Goal: Task Accomplishment & Management: Manage account settings

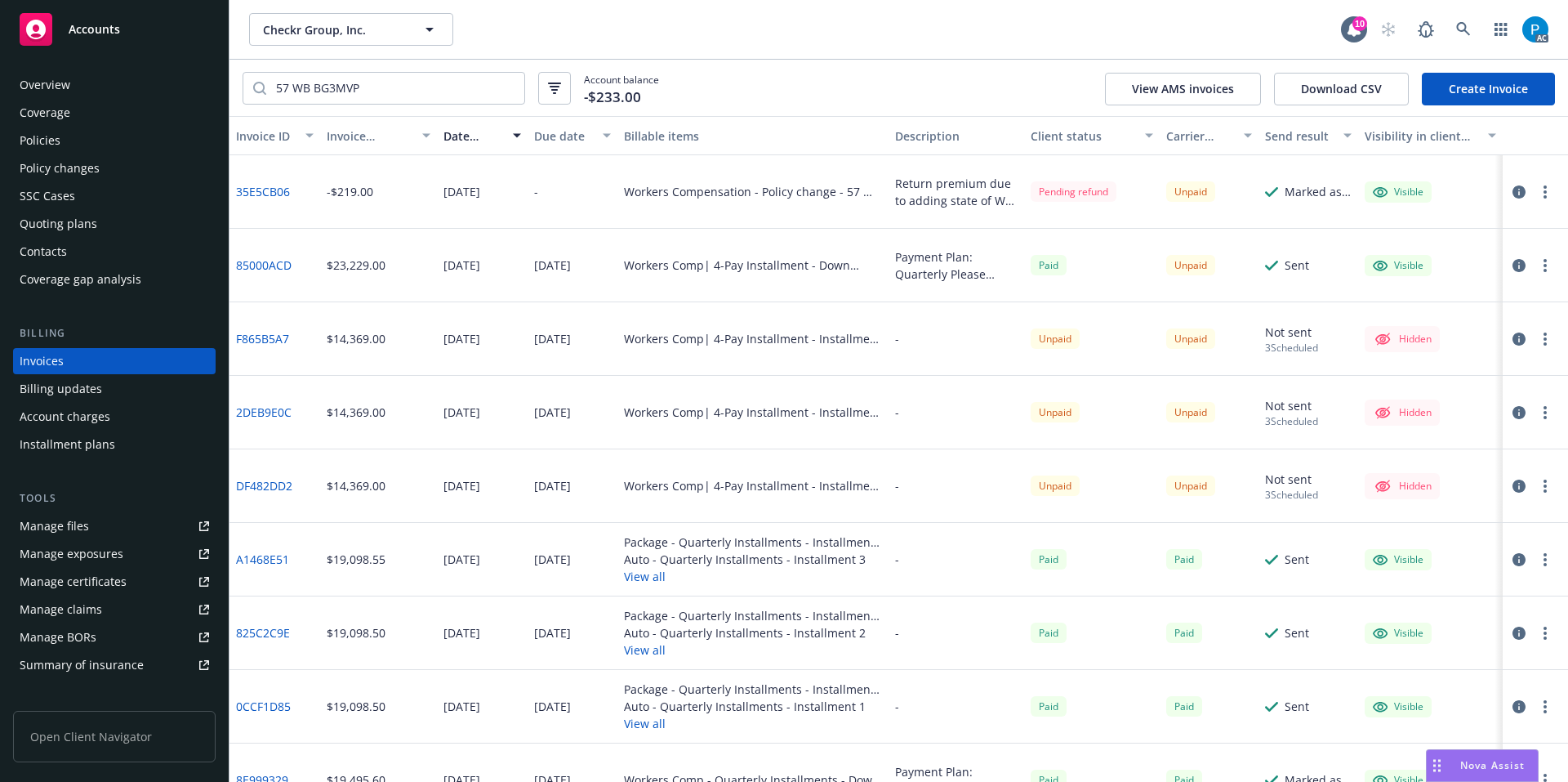
click at [117, 25] on span "Accounts" at bounding box center [94, 28] width 52 height 13
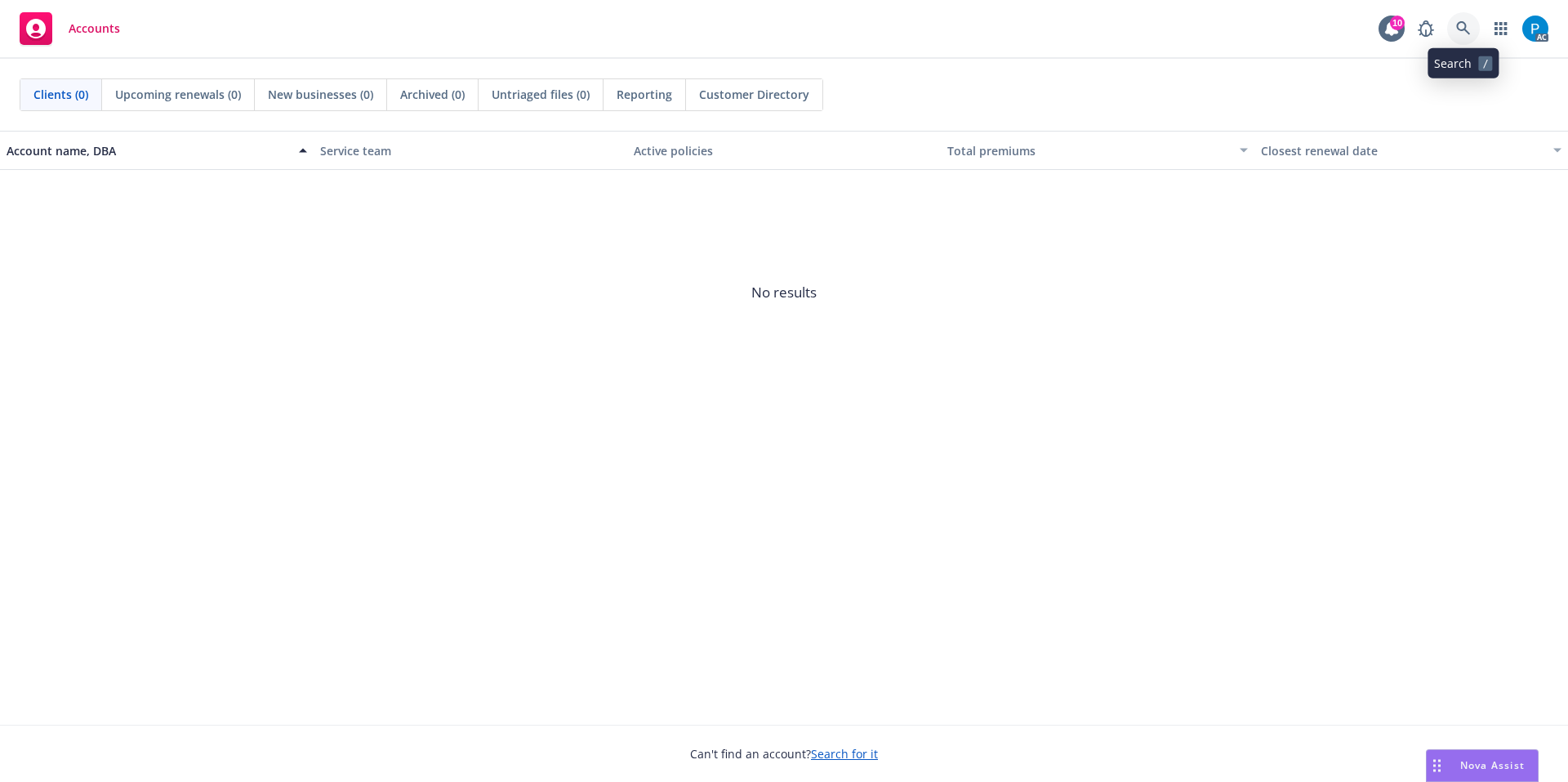
click at [1470, 30] on link at bounding box center [1462, 28] width 32 height 32
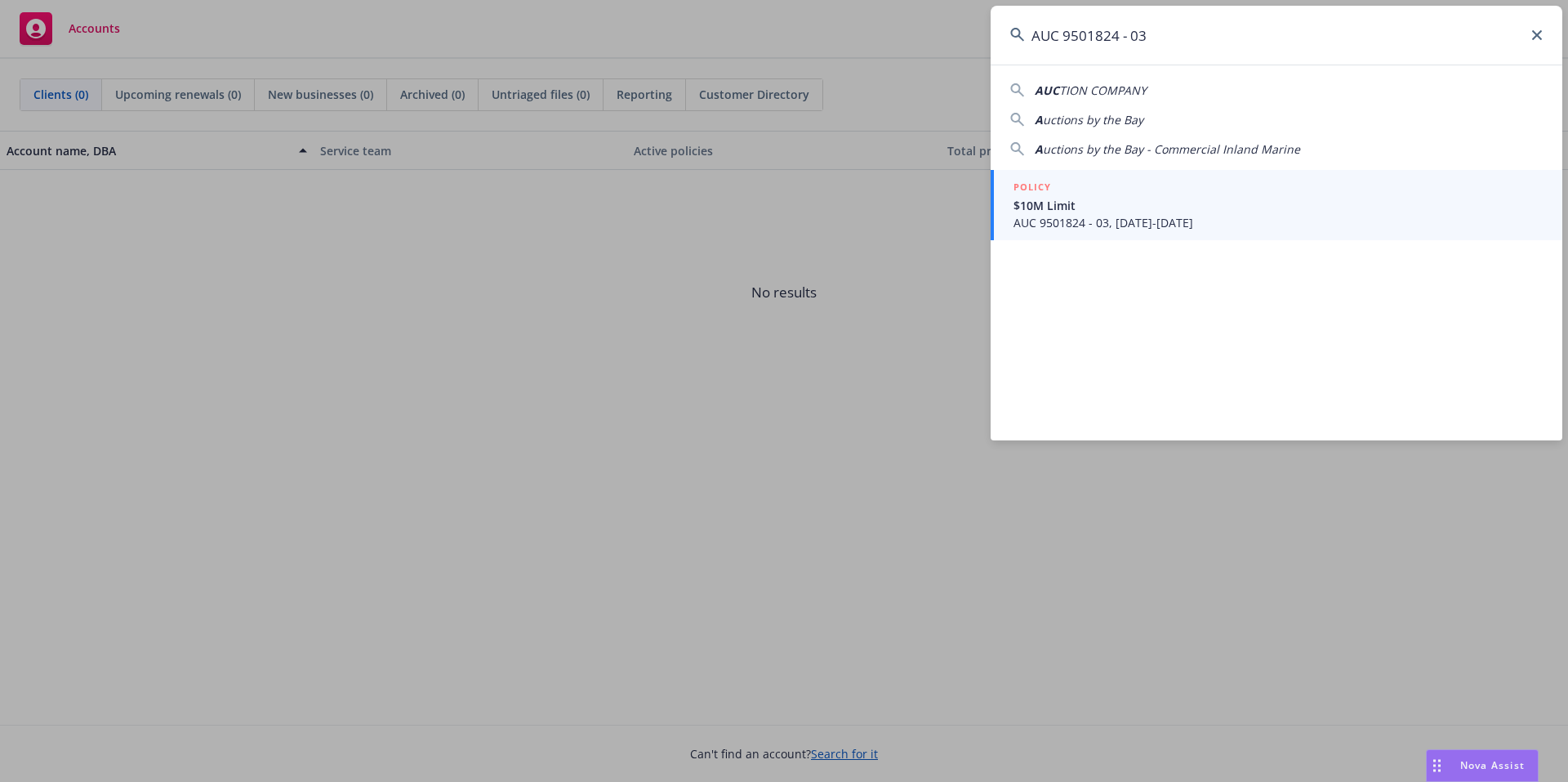
type input "AUC 9501824 - 03"
click at [1172, 202] on span "$10M Limit" at bounding box center [1278, 205] width 530 height 18
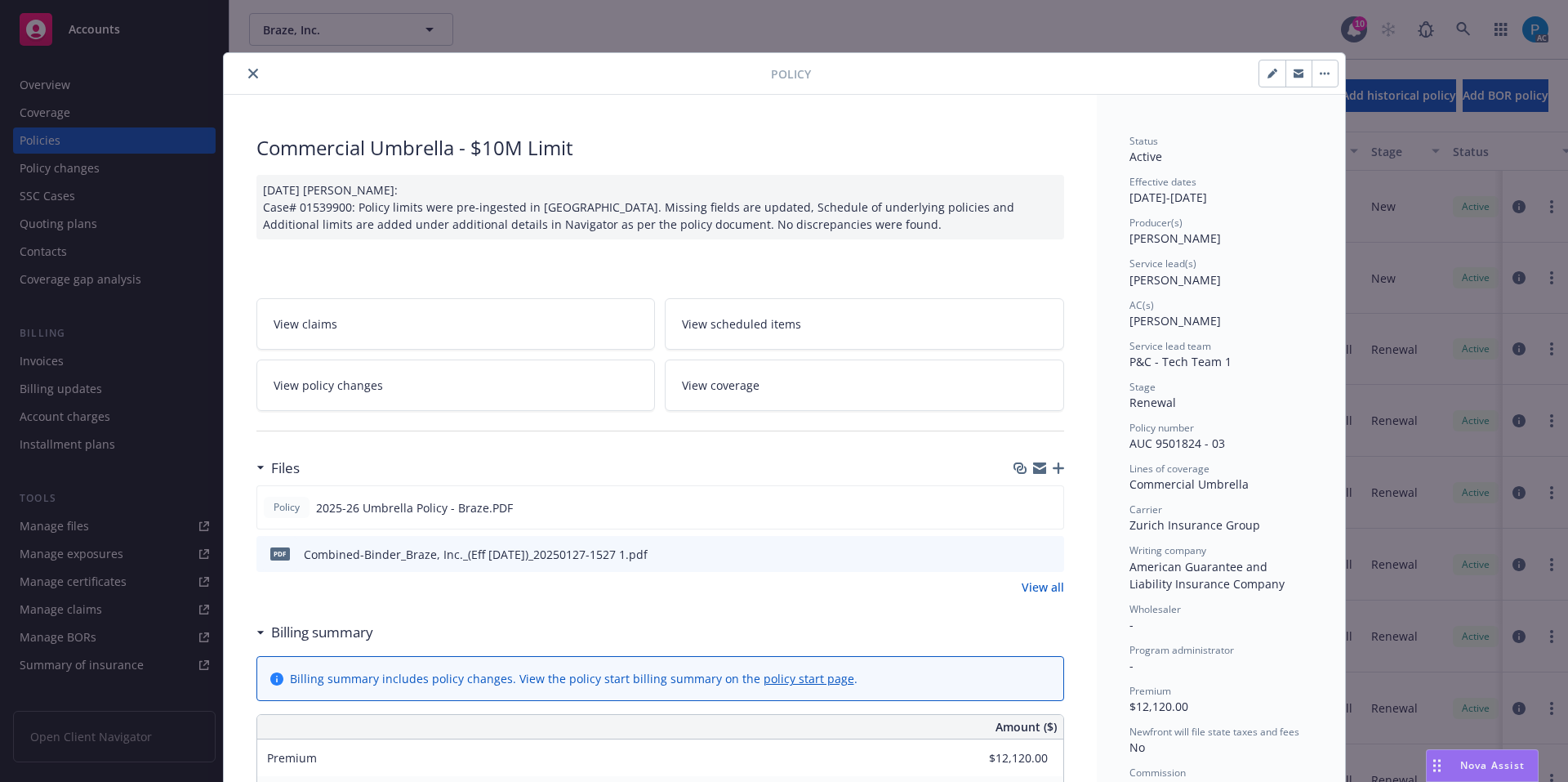
click at [248, 70] on icon "close" at bounding box center [253, 73] width 10 height 10
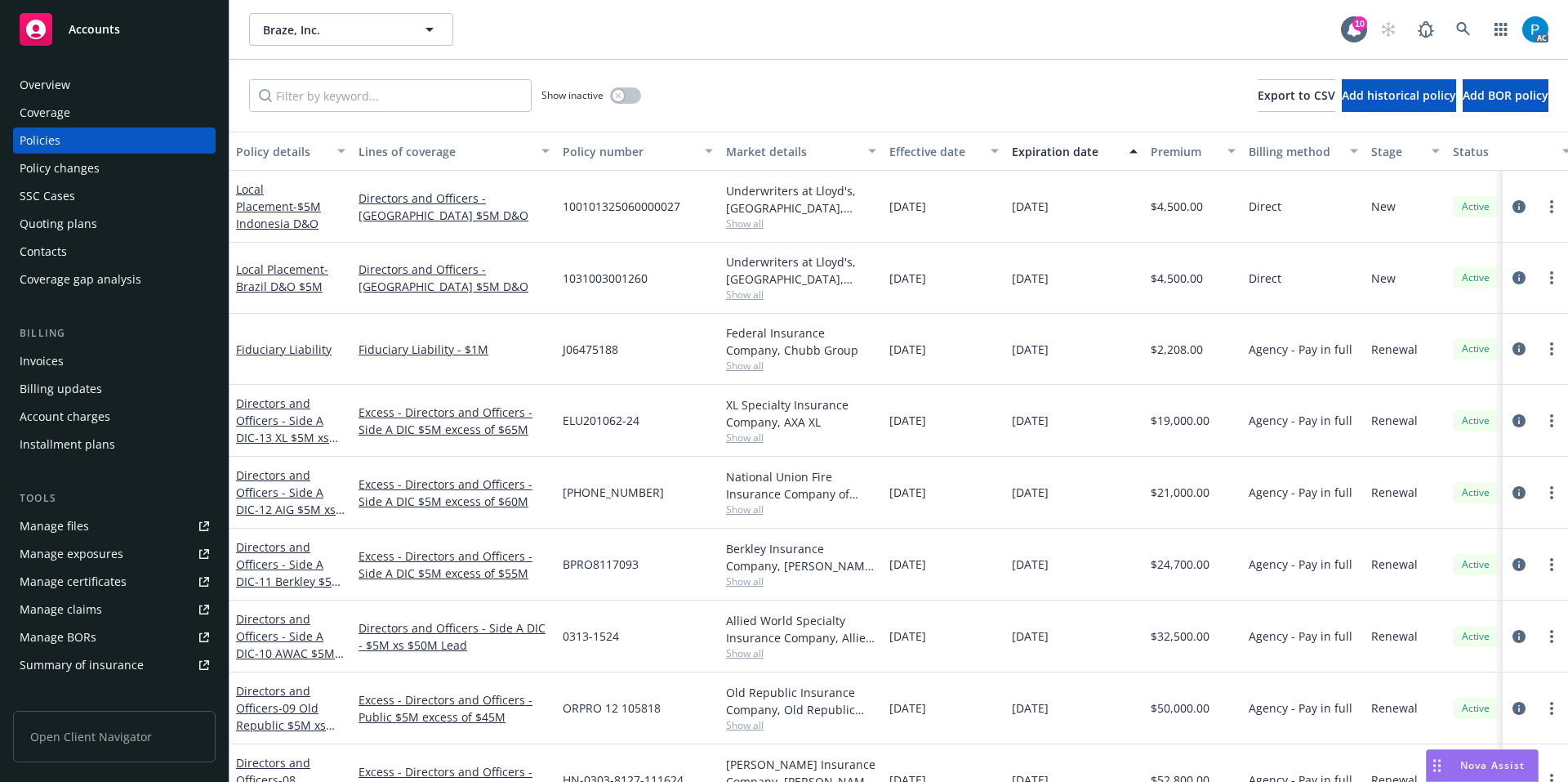
click at [106, 357] on div "Invoices" at bounding box center [114, 361] width 190 height 26
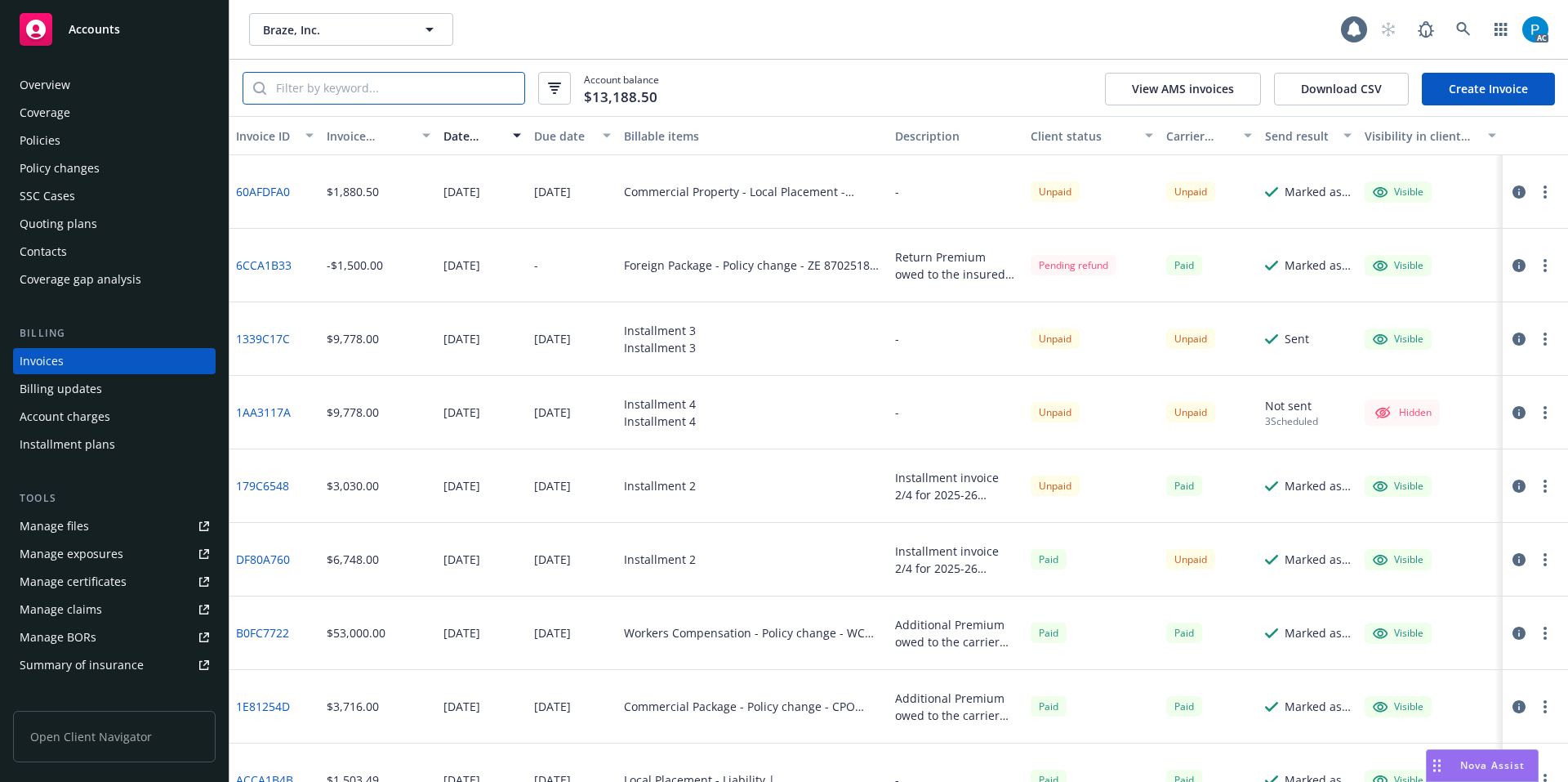
click at [385, 88] on input "search" at bounding box center [395, 88] width 258 height 31
paste input "AUC 9501824 - 03"
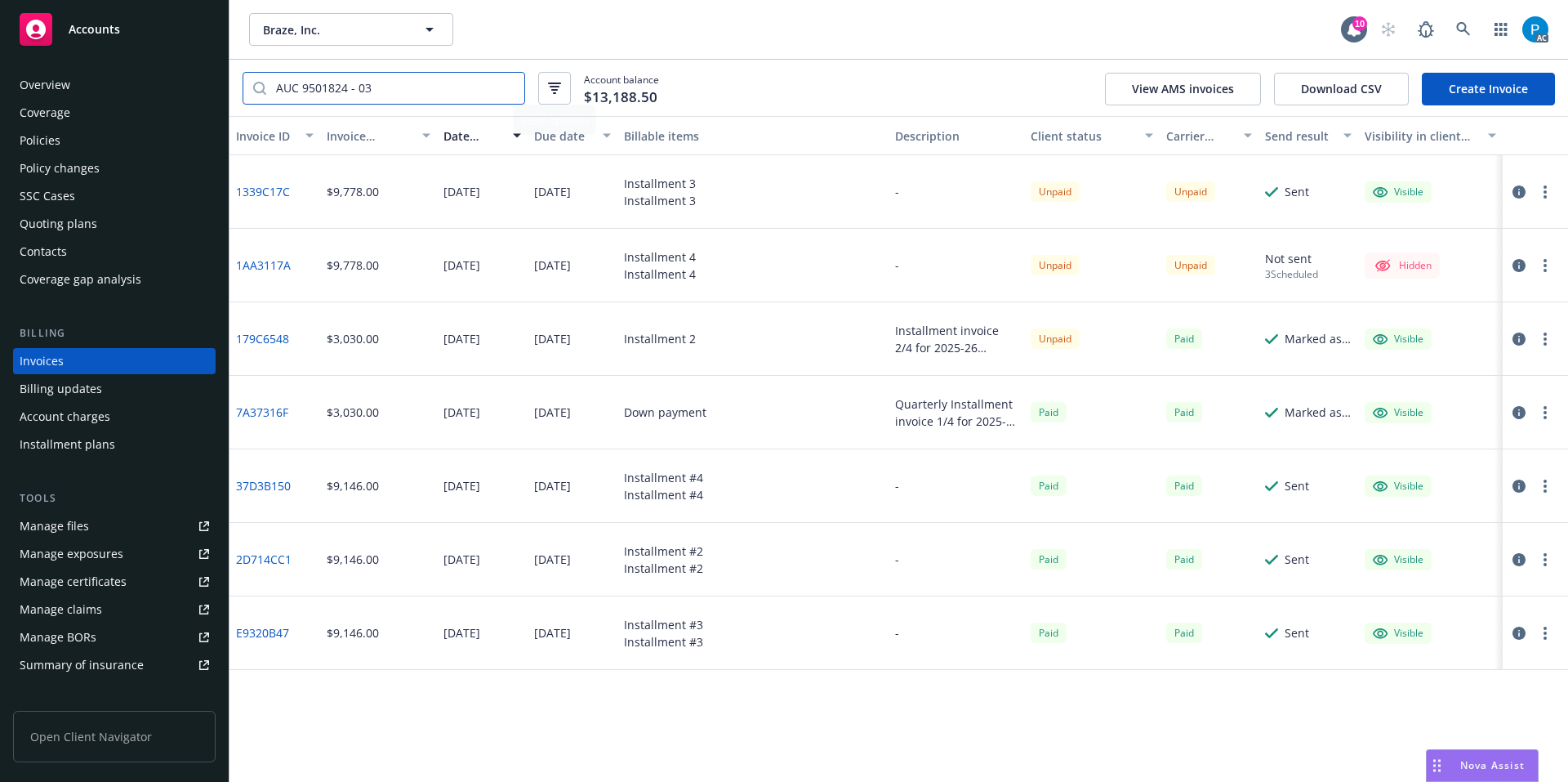
click at [425, 92] on input "AUC 9501824 - 03" at bounding box center [395, 88] width 258 height 31
paste input "1339C17C"
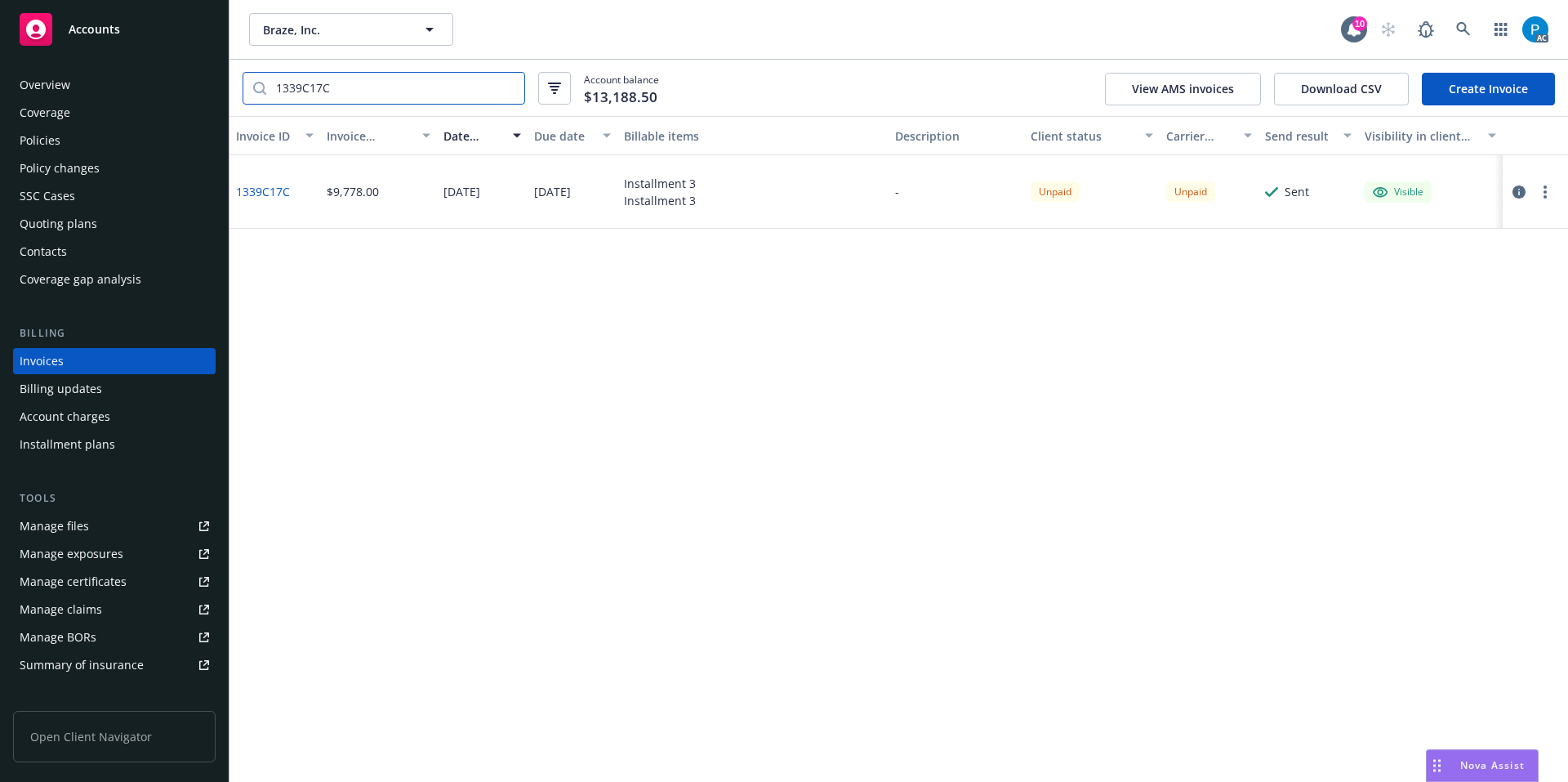
click at [385, 79] on input "1339C17C" at bounding box center [395, 88] width 258 height 31
paste input "DF80A760"
type input "DF80A760"
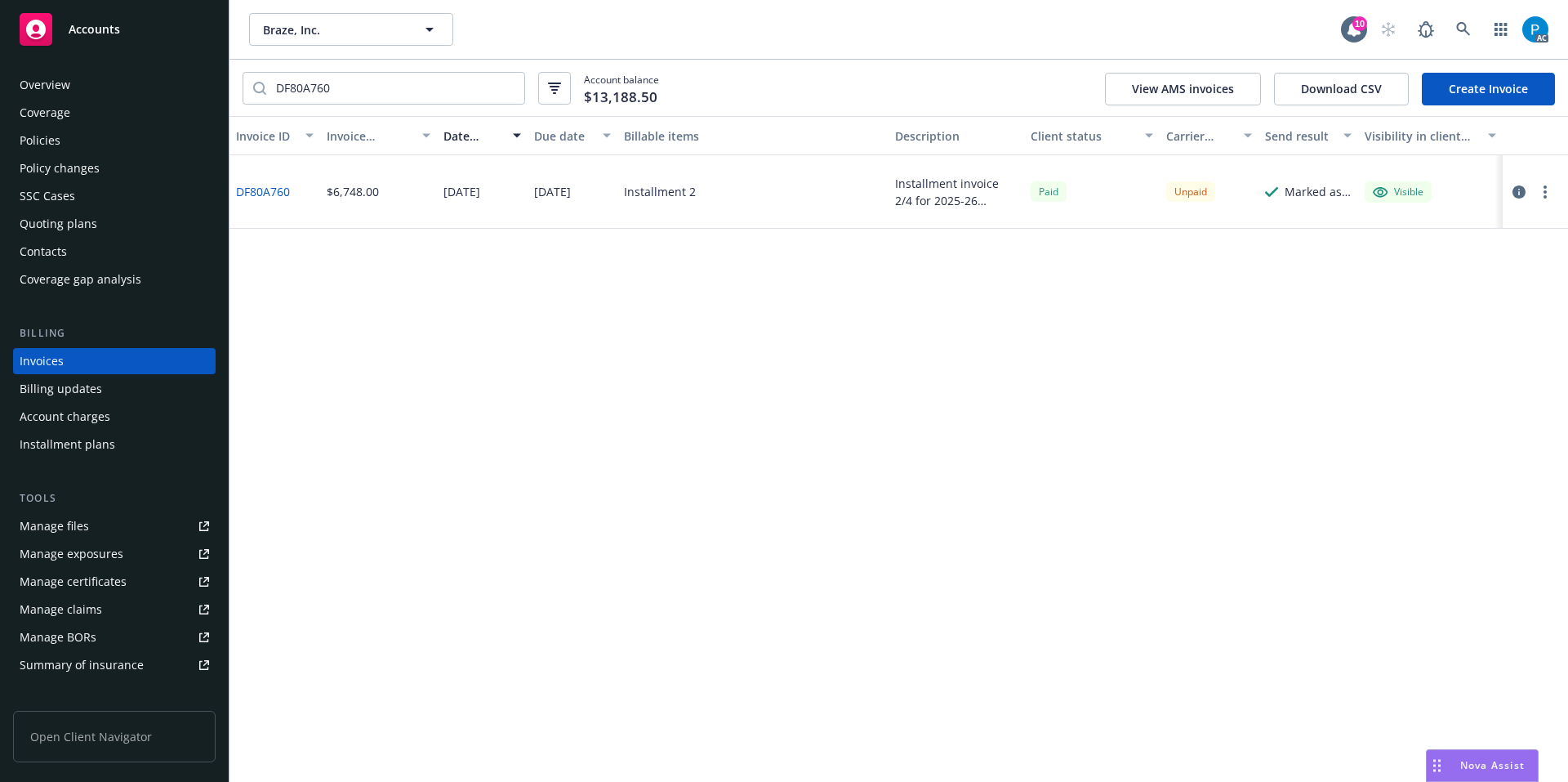
click at [1529, 191] on div at bounding box center [1531, 192] width 46 height 20
click at [1521, 192] on icon "button" at bounding box center [1518, 192] width 13 height 13
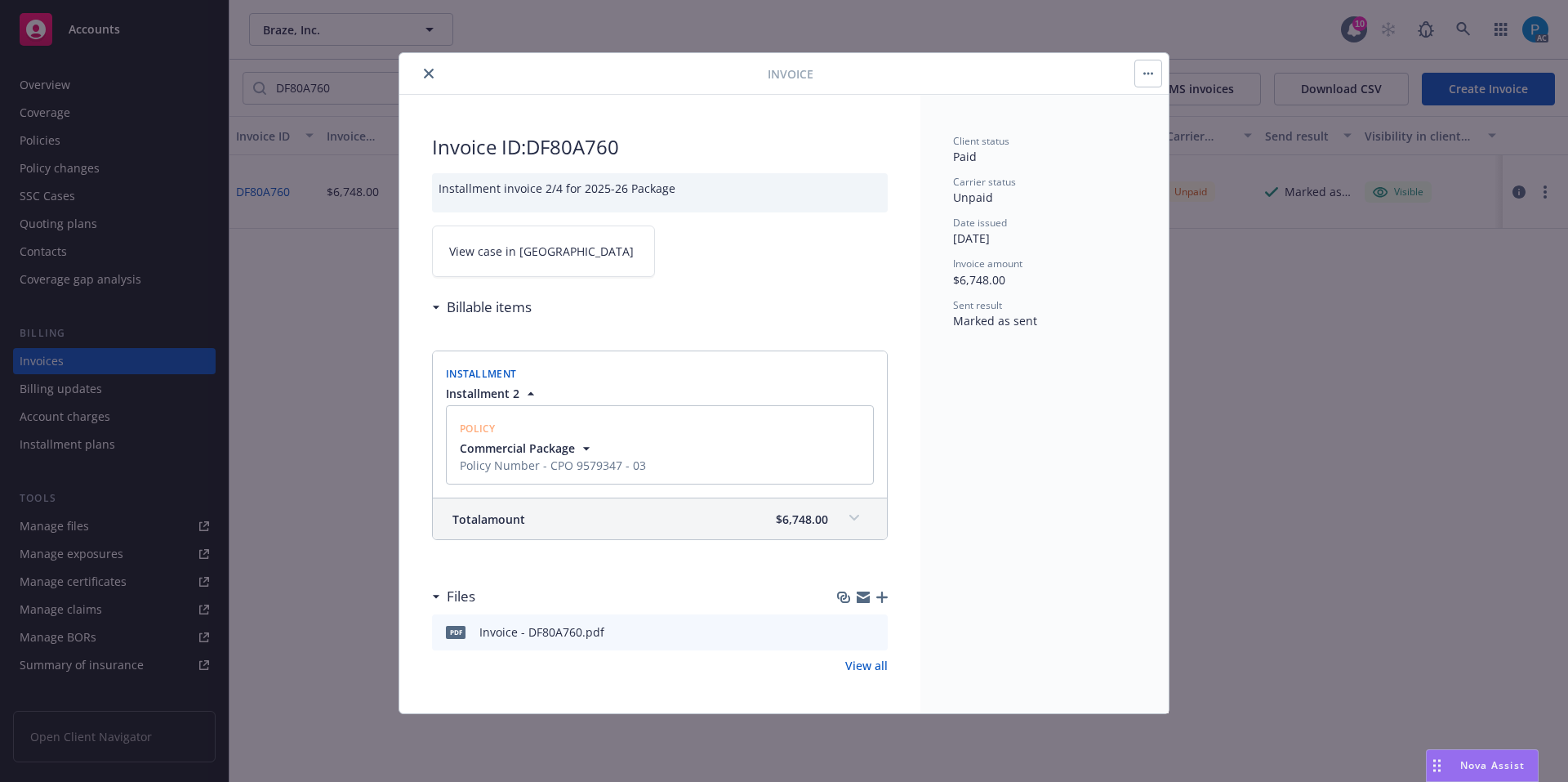
click at [544, 250] on link "View case in [GEOGRAPHIC_DATA]" at bounding box center [543, 251] width 223 height 52
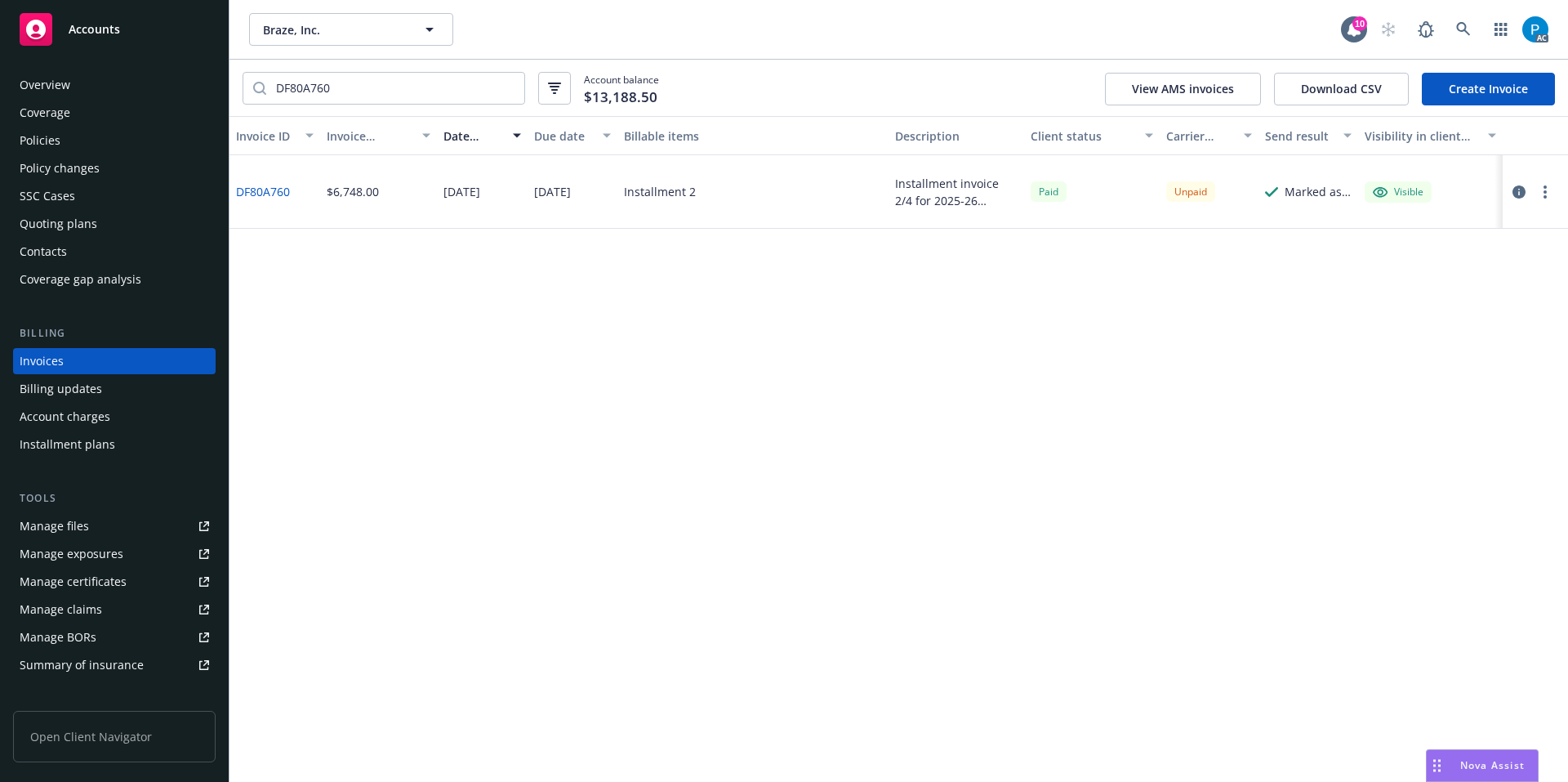
click at [147, 22] on div "Accounts" at bounding box center [114, 28] width 190 height 32
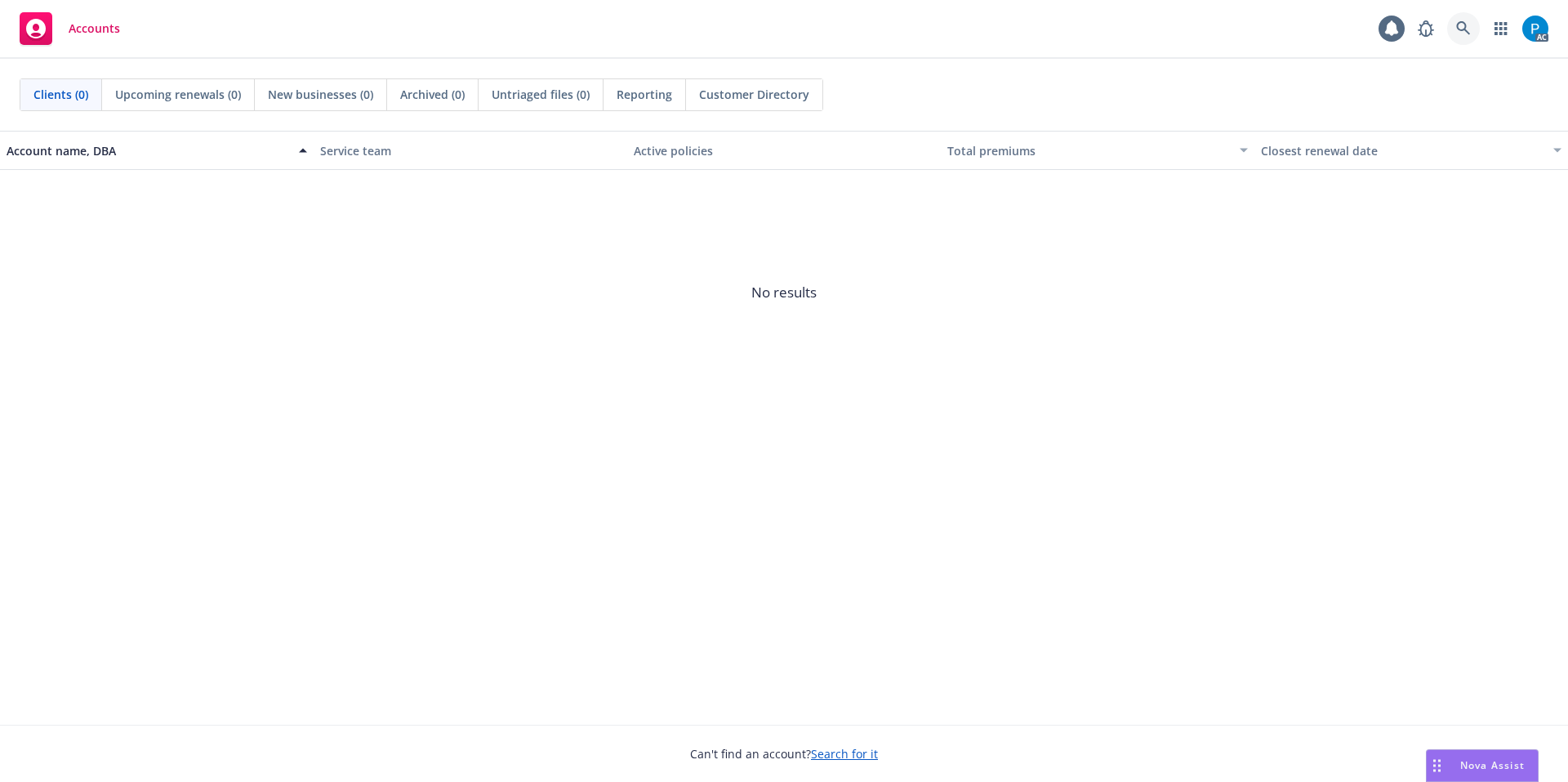
click at [1473, 23] on link at bounding box center [1462, 28] width 32 height 32
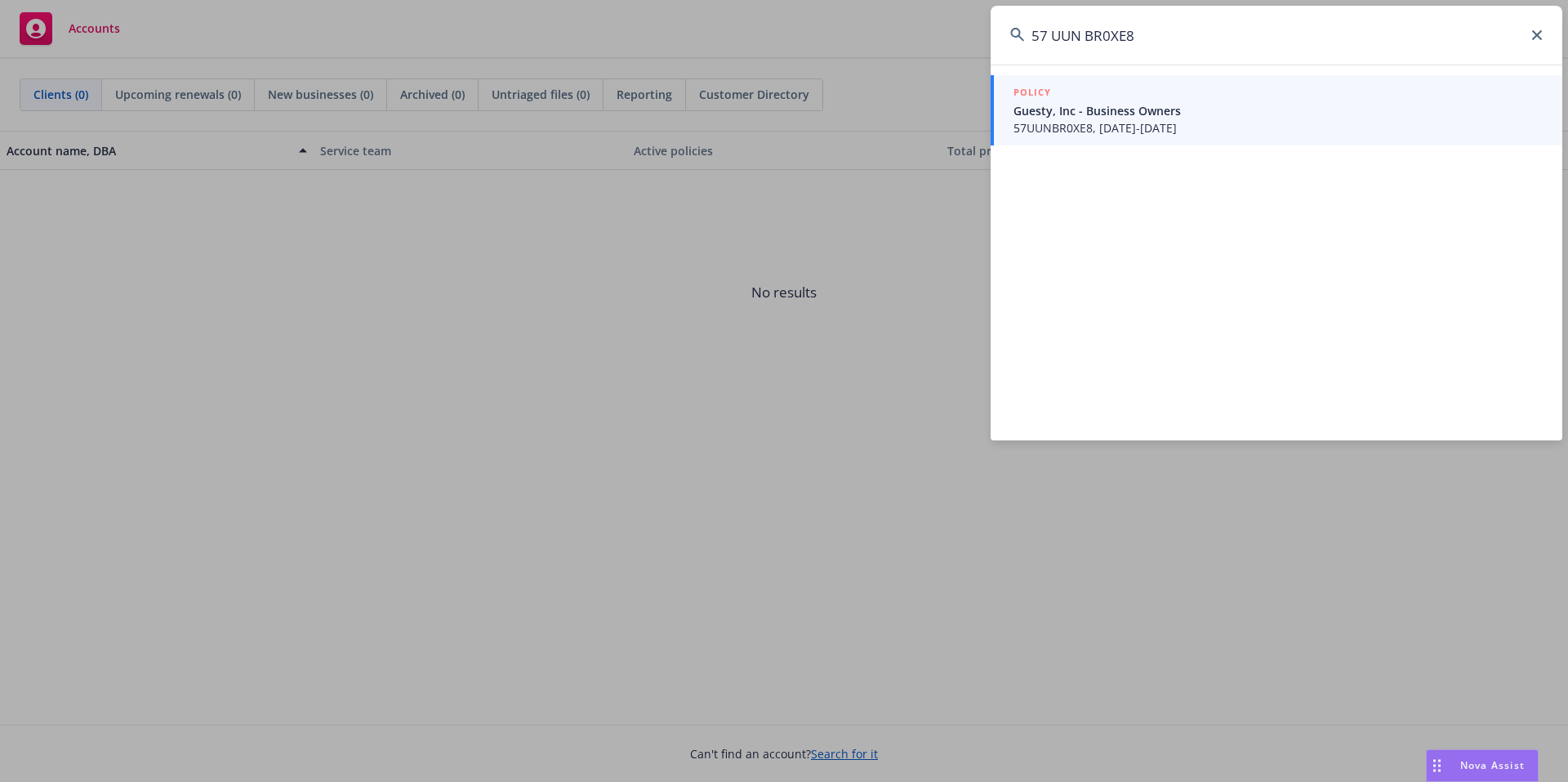
click at [1058, 33] on input "57 UUN BR0XE8" at bounding box center [1276, 35] width 572 height 59
click at [1046, 36] on input "57 UUN BR0XE8" at bounding box center [1276, 35] width 572 height 59
click at [1056, 41] on input "57 UUN BR0XE8" at bounding box center [1276, 35] width 572 height 59
type input "57UUNBR0XE8"
click at [1114, 102] on span "Guesty, Inc - Business Owners" at bounding box center [1278, 110] width 530 height 18
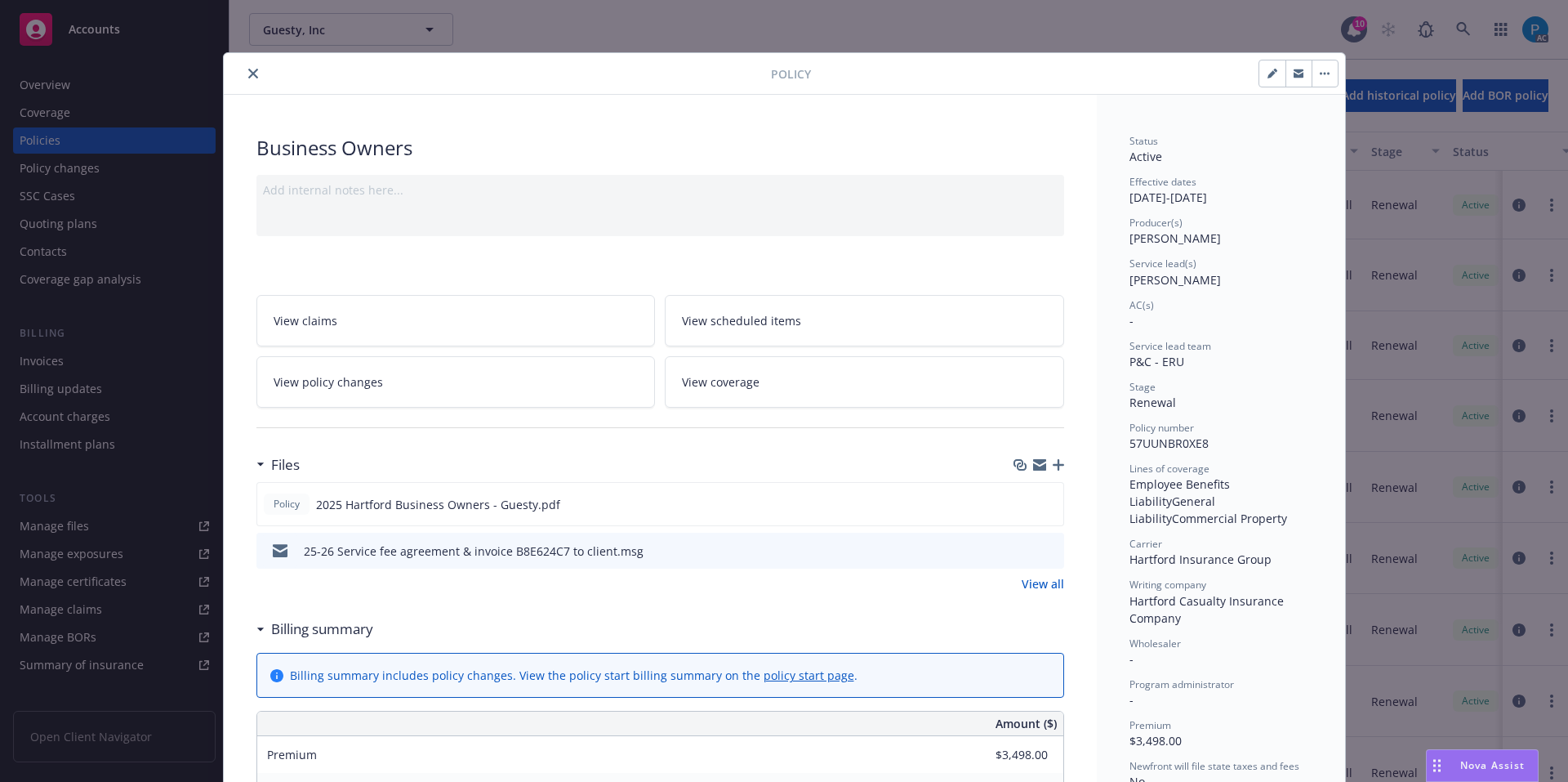
click at [250, 75] on icon "close" at bounding box center [253, 73] width 10 height 10
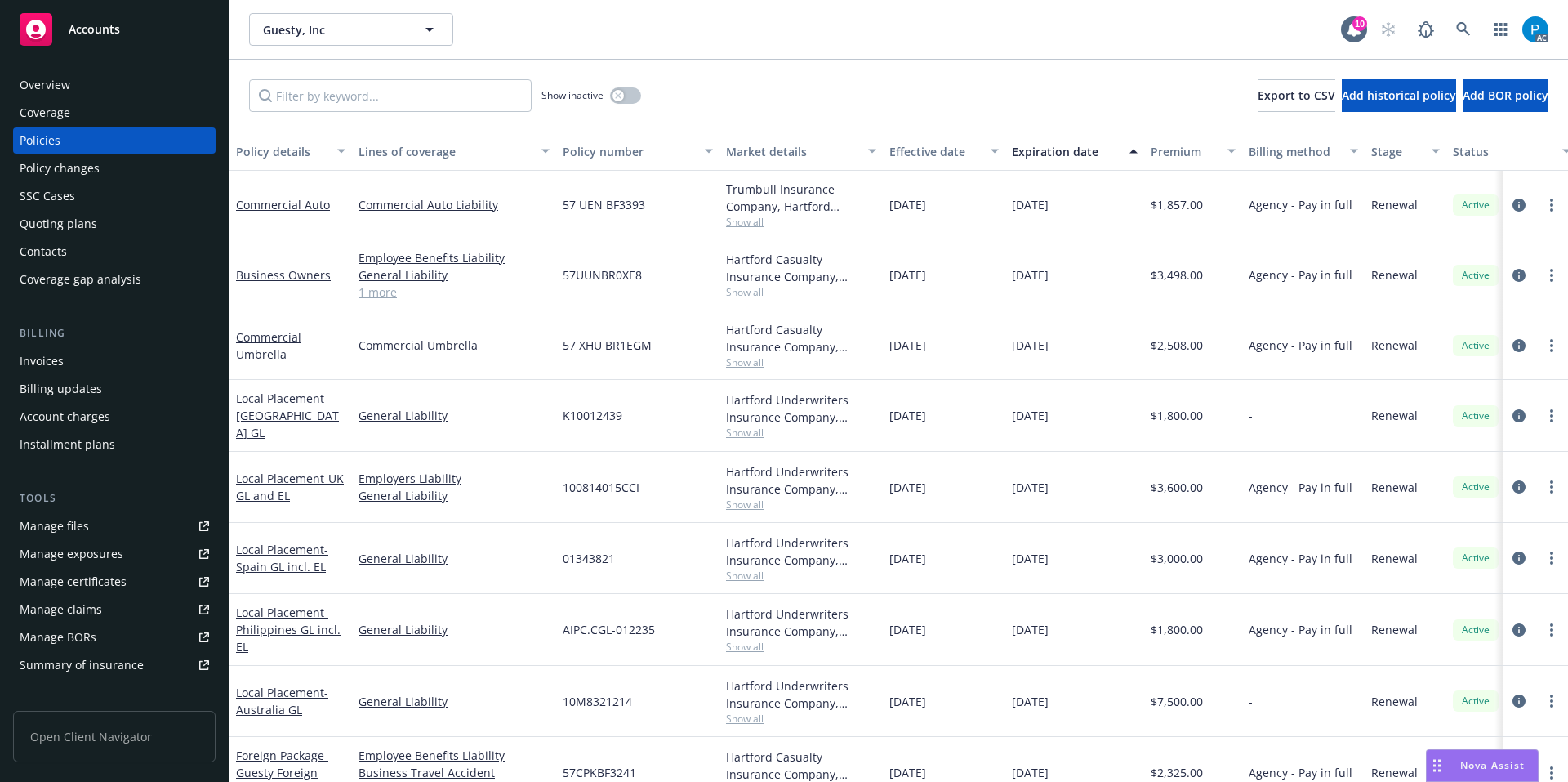
click at [90, 355] on div "Invoices" at bounding box center [114, 361] width 190 height 26
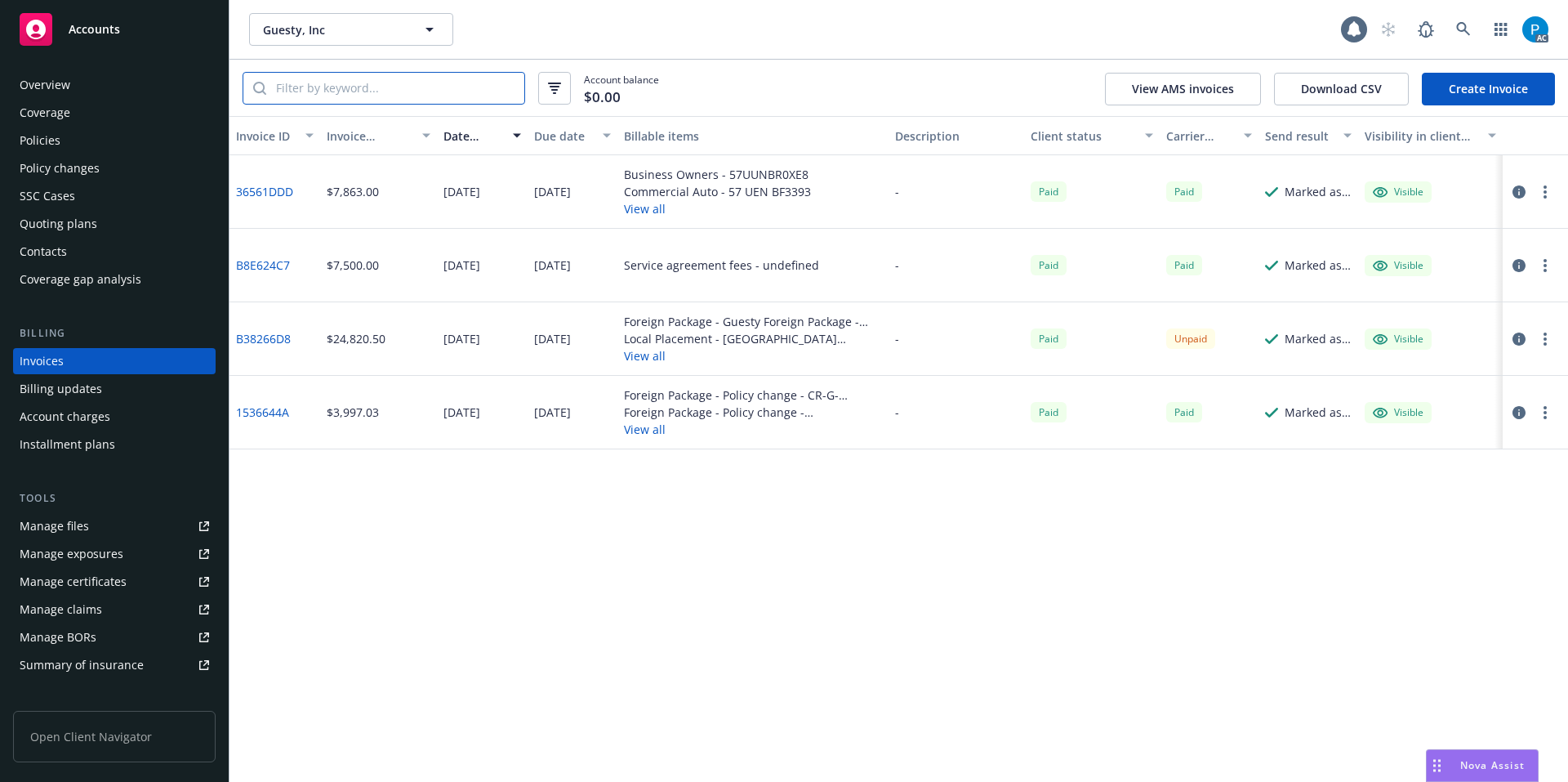
click at [352, 103] on input "search" at bounding box center [395, 88] width 258 height 31
paste input "57UUNBR0XE8"
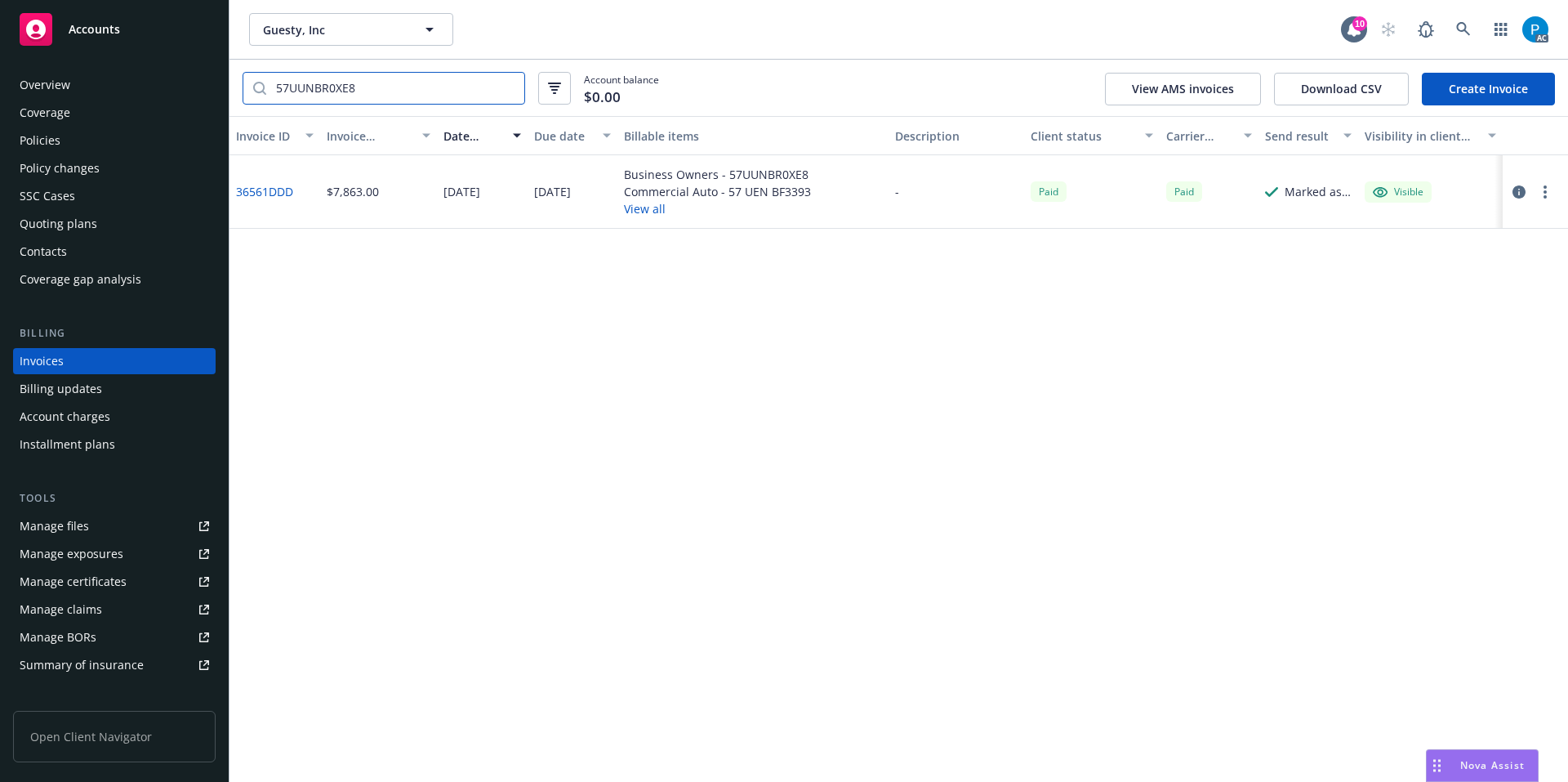
type input "57UUNBR0XE8"
click at [132, 33] on div "Accounts" at bounding box center [114, 28] width 190 height 32
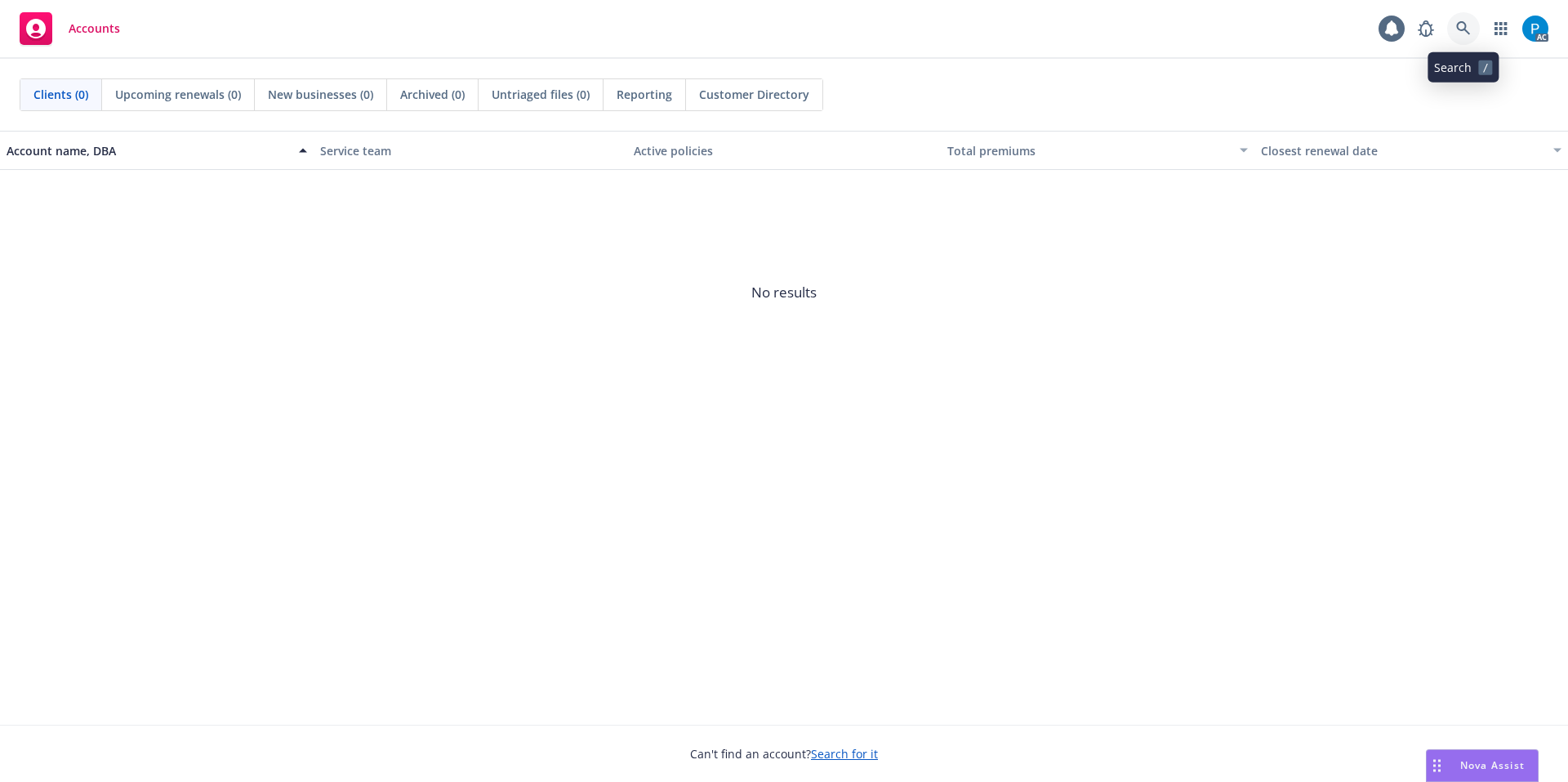
click at [1463, 18] on link at bounding box center [1462, 28] width 32 height 32
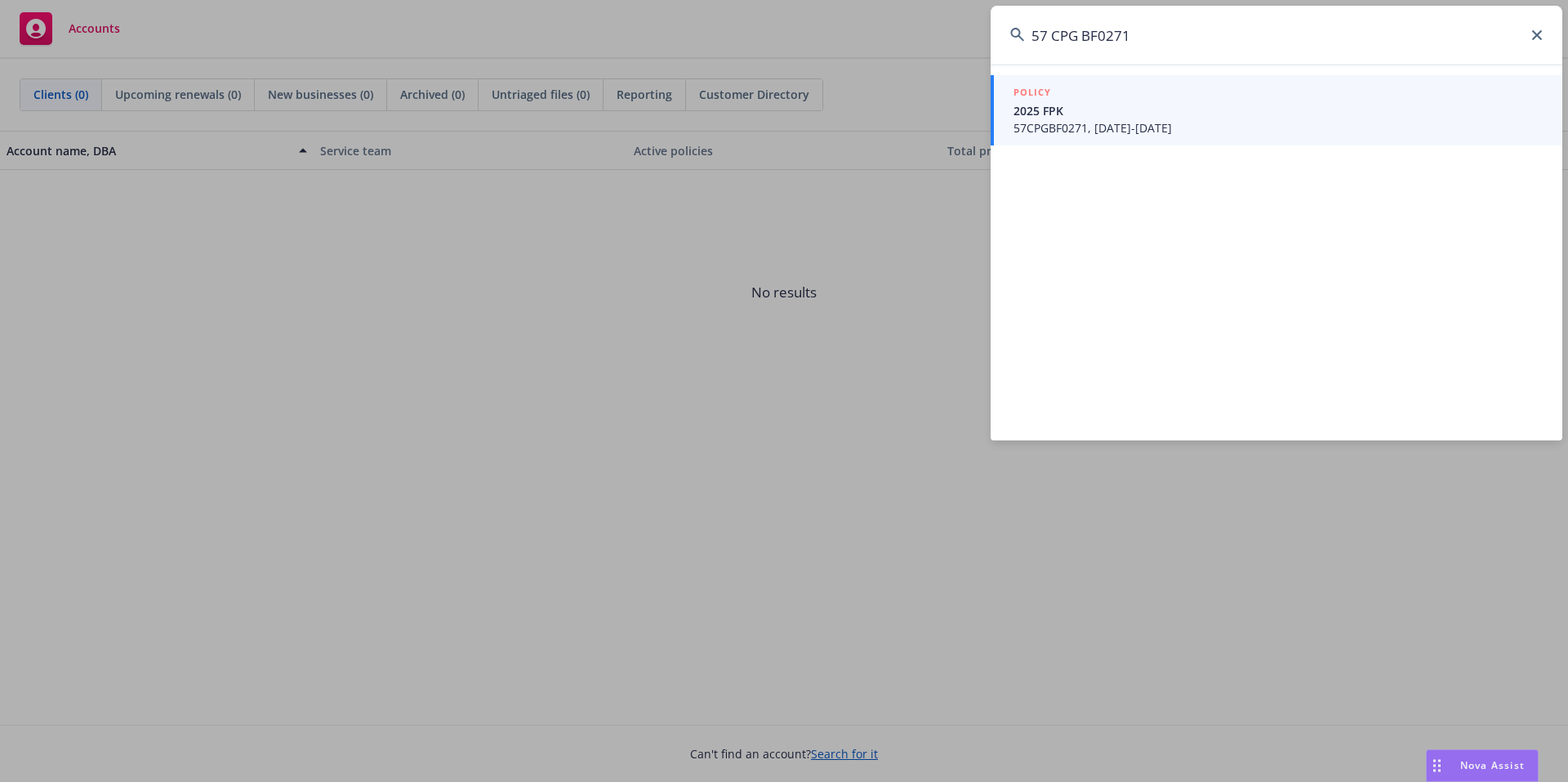
click at [1051, 32] on input "57 CPG BF0271" at bounding box center [1276, 35] width 572 height 59
type input "57CPGBF0271"
click at [1127, 109] on span "2025 FPK" at bounding box center [1278, 110] width 530 height 18
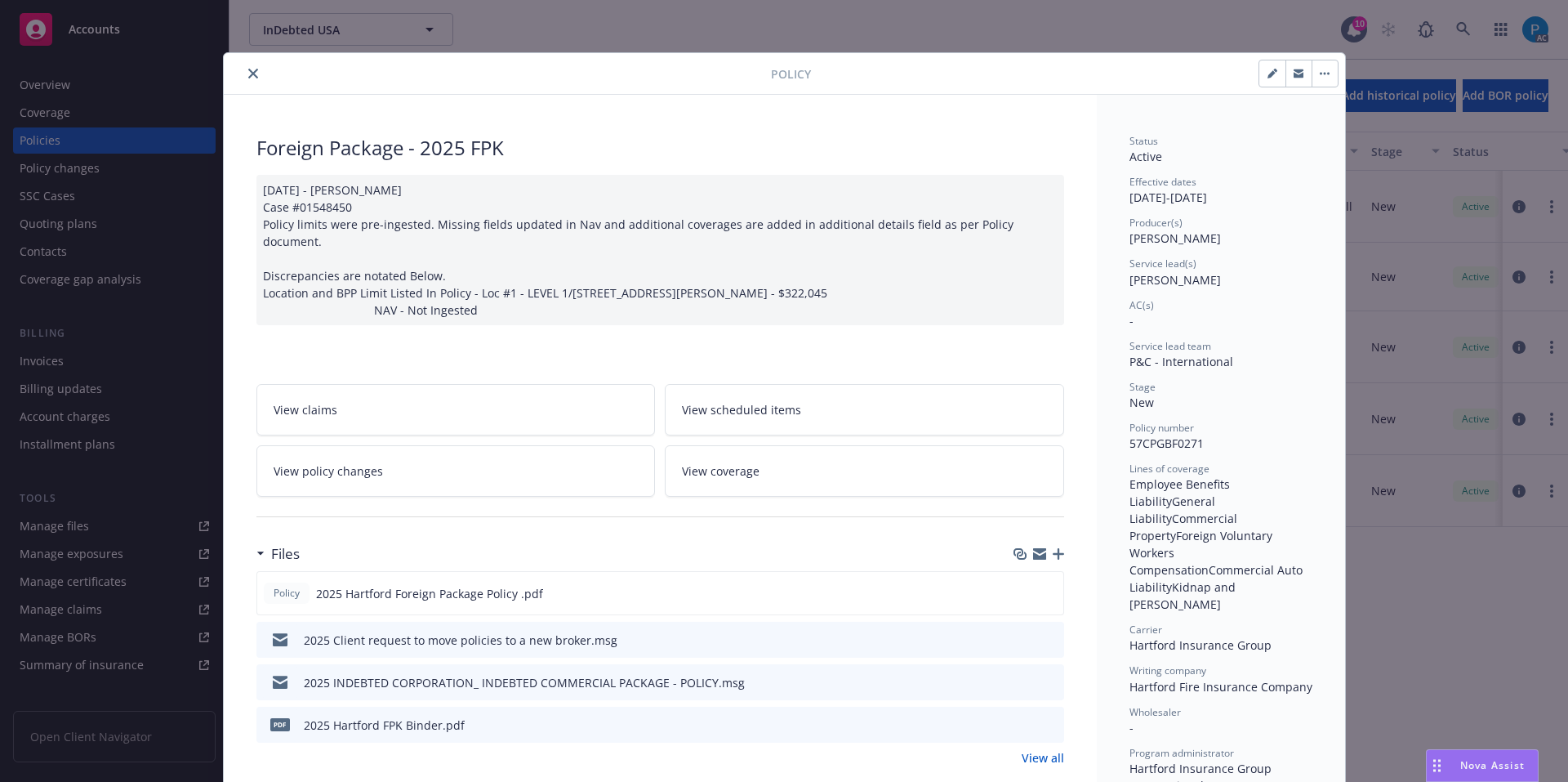
click at [248, 74] on icon "close" at bounding box center [253, 73] width 10 height 10
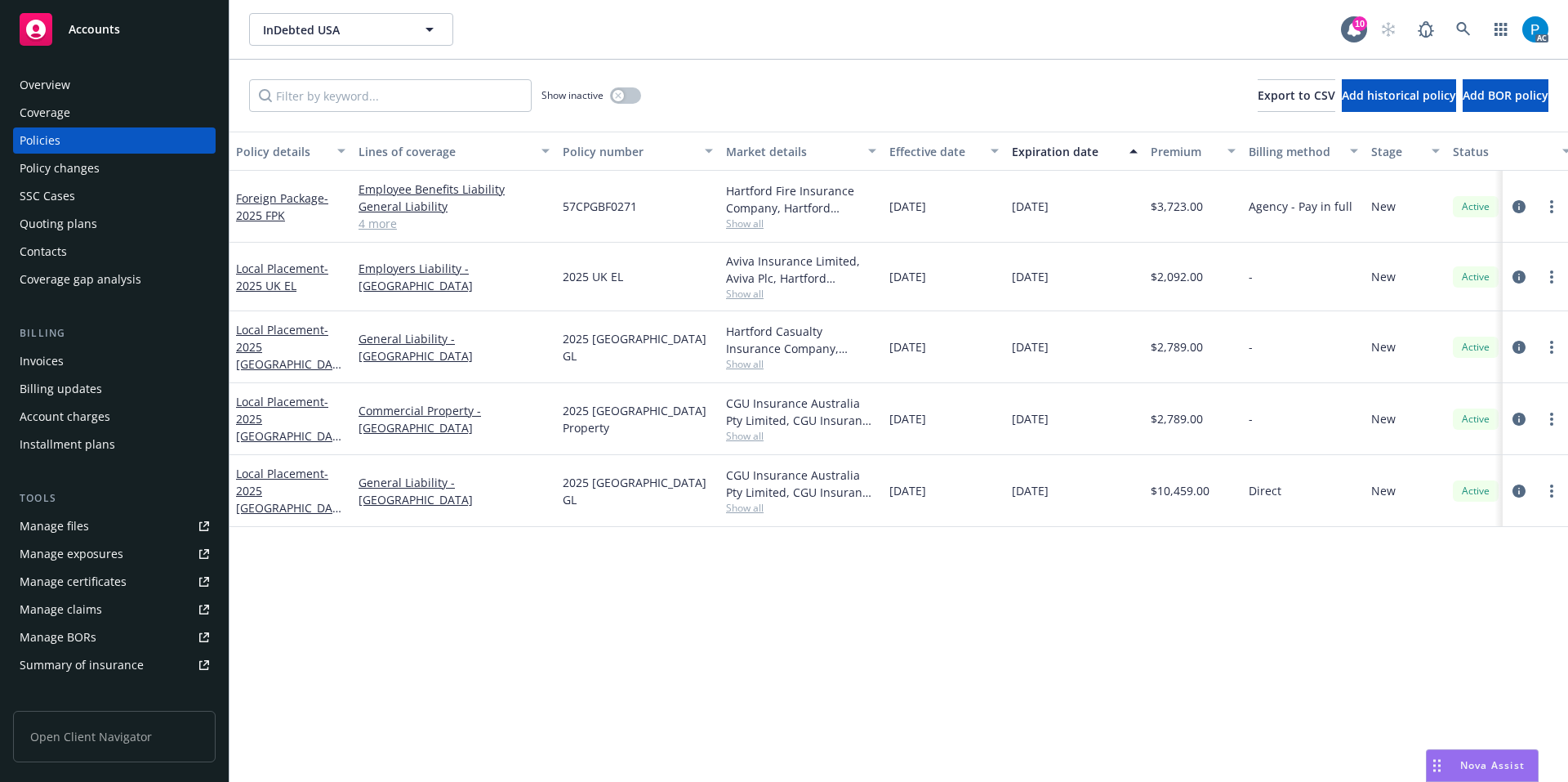
click at [64, 351] on div "Invoices" at bounding box center [114, 361] width 190 height 26
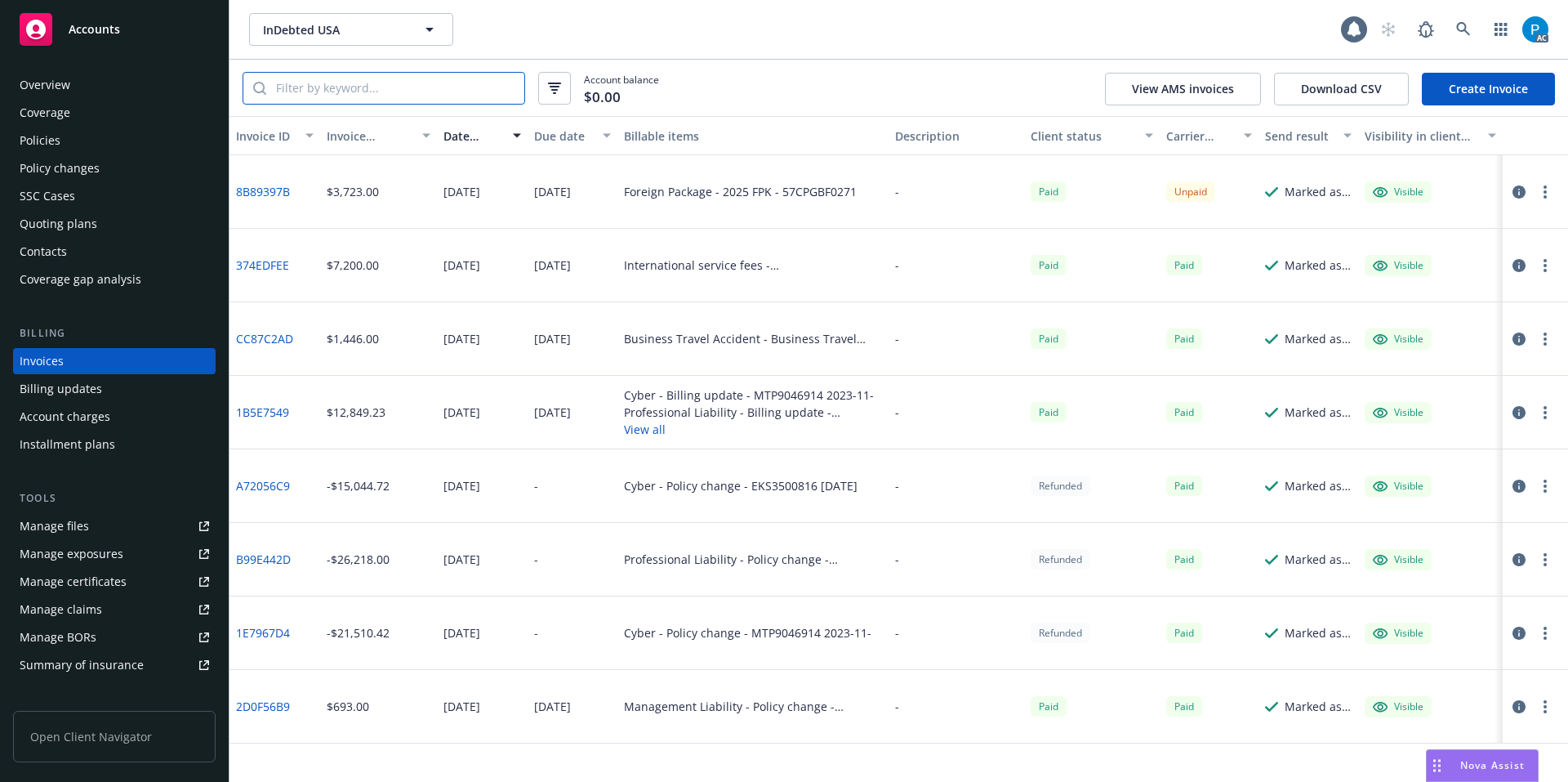
click at [379, 85] on input "search" at bounding box center [395, 88] width 258 height 31
paste input "57CPGBF0271"
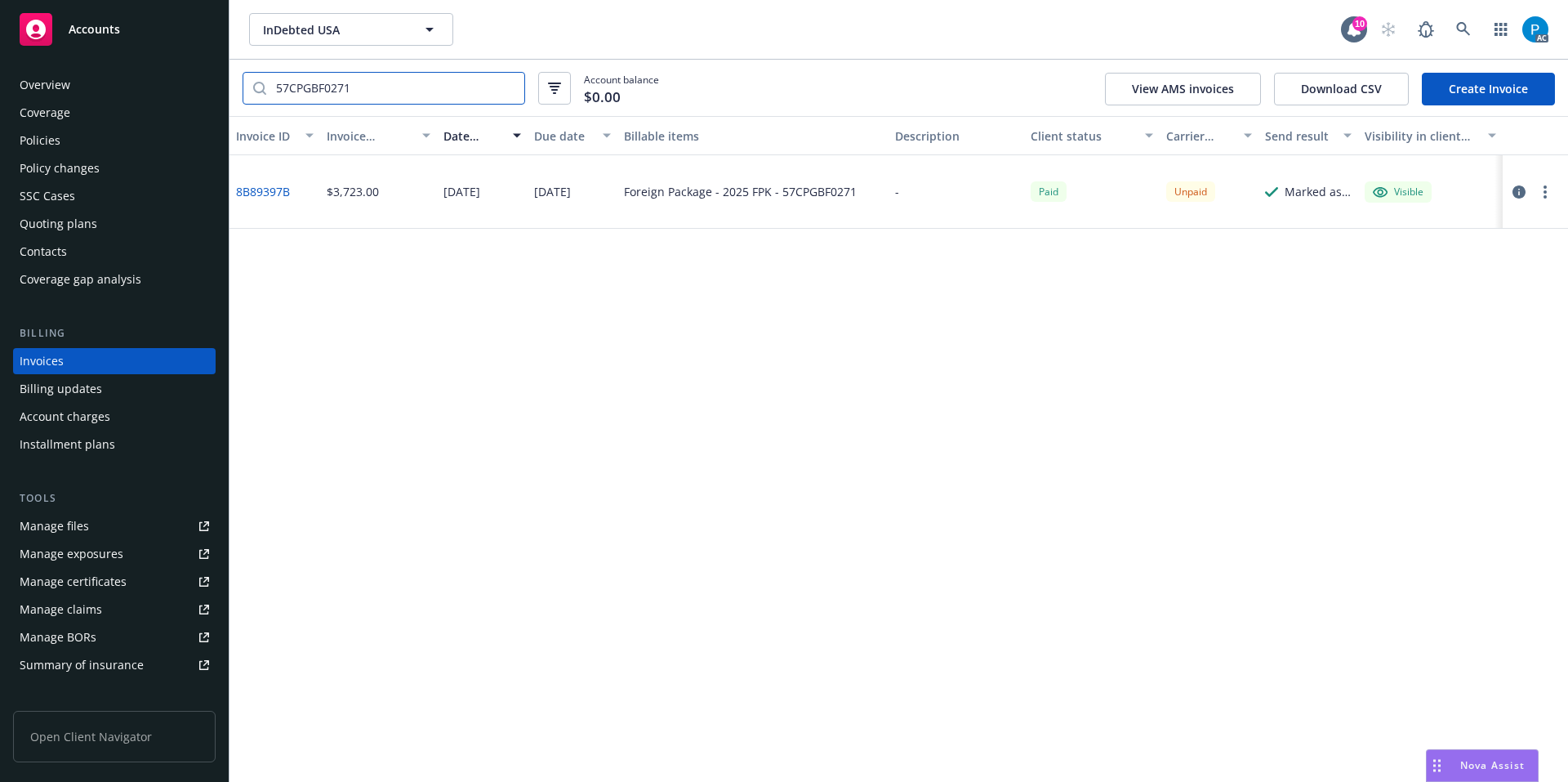
type input "57CPGBF0271"
click at [1518, 192] on icon "button" at bounding box center [1518, 192] width 13 height 13
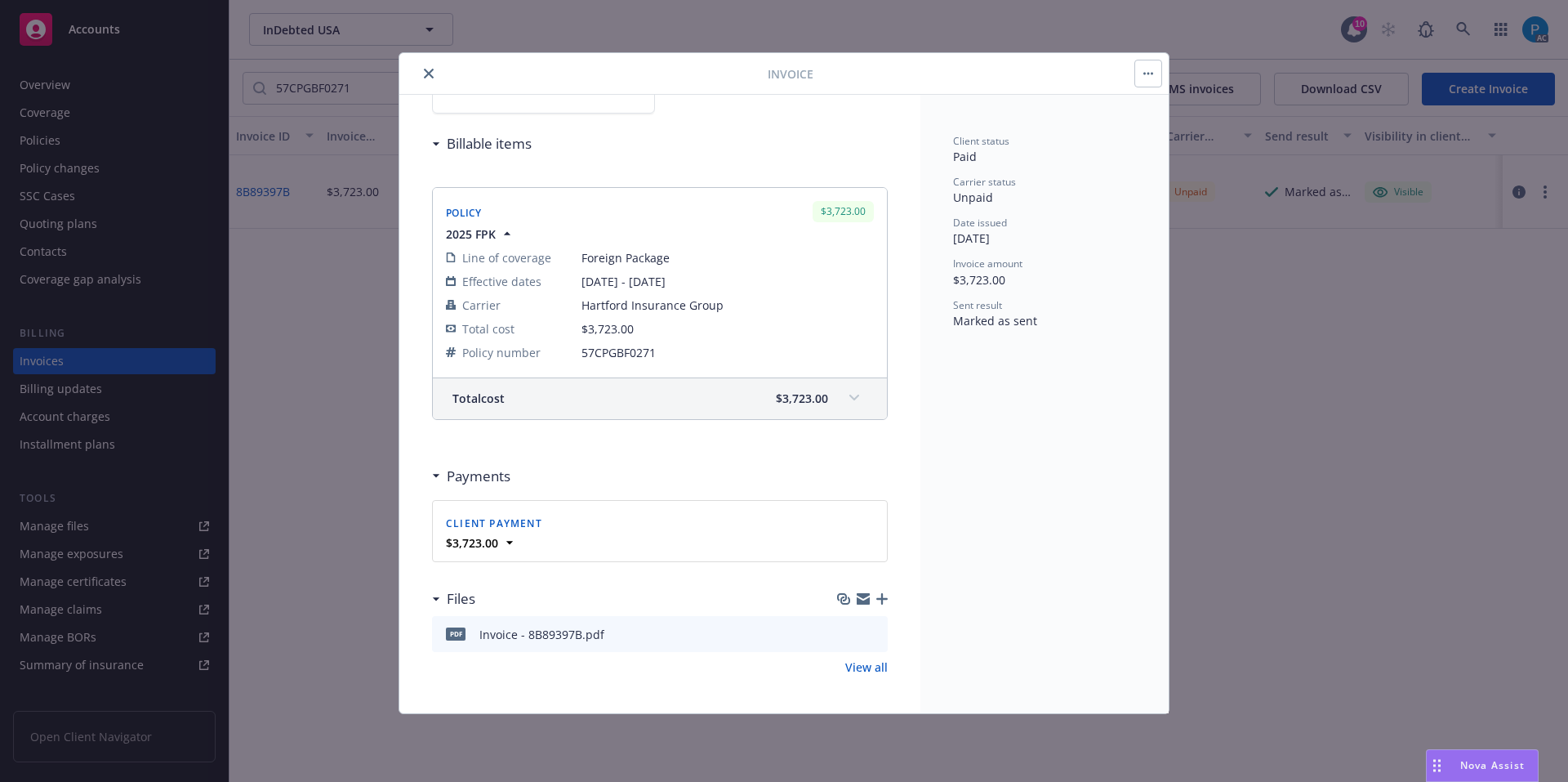
scroll to position [165, 0]
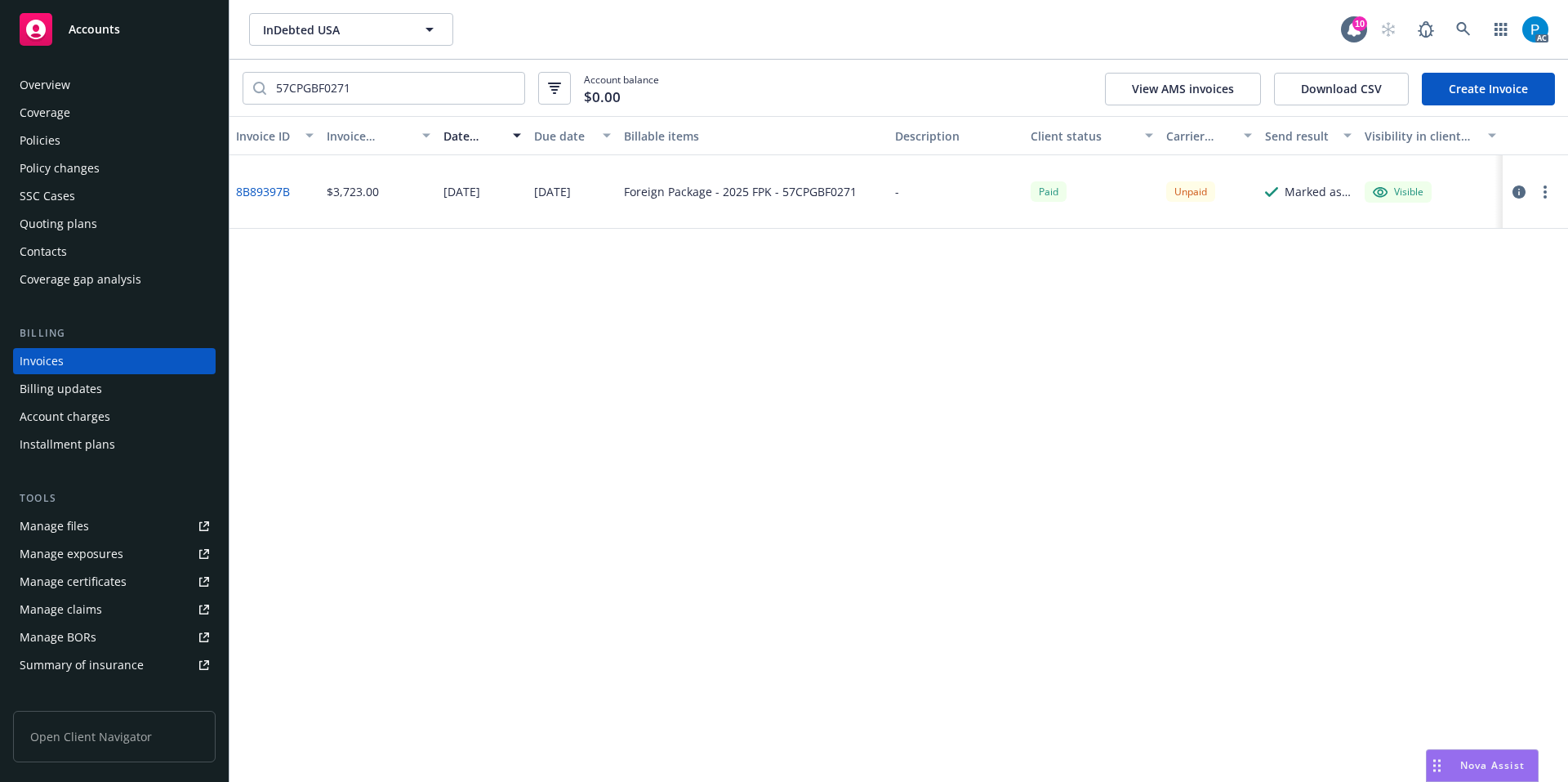
click at [1515, 193] on icon "button" at bounding box center [1518, 192] width 13 height 13
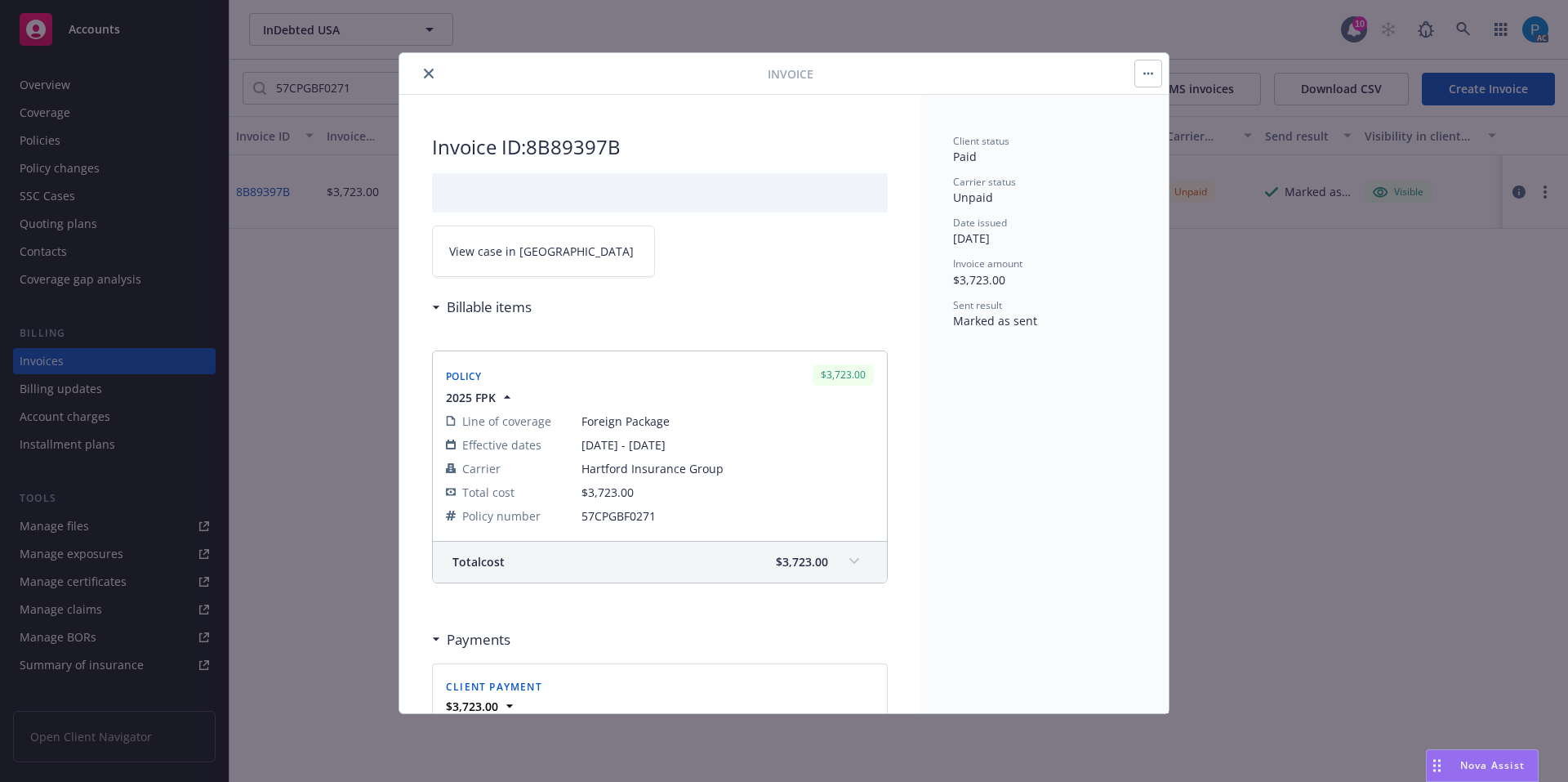
click at [513, 241] on link "View case in [GEOGRAPHIC_DATA]" at bounding box center [543, 251] width 223 height 52
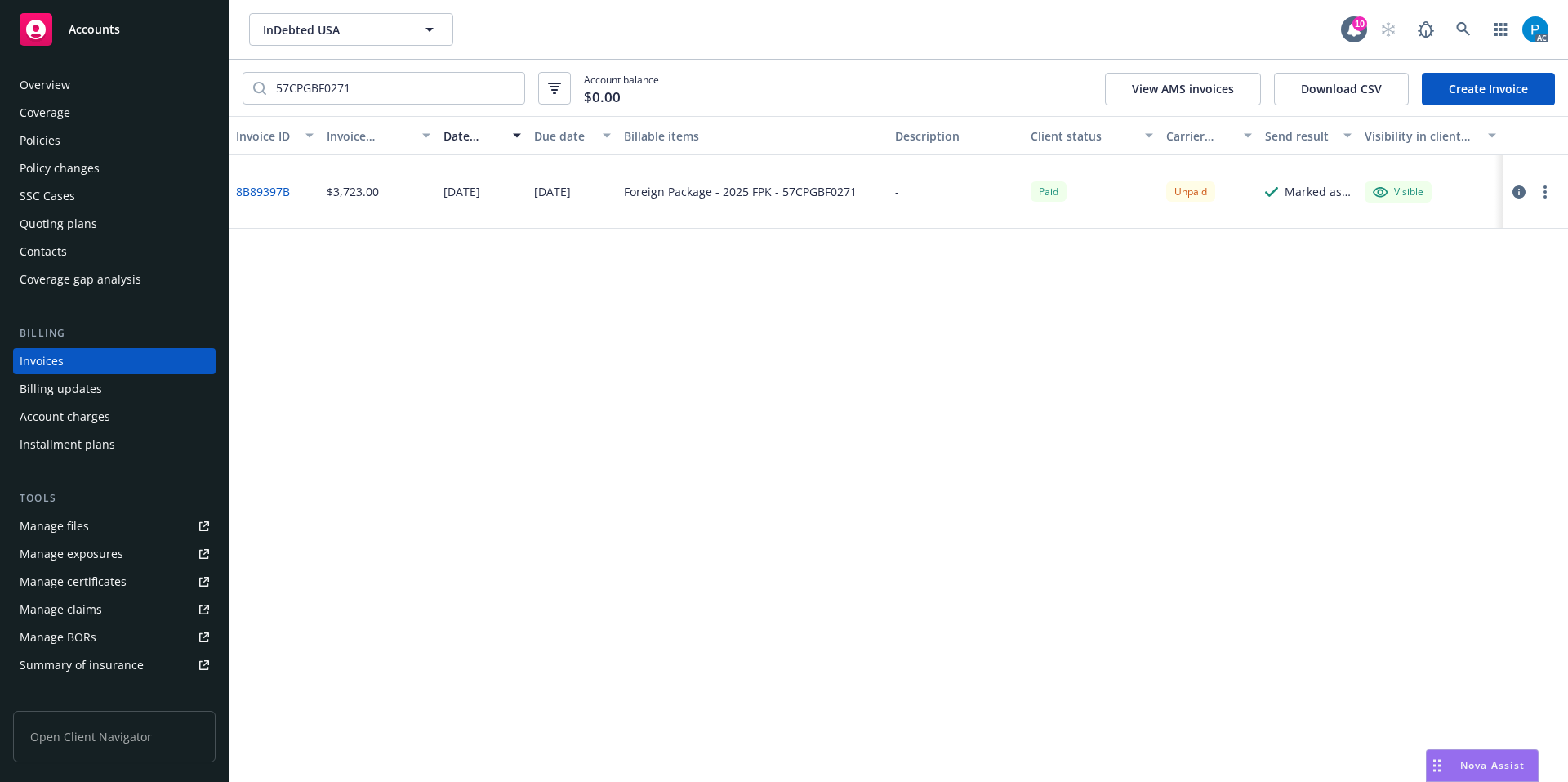
click at [111, 41] on div "Accounts" at bounding box center [114, 28] width 190 height 32
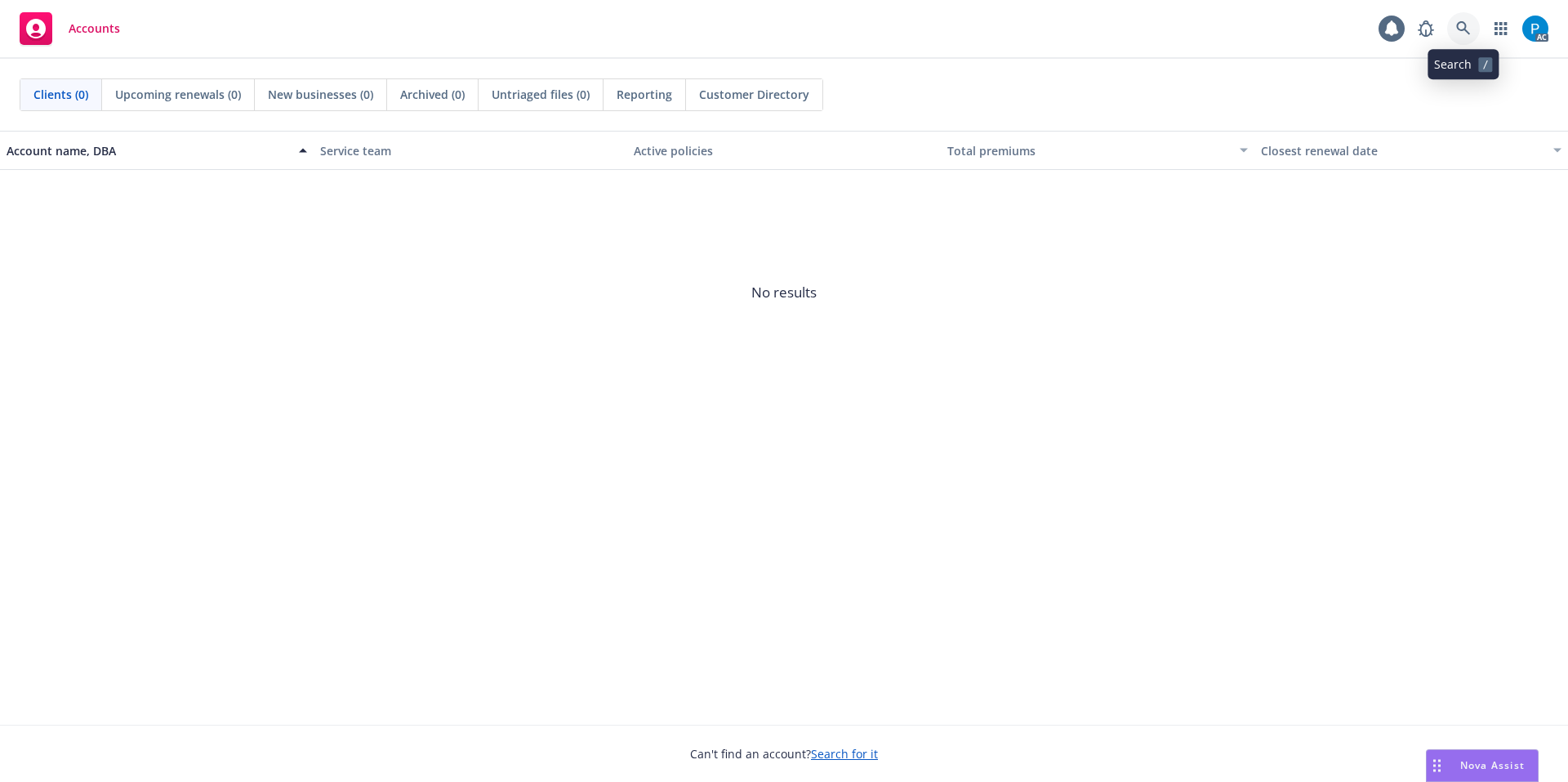
click at [1461, 29] on icon at bounding box center [1462, 28] width 14 height 14
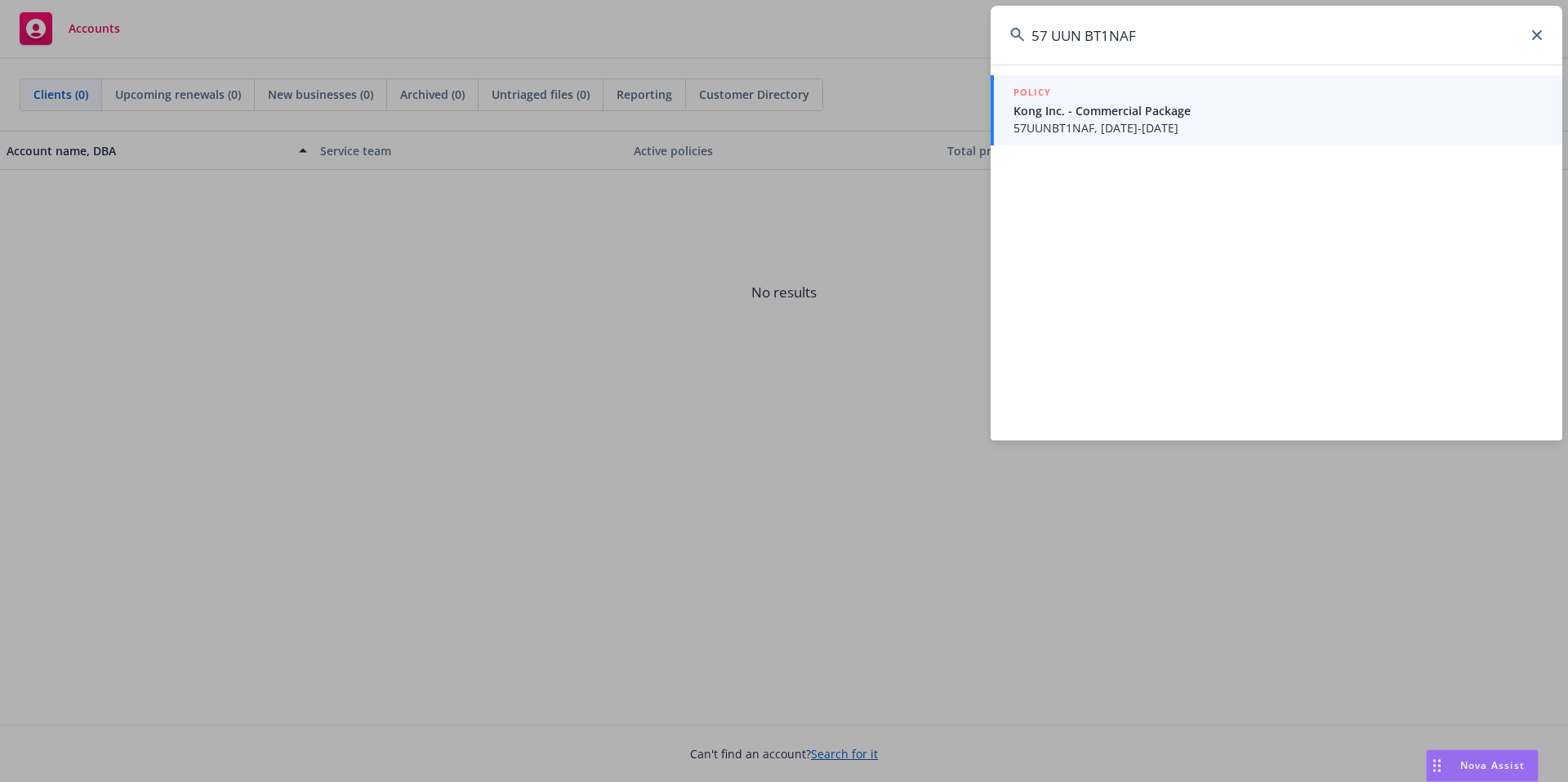
click at [1051, 34] on input "57 UUN BT1NAF" at bounding box center [1276, 35] width 572 height 59
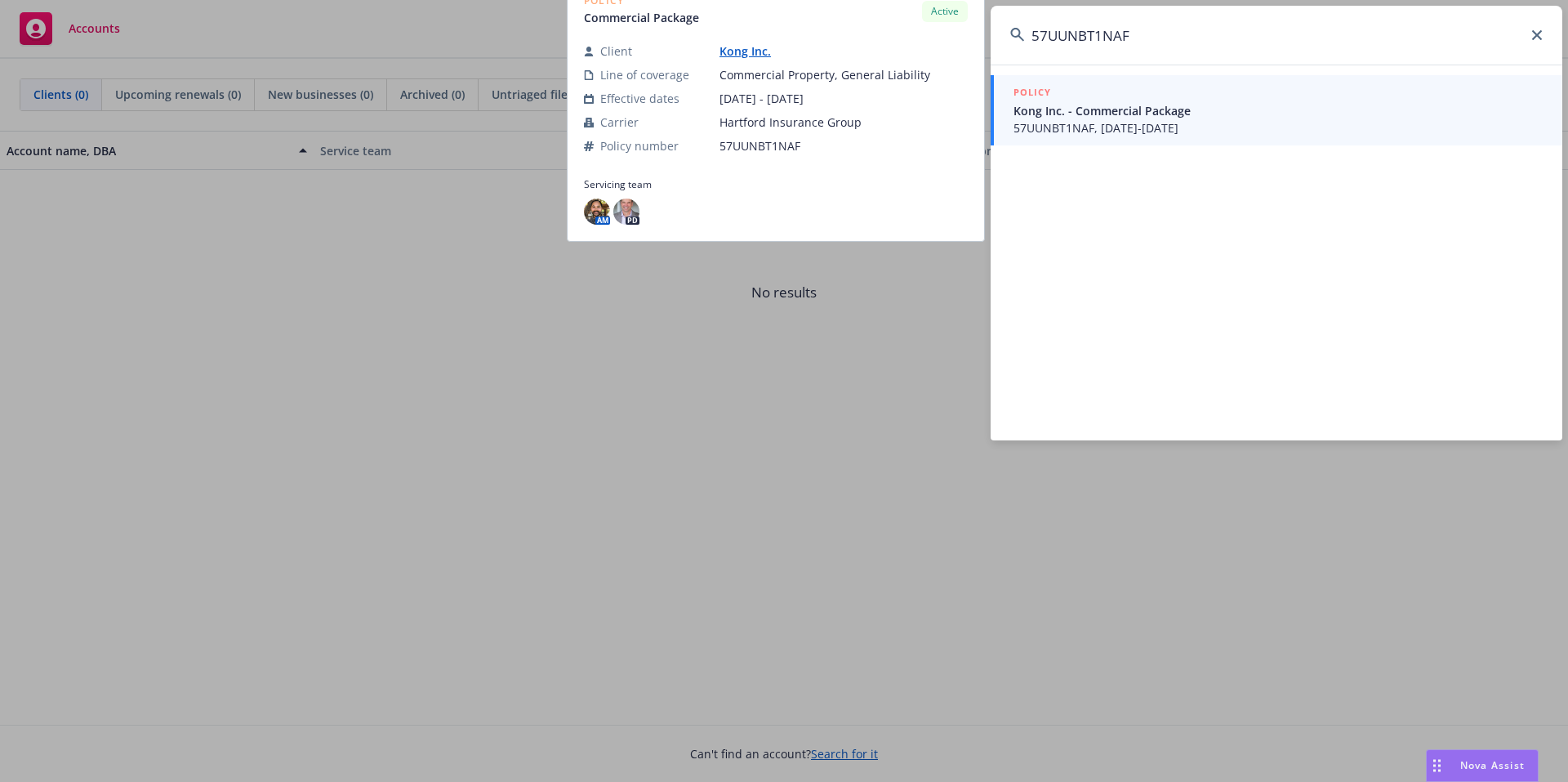
type input "57UUNBT1NAF"
click at [1119, 125] on span "57UUNBT1NAF, [DATE]-[DATE]" at bounding box center [1278, 128] width 530 height 18
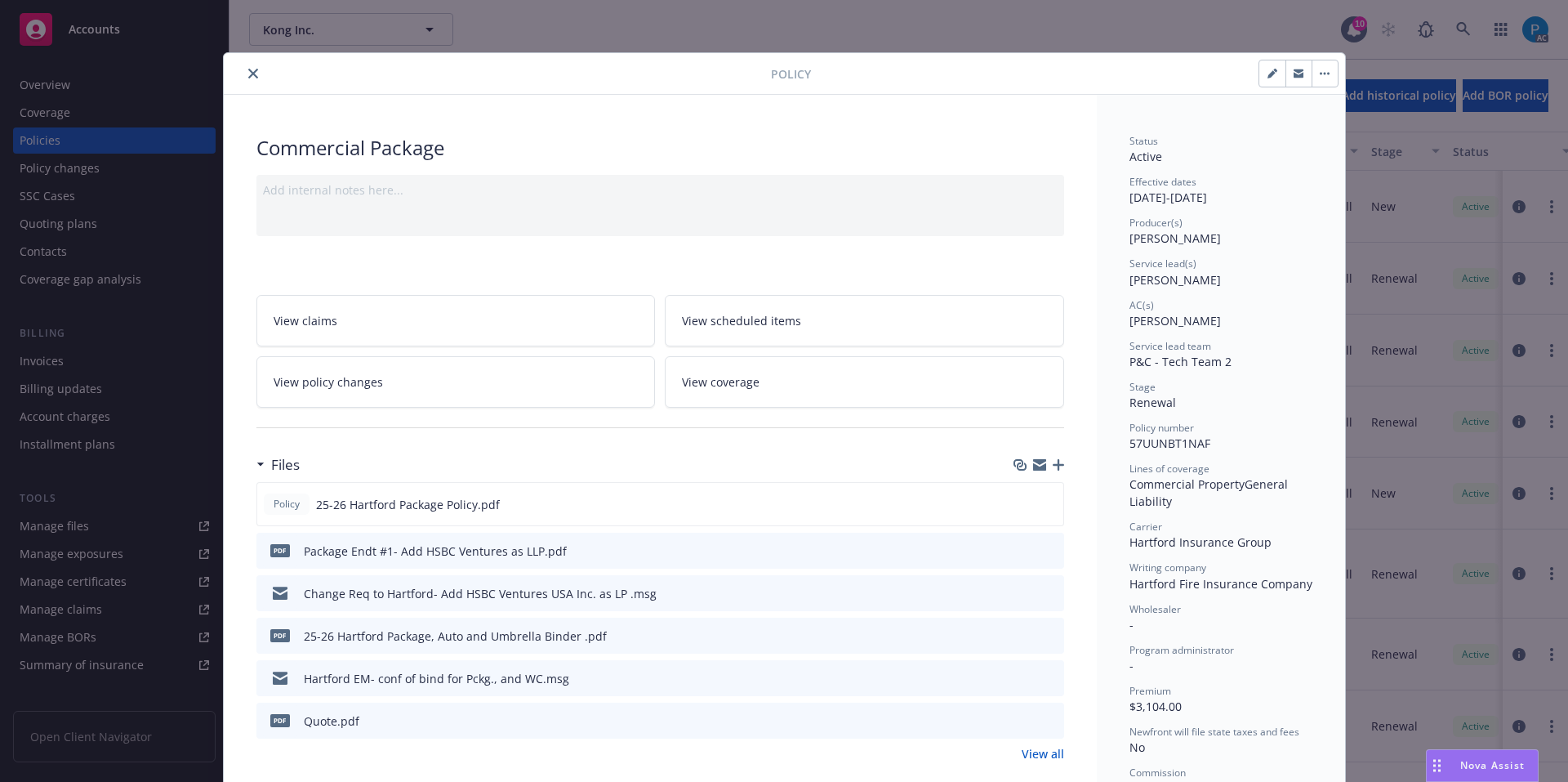
click at [248, 73] on icon "close" at bounding box center [253, 73] width 10 height 10
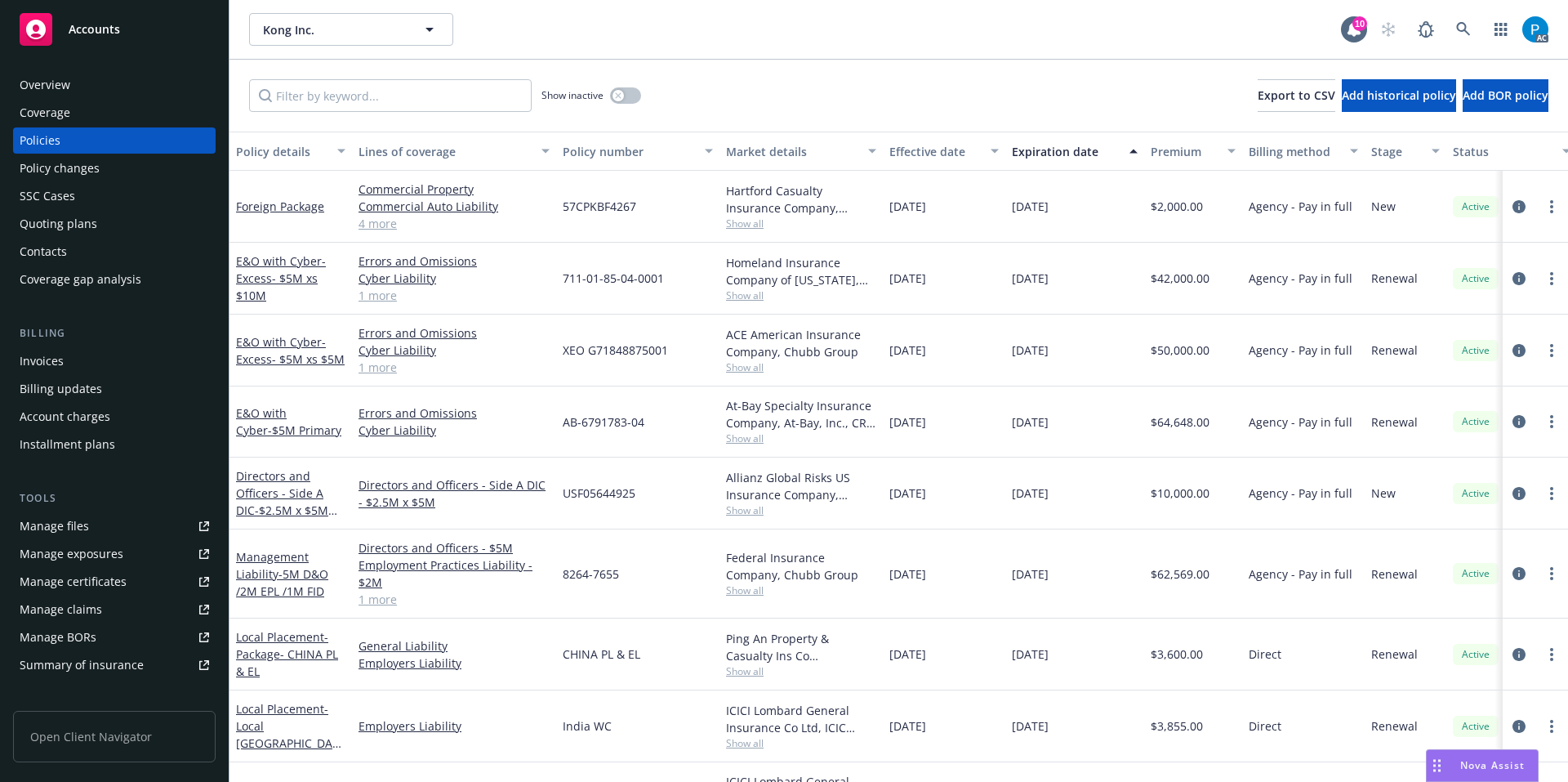
click at [76, 360] on div "Invoices" at bounding box center [114, 361] width 190 height 26
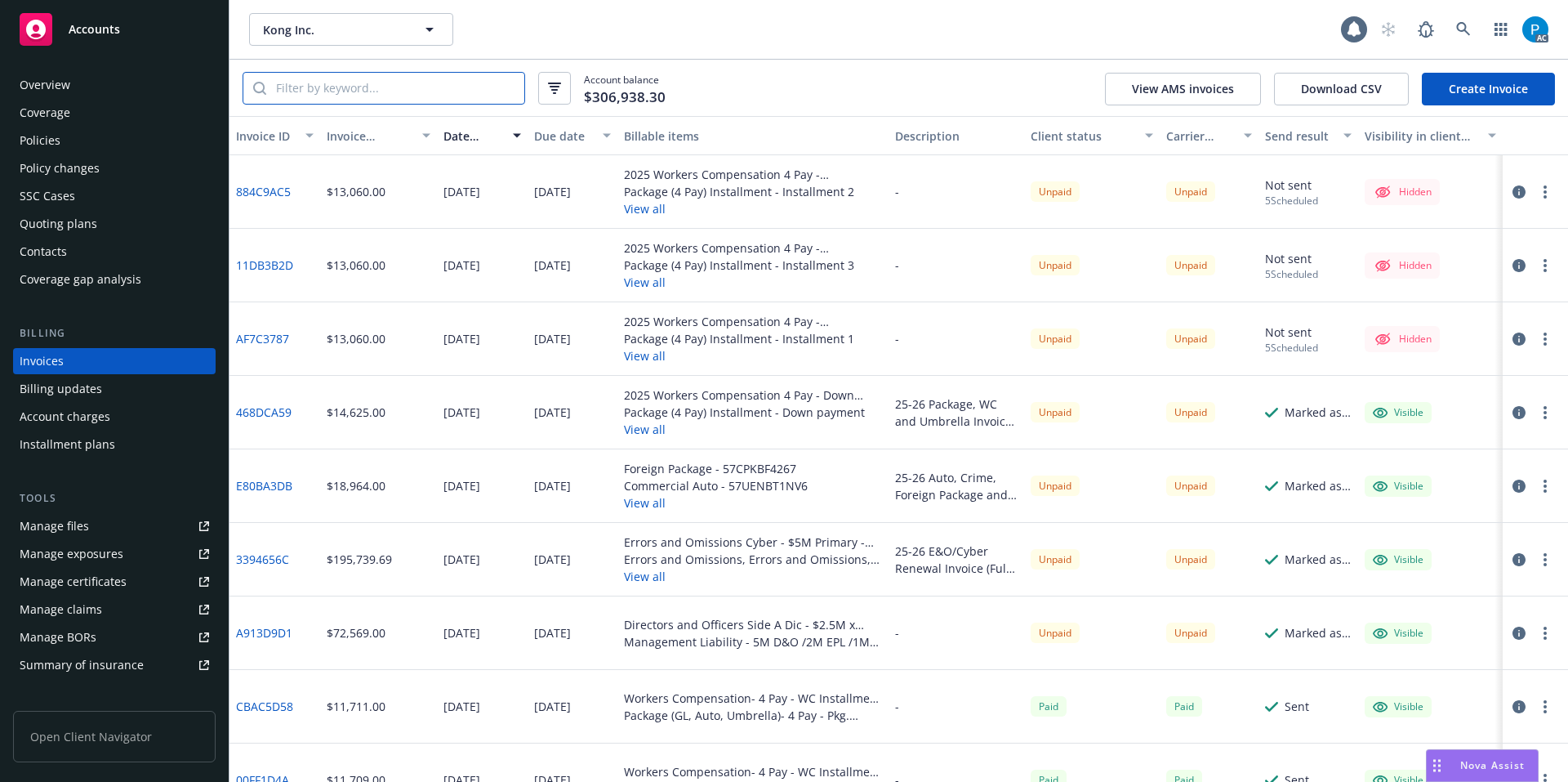
click at [369, 93] on input "search" at bounding box center [395, 88] width 258 height 31
paste input "57UUNBT1NAF"
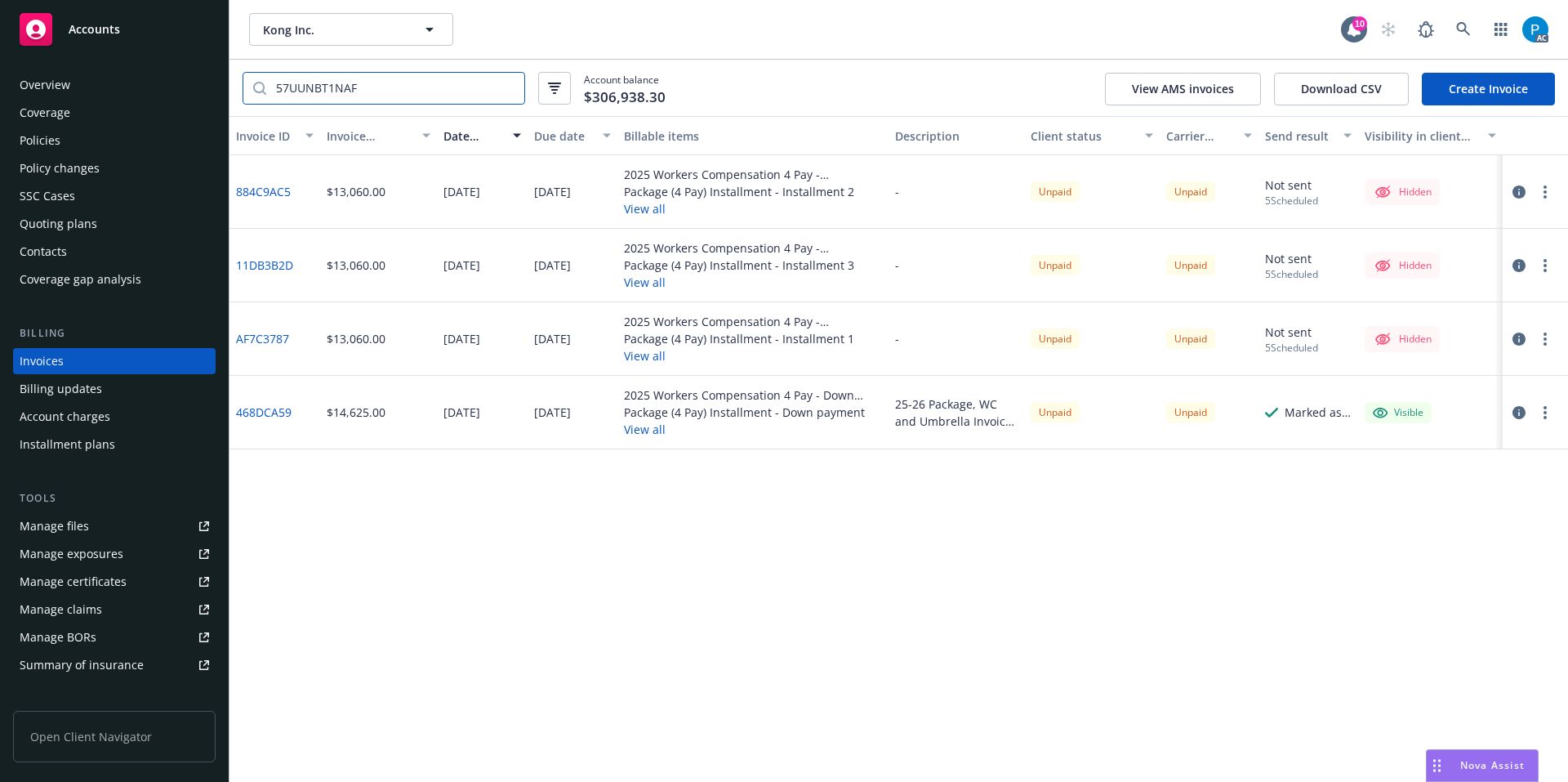
type input "57UUNBT1NAF"
click at [81, 144] on div "Policies" at bounding box center [114, 140] width 190 height 26
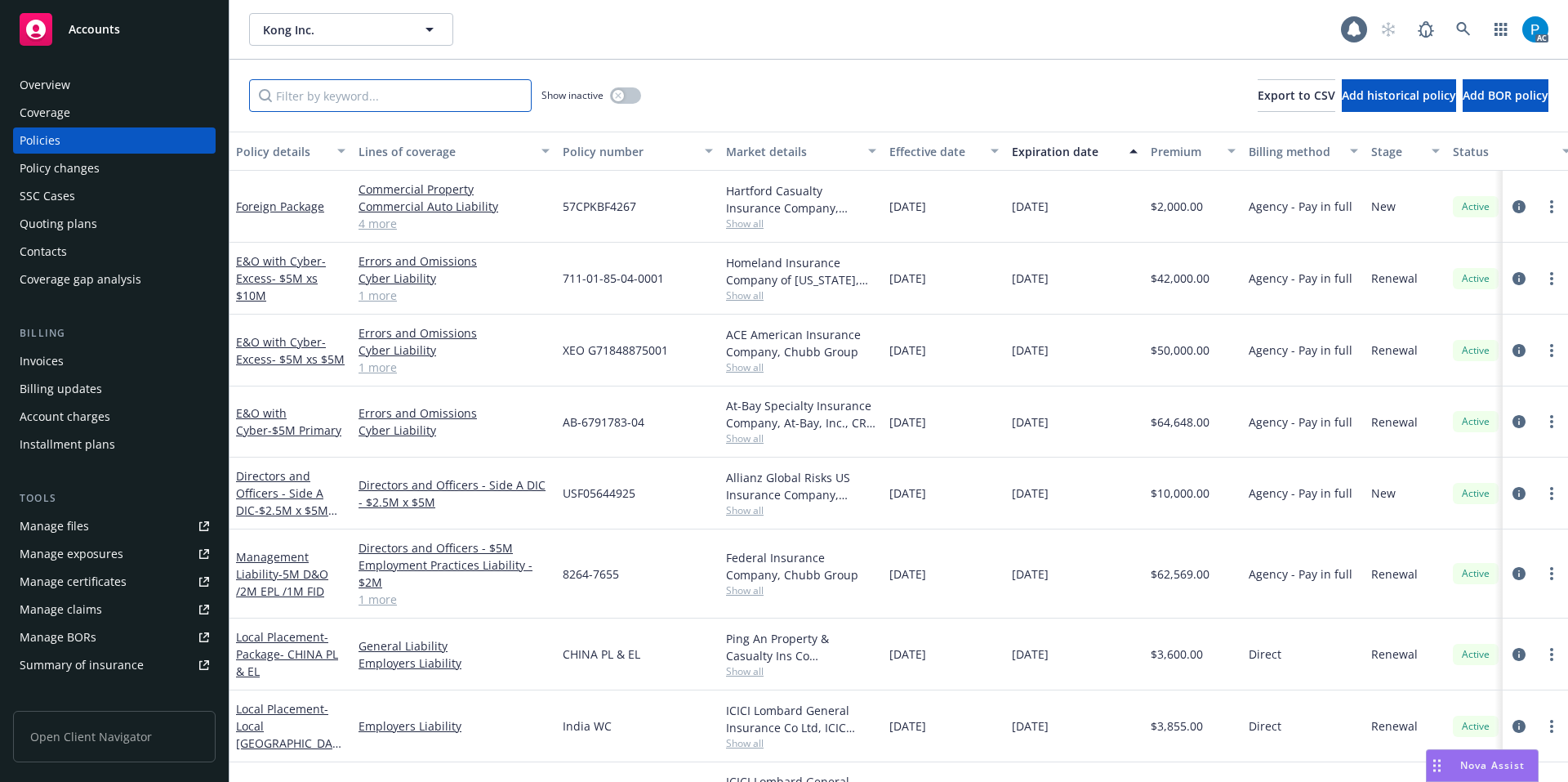
click at [408, 88] on input "Filter by keyword..." at bounding box center [390, 95] width 282 height 32
paste input "57UUNBT1NAF"
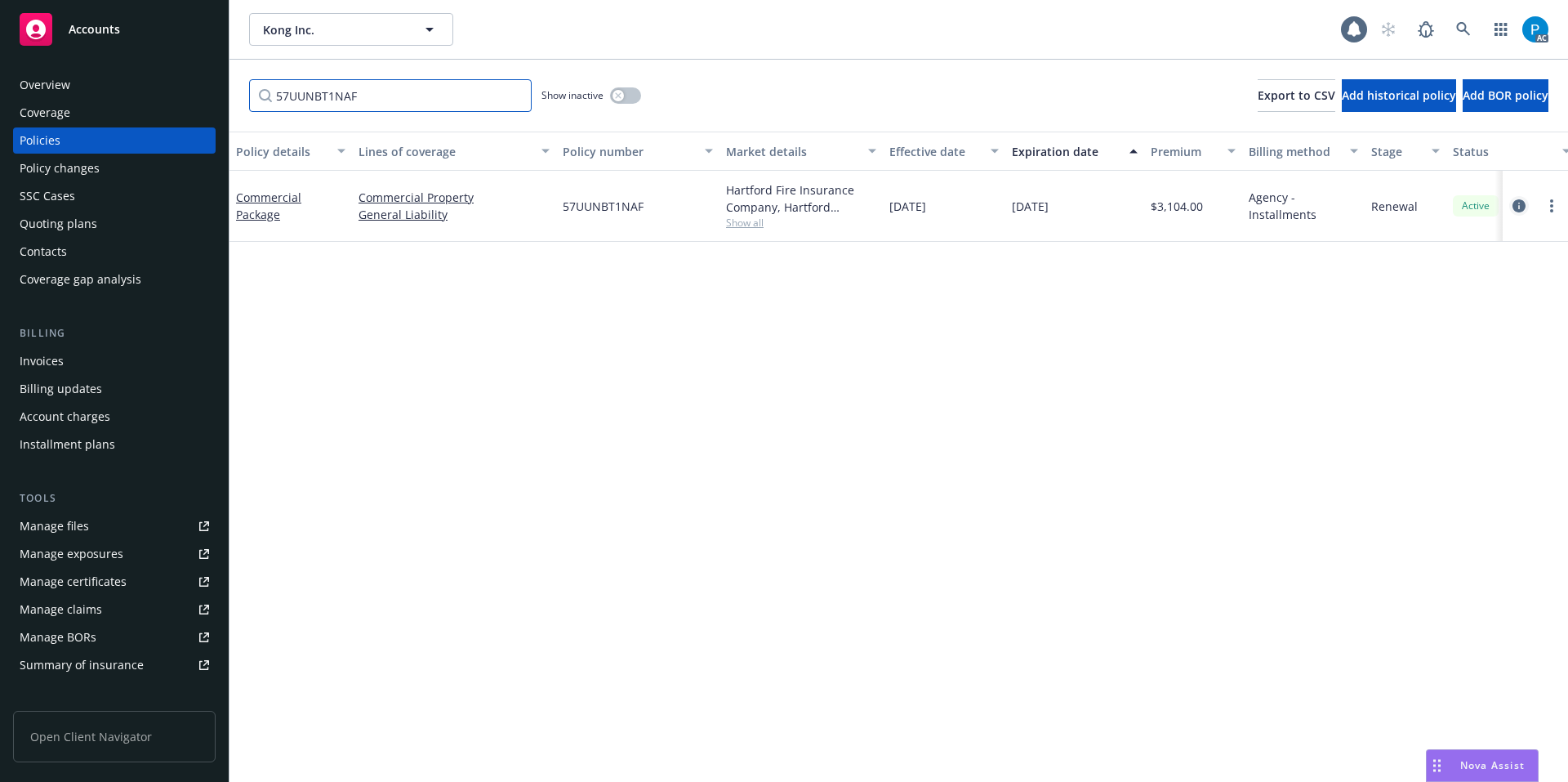
type input "57UUNBT1NAF"
click at [1527, 204] on link "circleInformation" at bounding box center [1518, 206] width 20 height 20
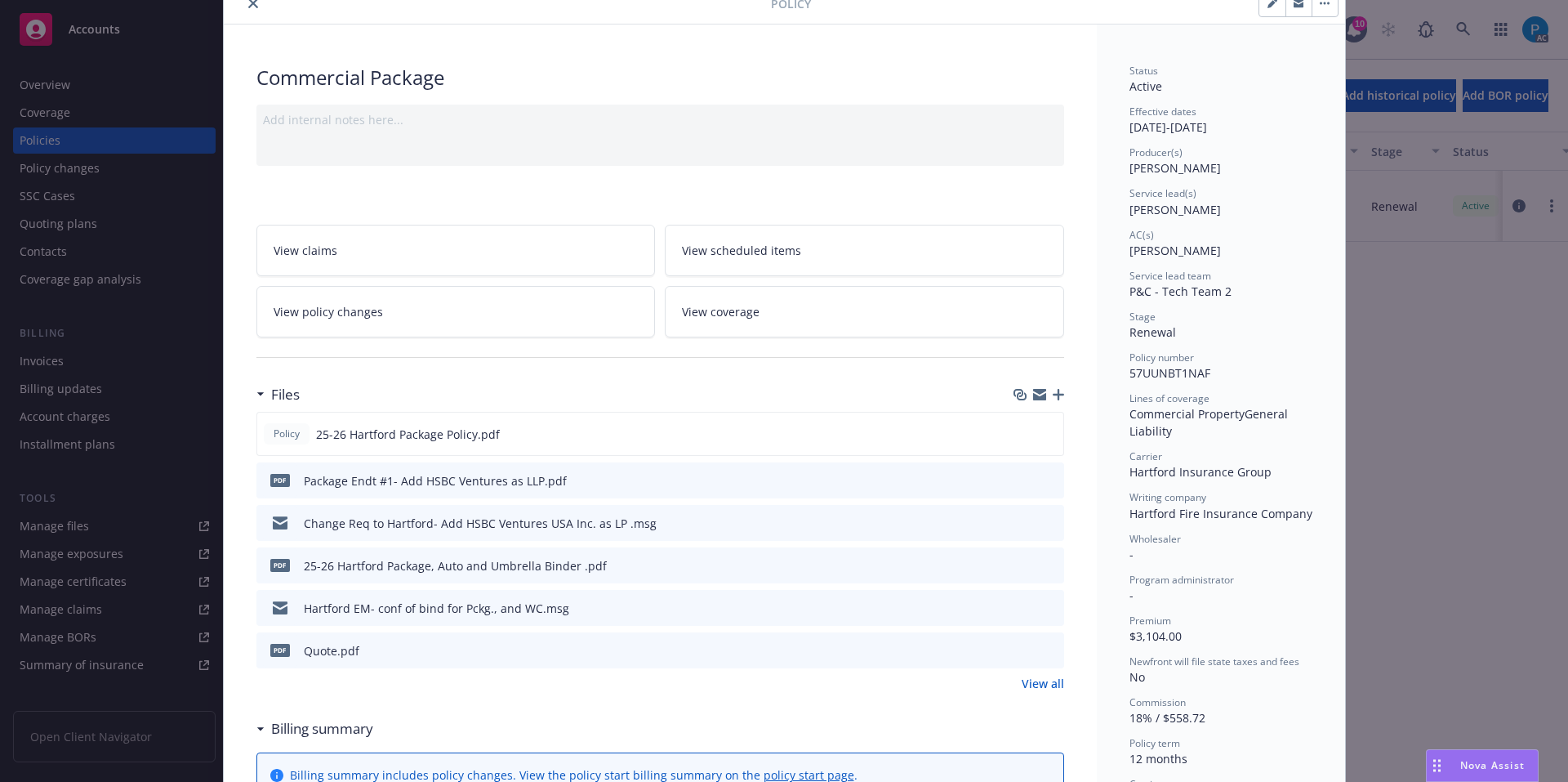
scroll to position [49, 0]
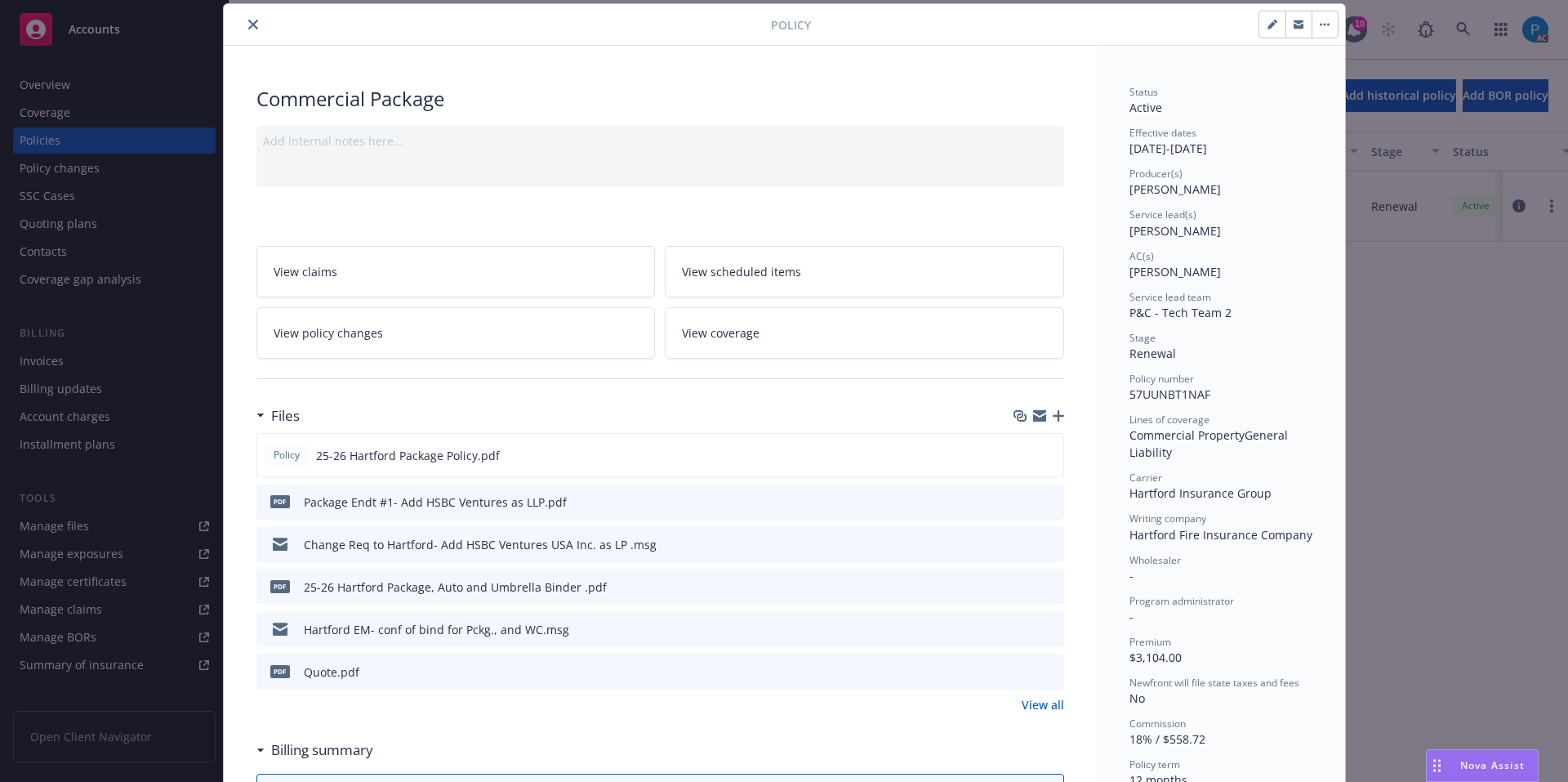
click at [132, 27] on div "Policy Commercial Package Add internal notes here... View claims View scheduled…" at bounding box center [784, 391] width 1568 height 782
click at [249, 18] on button "close" at bounding box center [253, 24] width 20 height 20
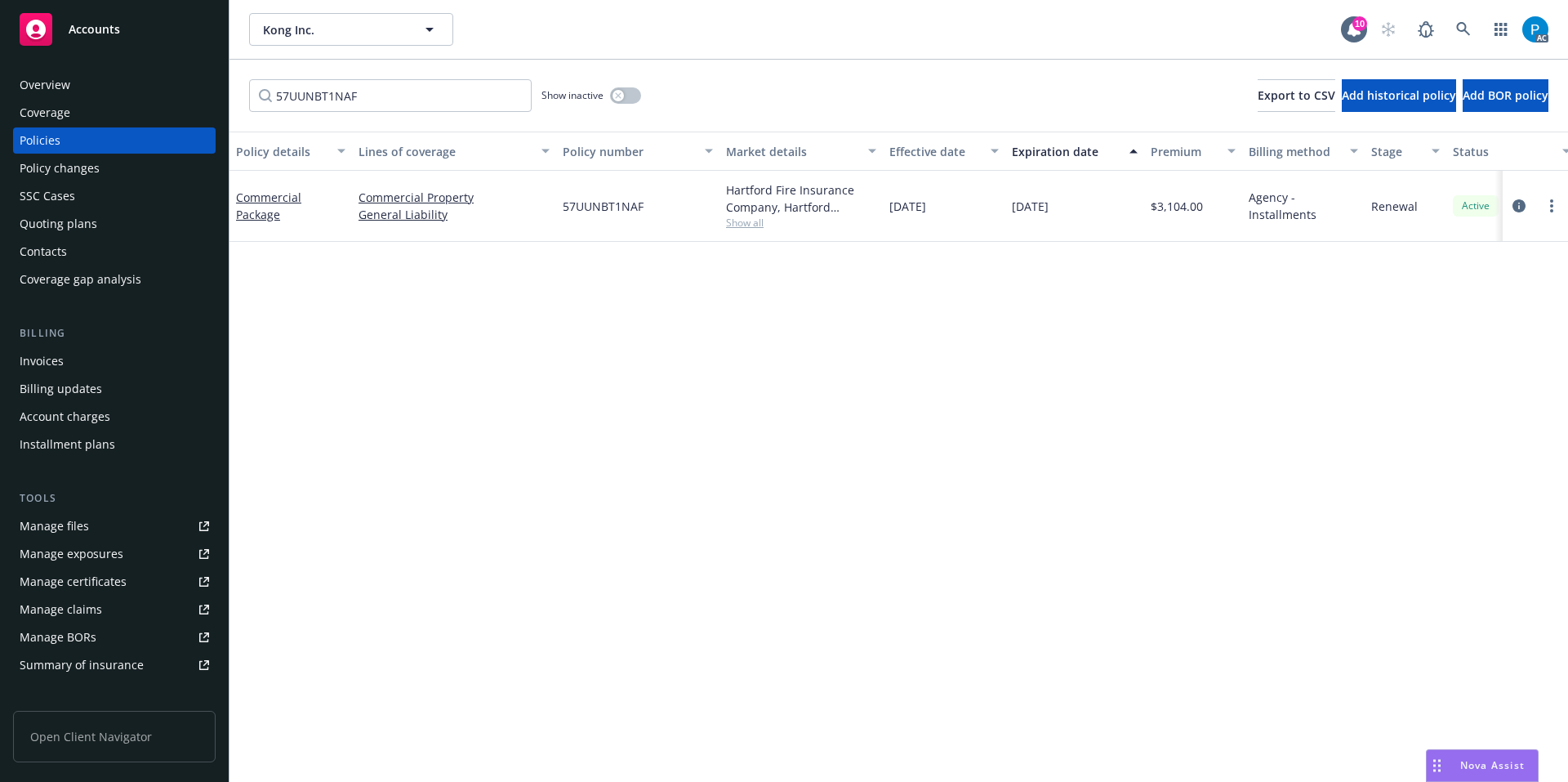
click at [139, 38] on div "Accounts" at bounding box center [114, 28] width 190 height 32
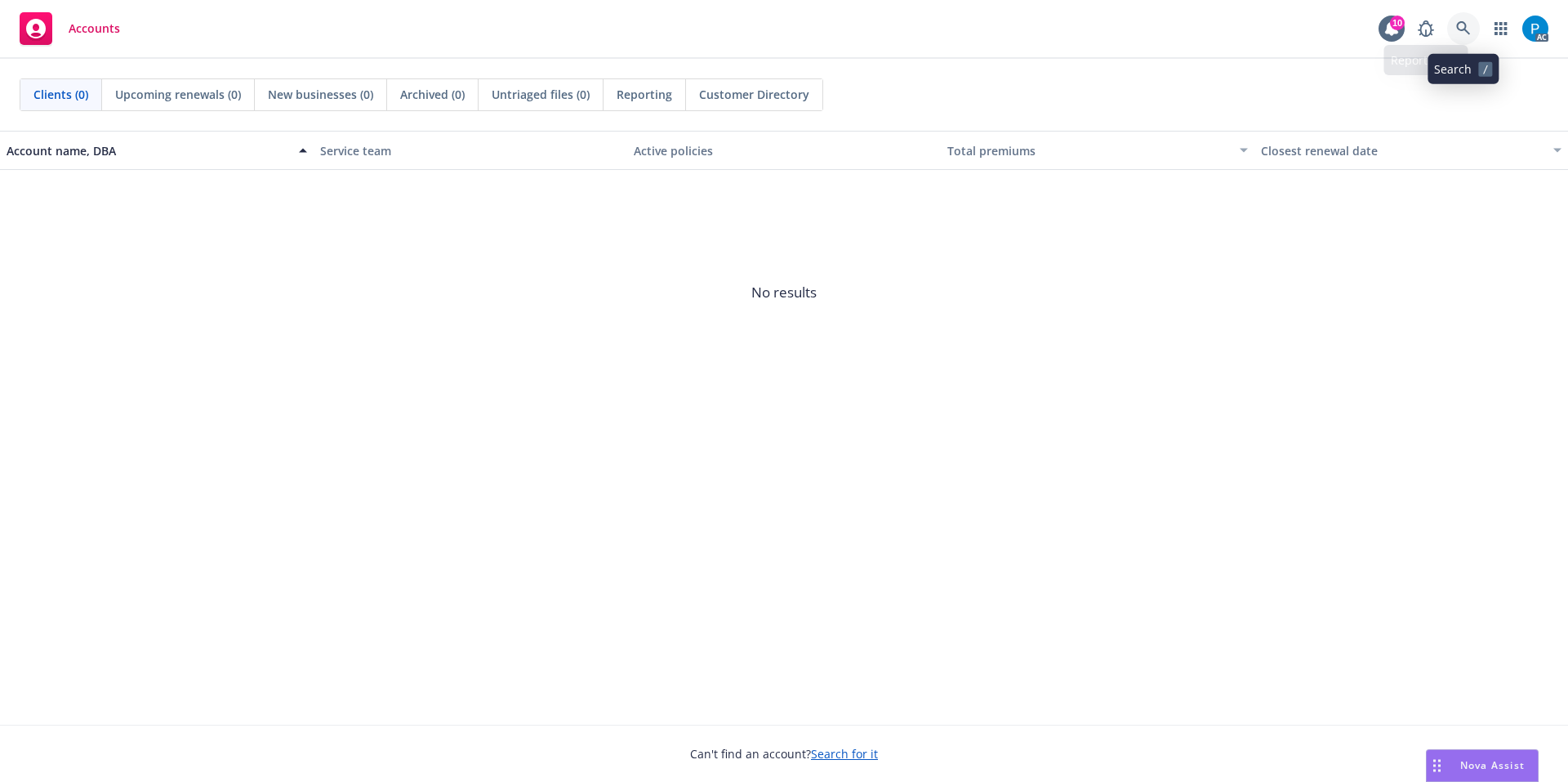
click at [1466, 20] on link at bounding box center [1462, 28] width 32 height 32
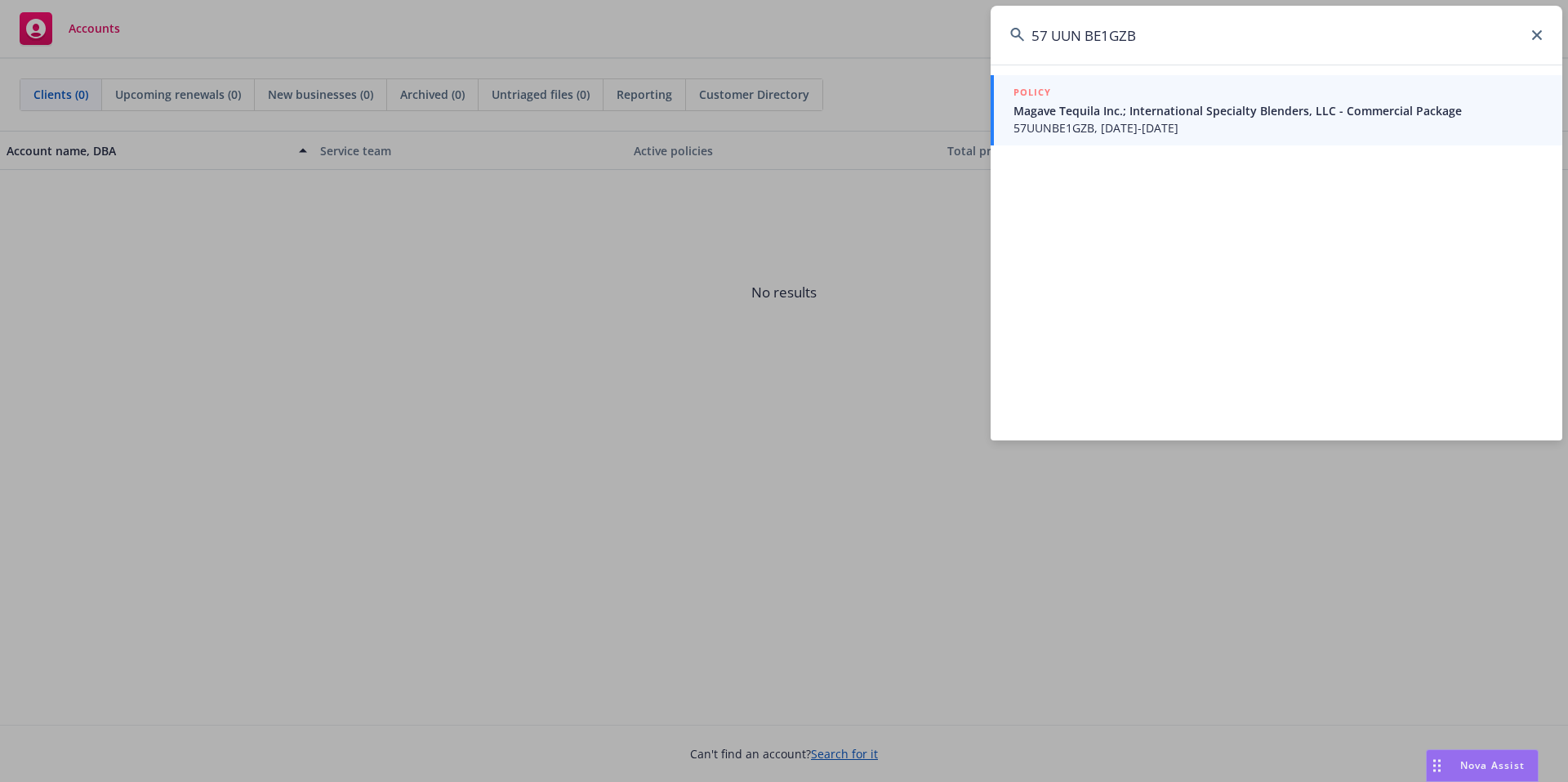
click at [1051, 34] on input "57 UUN BE1GZB" at bounding box center [1276, 35] width 572 height 59
type input "57UUNBE1GZB"
click at [1098, 109] on span "Magave Tequila Inc.; International Specialty Blenders, LLC - Commercial Package" at bounding box center [1278, 110] width 530 height 18
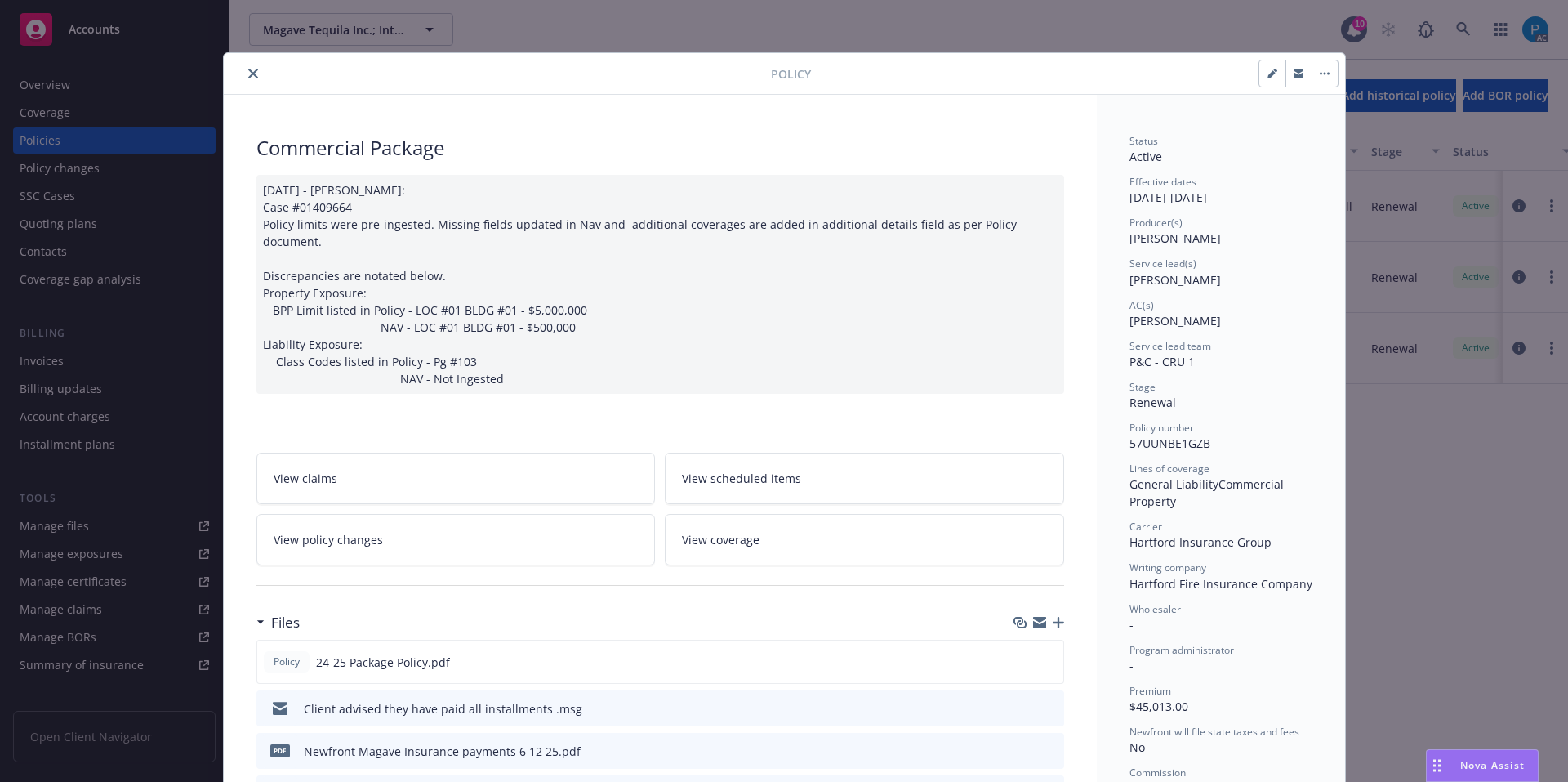
click at [248, 72] on icon "close" at bounding box center [253, 73] width 10 height 10
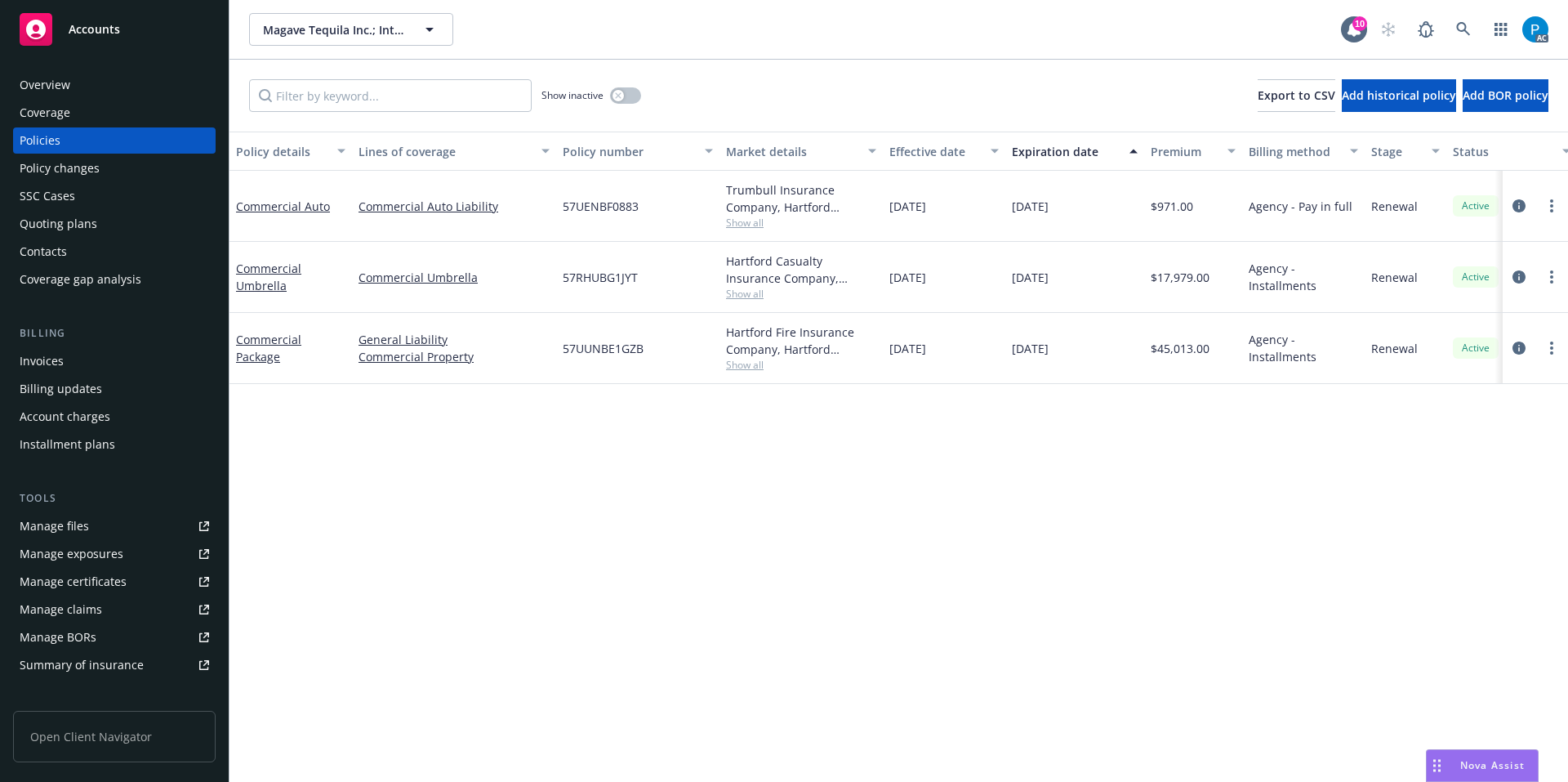
click at [98, 352] on div "Invoices" at bounding box center [114, 361] width 190 height 26
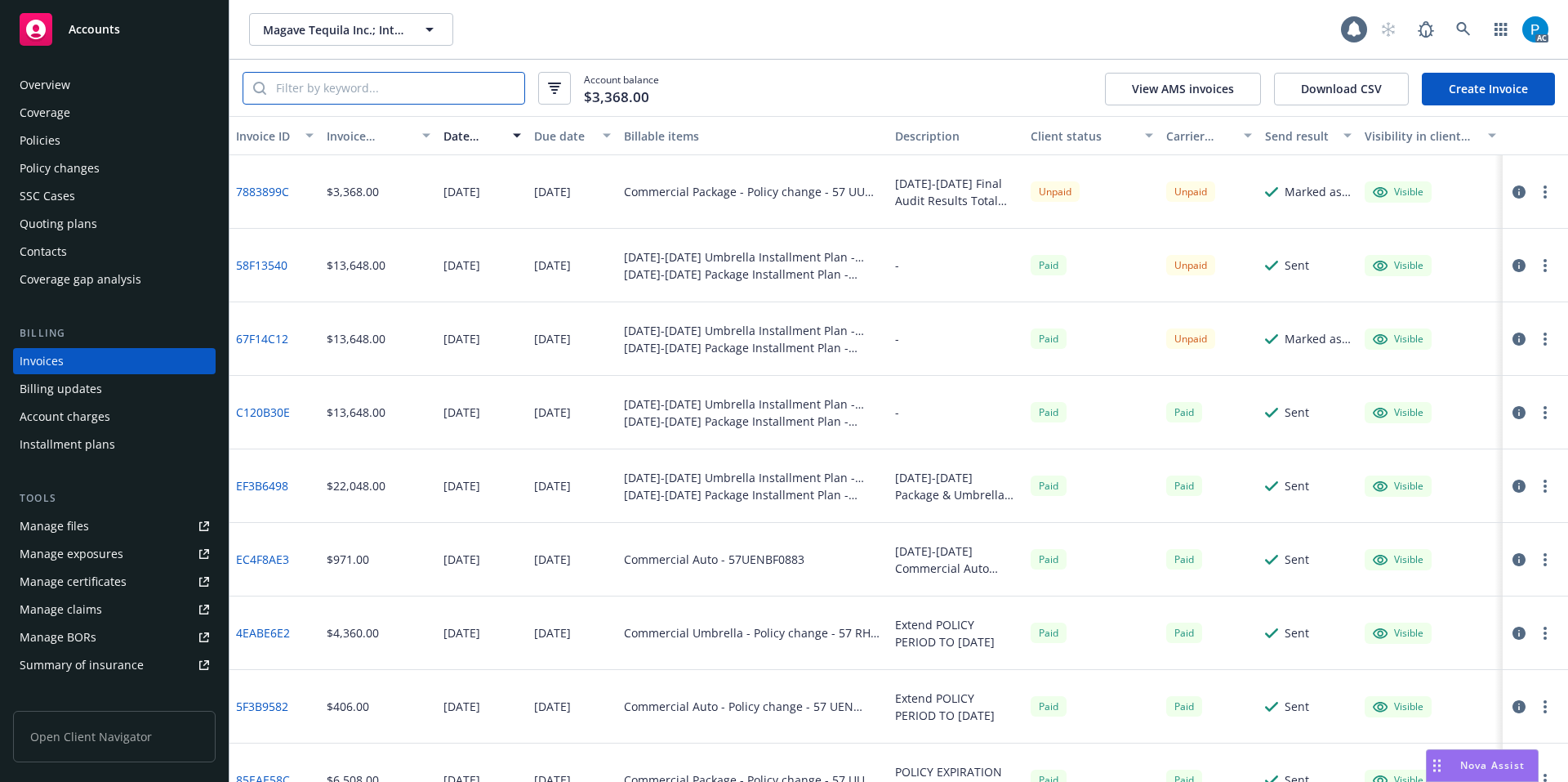
click at [445, 81] on input "search" at bounding box center [395, 88] width 258 height 31
paste input "57 UUN BE1GZB"
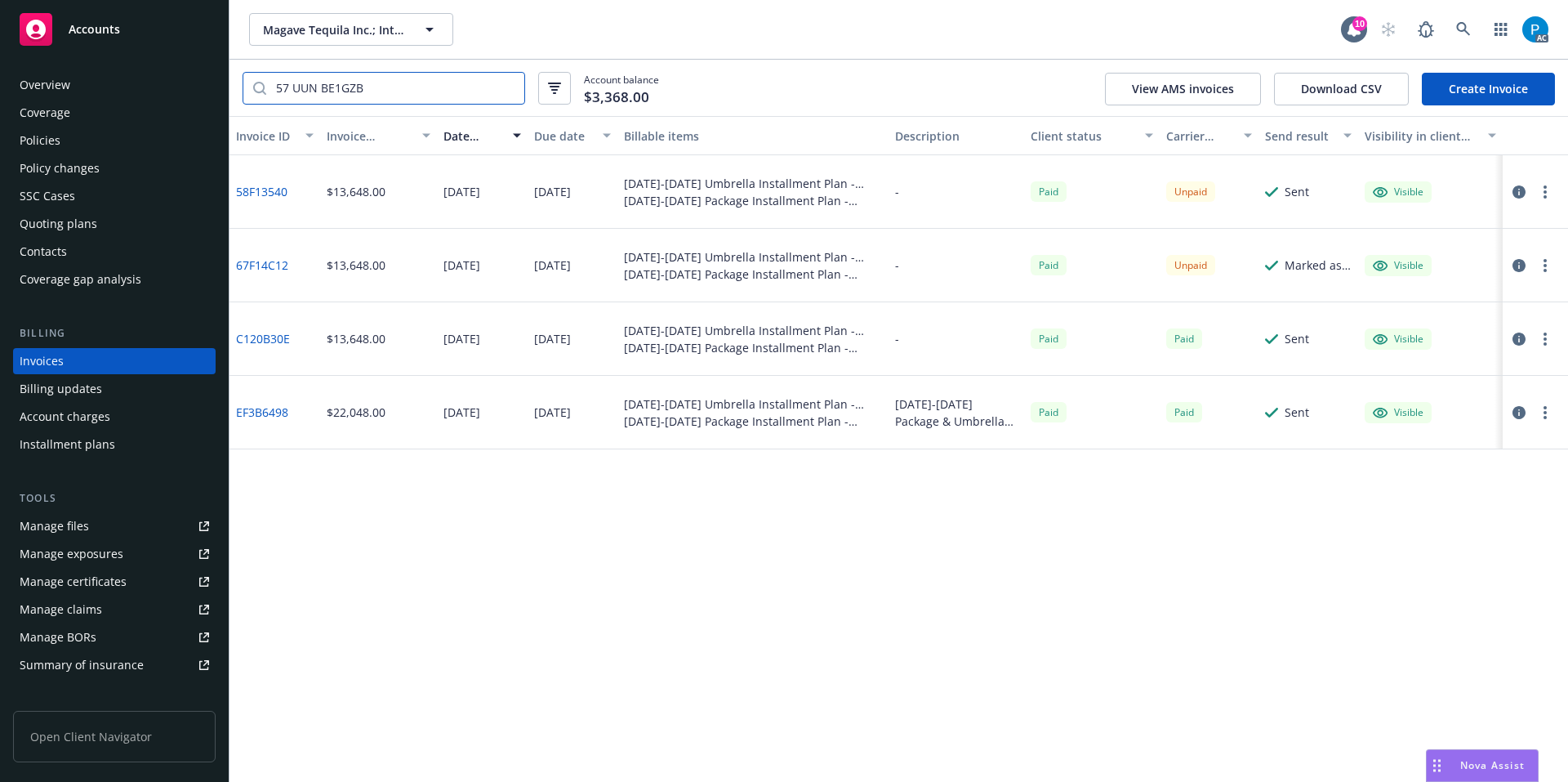
type input "57 UUN BE1GZB"
click at [1519, 189] on icon "button" at bounding box center [1518, 192] width 13 height 13
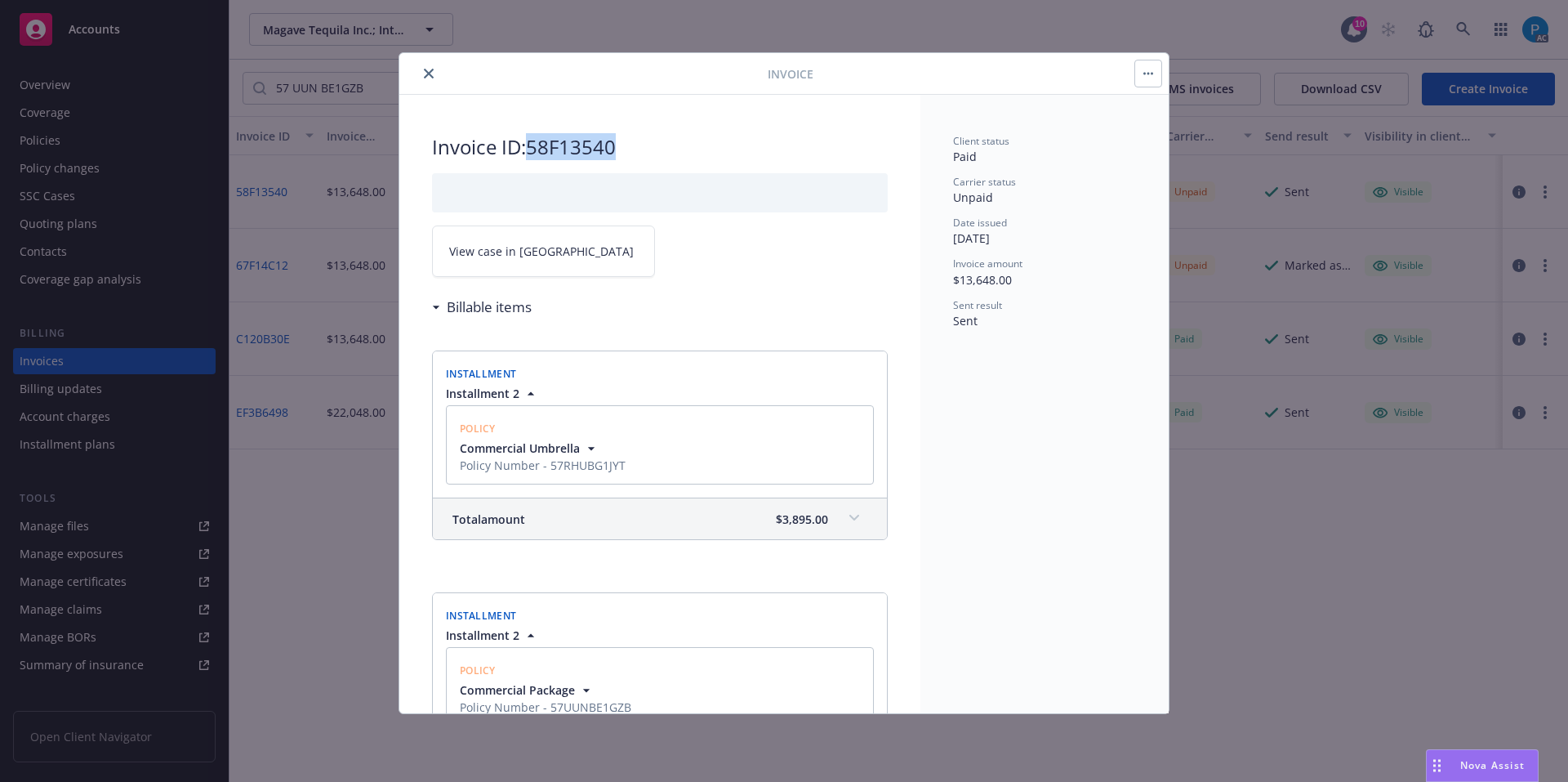
drag, startPoint x: 621, startPoint y: 145, endPoint x: 534, endPoint y: 144, distance: 87.0
click at [534, 144] on h2 "Invoice ID: 58F13540" at bounding box center [659, 147] width 455 height 26
copy h2 "58F13540"
click at [550, 248] on link "View case in [GEOGRAPHIC_DATA]" at bounding box center [543, 251] width 223 height 52
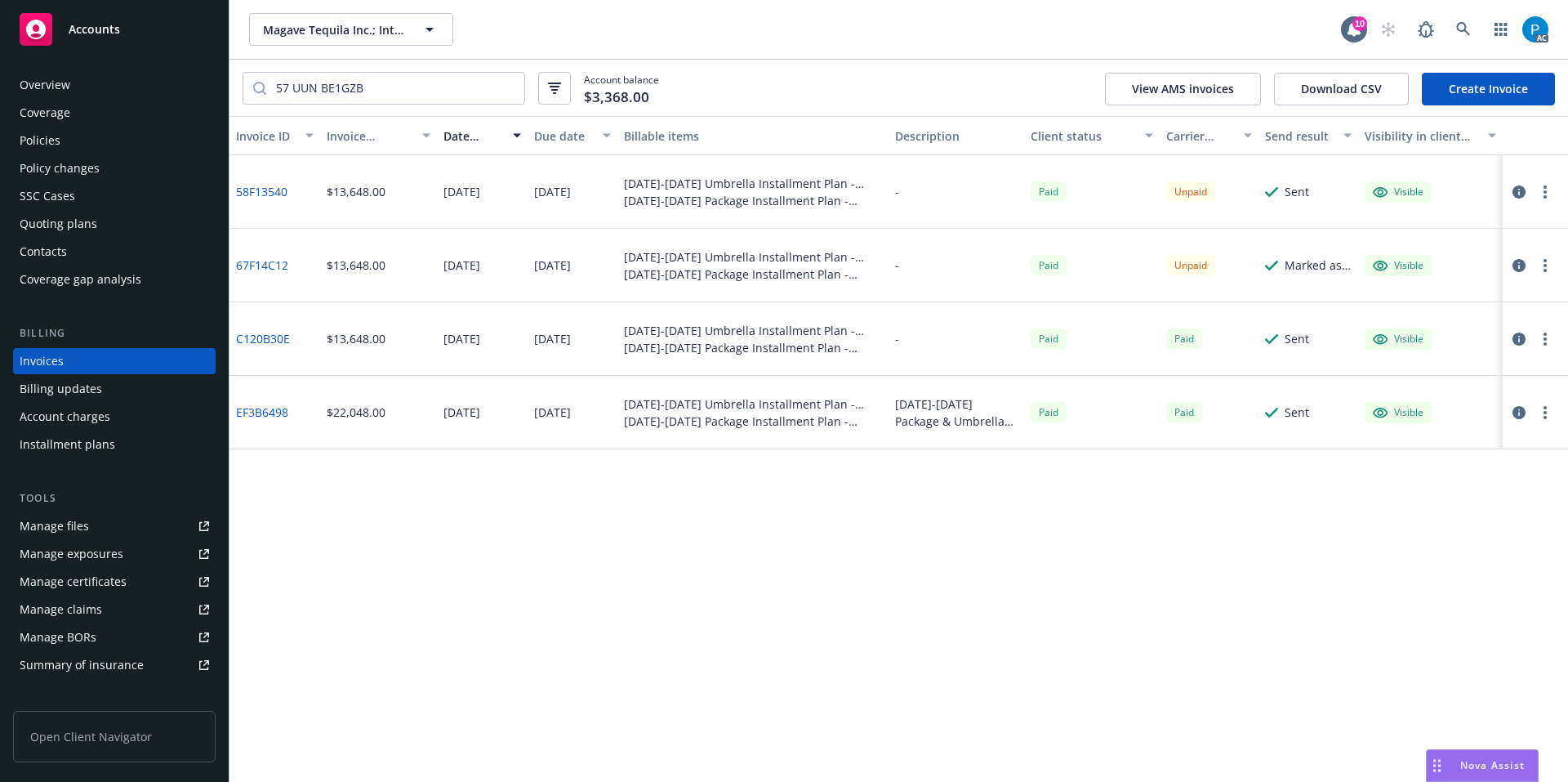
click at [1523, 263] on icon "button" at bounding box center [1518, 265] width 13 height 13
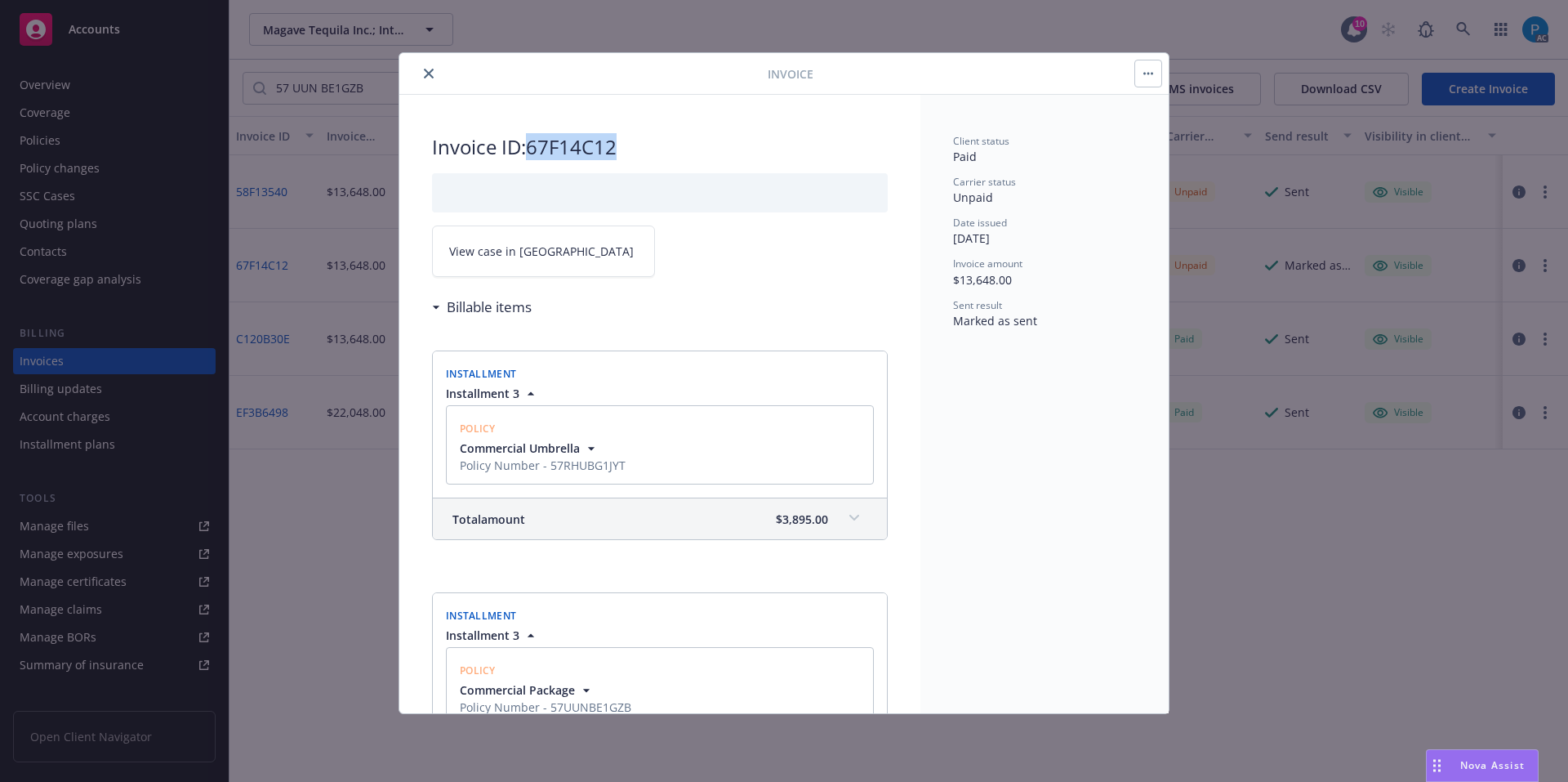
drag, startPoint x: 620, startPoint y: 152, endPoint x: 535, endPoint y: 152, distance: 85.0
click at [535, 152] on h2 "Invoice ID: 67F14C12" at bounding box center [659, 147] width 455 height 26
copy h2 "67F14C12"
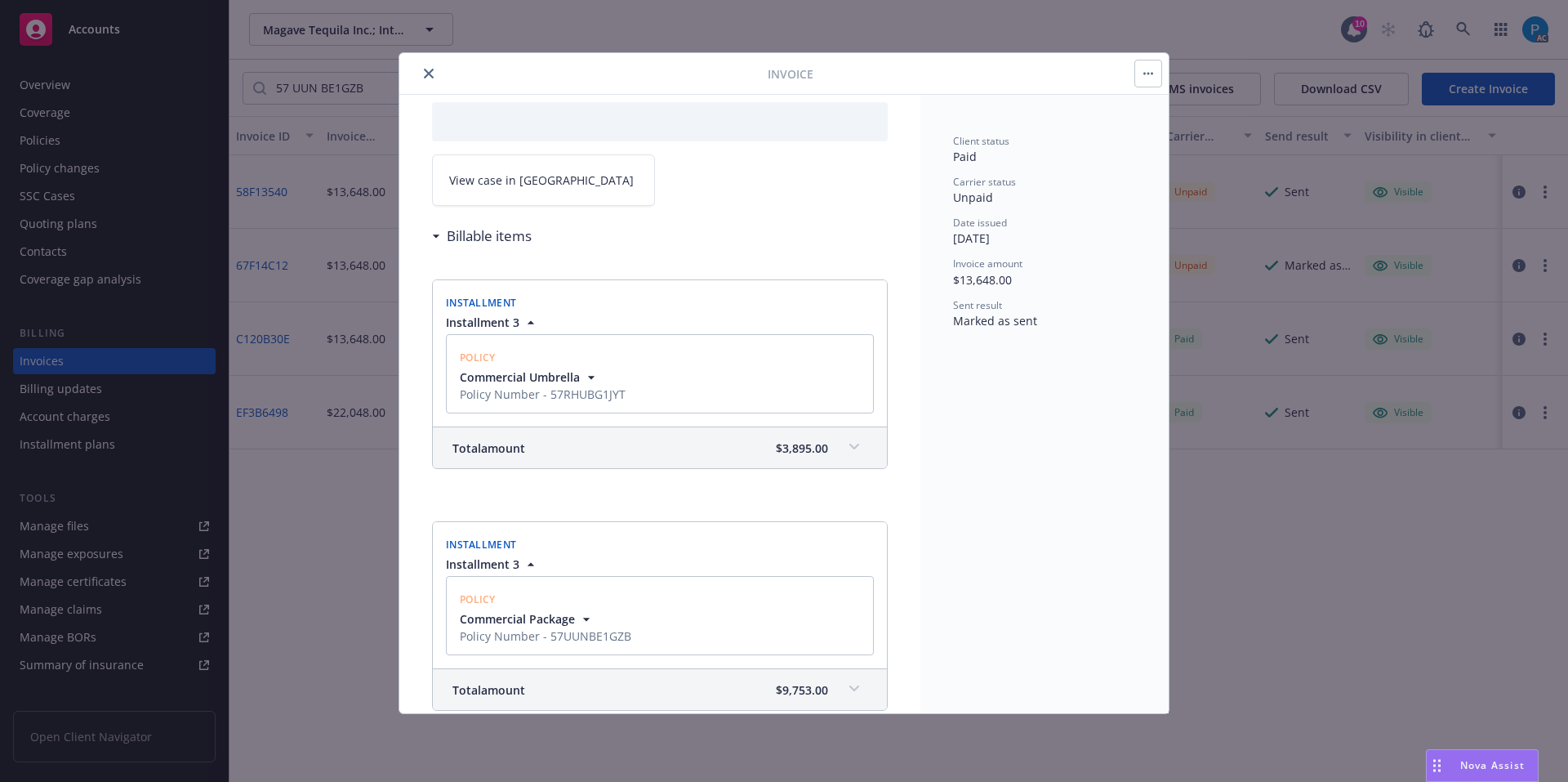
scroll to position [82, 0]
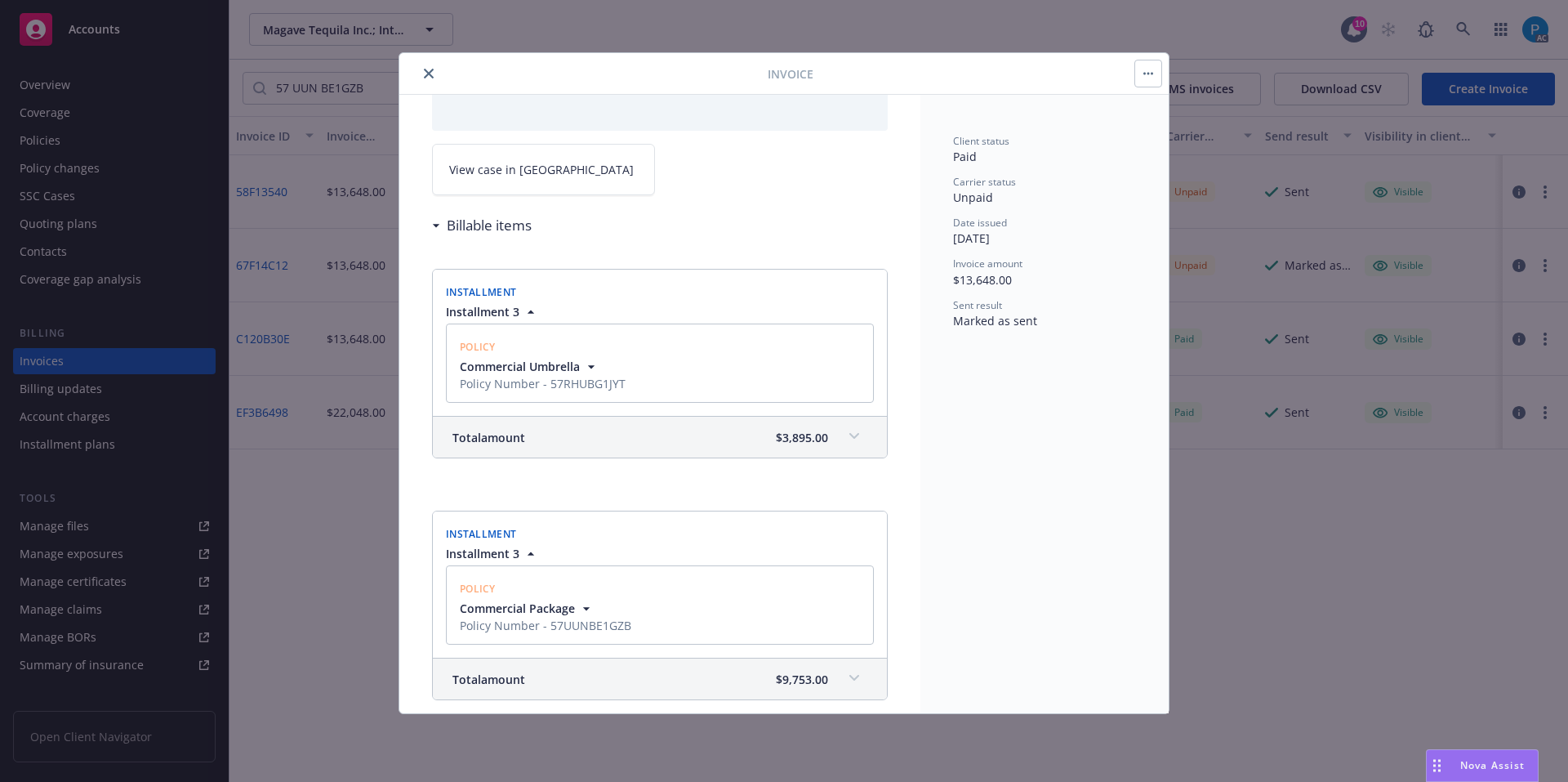
click at [530, 170] on span "View case in [GEOGRAPHIC_DATA]" at bounding box center [541, 170] width 185 height 18
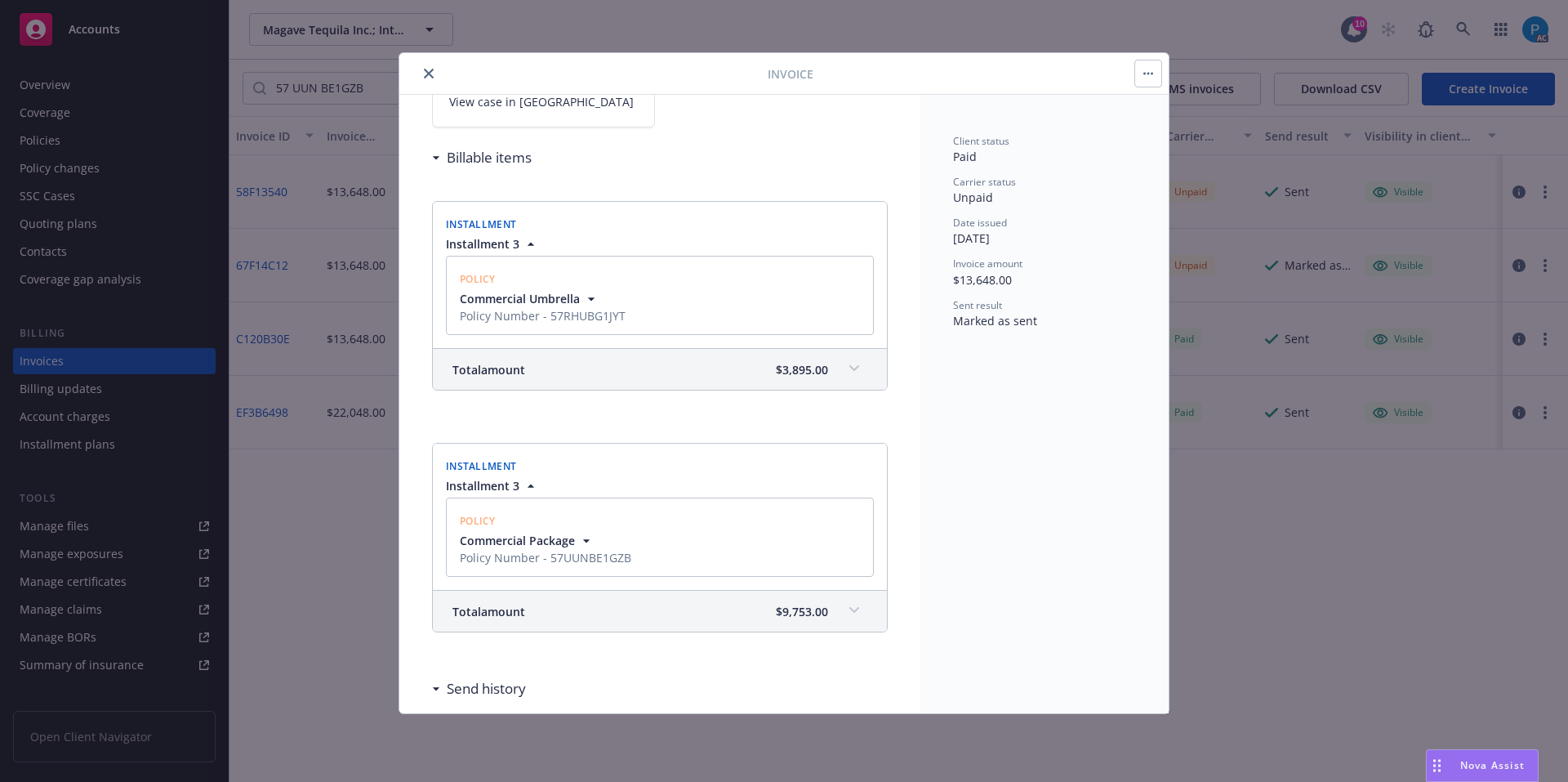
scroll to position [163, 0]
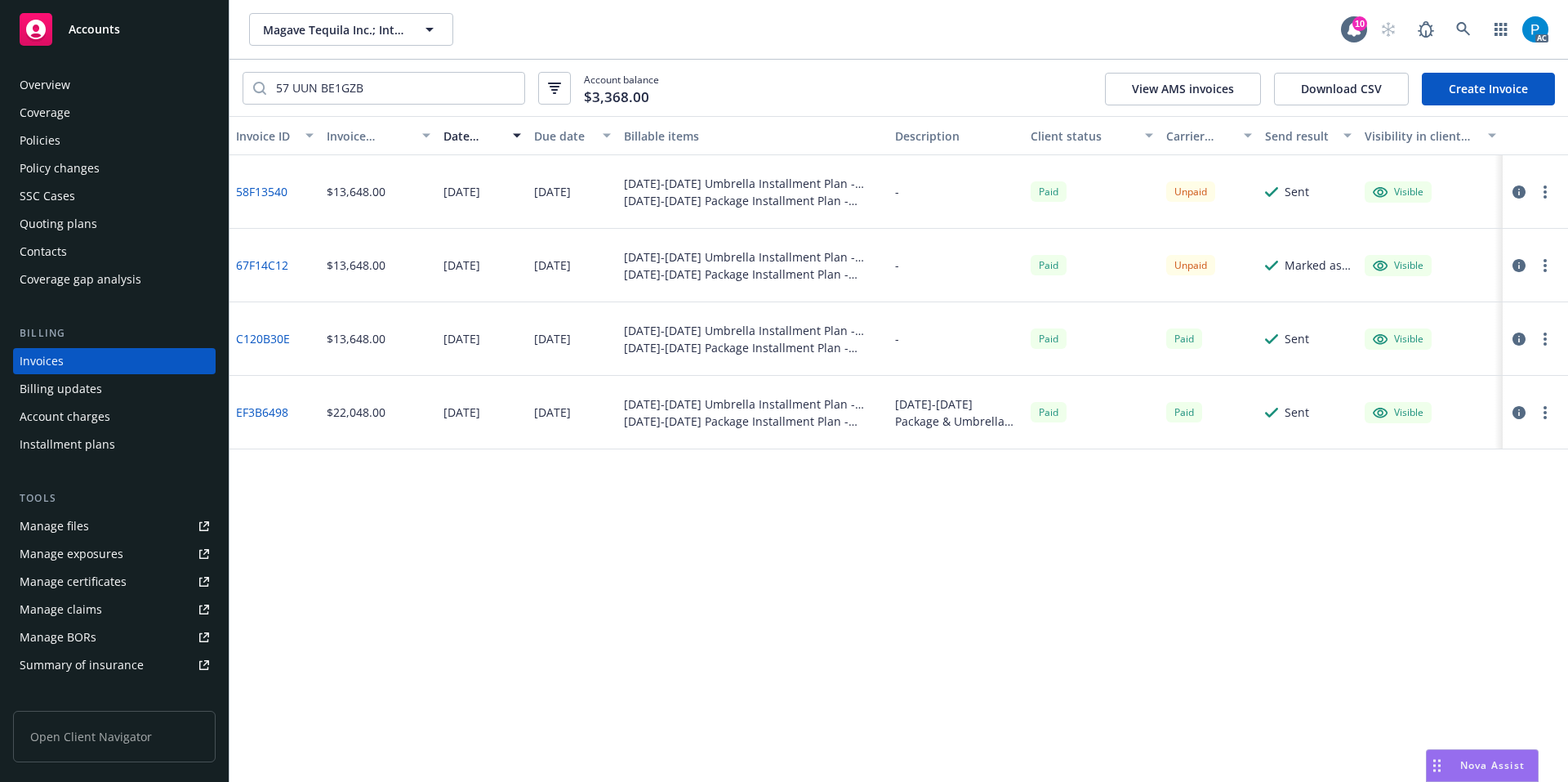
click at [1521, 194] on icon "button" at bounding box center [1518, 192] width 13 height 13
click at [1518, 192] on icon "button" at bounding box center [1518, 192] width 13 height 13
click at [1520, 261] on icon "button" at bounding box center [1518, 265] width 13 height 13
click at [129, 28] on div "Accounts" at bounding box center [114, 28] width 190 height 32
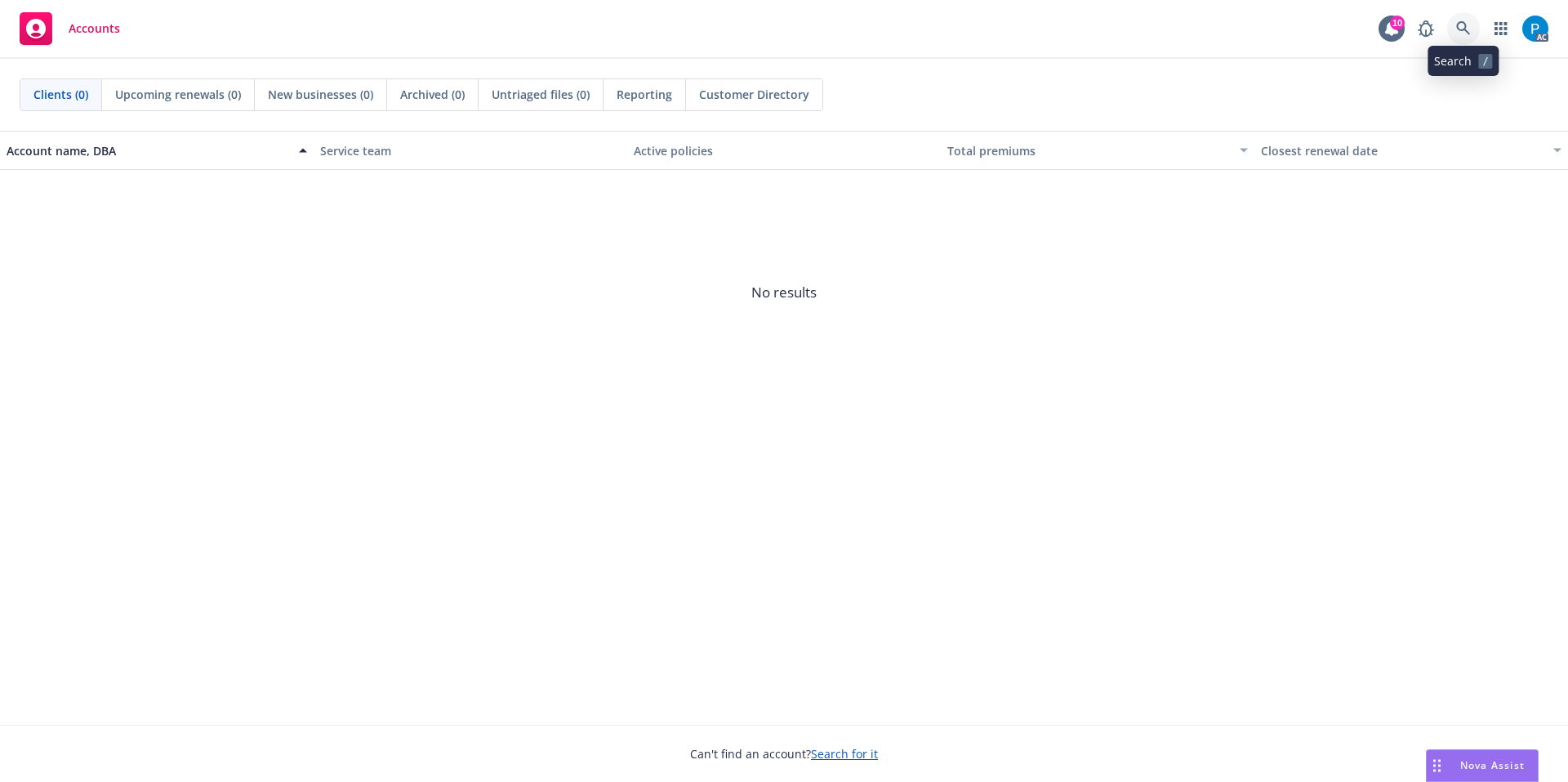
click at [1464, 34] on icon at bounding box center [1462, 28] width 15 height 15
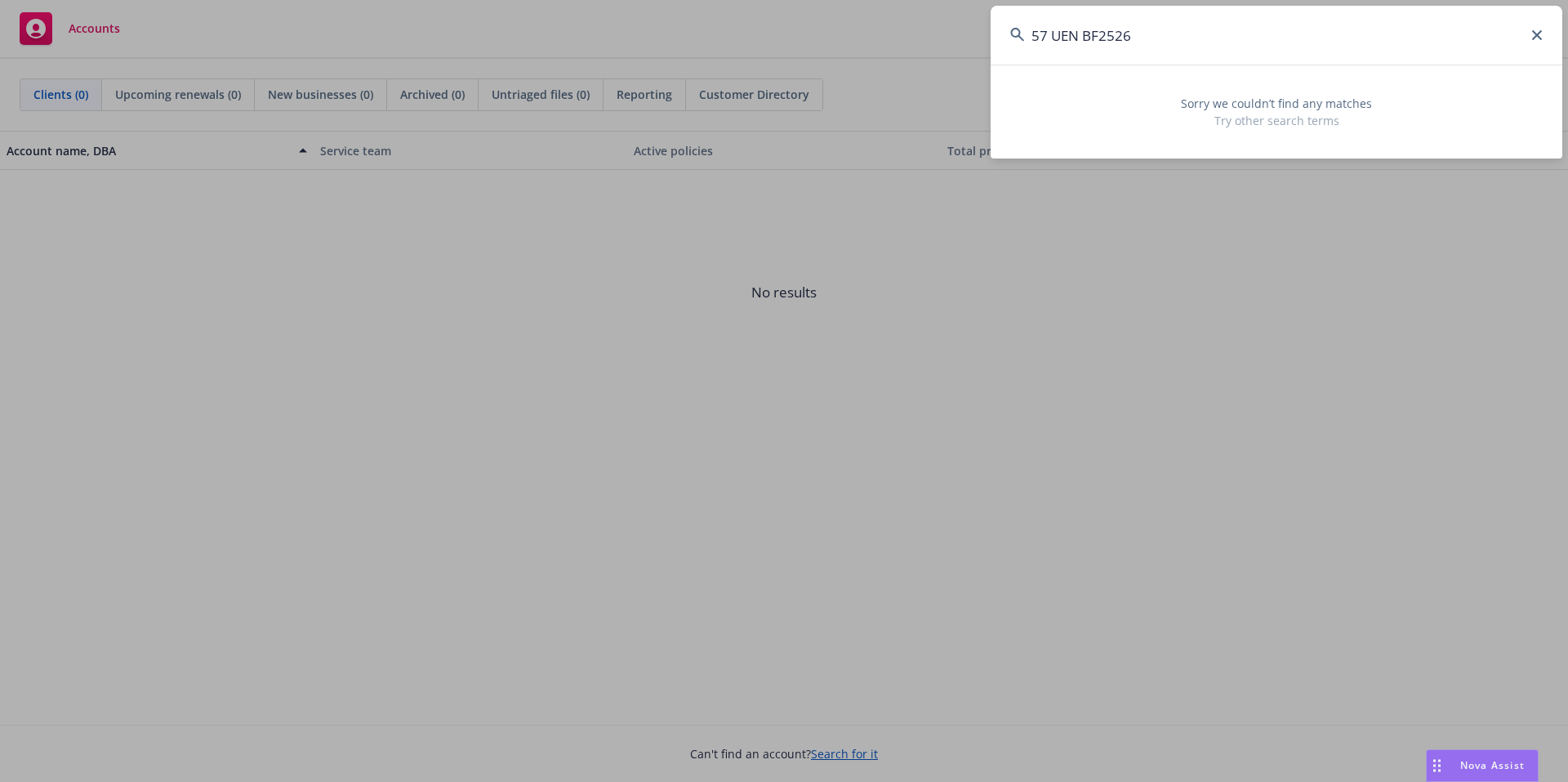
click at [1055, 41] on input "57 UEN BF2526" at bounding box center [1276, 35] width 572 height 59
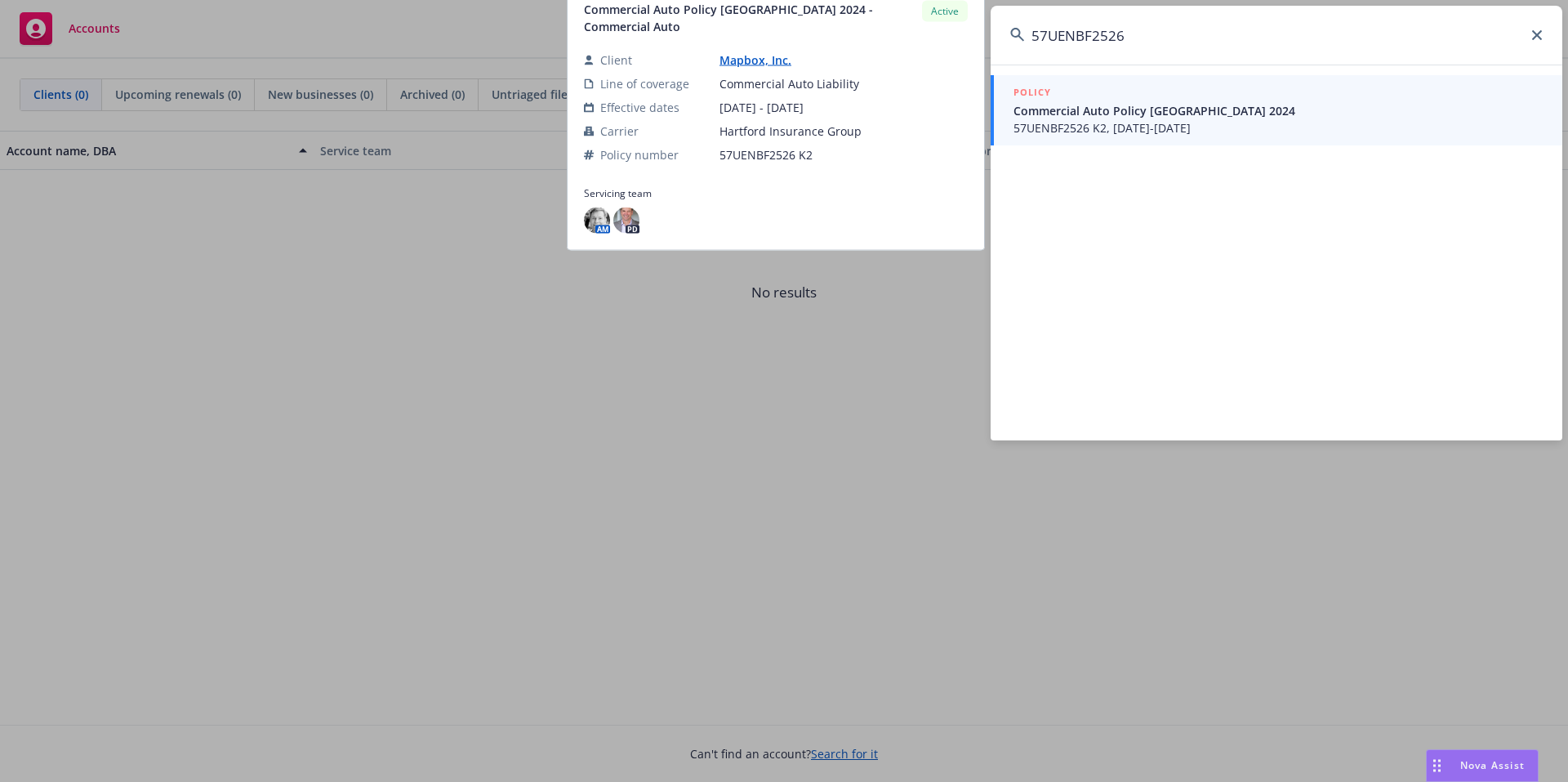
type input "57UENBF2526"
click at [1101, 102] on div "POLICY" at bounding box center [1278, 93] width 530 height 18
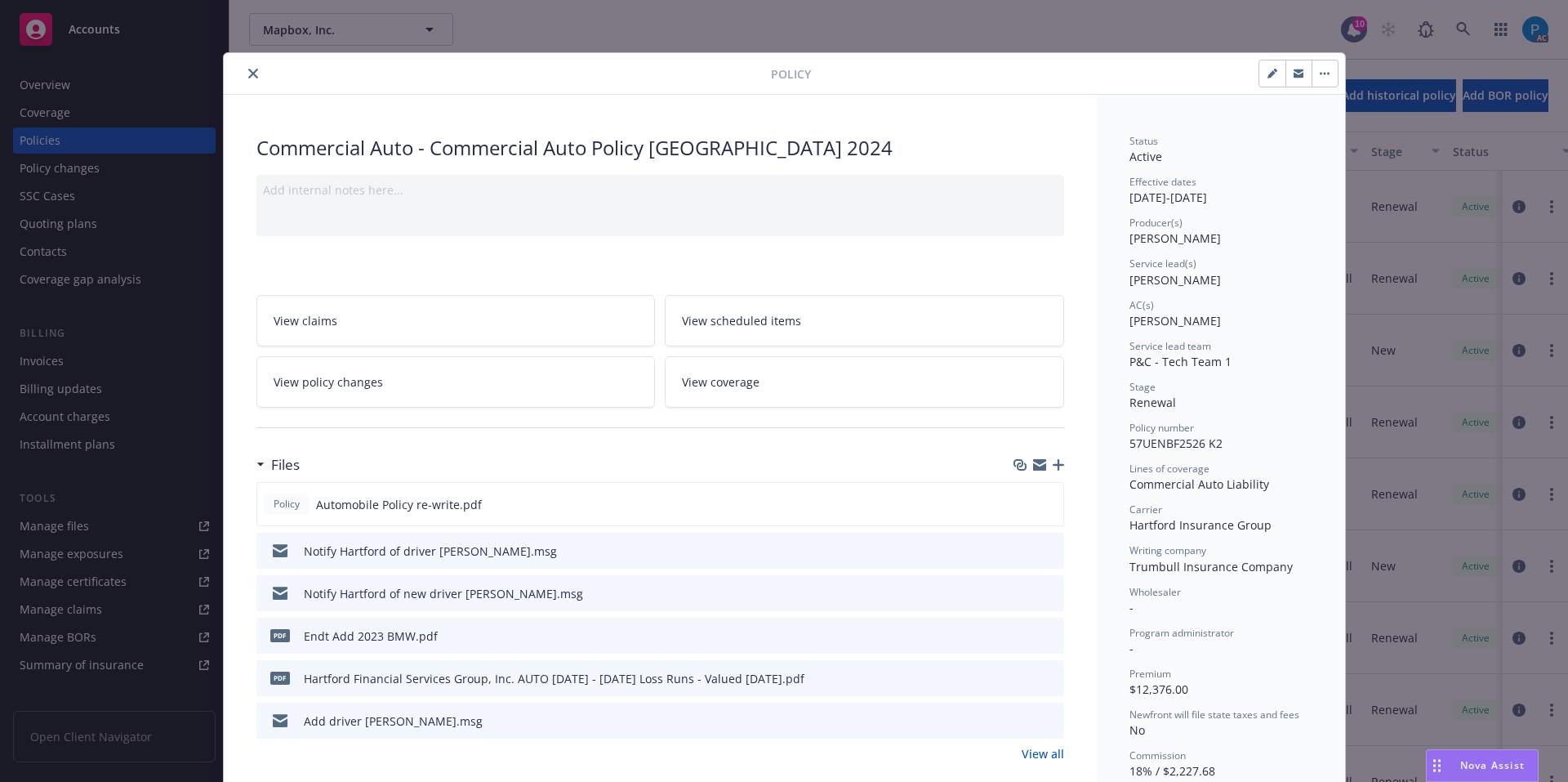
click at [248, 77] on icon "close" at bounding box center [253, 73] width 10 height 10
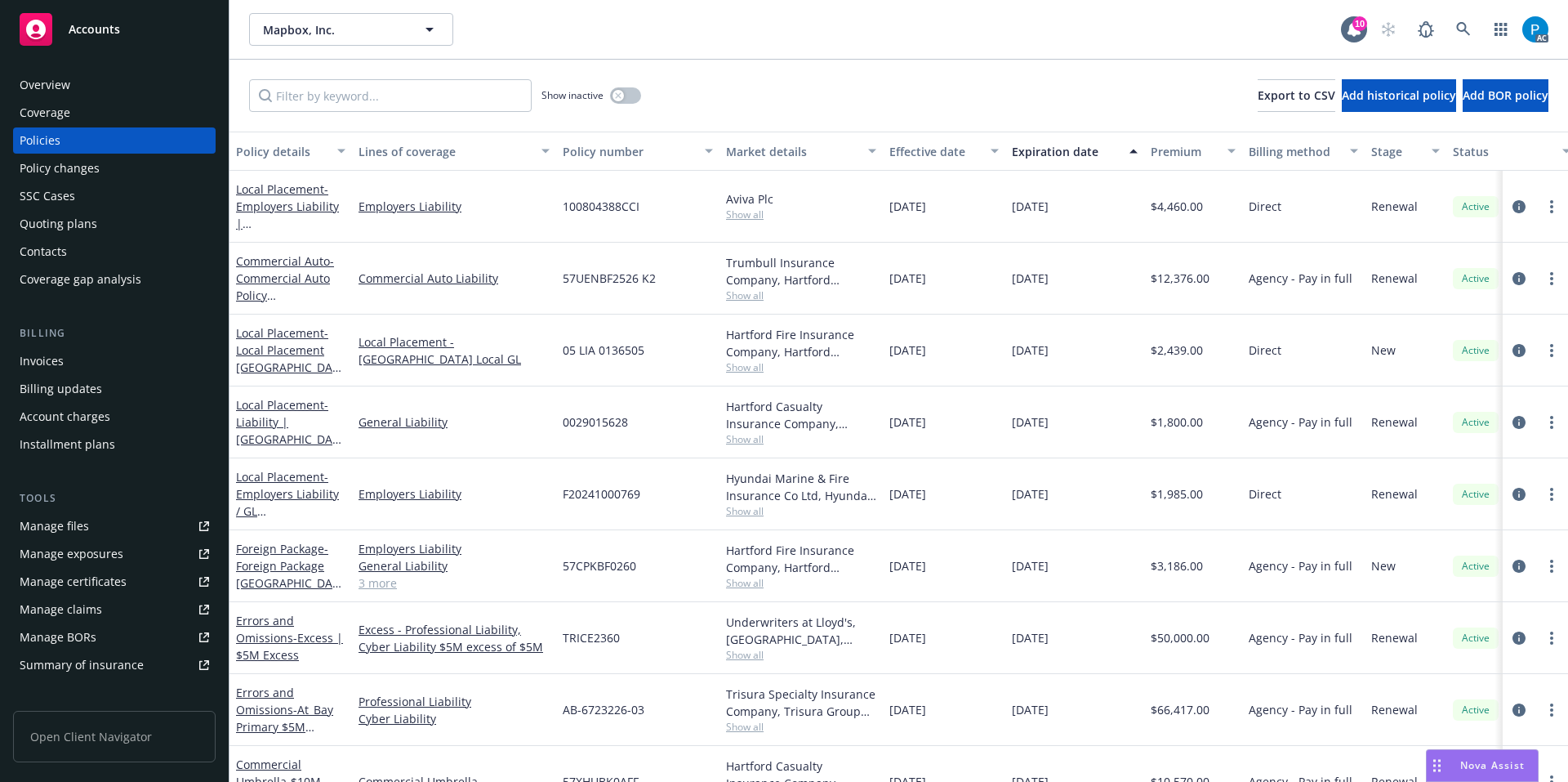
click at [80, 361] on div "Invoices" at bounding box center [114, 361] width 190 height 26
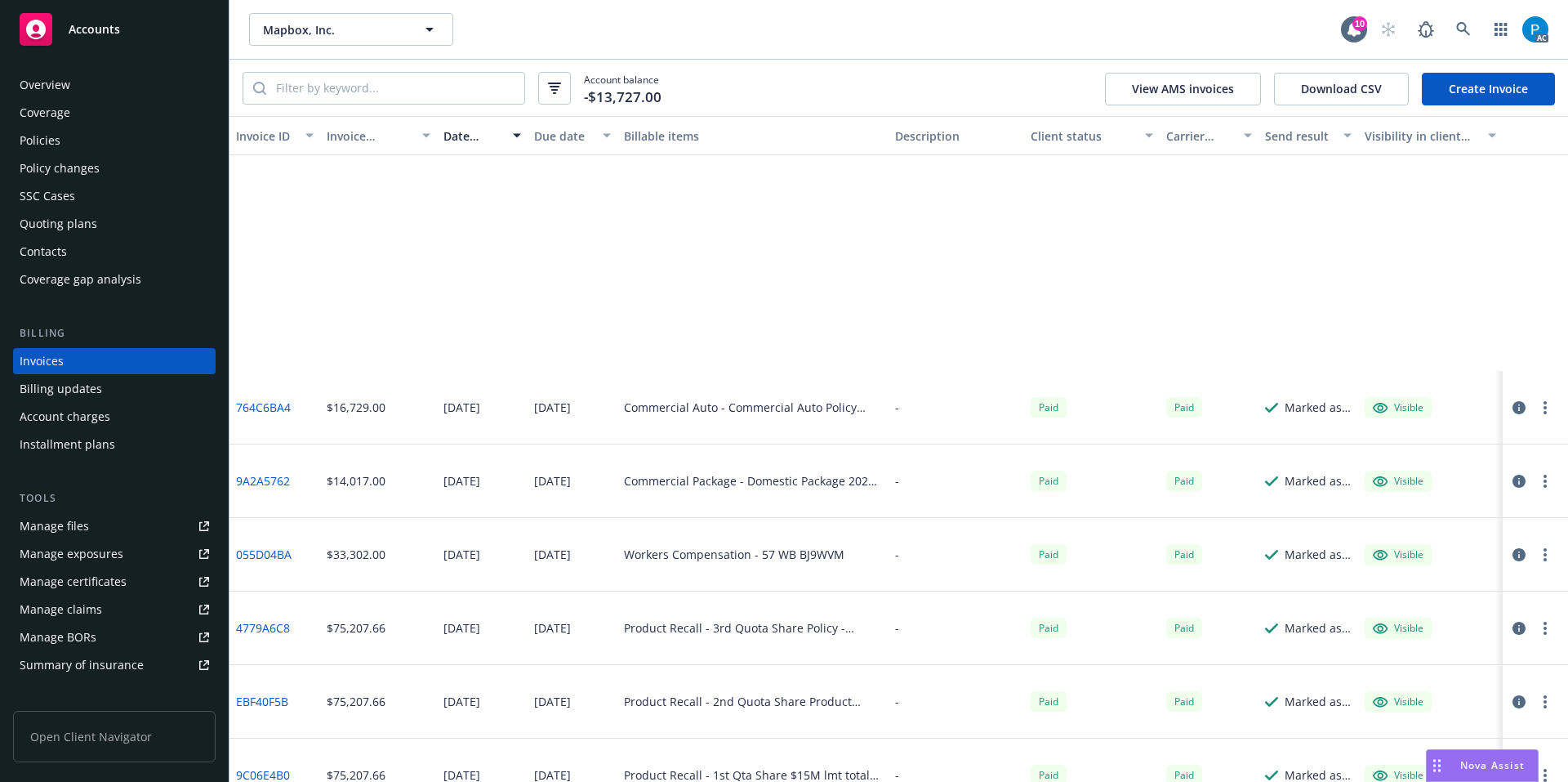
scroll to position [1285, 0]
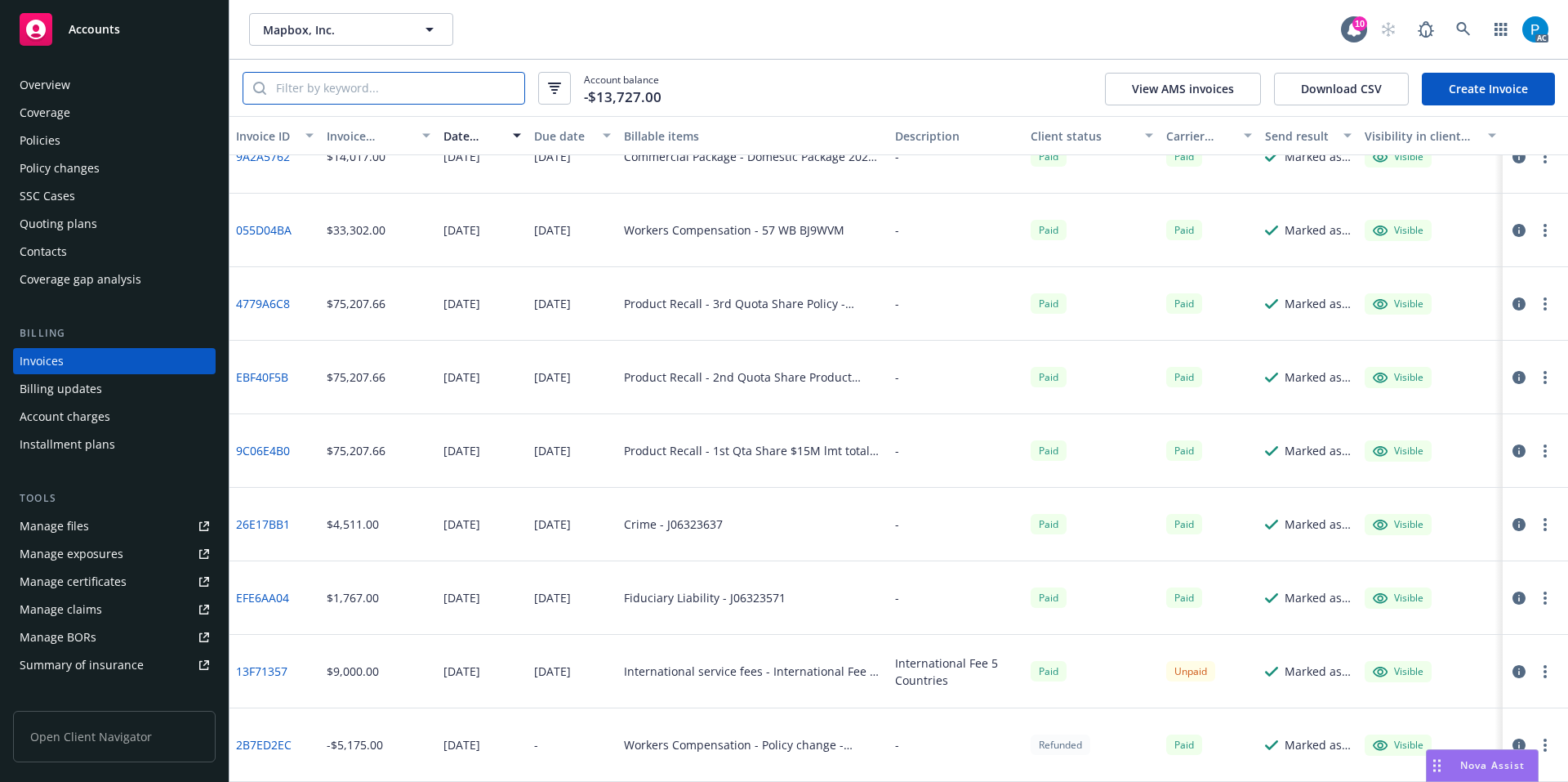
click at [424, 81] on input "search" at bounding box center [395, 88] width 258 height 31
paste input "57UENBF2526"
type input "57UENBF2526"
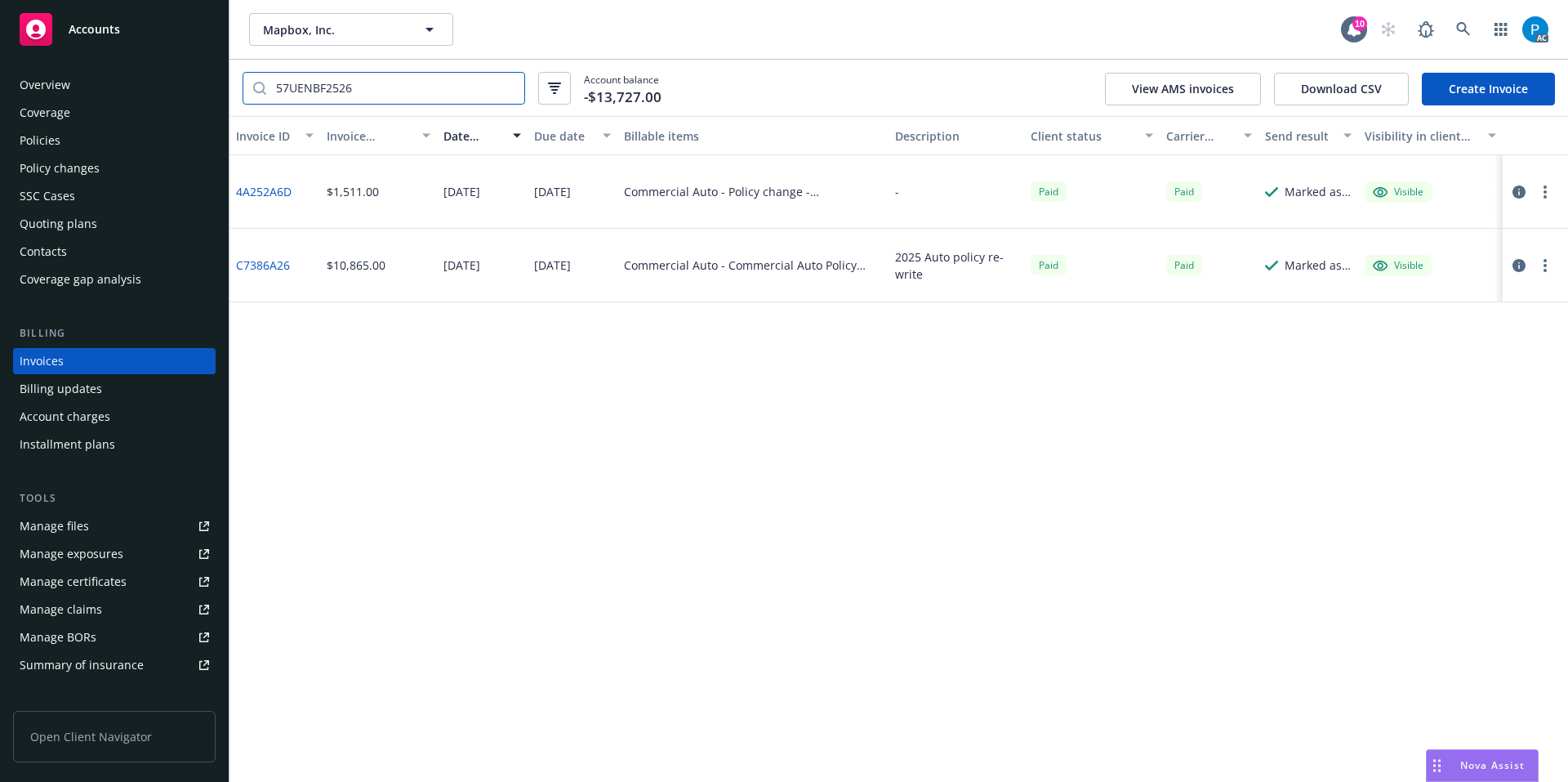
scroll to position [0, 0]
click at [504, 85] on input "57UENBF2526" at bounding box center [395, 88] width 258 height 31
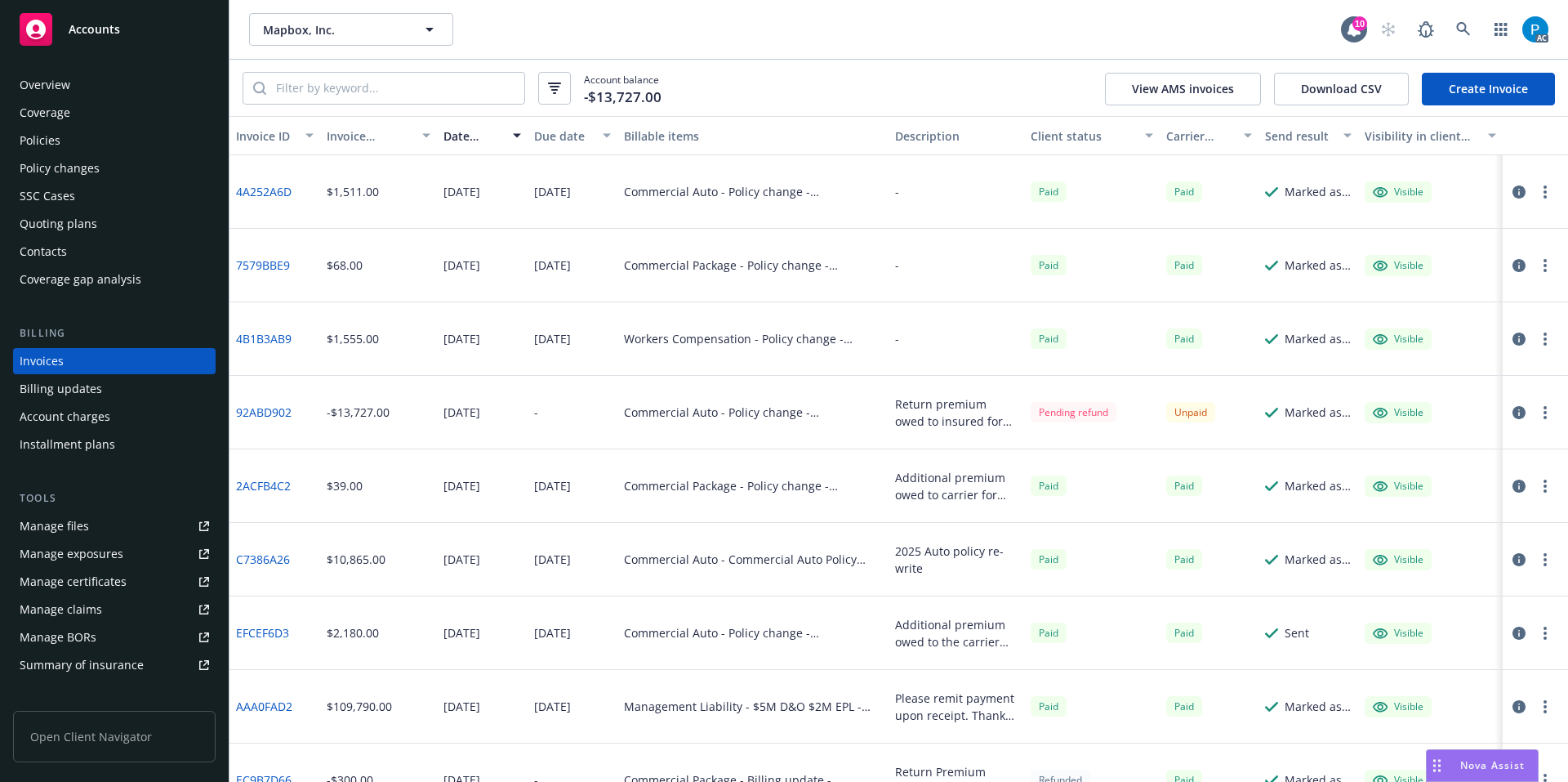
click at [1512, 413] on icon "button" at bounding box center [1518, 412] width 13 height 13
click at [94, 20] on div "Accounts" at bounding box center [114, 28] width 190 height 32
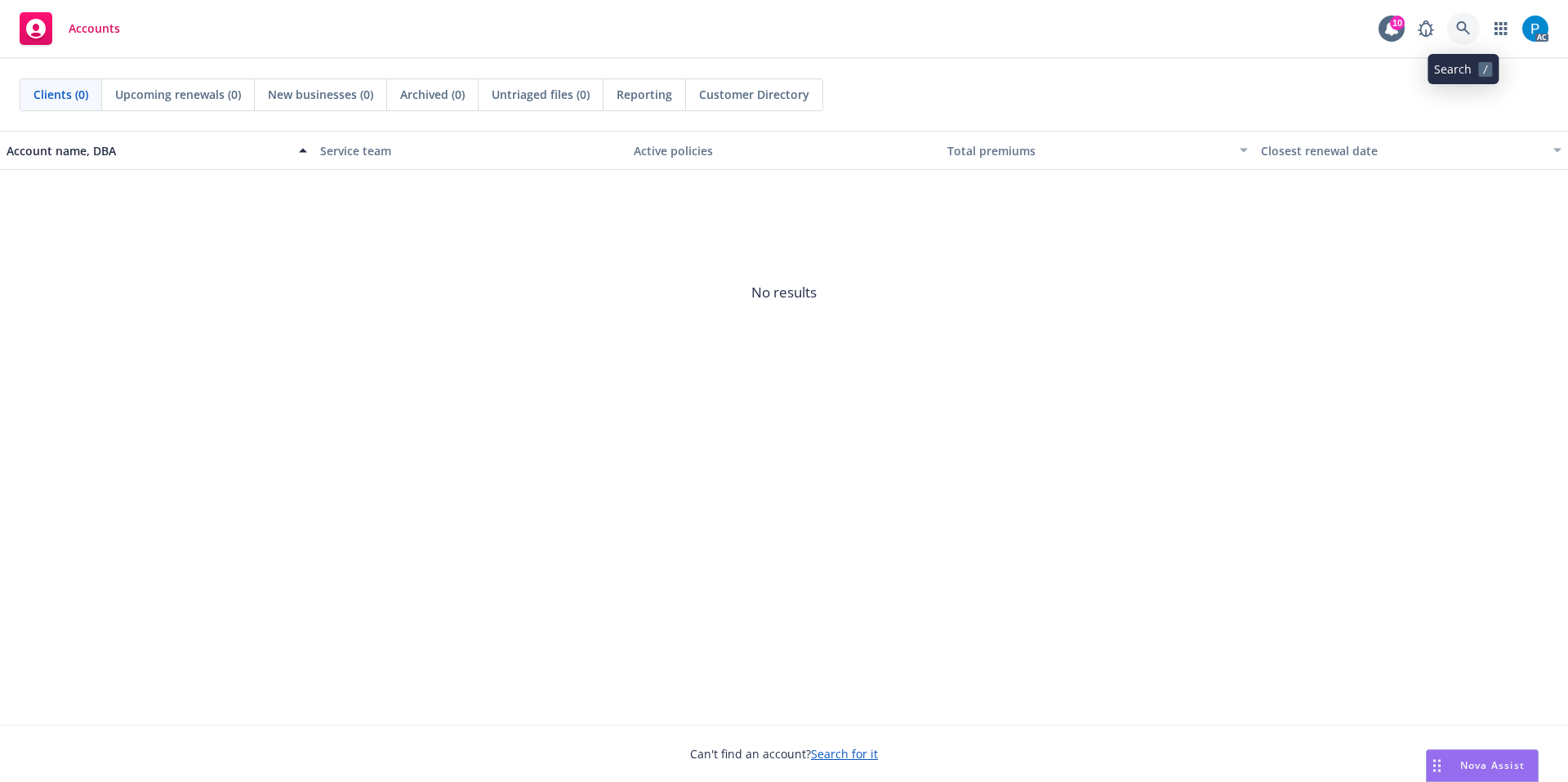
click at [1469, 27] on icon at bounding box center [1462, 28] width 15 height 15
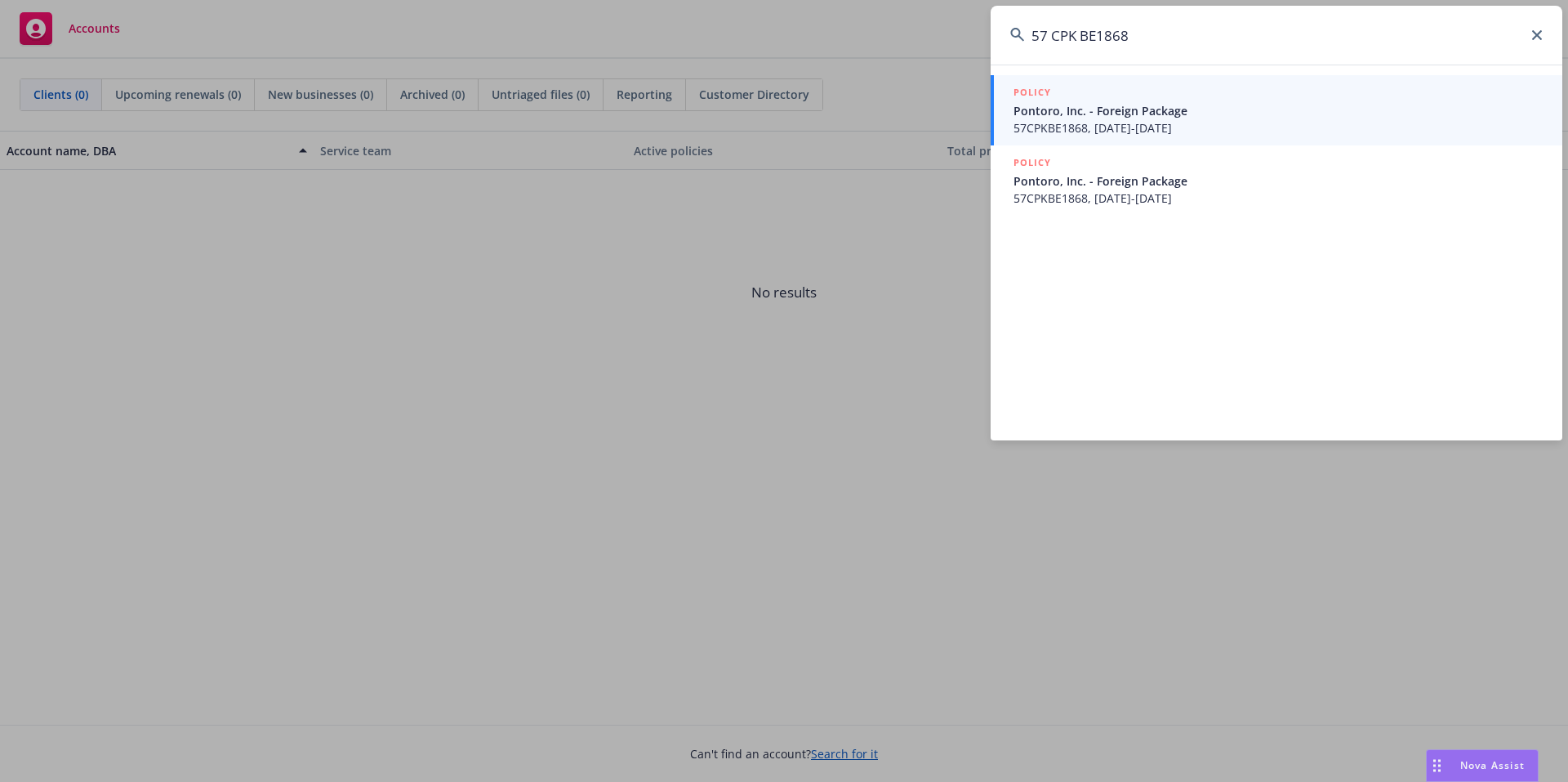
click at [1052, 36] on input "57 CPK BE1868" at bounding box center [1276, 35] width 572 height 59
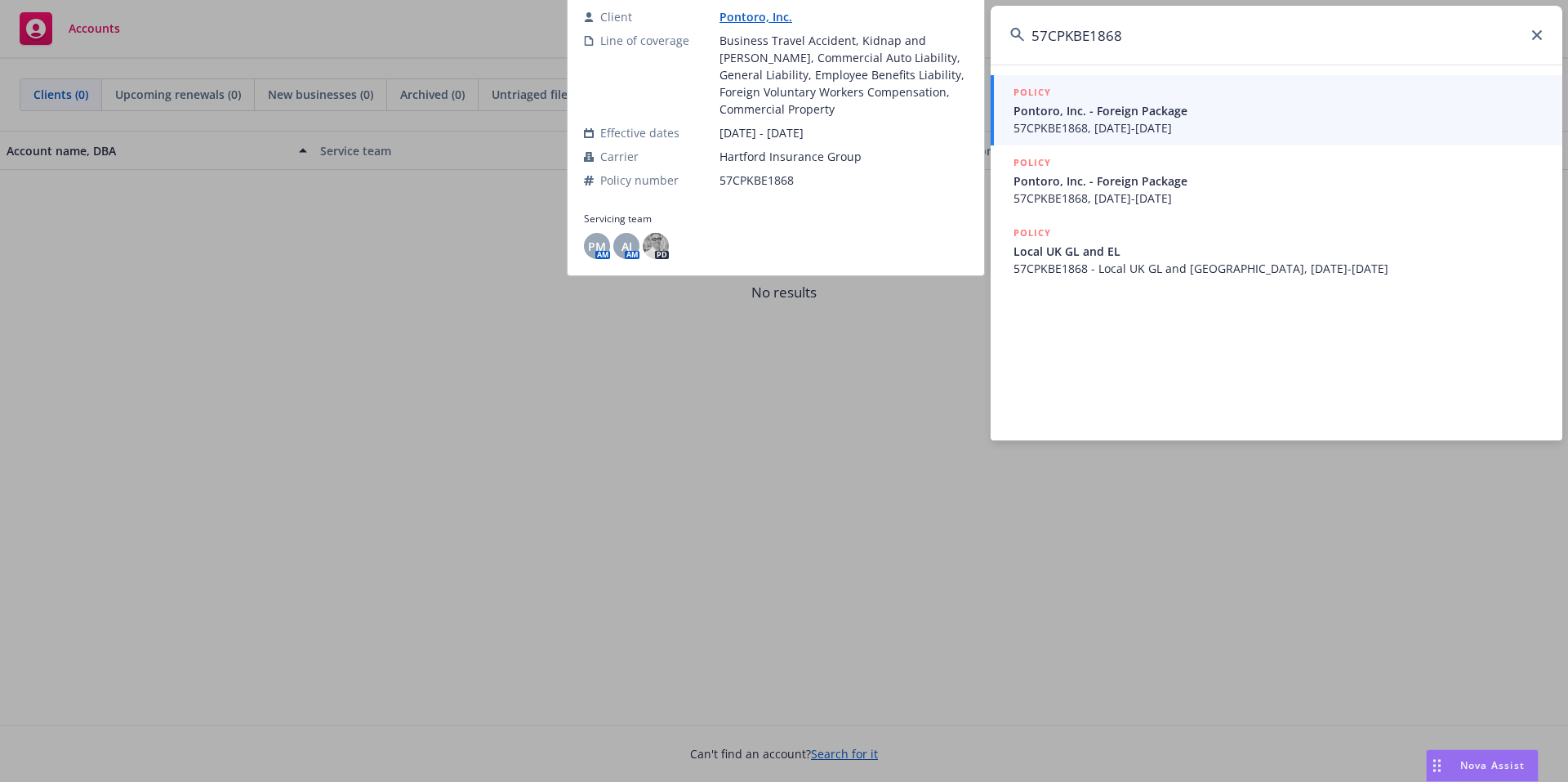
type input "57CPKBE1868"
click at [1146, 122] on span "57CPKBE1868, [DATE]-[DATE]" at bounding box center [1278, 128] width 530 height 18
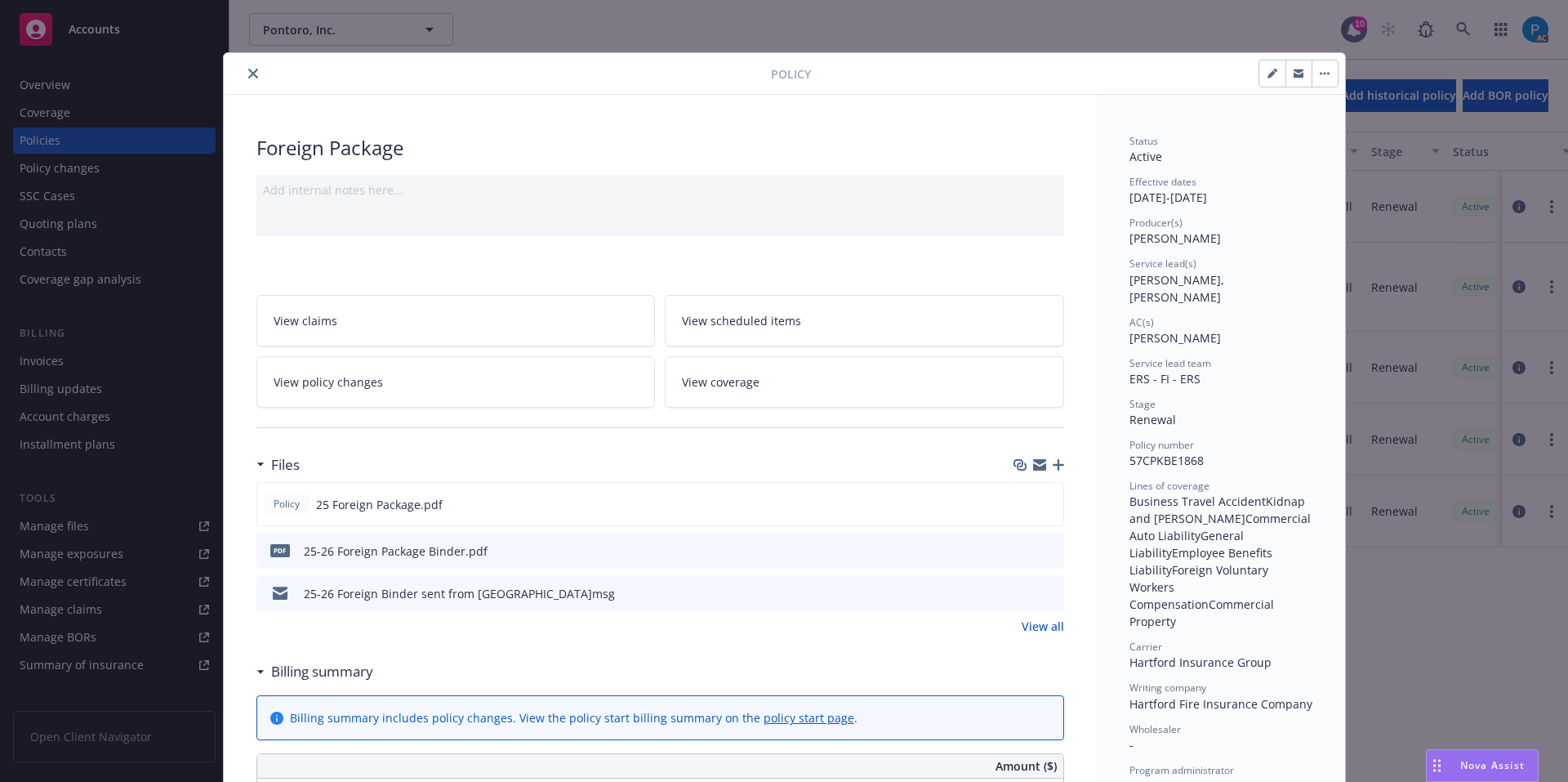
click at [248, 77] on icon "close" at bounding box center [253, 73] width 10 height 10
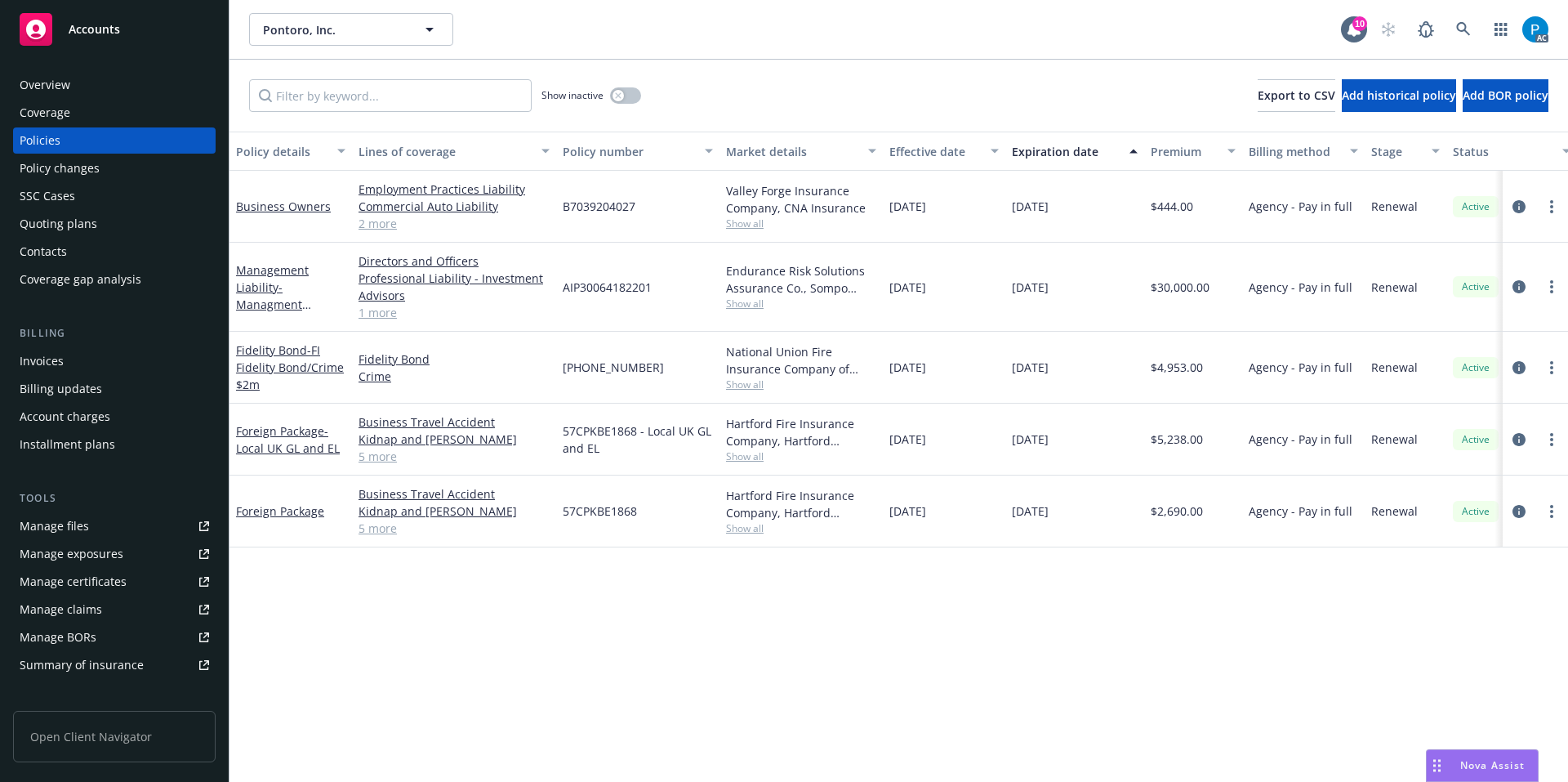
click at [87, 358] on div "Invoices" at bounding box center [114, 361] width 190 height 26
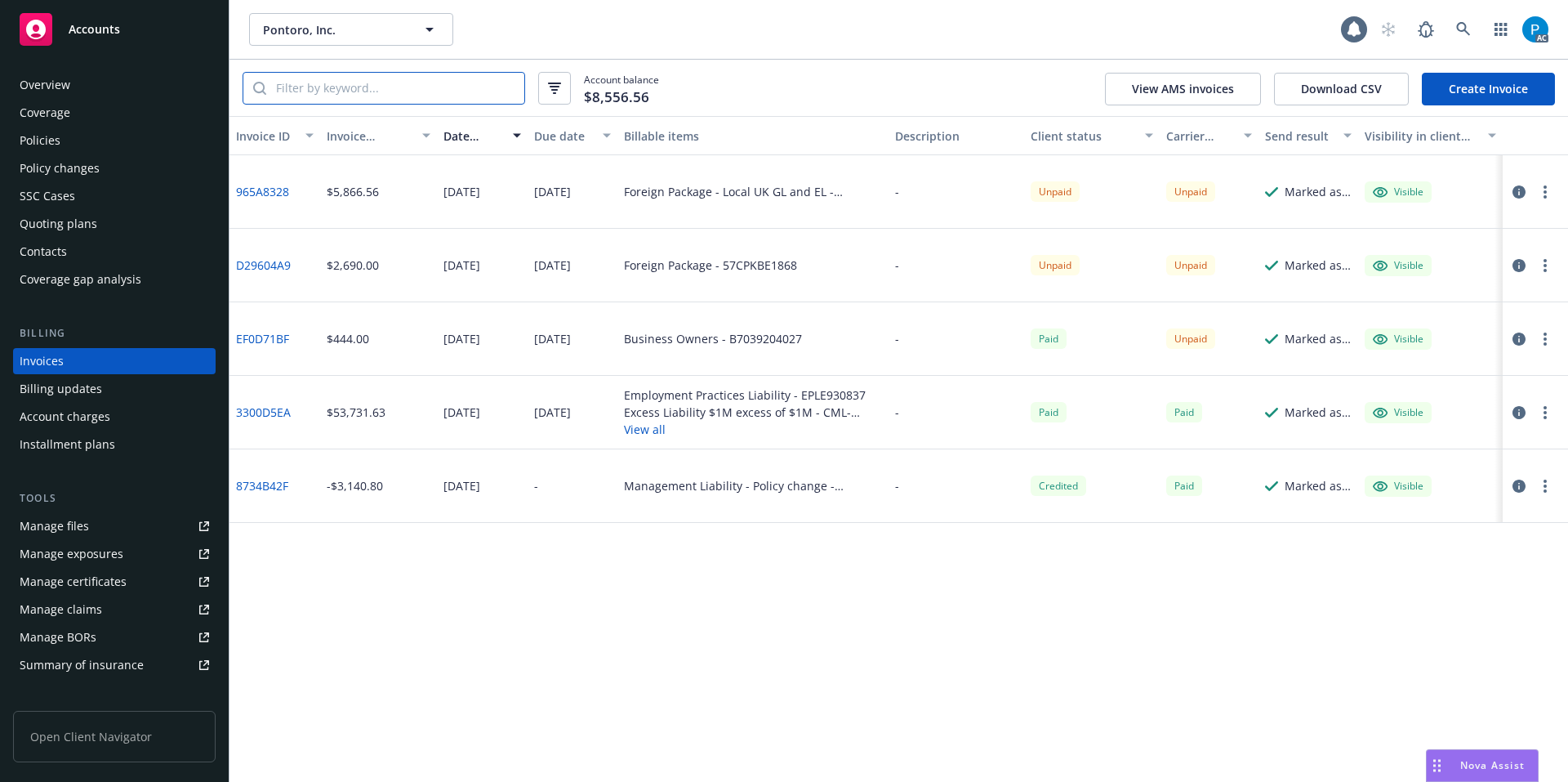
click at [445, 91] on input "search" at bounding box center [395, 88] width 258 height 31
paste input "57CPKBE1868"
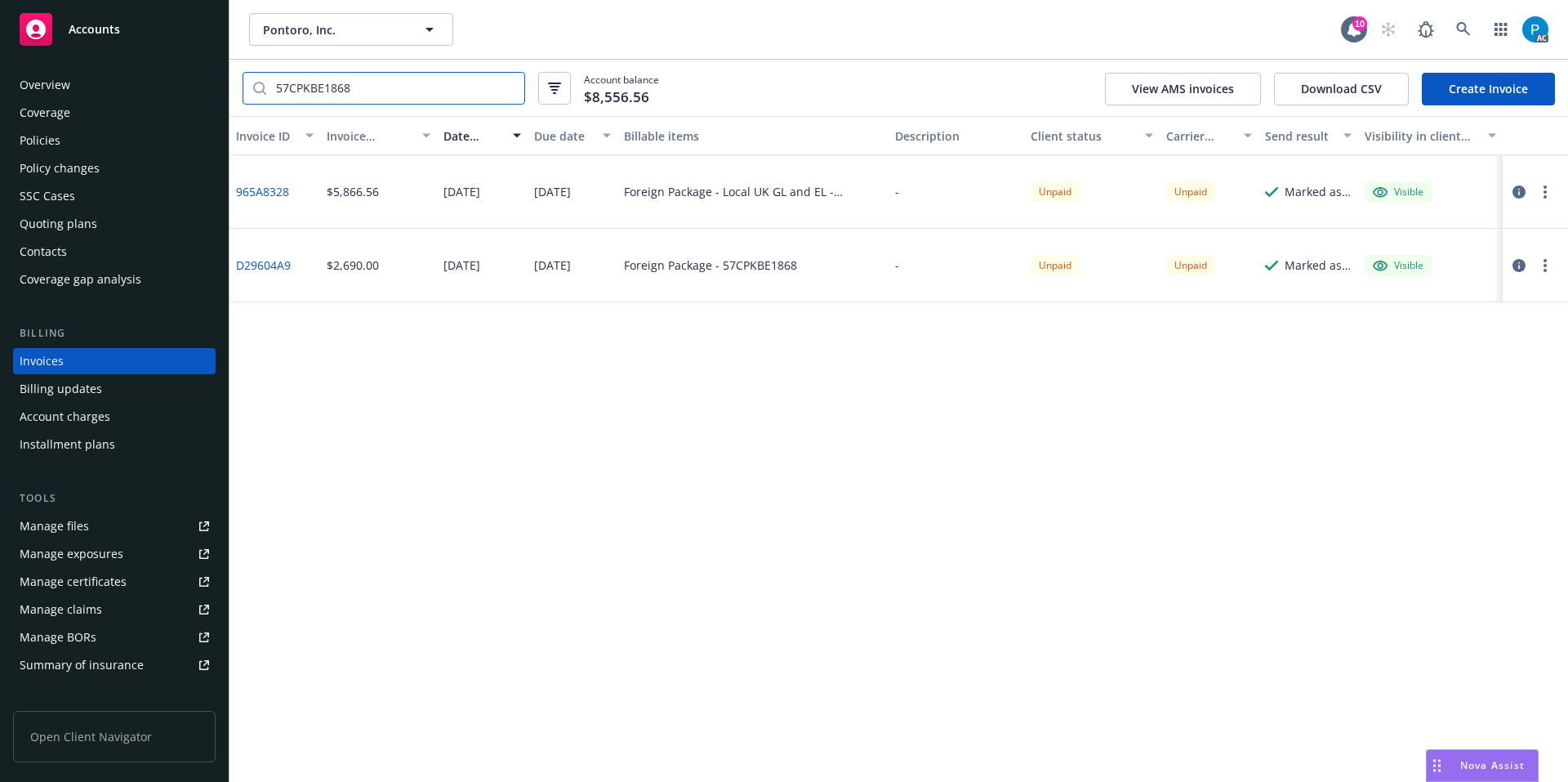
type input "57CPKBE1868"
click at [1518, 266] on icon "button" at bounding box center [1518, 265] width 13 height 13
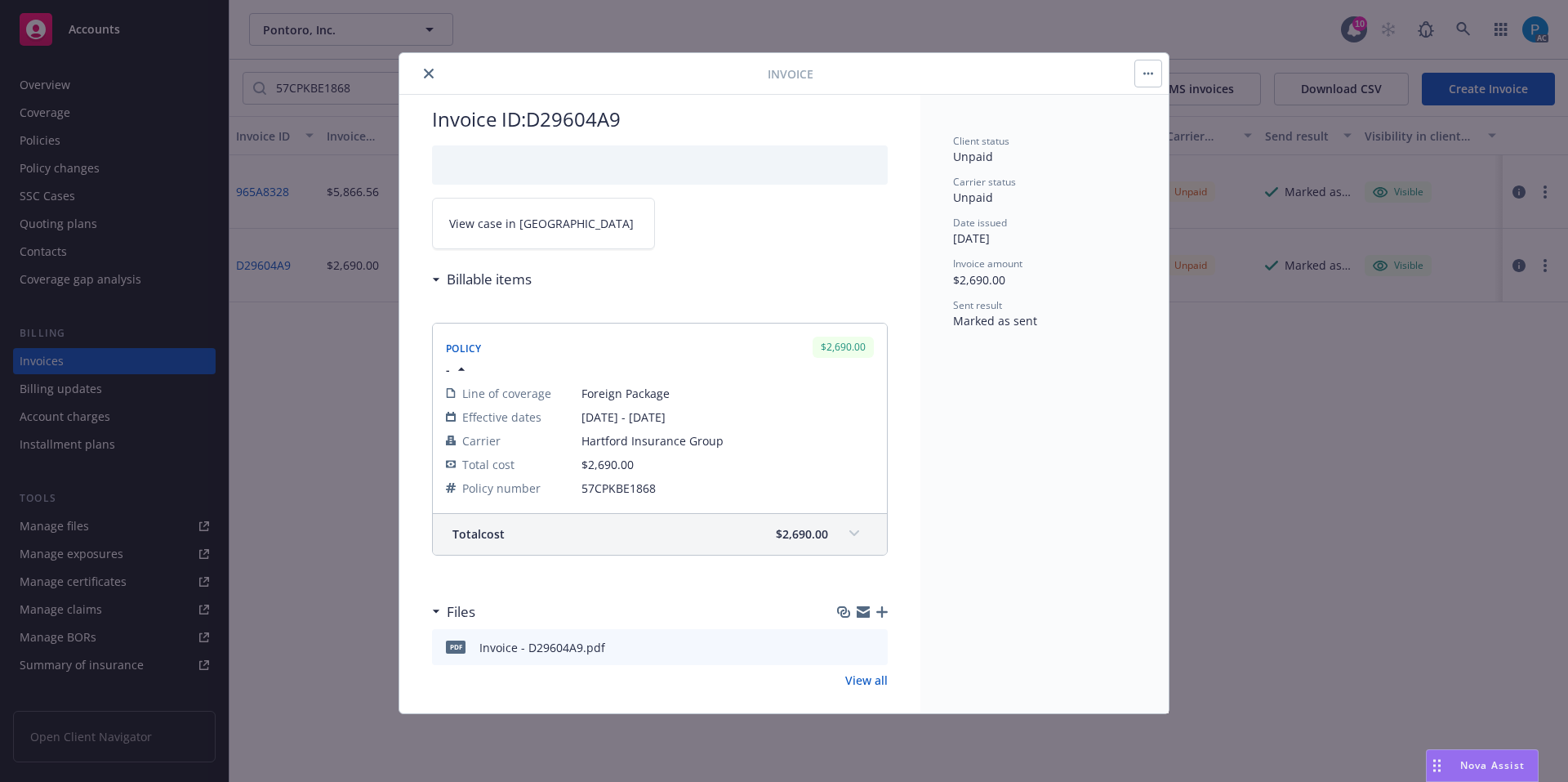
scroll to position [42, 0]
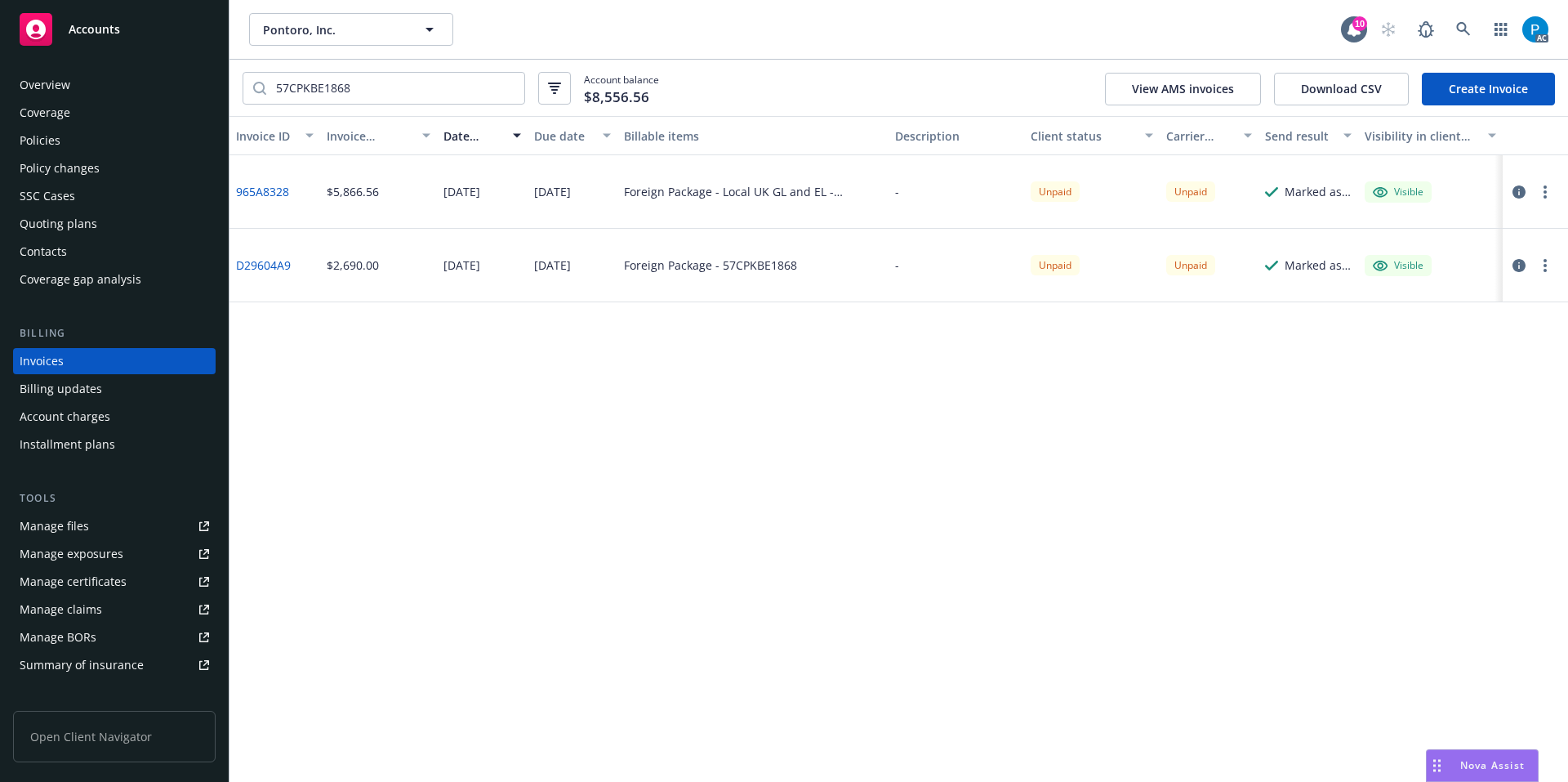
click at [1528, 187] on div at bounding box center [1531, 192] width 46 height 20
click at [1520, 188] on icon "button" at bounding box center [1518, 192] width 13 height 13
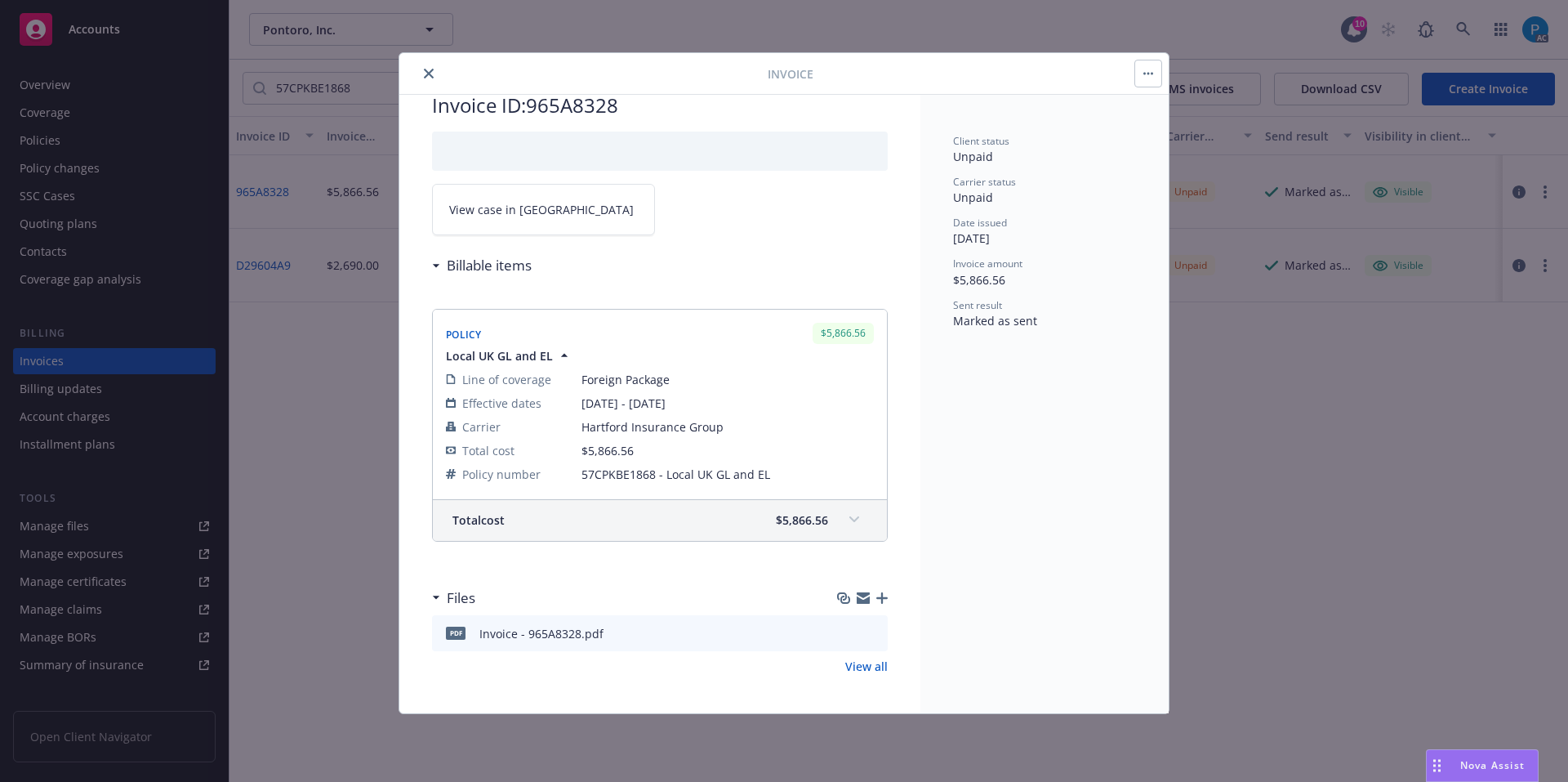
scroll to position [42, 0]
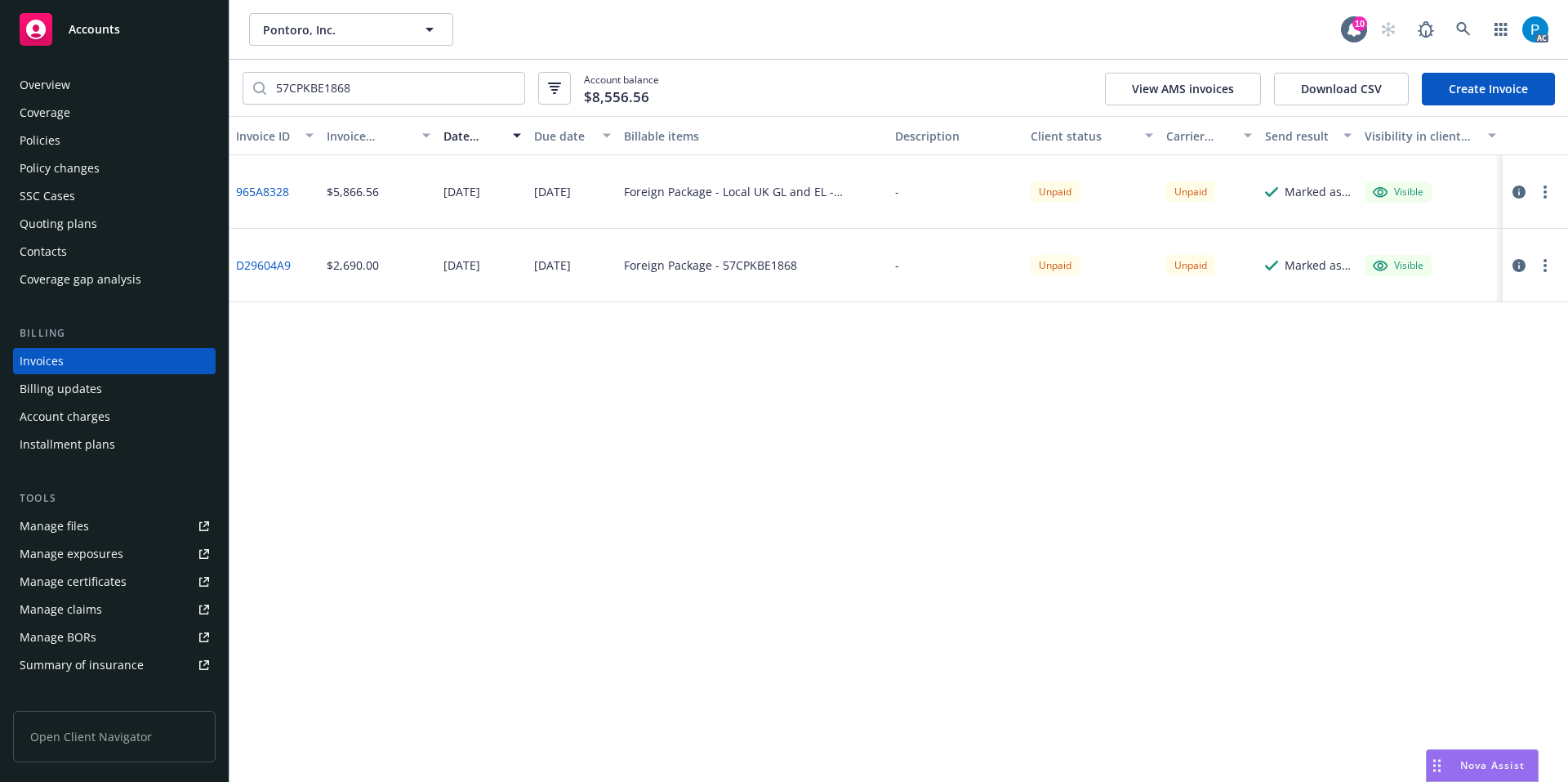
click at [90, 27] on span "Accounts" at bounding box center [94, 28] width 52 height 13
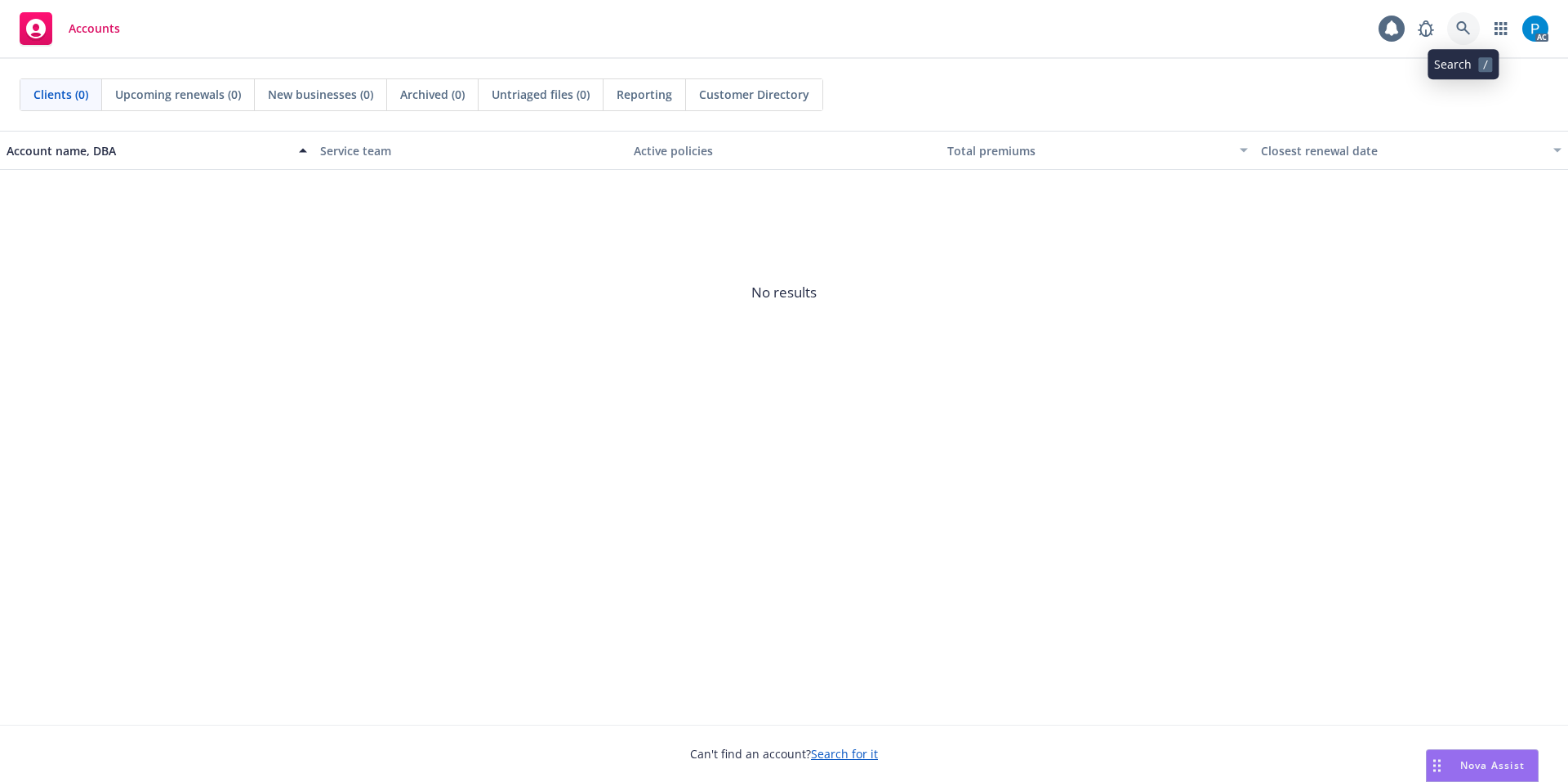
click at [1462, 26] on icon at bounding box center [1462, 28] width 15 height 15
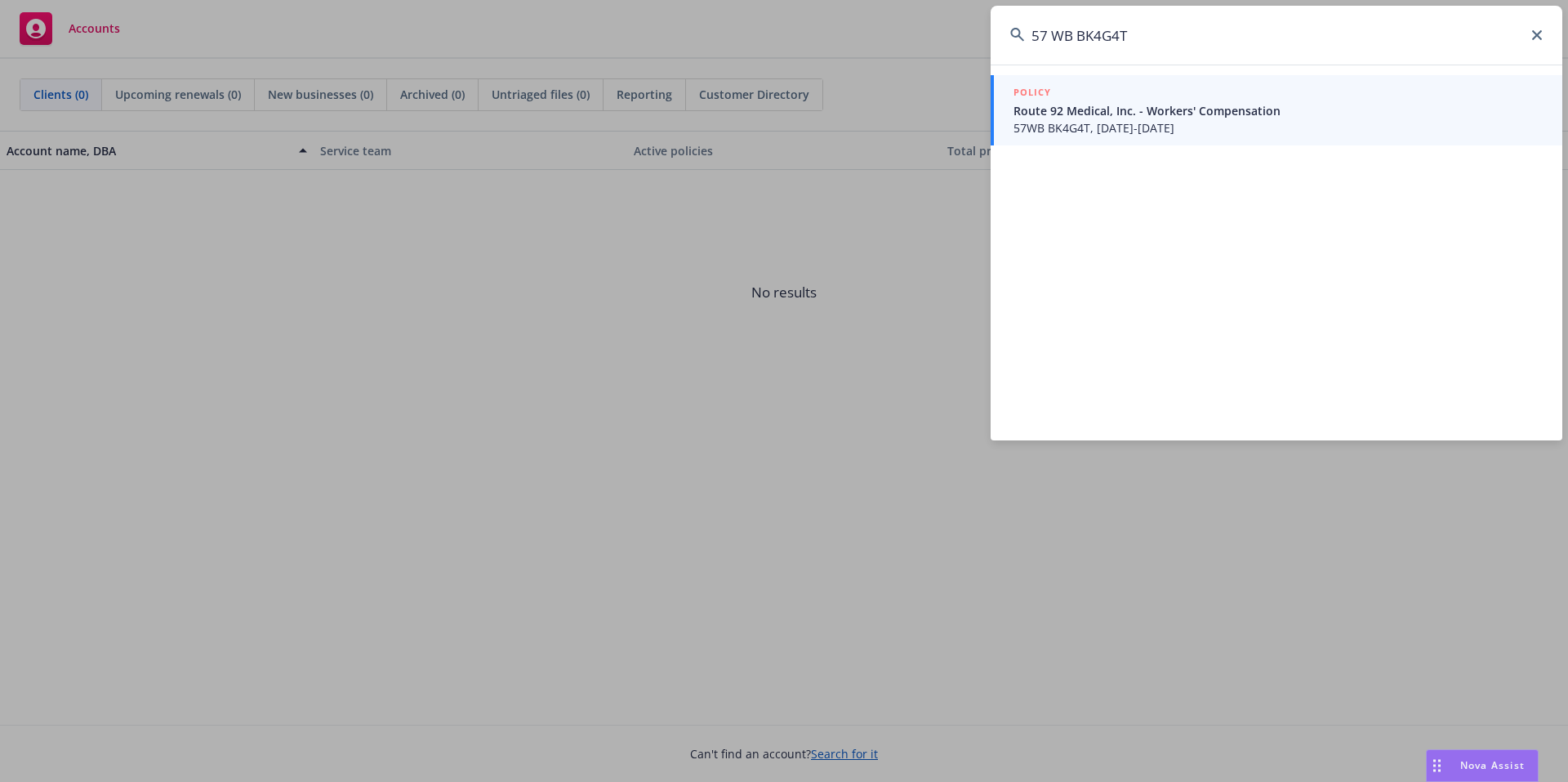
click at [1053, 36] on input "57 WB BK4G4T" at bounding box center [1276, 35] width 572 height 59
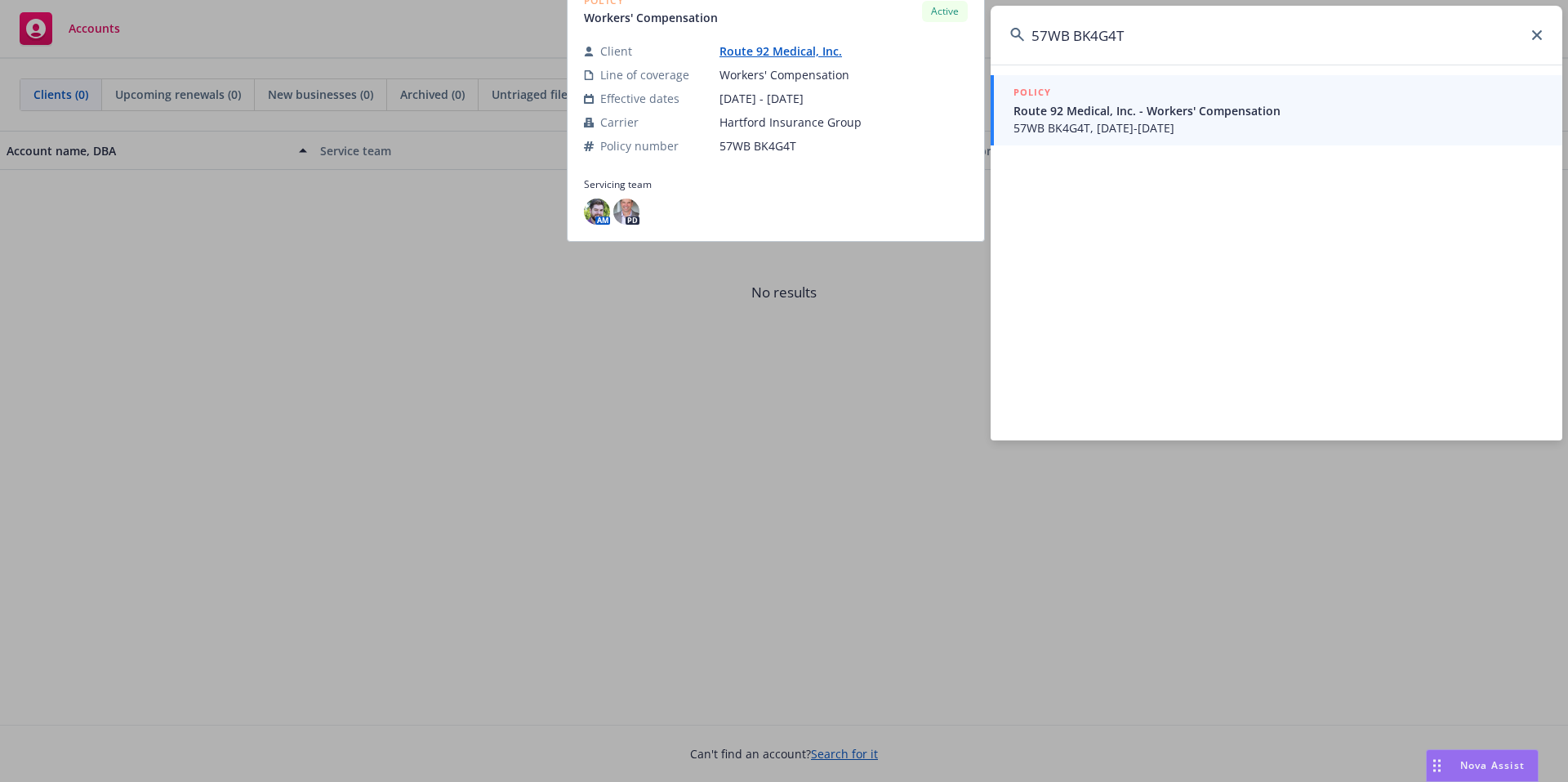
type input "57WB BK4G4T"
click at [1104, 109] on span "Route 92 Medical, Inc. - Workers' Compensation" at bounding box center [1278, 110] width 530 height 18
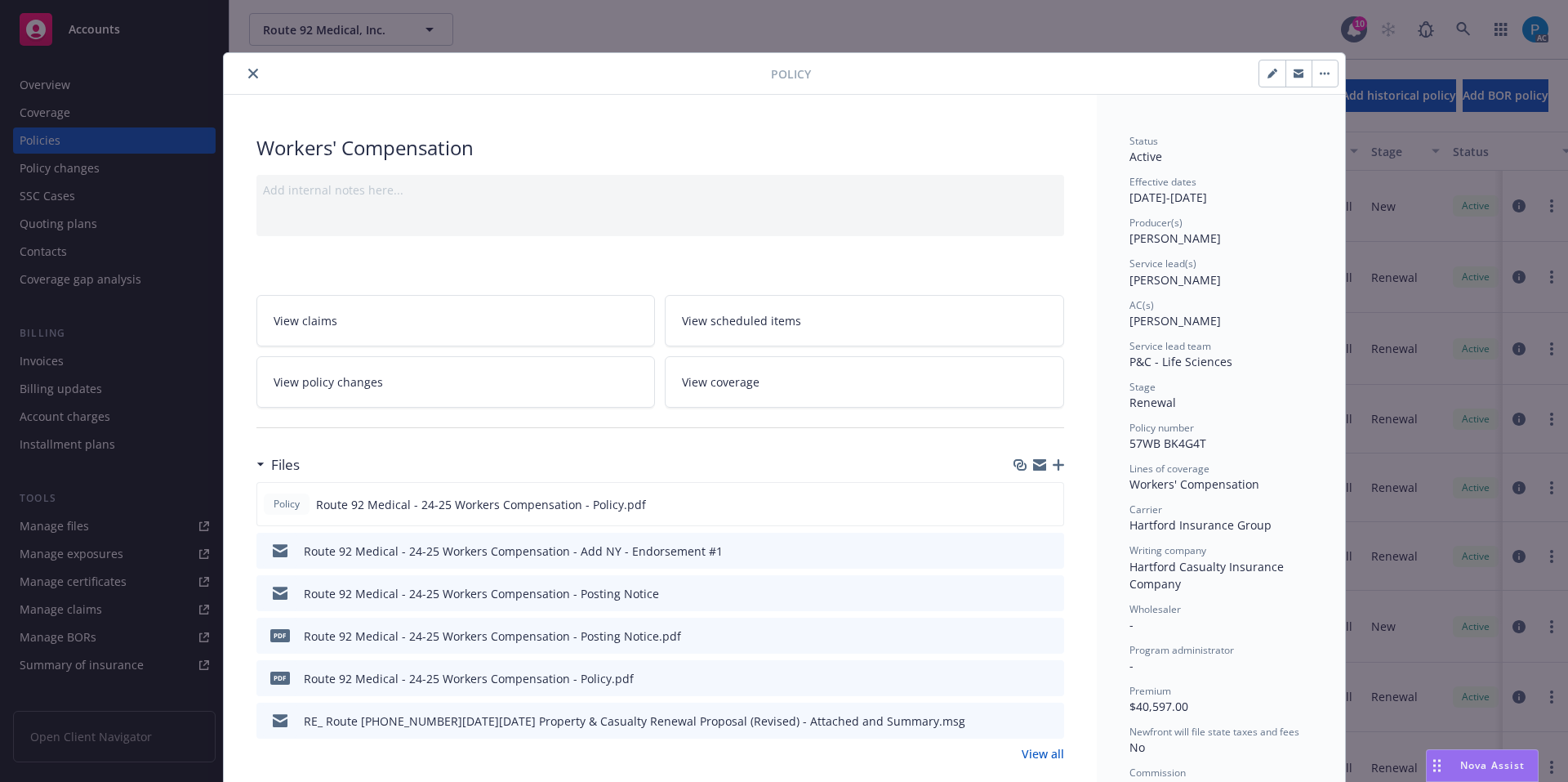
click at [243, 67] on button "close" at bounding box center [253, 73] width 20 height 20
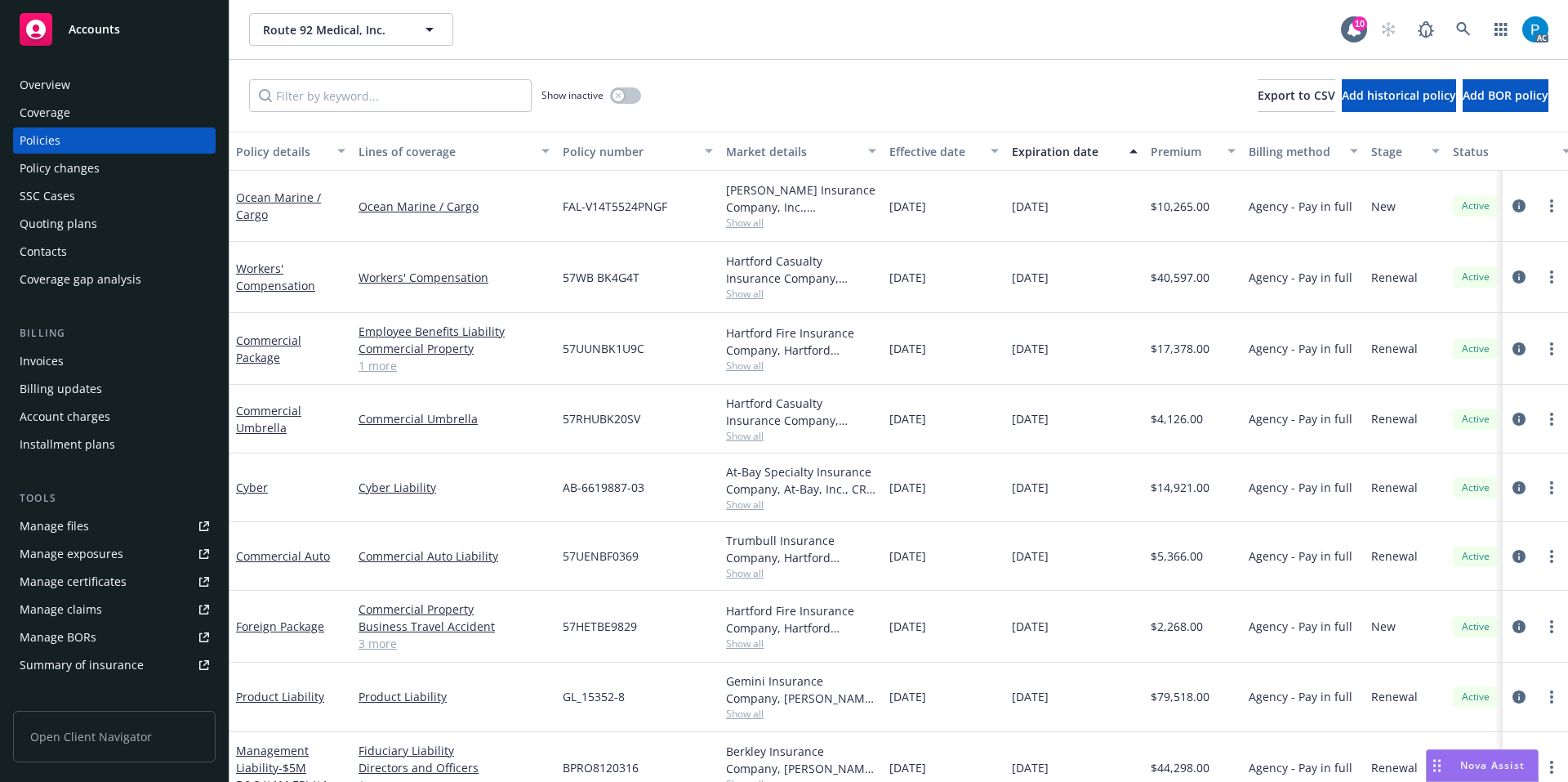
click at [85, 355] on div "Invoices" at bounding box center [114, 361] width 190 height 26
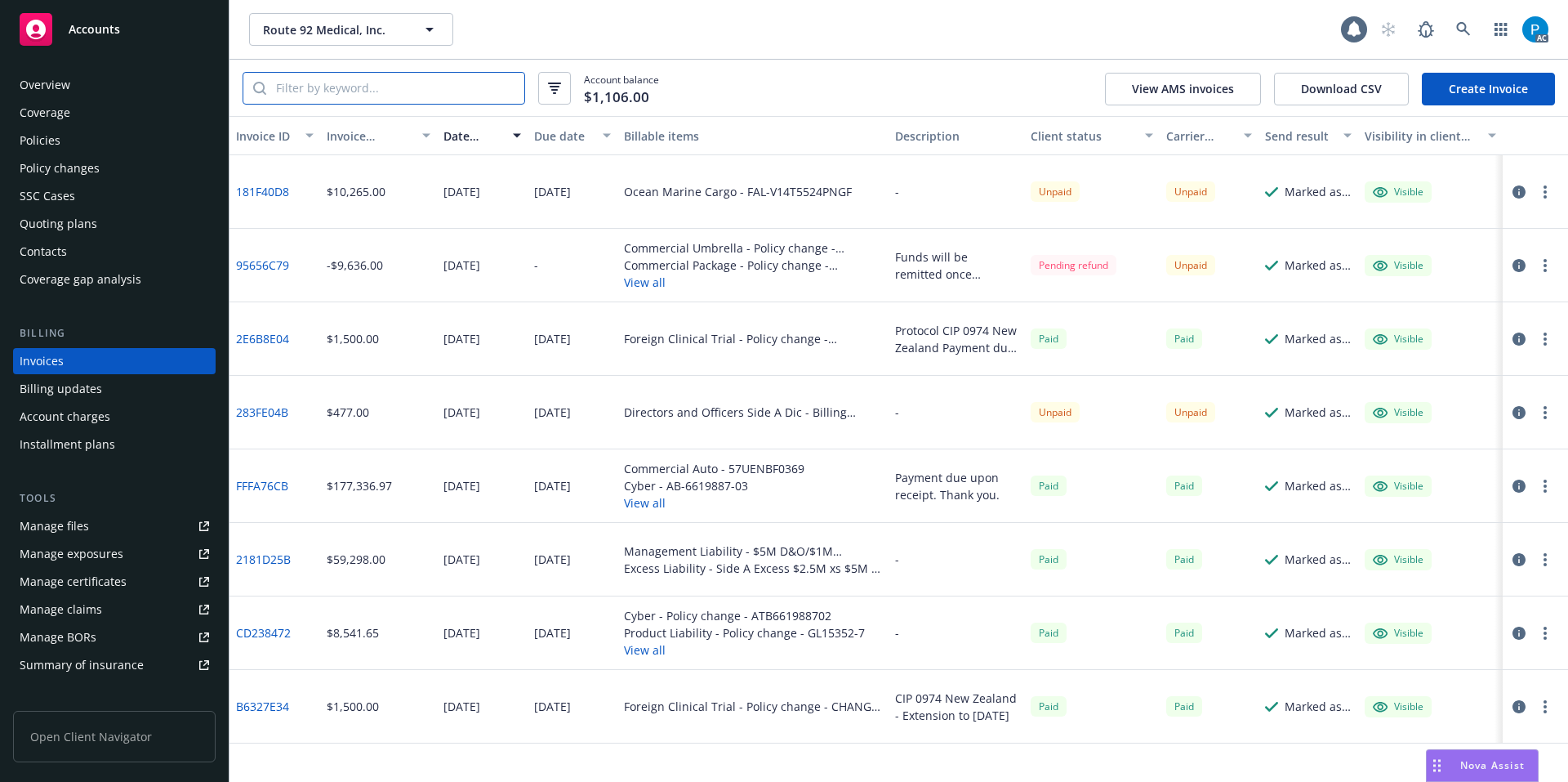
click at [360, 90] on input "search" at bounding box center [395, 88] width 258 height 31
paste input "57WB BK4G4T"
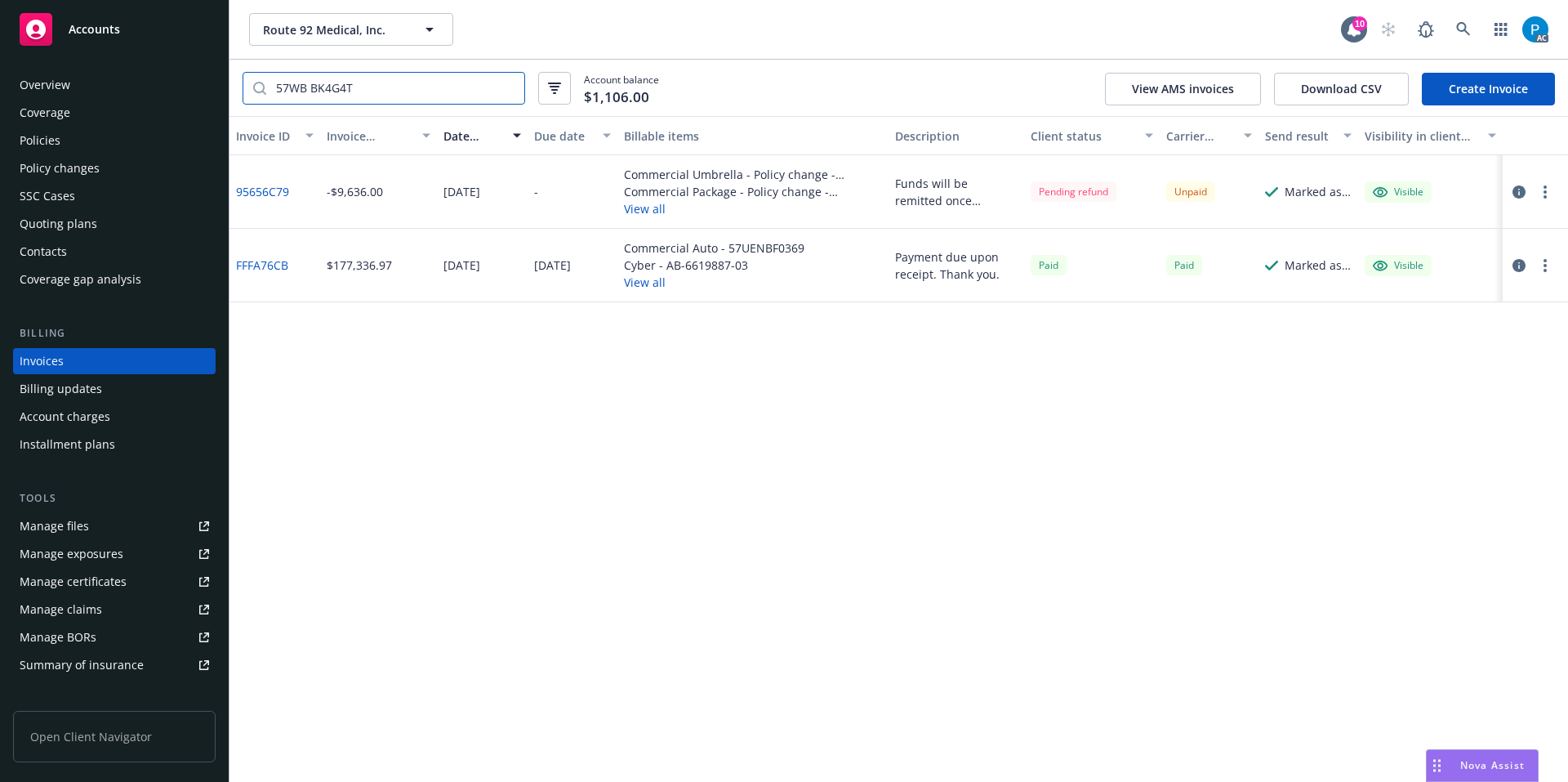
type input "57WB BK4G4T"
click at [128, 20] on div "Accounts" at bounding box center [114, 28] width 190 height 32
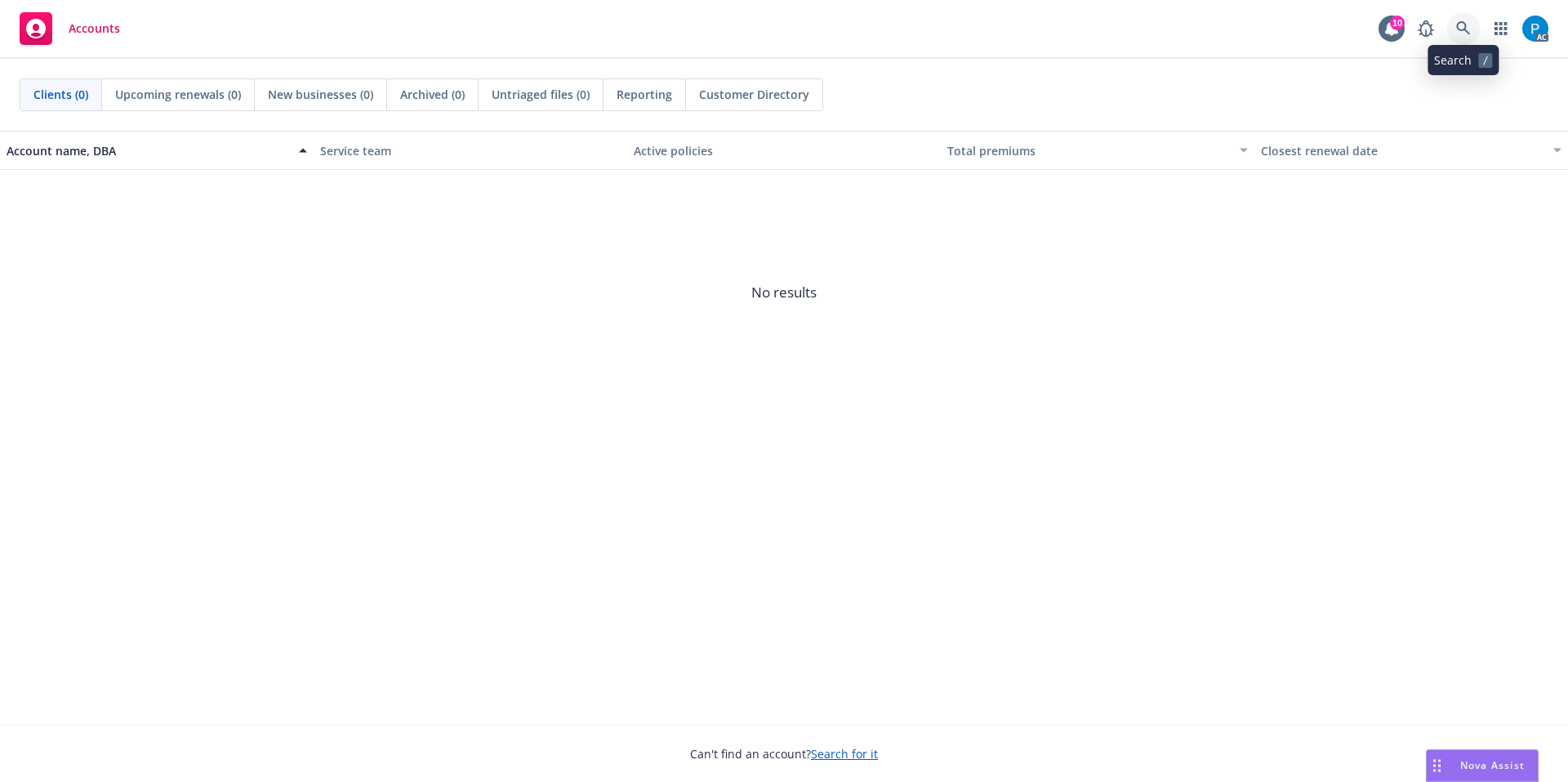
click at [1478, 28] on link at bounding box center [1462, 28] width 32 height 32
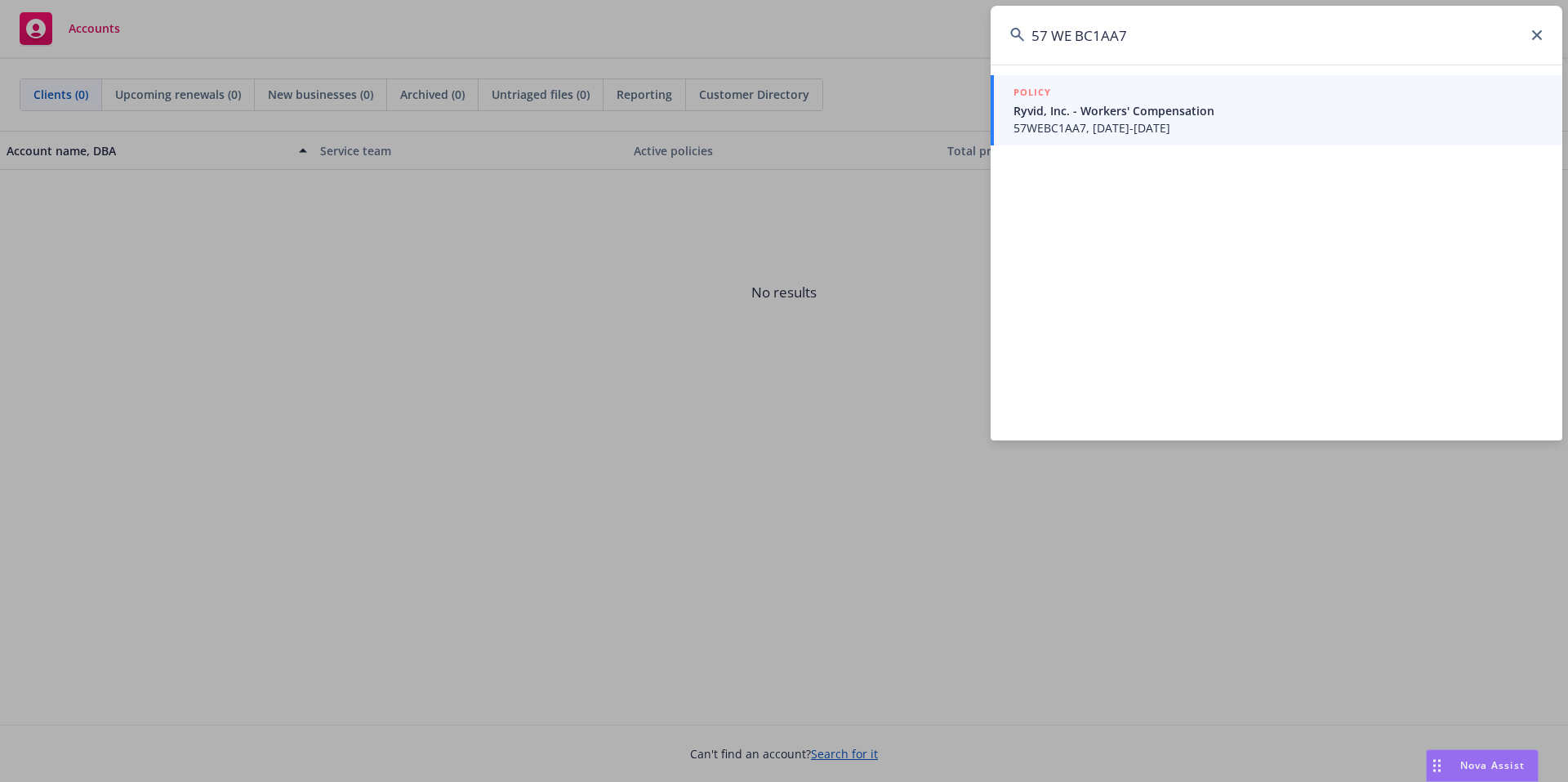
click at [1056, 34] on input "57 WE BC1AA7" at bounding box center [1276, 35] width 572 height 59
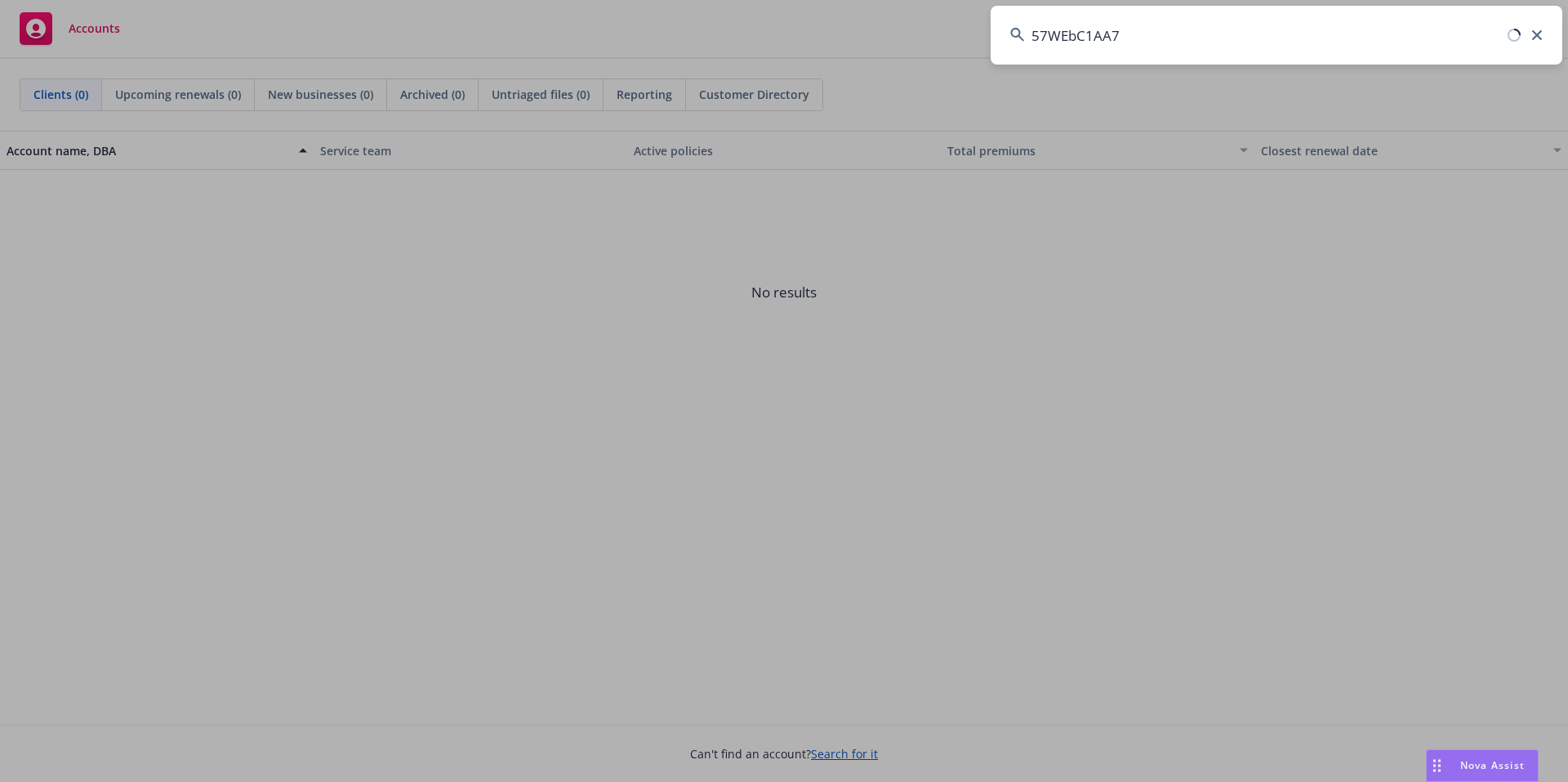
click at [1147, 33] on input "57WEbC1AA7" at bounding box center [1276, 35] width 572 height 59
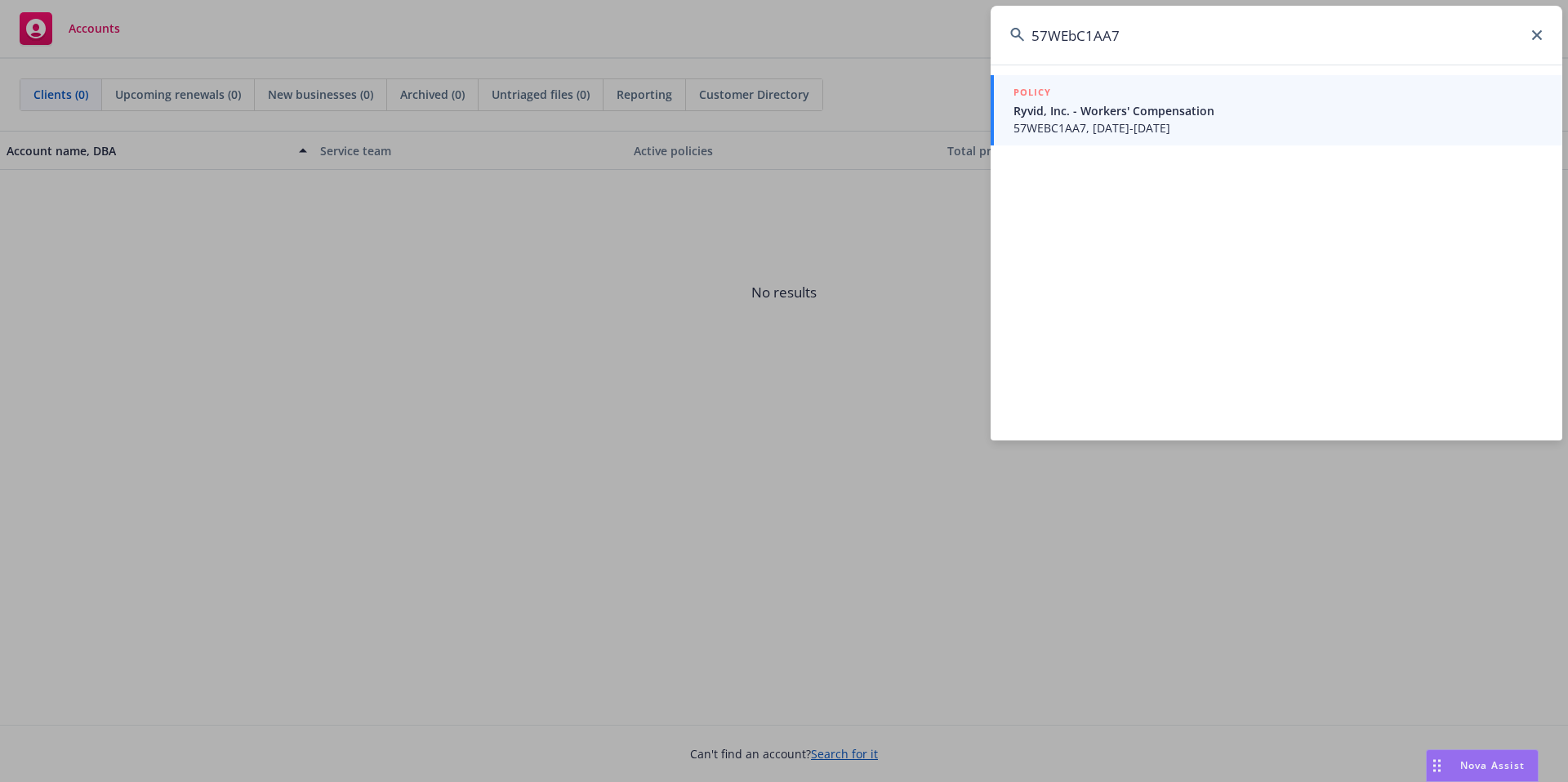
type input "57WEbC1AA7"
click at [1081, 130] on span "57WEBC1AA7, [DATE]-[DATE]" at bounding box center [1278, 128] width 530 height 18
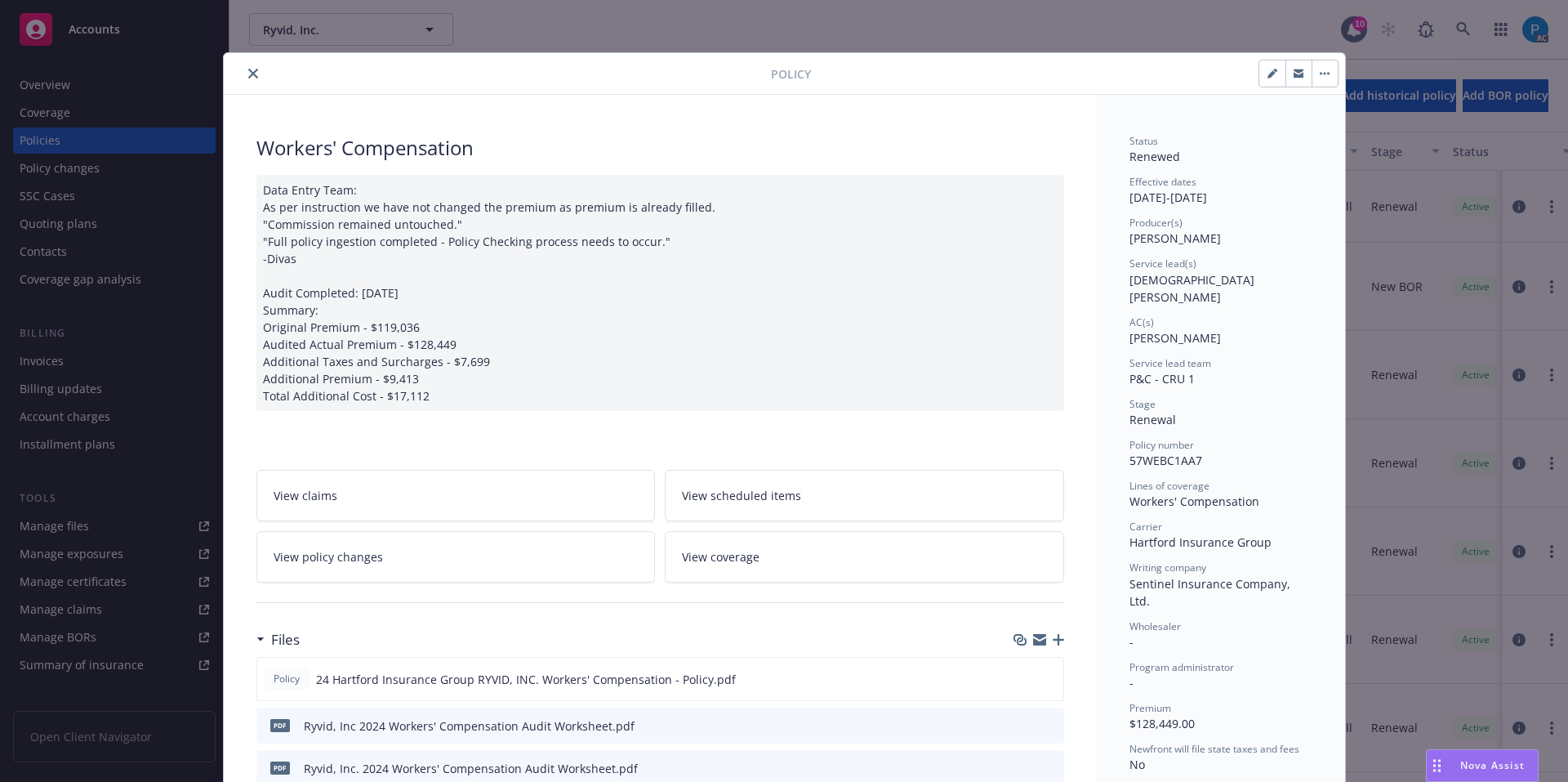
click at [248, 74] on icon "close" at bounding box center [253, 73] width 10 height 10
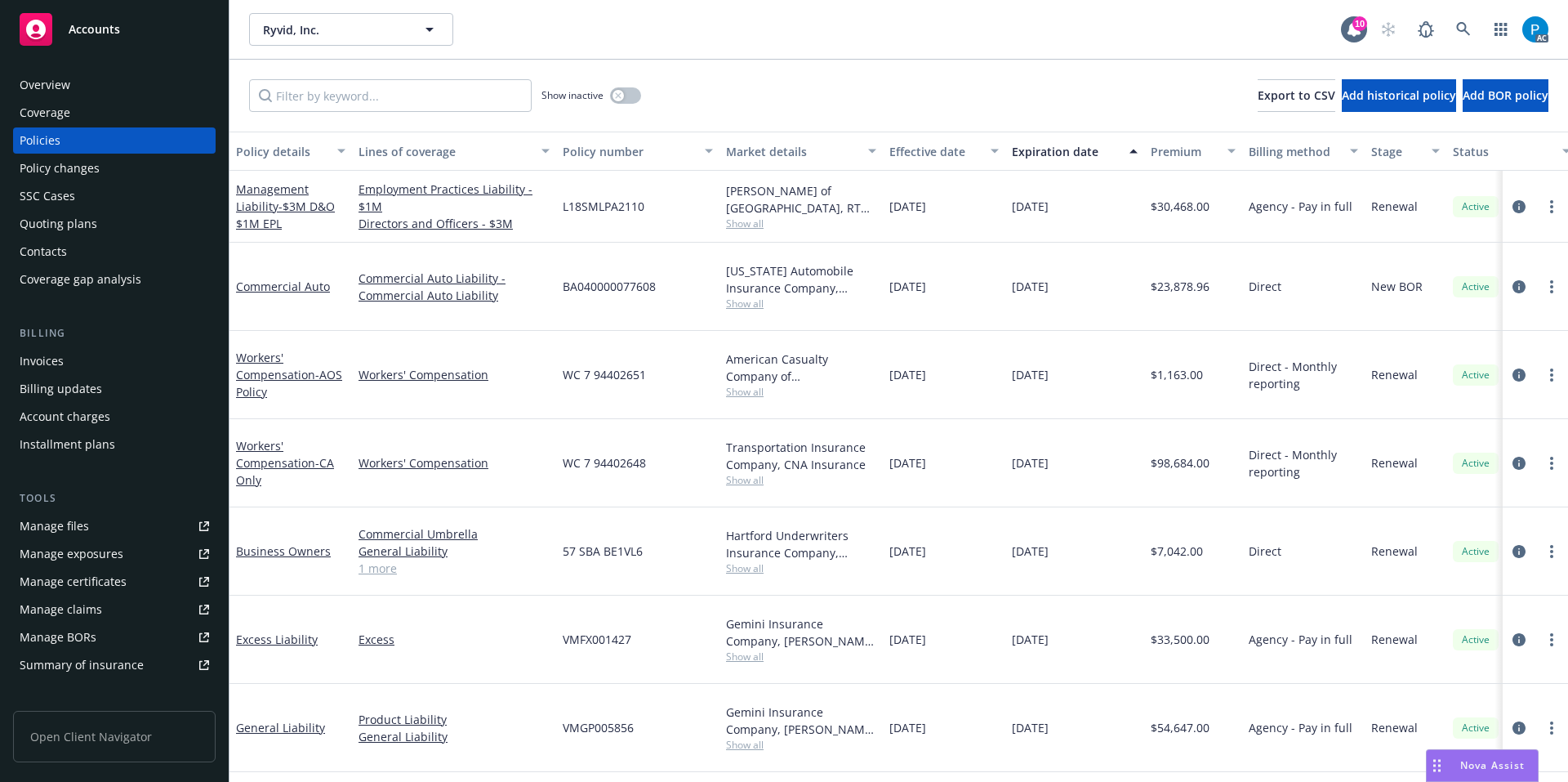
click at [53, 361] on div "Invoices" at bounding box center [41, 361] width 44 height 26
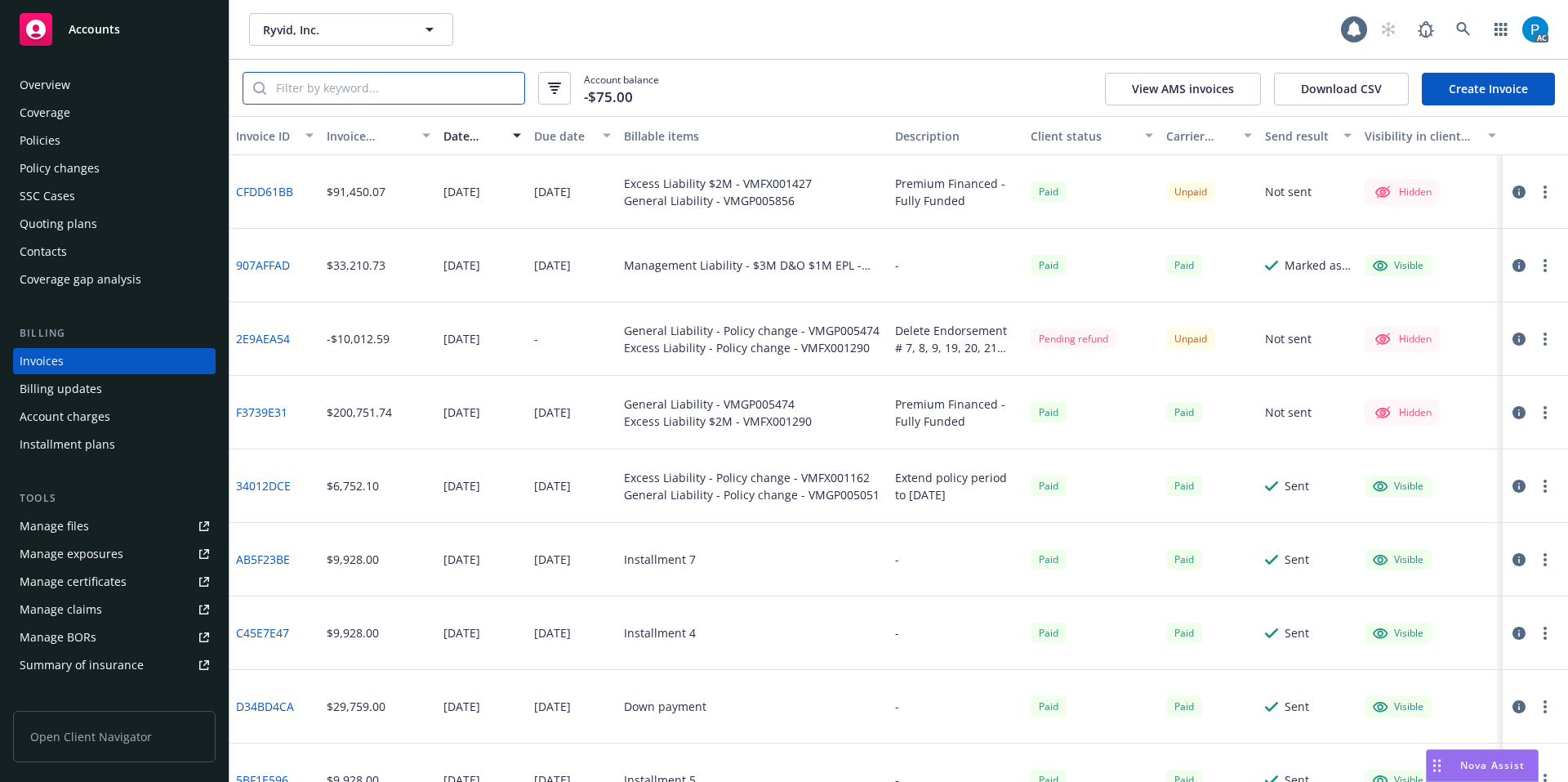
click at [388, 82] on input "search" at bounding box center [395, 88] width 258 height 31
paste input "57WEbC1AA7"
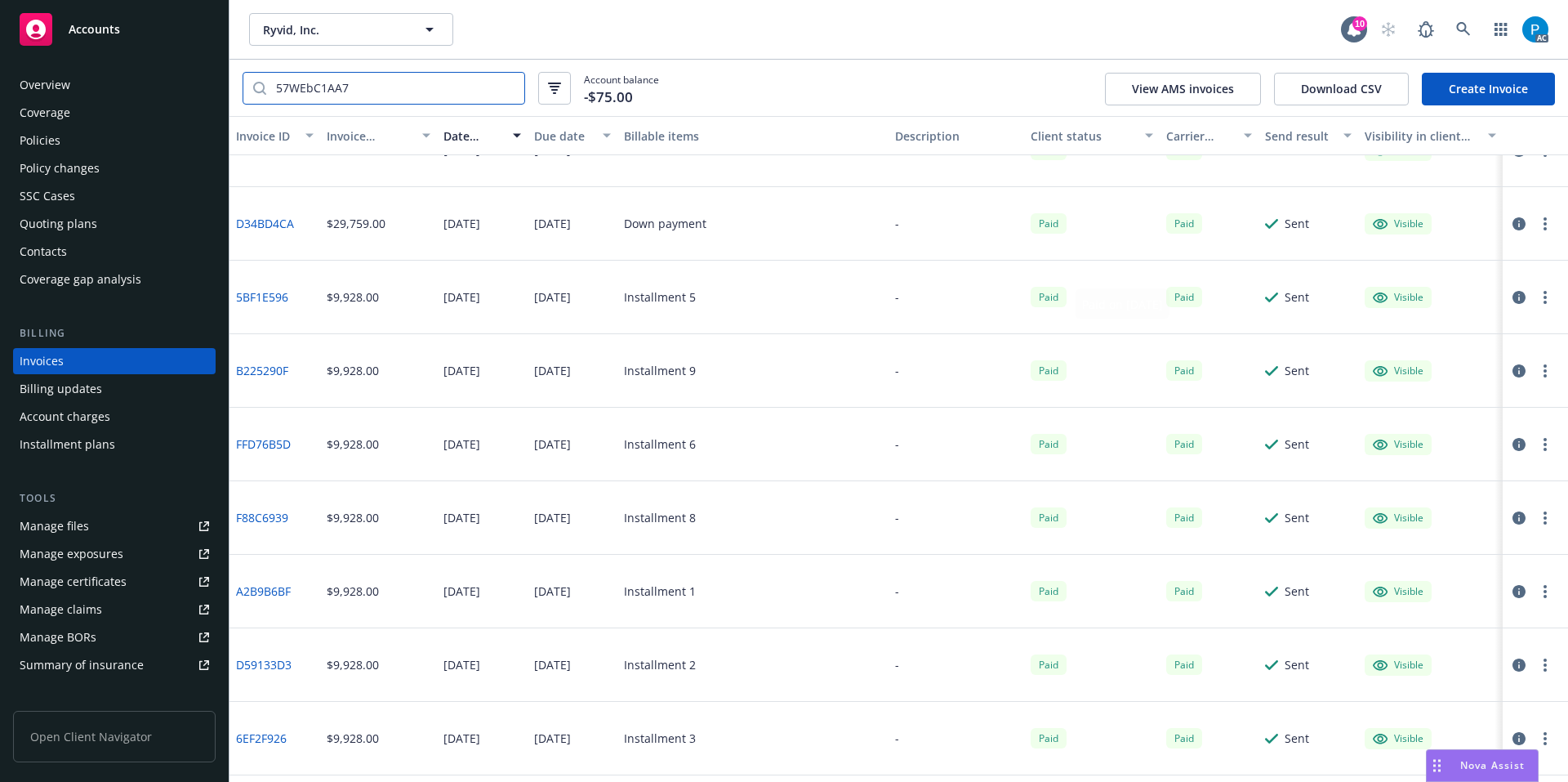
scroll to position [182, 0]
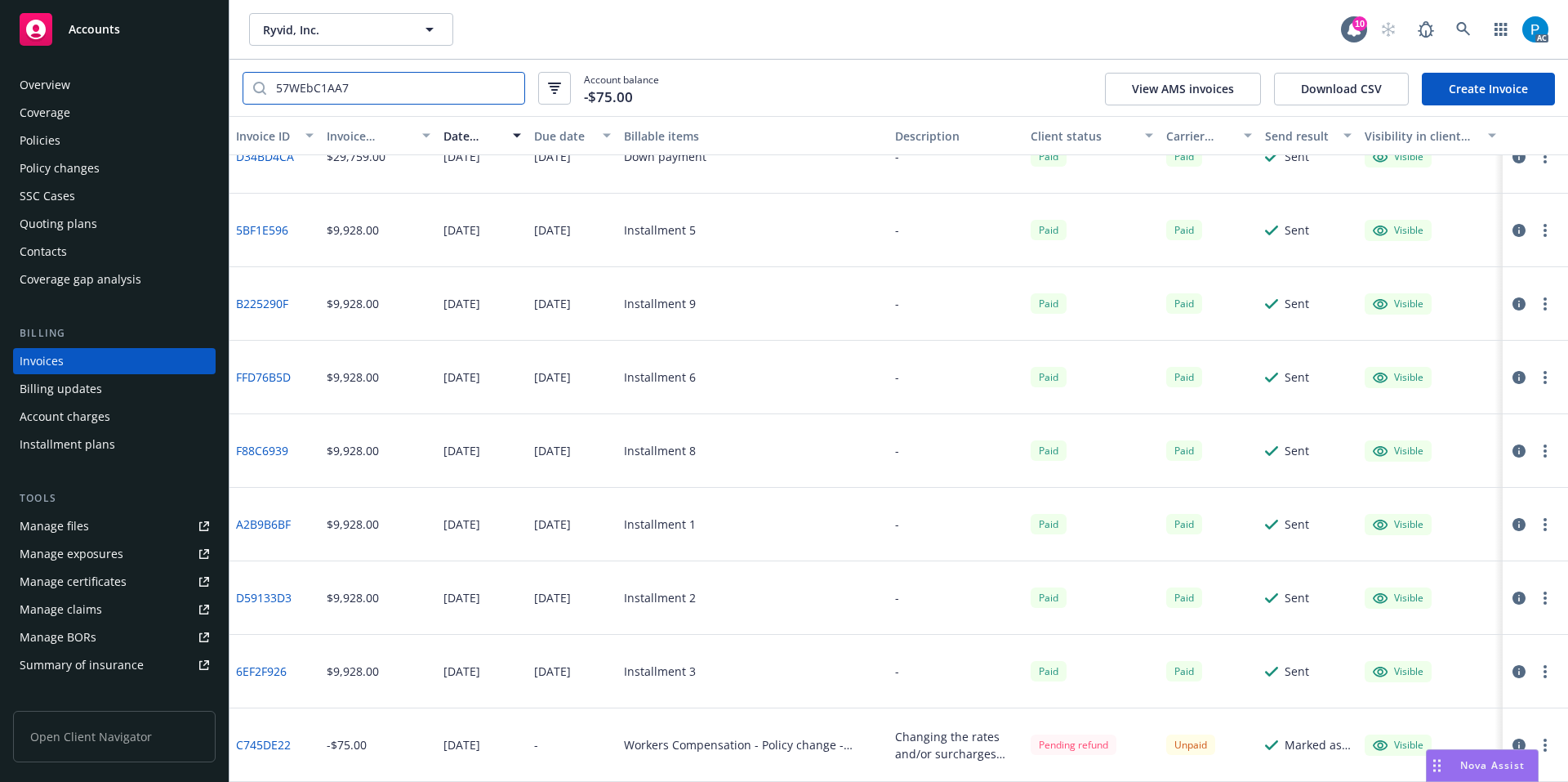
type input "57WEbC1AA7"
click at [57, 134] on div "Policies" at bounding box center [40, 140] width 41 height 26
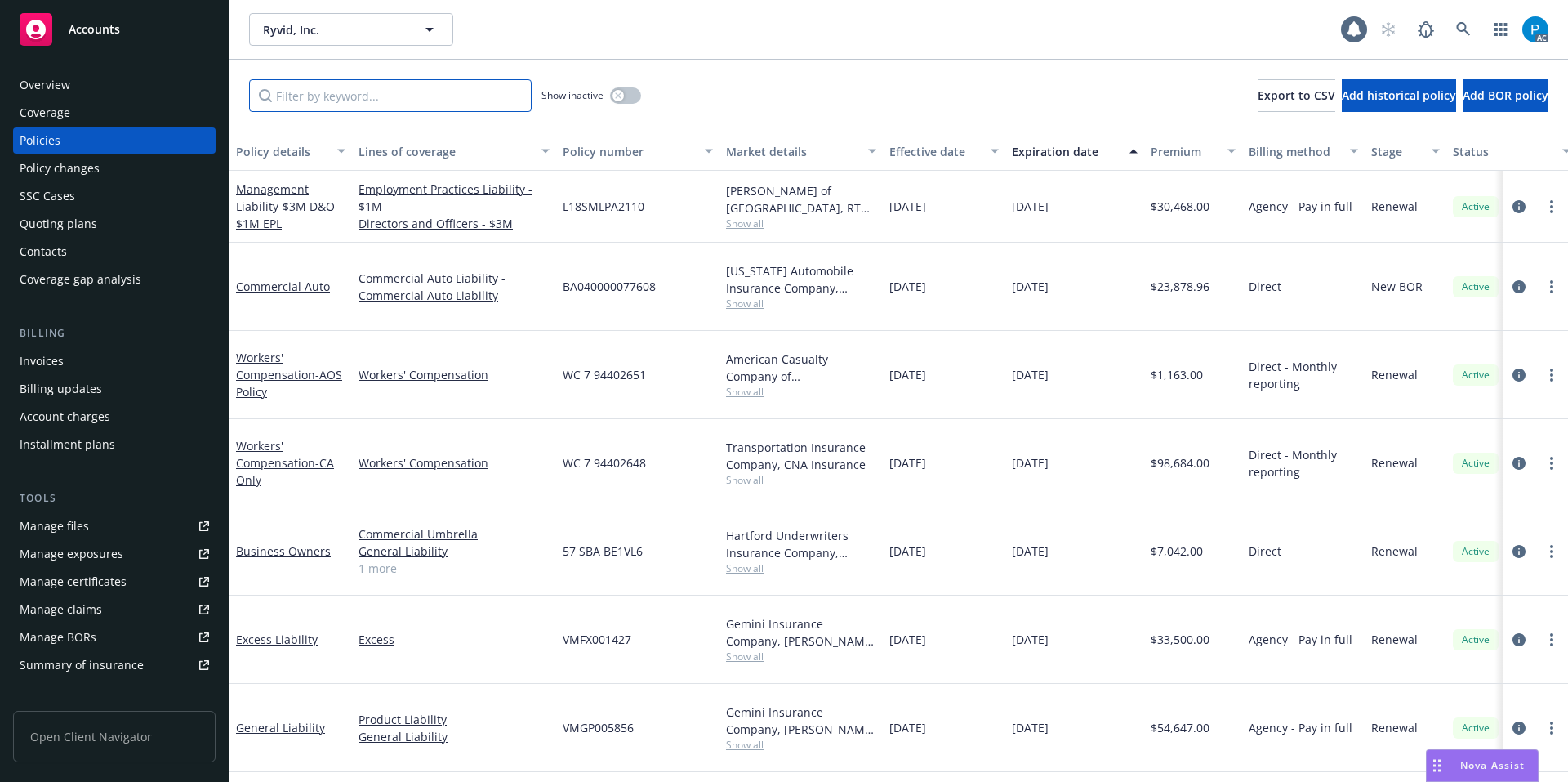
click at [403, 95] on input "Filter by keyword..." at bounding box center [390, 95] width 282 height 32
paste input "57WEbC1AA7"
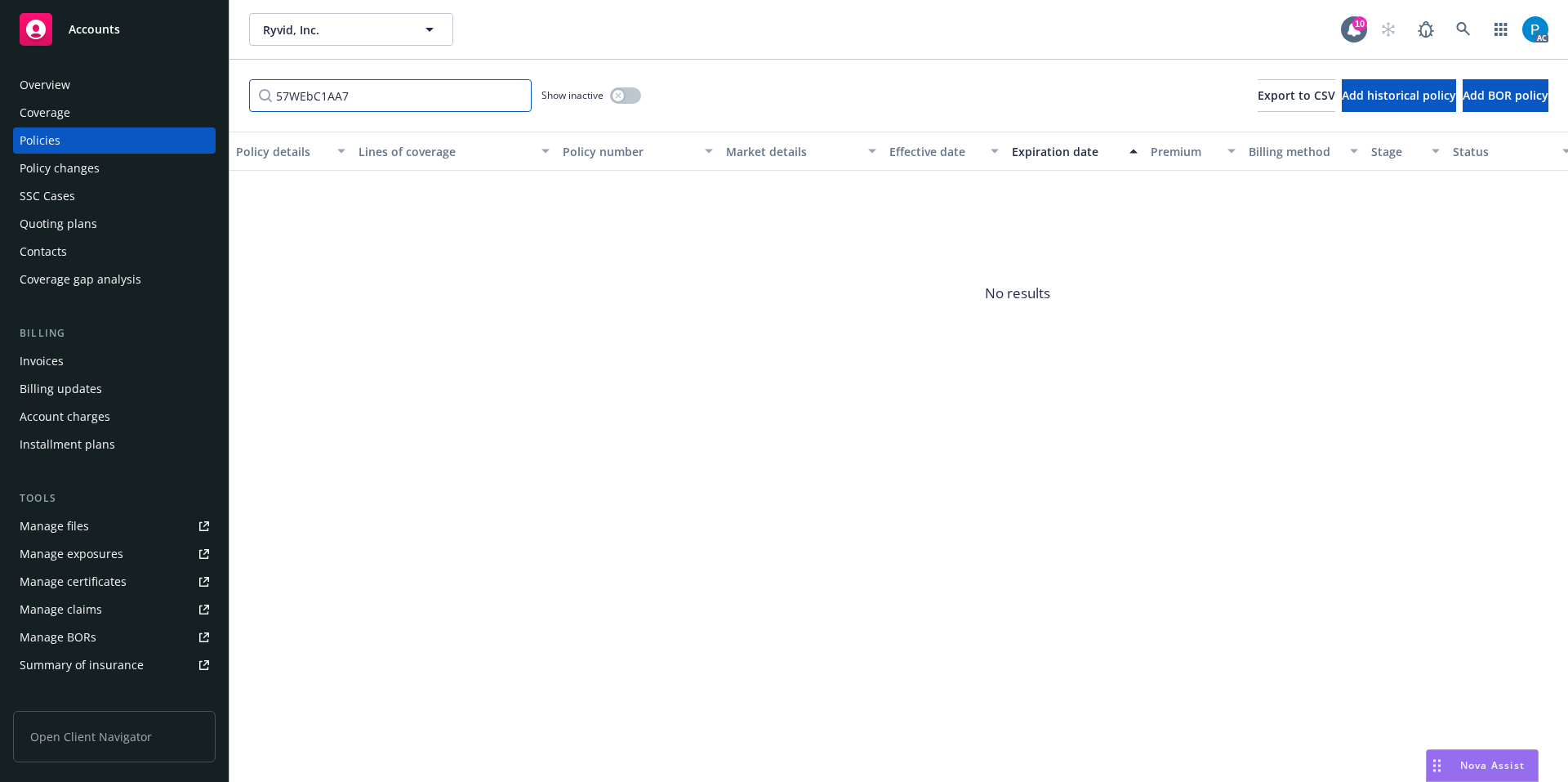
type input "57WEbC1AA7"
click at [109, 30] on span "Accounts" at bounding box center [94, 28] width 52 height 13
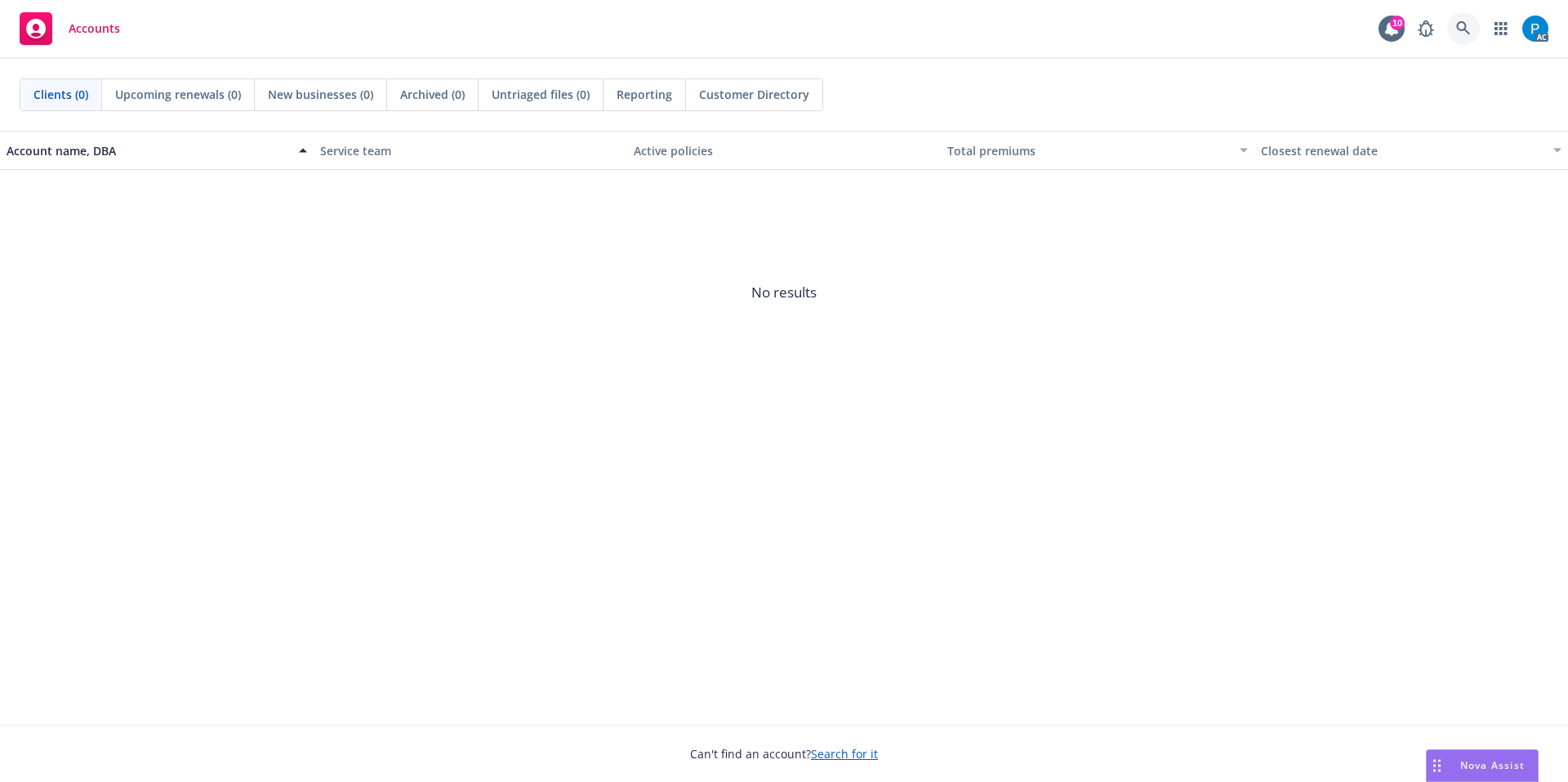
click at [1465, 25] on icon at bounding box center [1462, 28] width 14 height 14
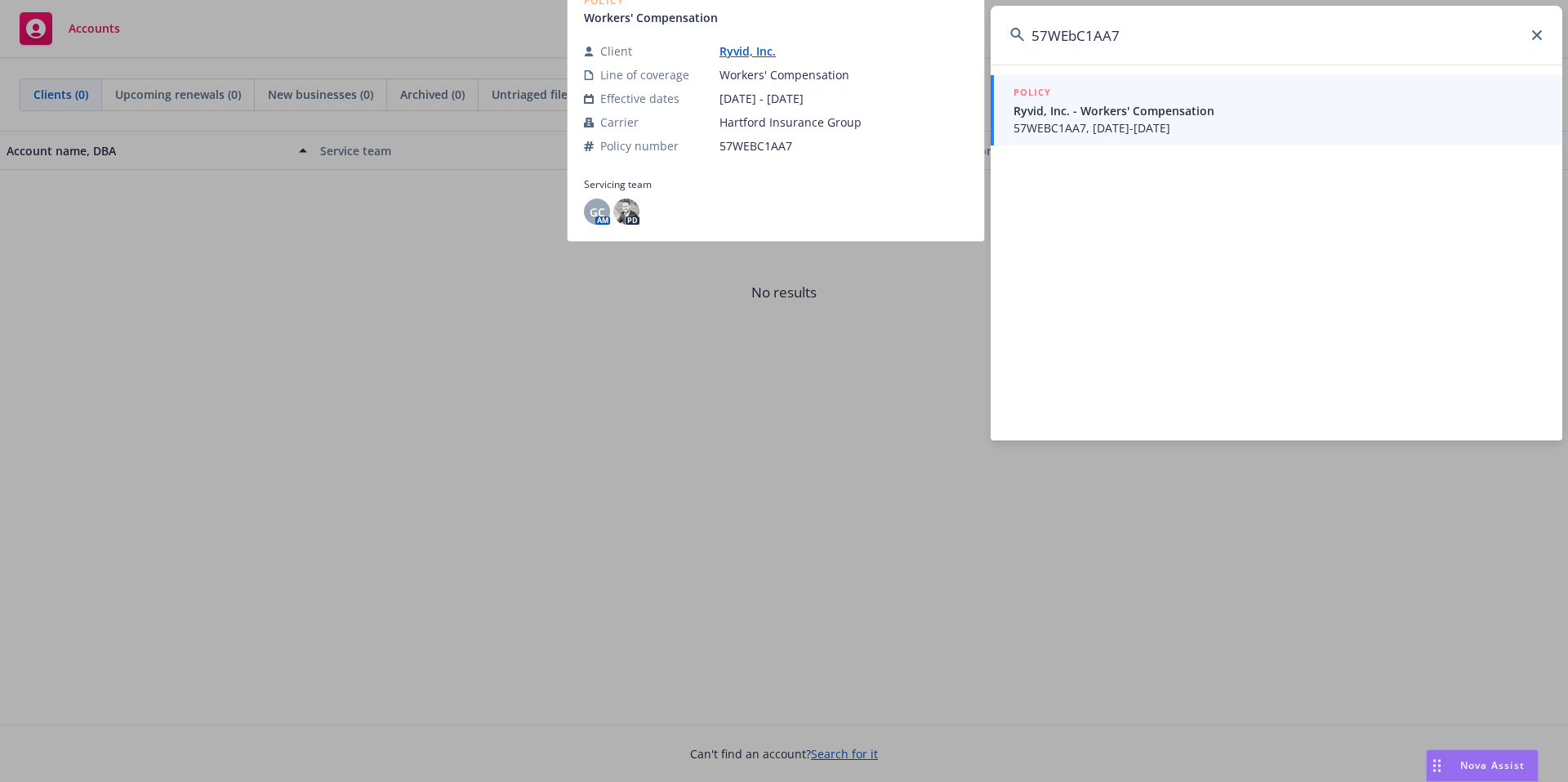
type input "57WEbC1AA7"
click at [1085, 110] on span "Ryvid, Inc. - Workers' Compensation" at bounding box center [1278, 110] width 530 height 18
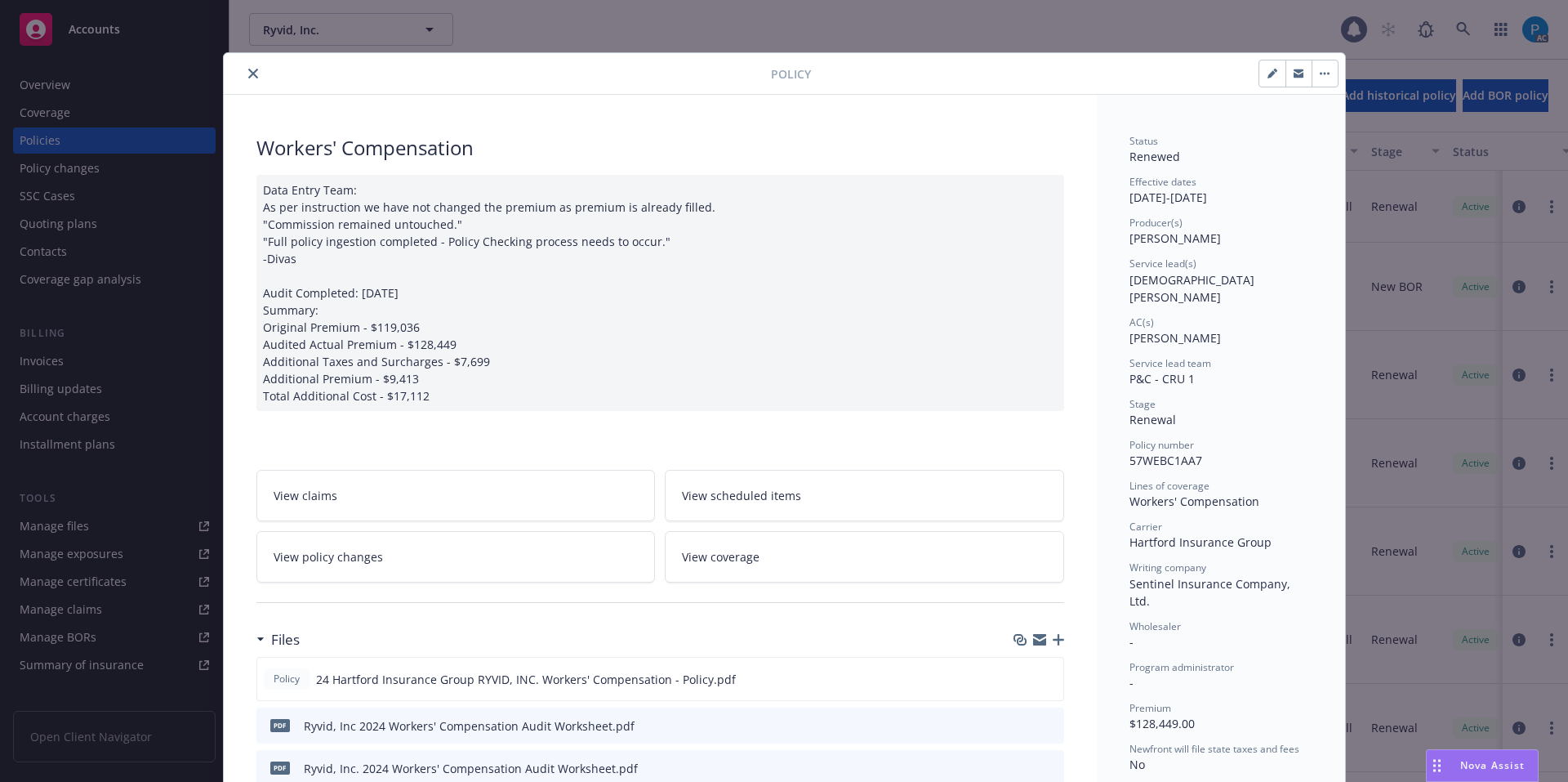
scroll to position [49, 0]
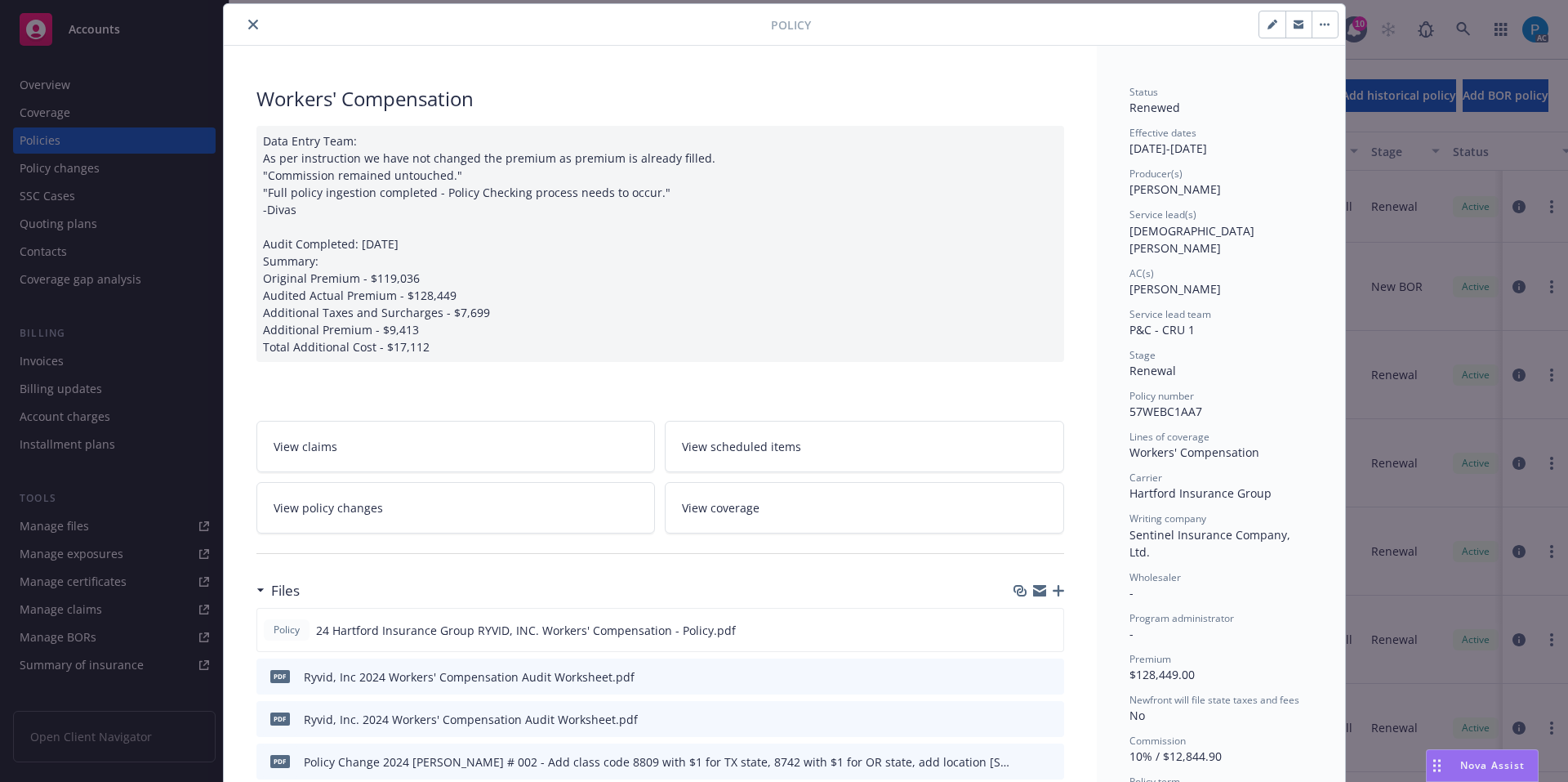
drag, startPoint x: 249, startPoint y: 21, endPoint x: 210, endPoint y: 25, distance: 39.2
click at [249, 21] on icon "close" at bounding box center [253, 24] width 10 height 10
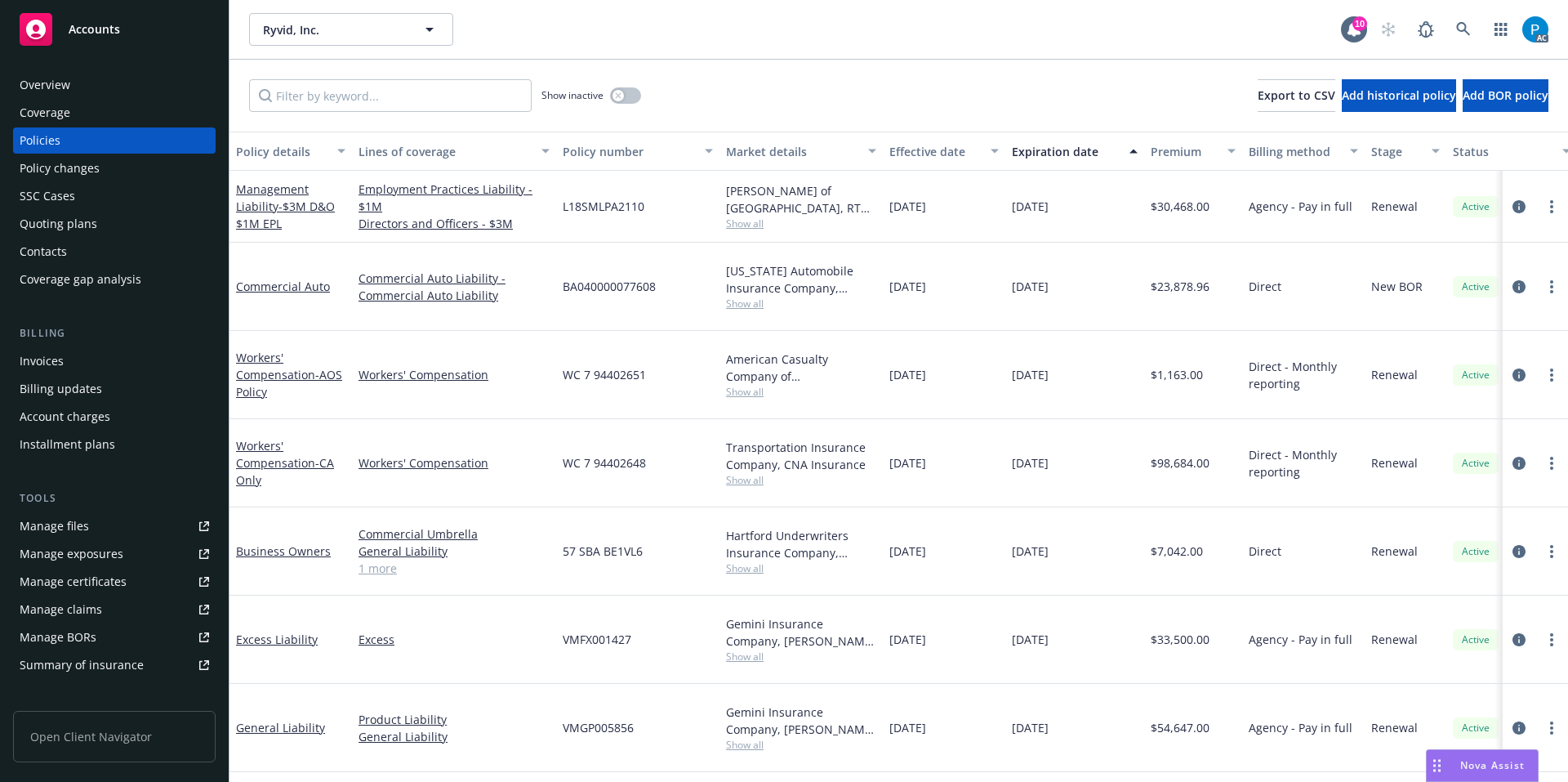
click at [122, 34] on div "Accounts" at bounding box center [114, 28] width 190 height 32
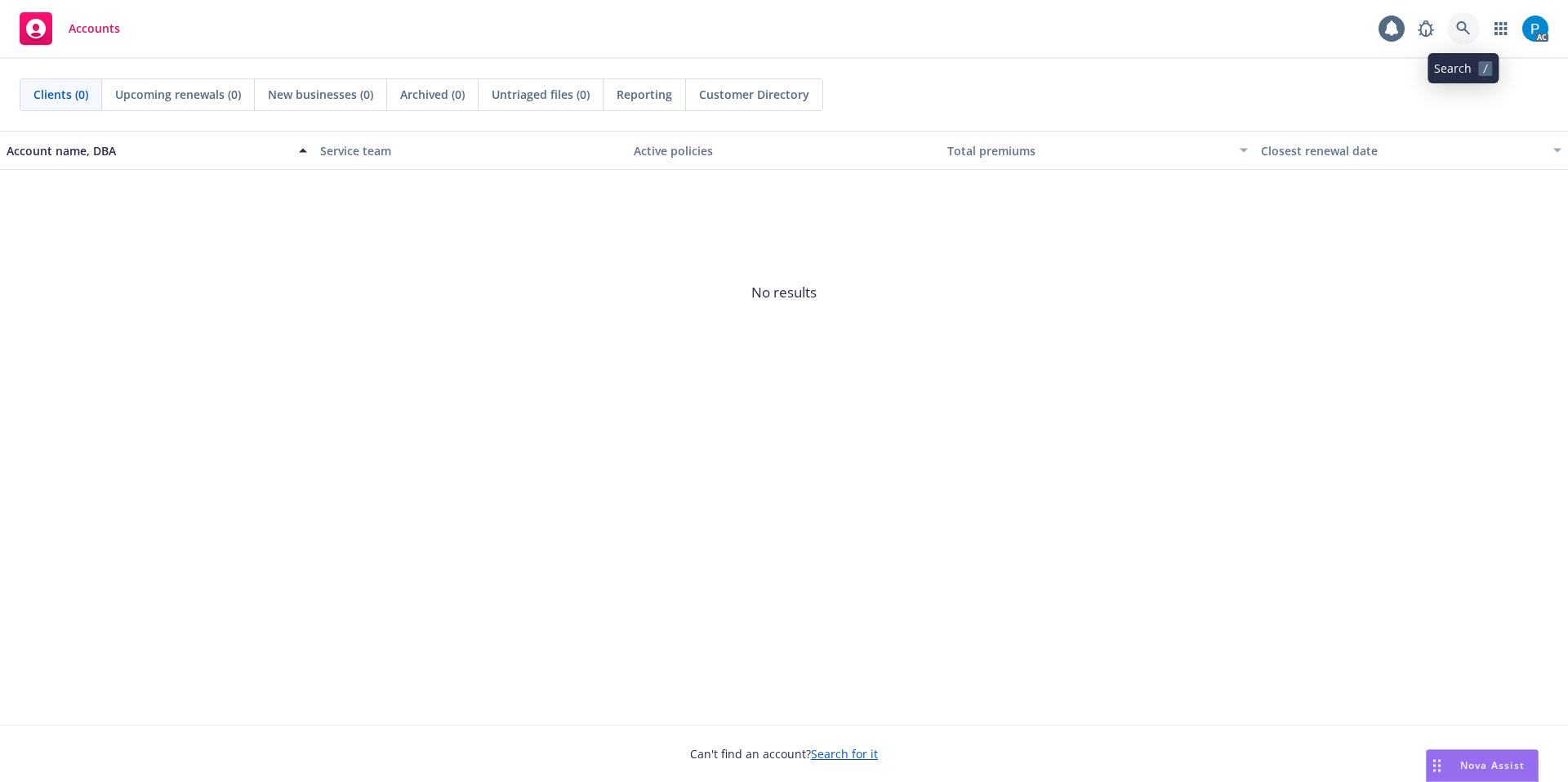
click at [1469, 25] on icon at bounding box center [1462, 28] width 15 height 15
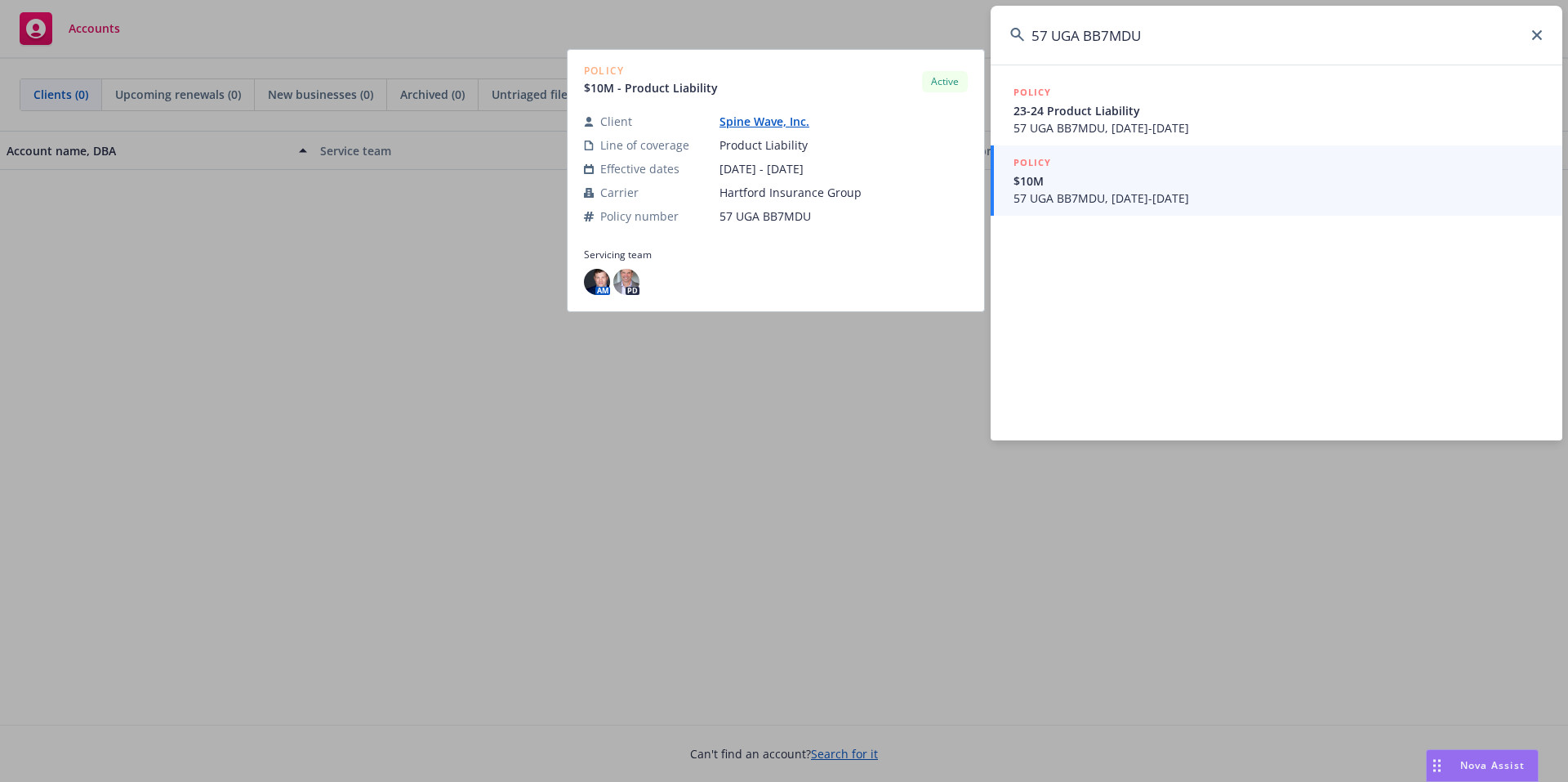
type input "57 UGA BB7MDU"
click at [1106, 189] on span "$10M" at bounding box center [1278, 181] width 530 height 18
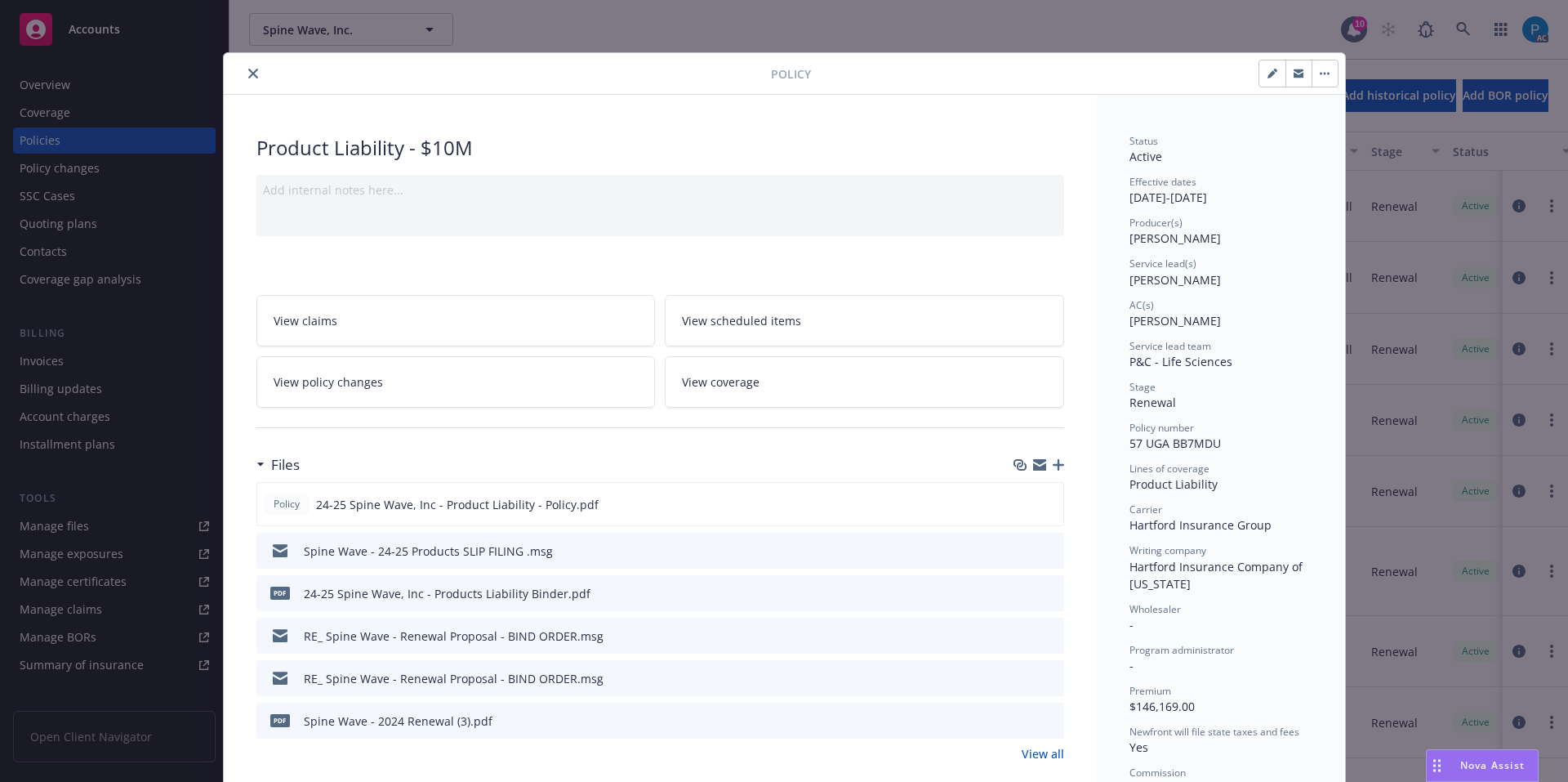
click at [248, 73] on icon "close" at bounding box center [253, 73] width 10 height 10
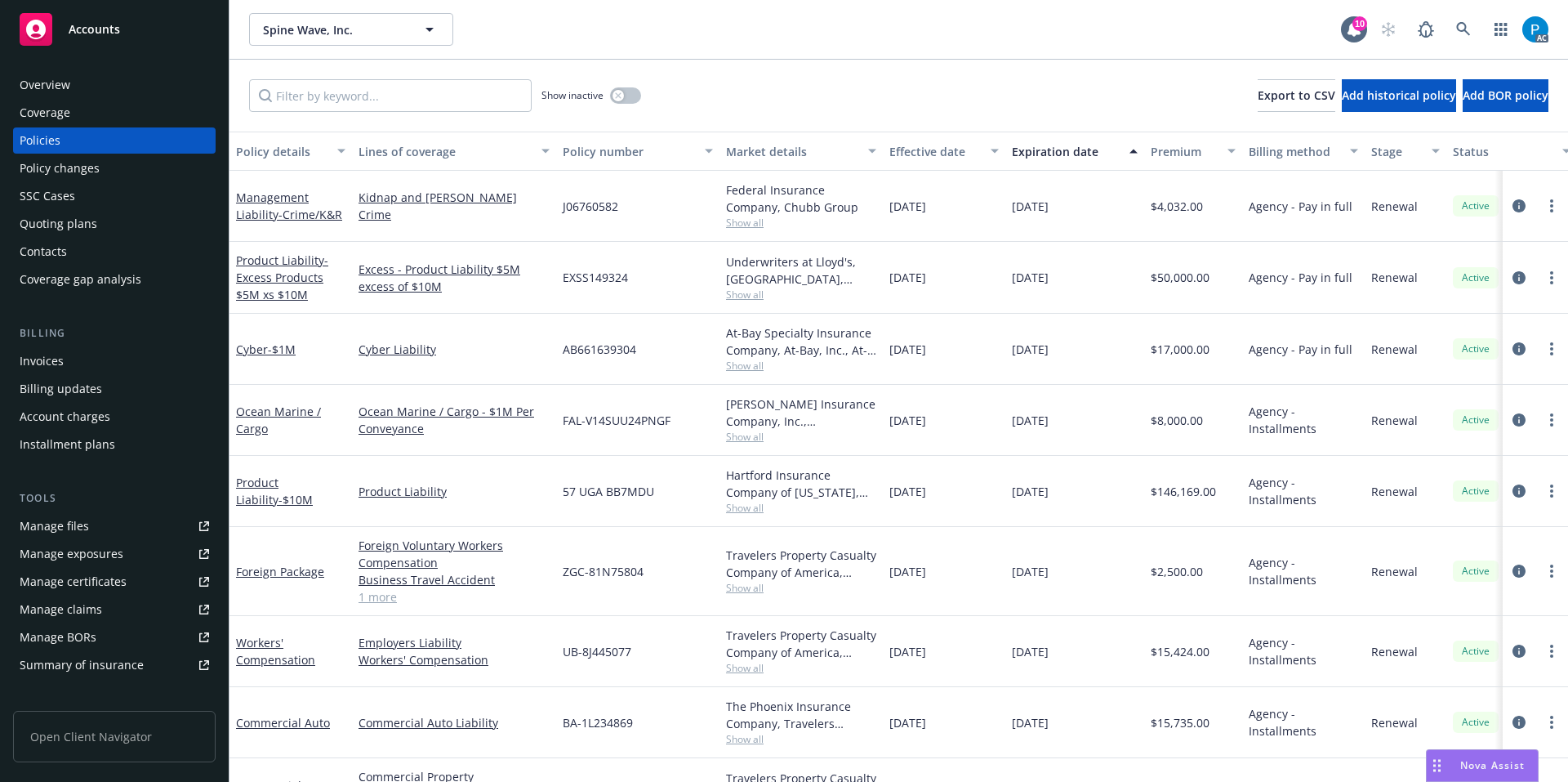
click at [59, 370] on div "Invoices" at bounding box center [41, 361] width 44 height 26
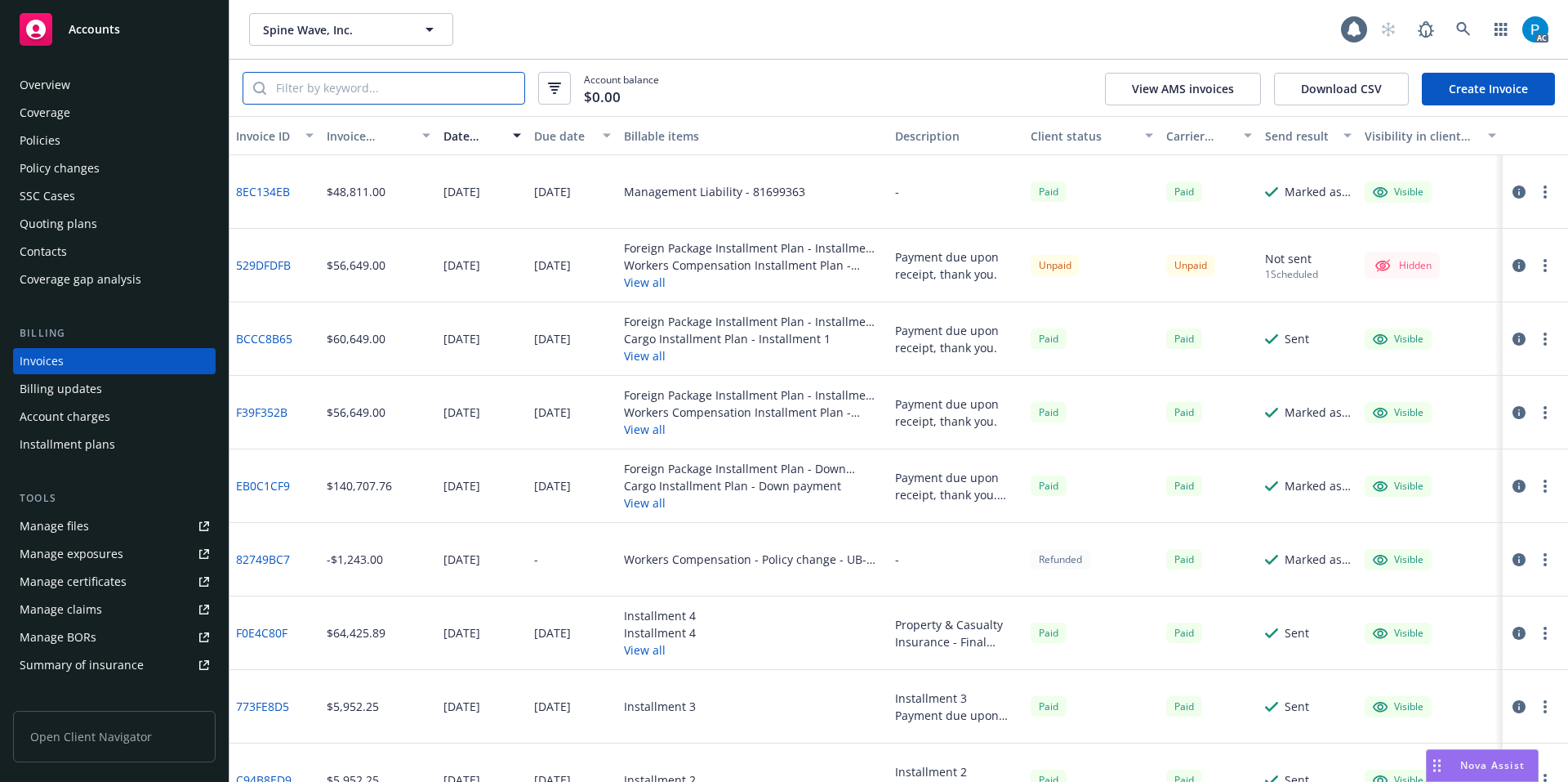
click at [351, 87] on input "search" at bounding box center [395, 88] width 258 height 31
paste input "57 UGA BB7MDU"
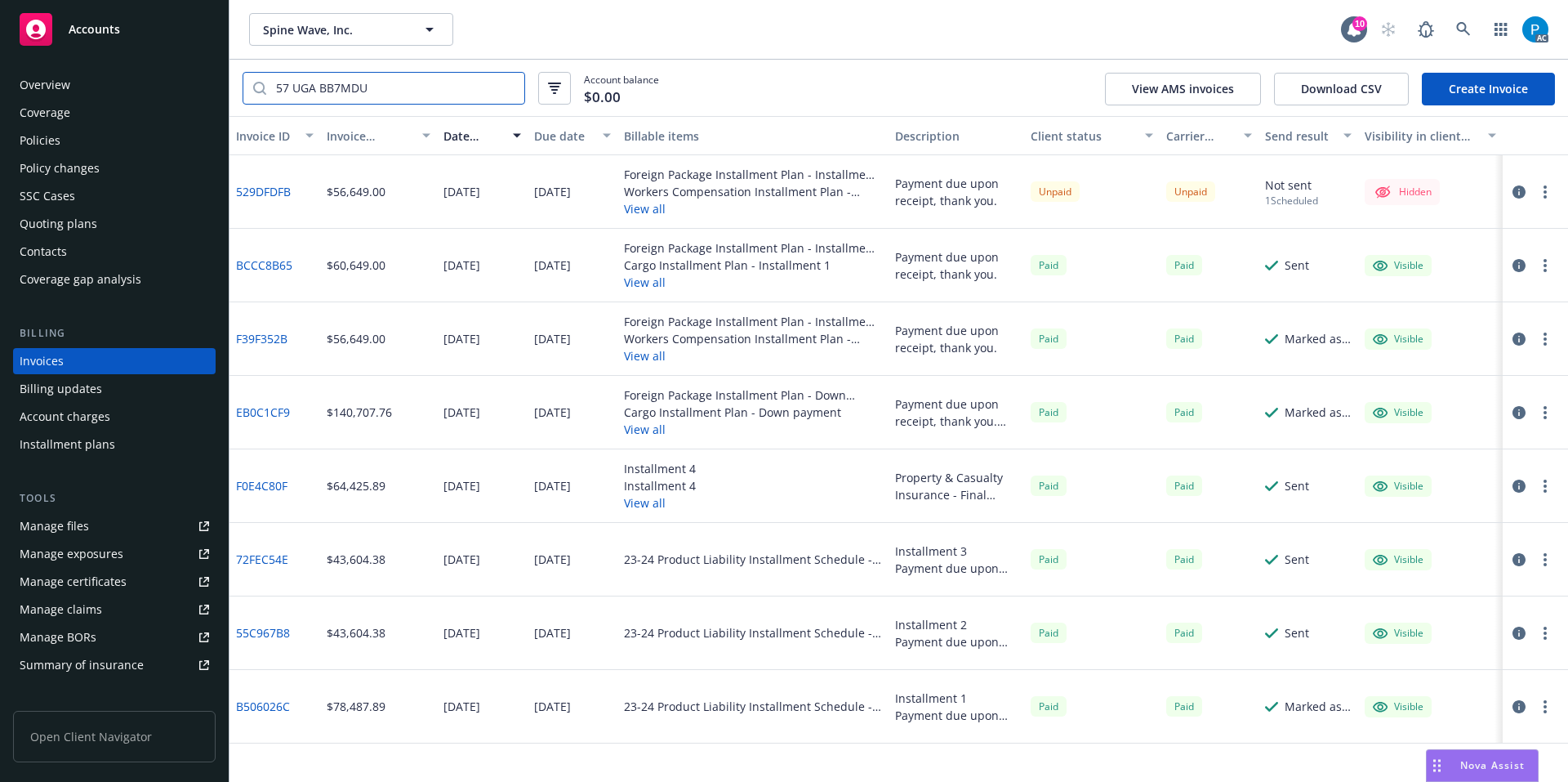
type input "57 UGA BB7MDU"
click at [1523, 194] on icon "button" at bounding box center [1518, 192] width 13 height 13
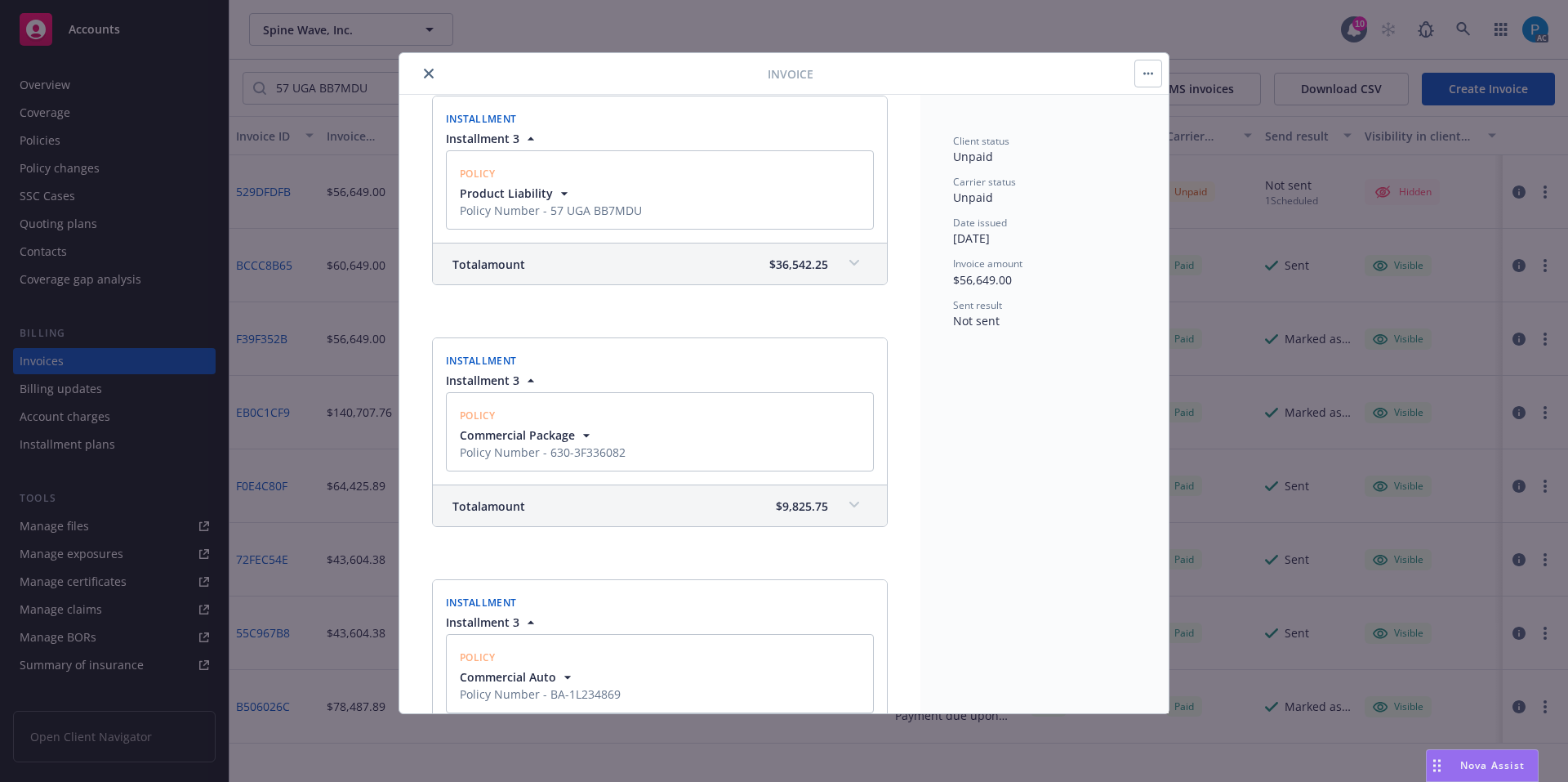
scroll to position [898, 0]
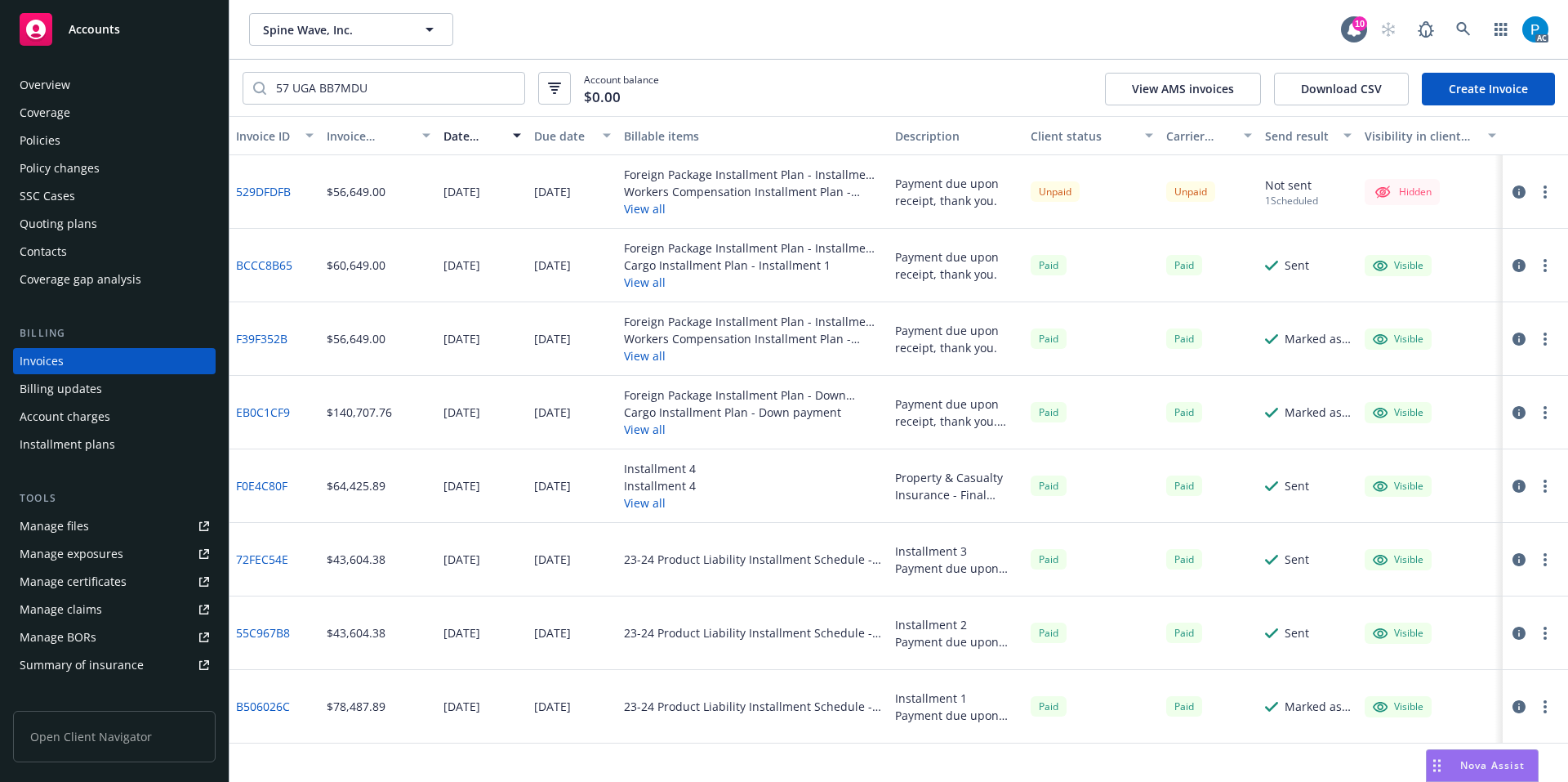
click at [120, 135] on div "Policies" at bounding box center [114, 140] width 190 height 26
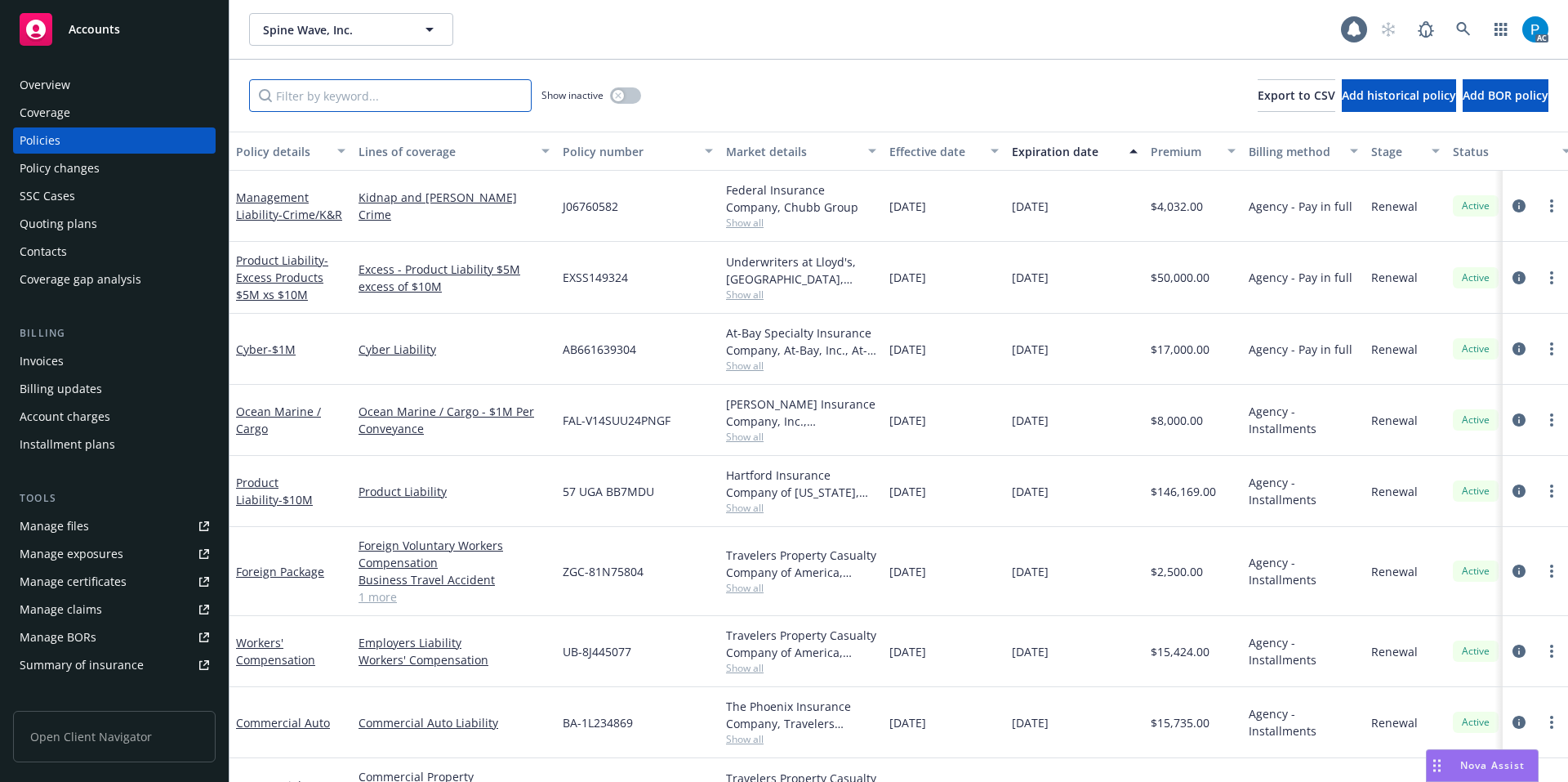
click at [344, 104] on input "Filter by keyword..." at bounding box center [390, 95] width 282 height 32
paste input "57 UGA BB7MDU"
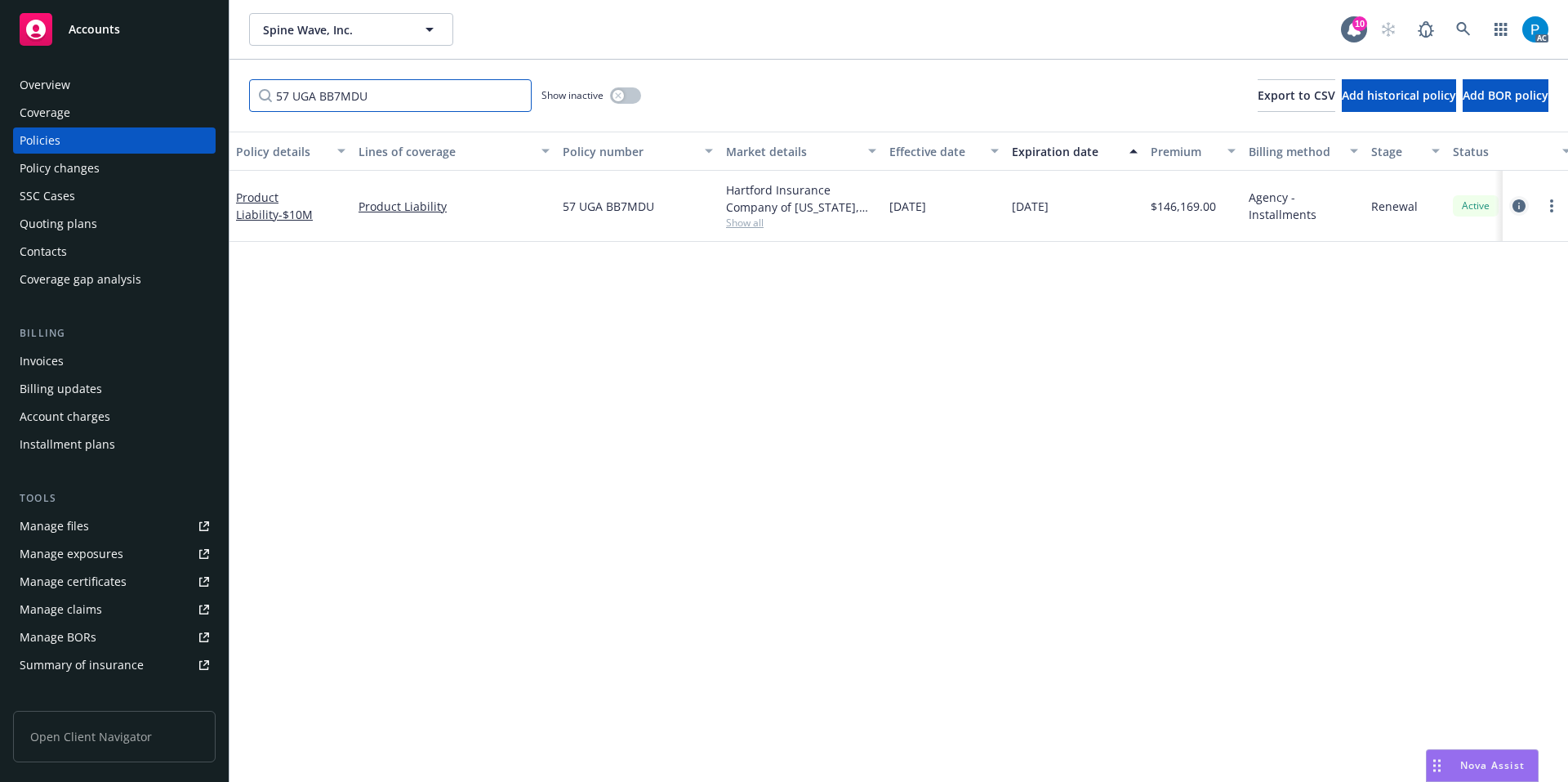
type input "57 UGA BB7MDU"
click at [1523, 200] on icon "circleInformation" at bounding box center [1518, 205] width 13 height 13
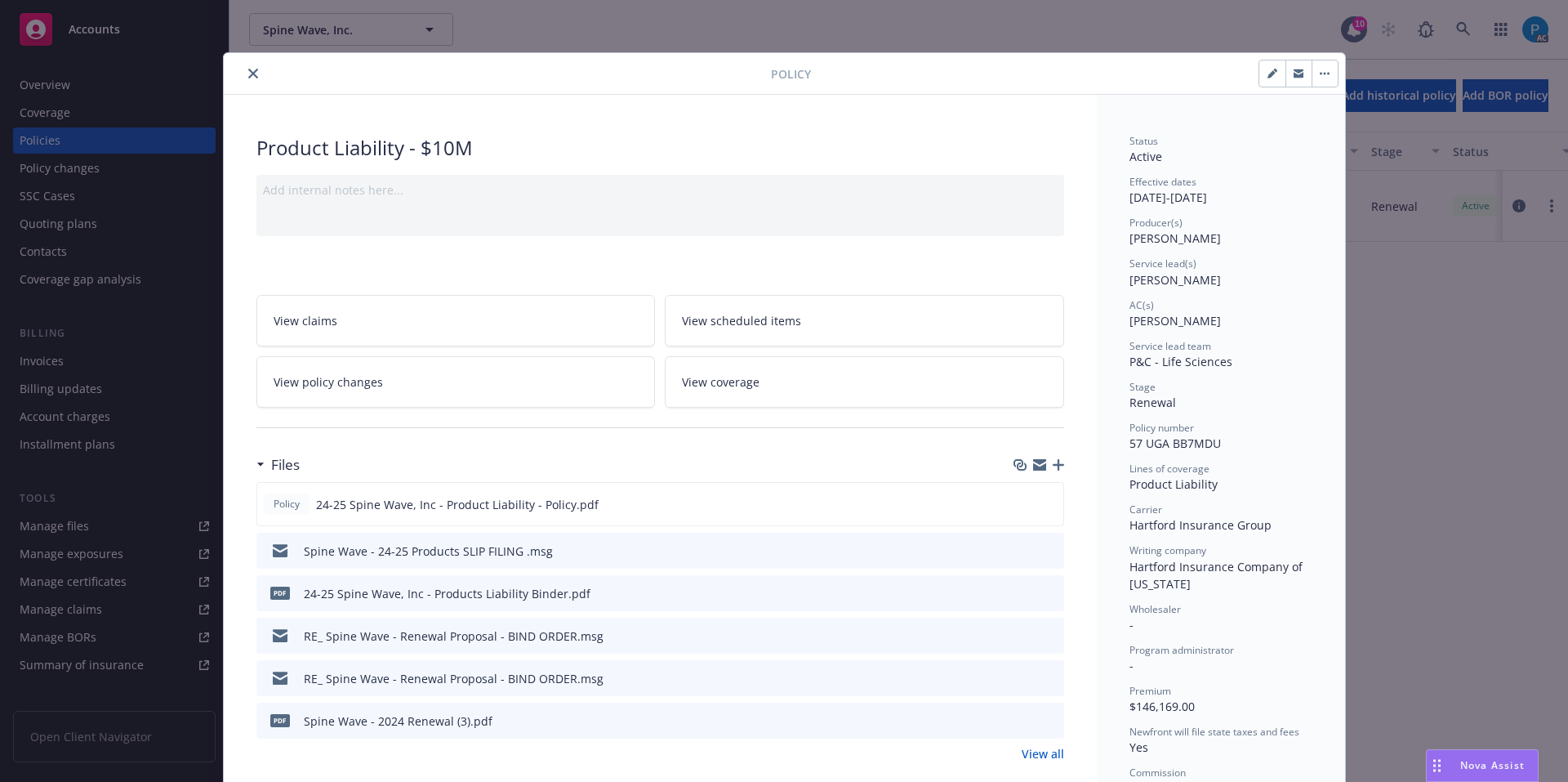
scroll to position [49, 0]
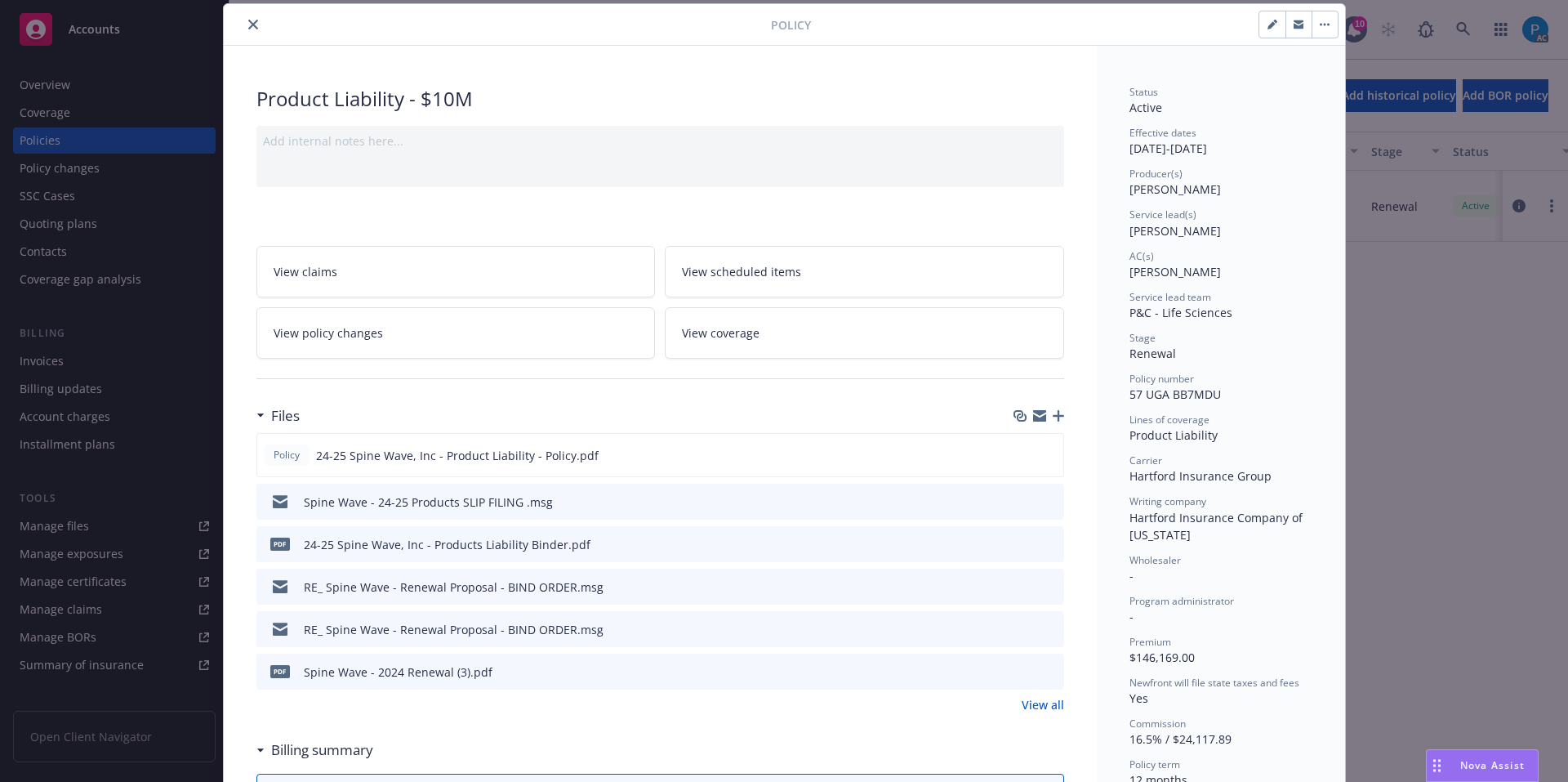
click at [1422, 331] on div "Policy Product Liability - $10M Add internal notes here... View claims View sch…" at bounding box center [784, 391] width 1568 height 782
click at [243, 20] on button "close" at bounding box center [253, 24] width 20 height 20
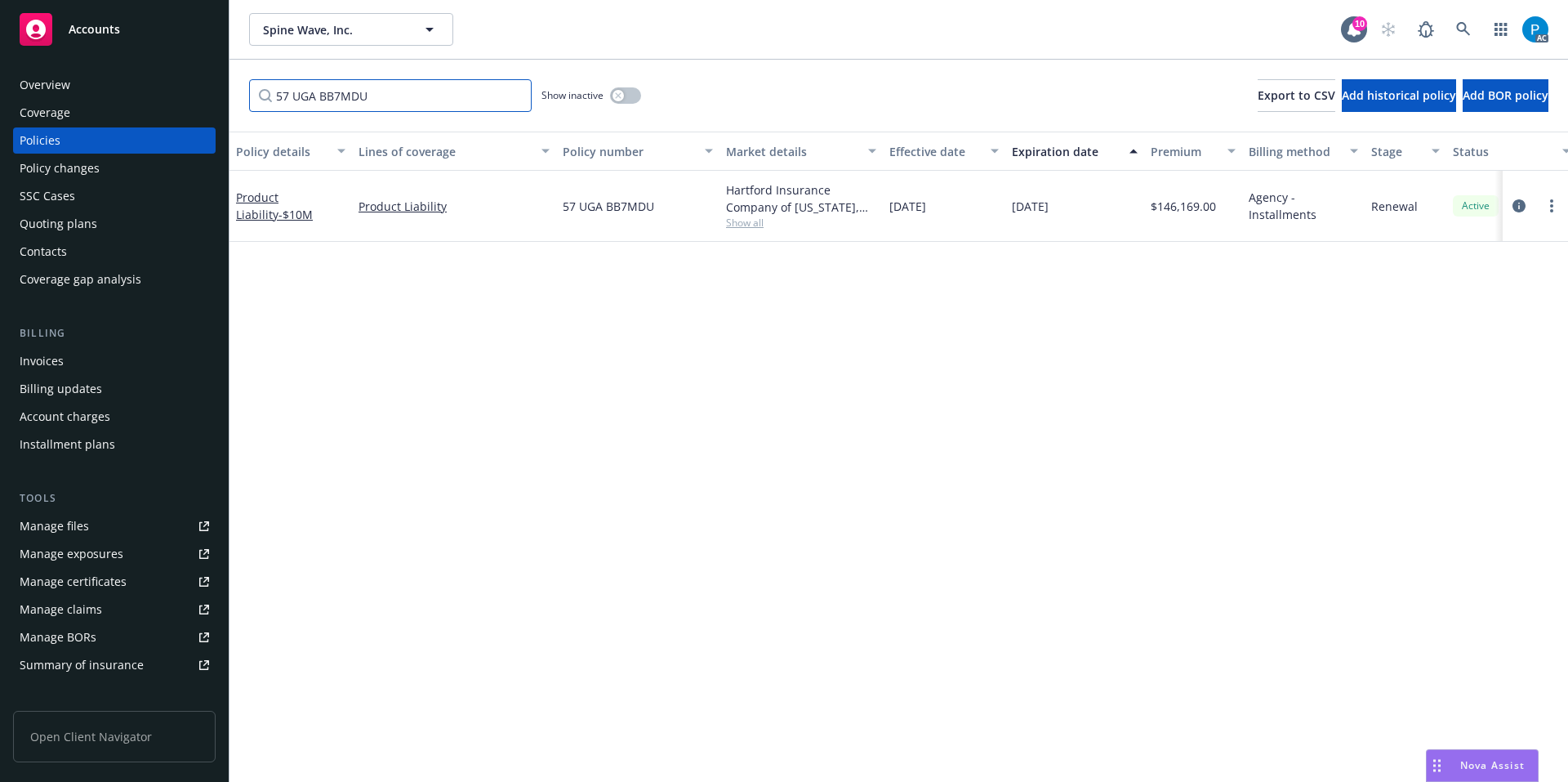
drag, startPoint x: 380, startPoint y: 97, endPoint x: 213, endPoint y: 107, distance: 167.3
click at [213, 107] on div "Accounts Overview Coverage Policies Policy changes SSC Cases Quoting plans Cont…" at bounding box center [784, 391] width 1568 height 782
click at [151, 32] on div "Accounts" at bounding box center [114, 28] width 190 height 32
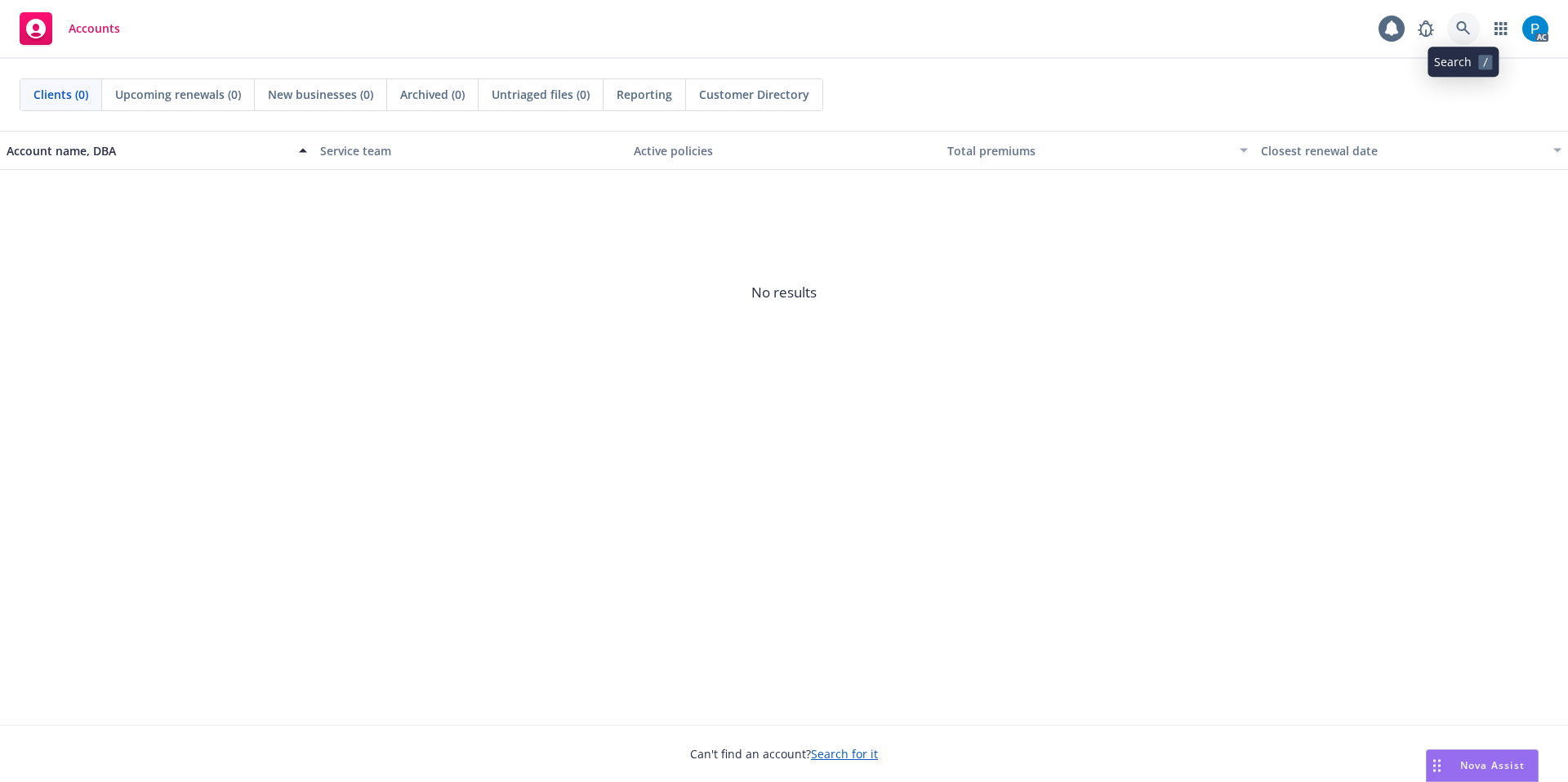
click at [1459, 21] on link at bounding box center [1462, 28] width 32 height 32
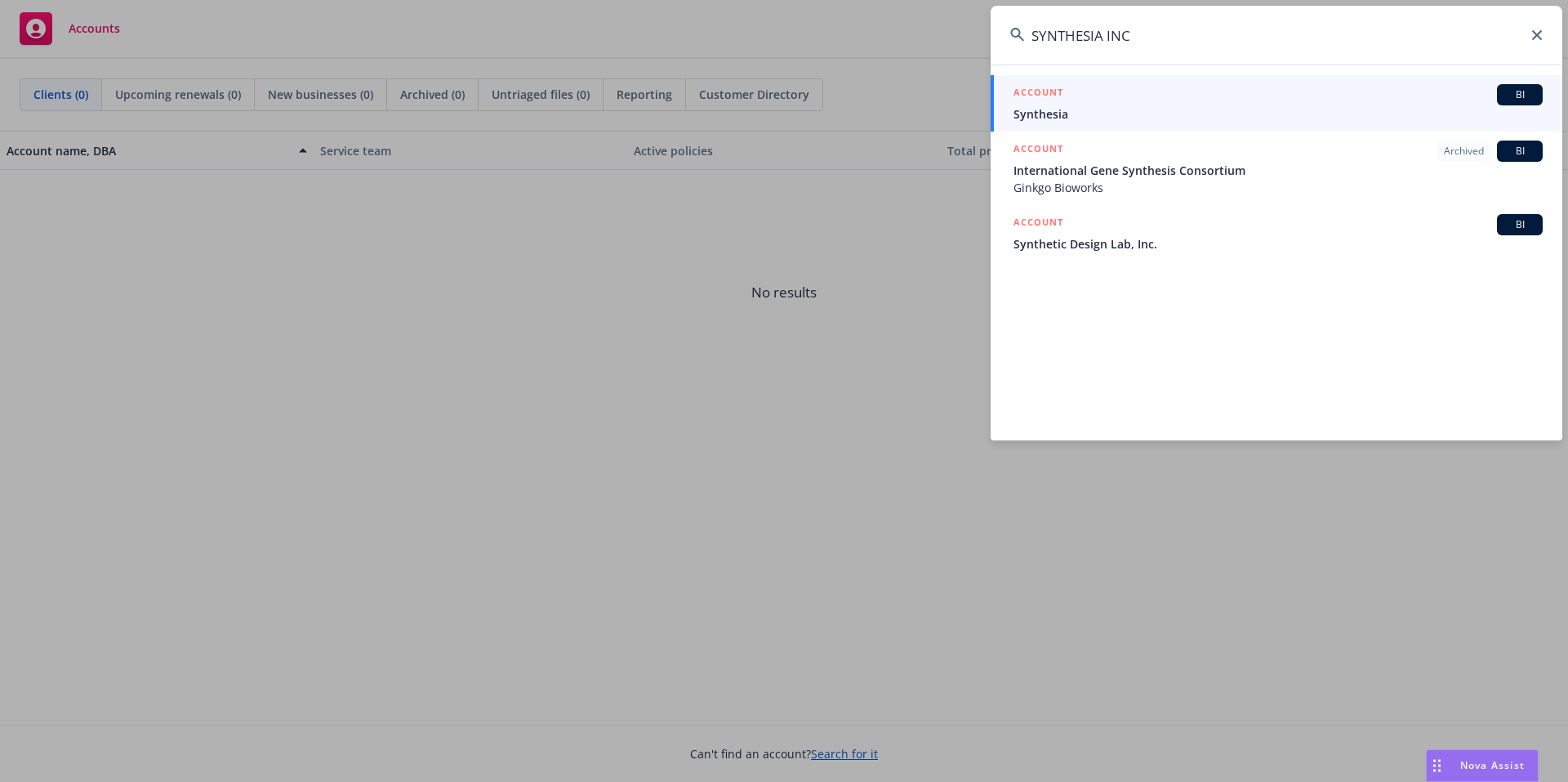
click at [1173, 42] on input "SYNTHESIA INC" at bounding box center [1276, 35] width 572 height 59
paste input "57 UUN BL5S3G"
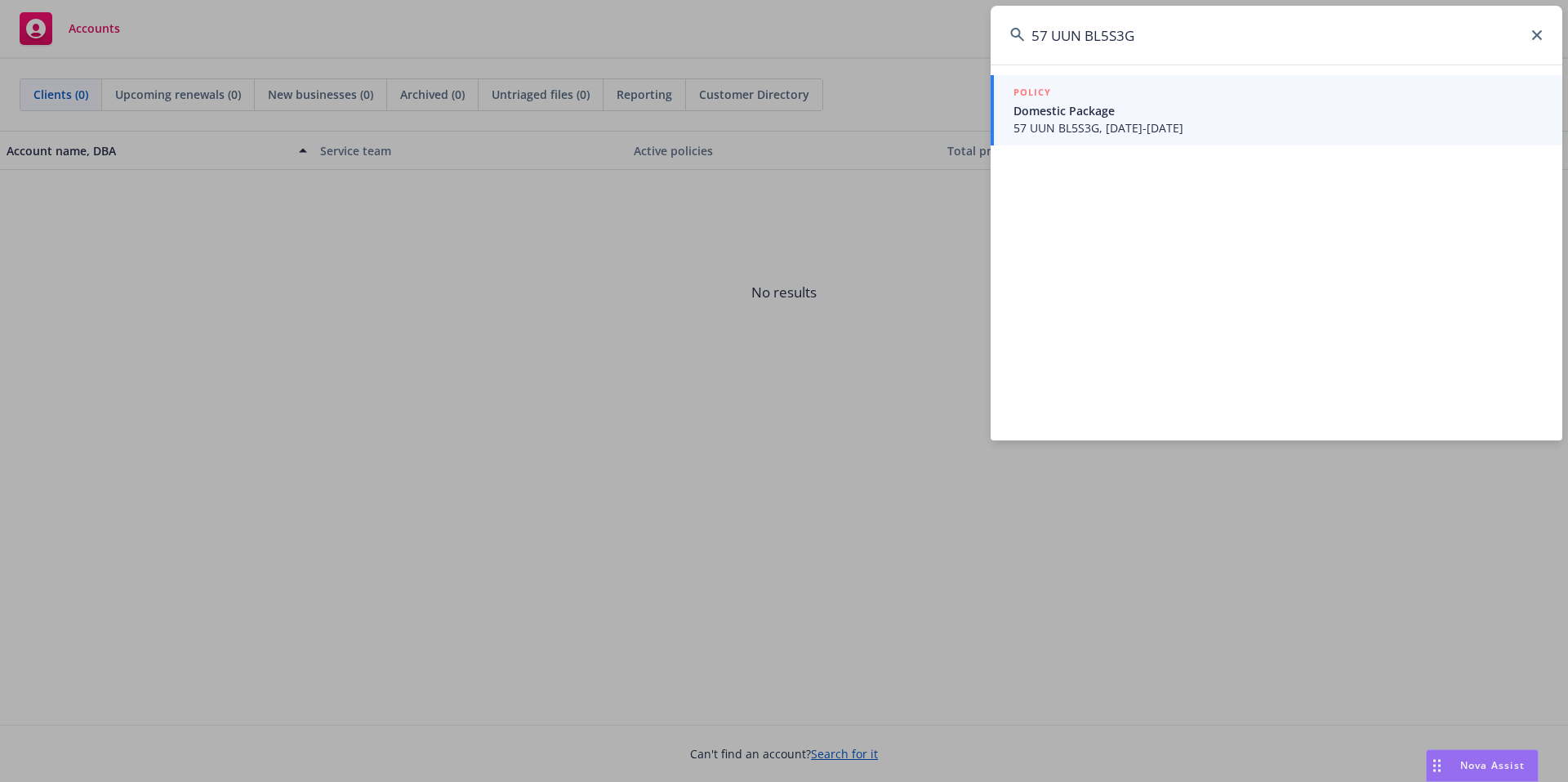
type input "57 UUN BL5S3G"
click at [1115, 101] on div "POLICY" at bounding box center [1278, 93] width 530 height 18
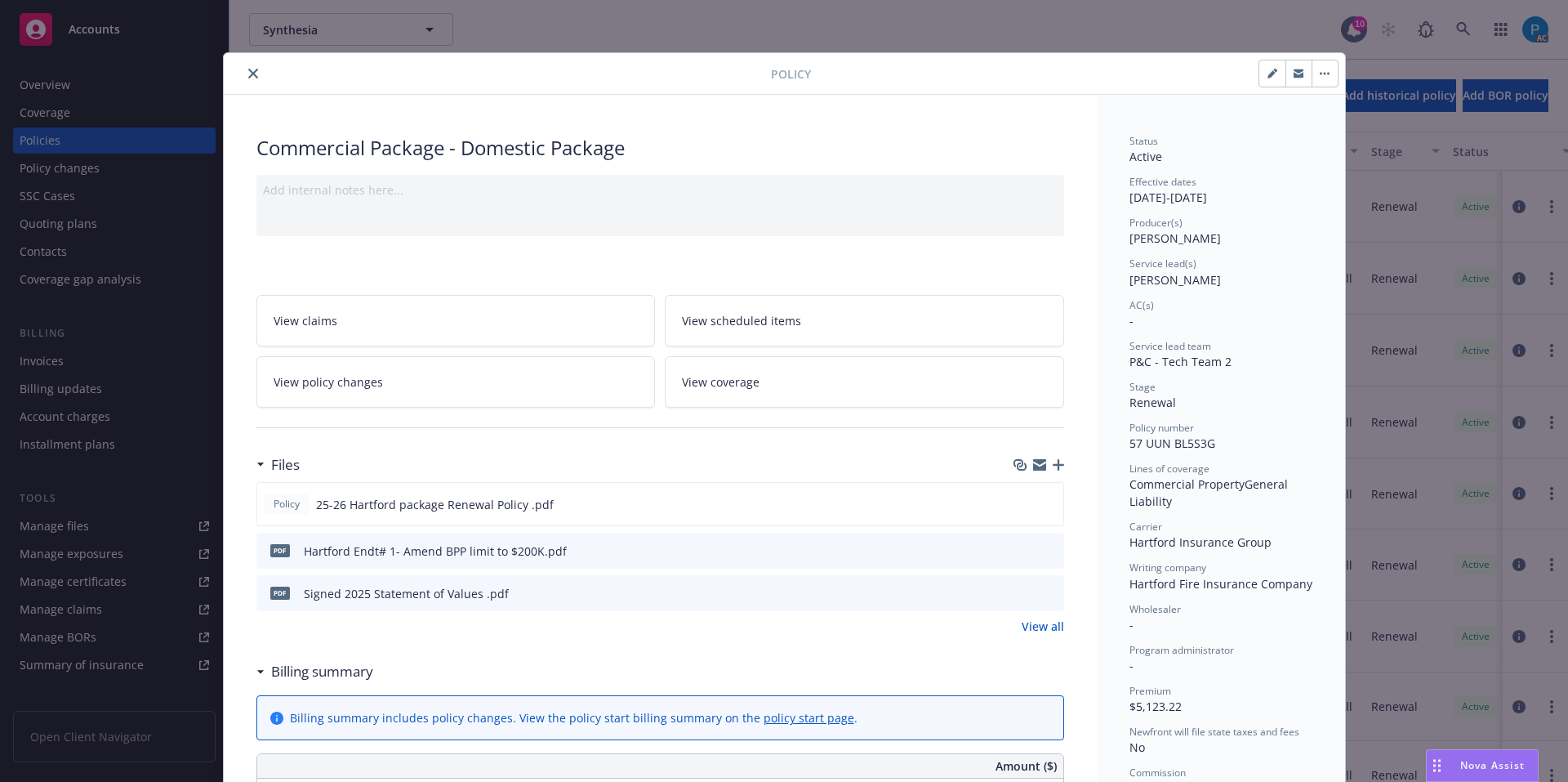
click at [243, 67] on button "close" at bounding box center [253, 73] width 20 height 20
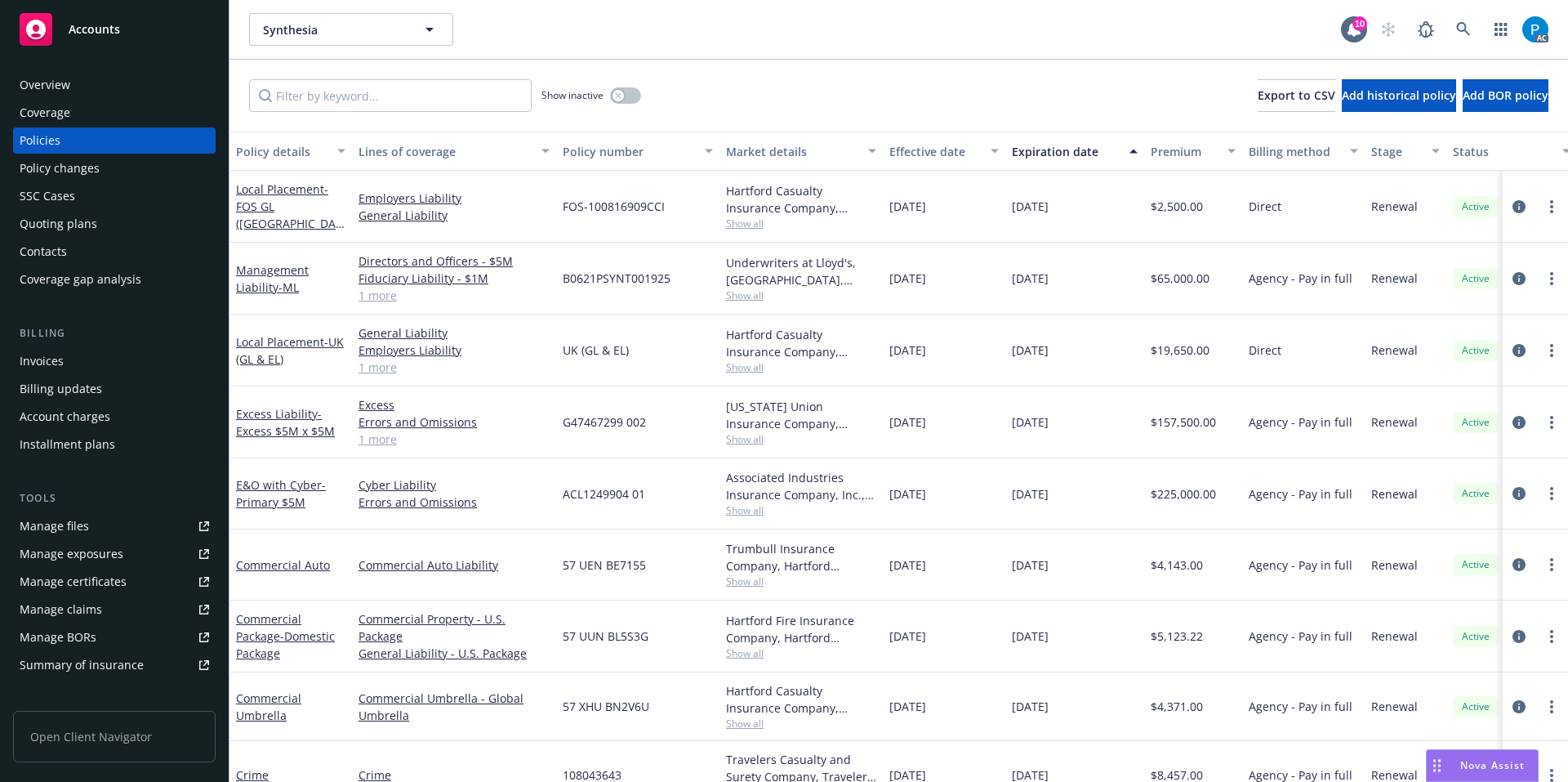
click at [72, 356] on div "Invoices" at bounding box center [114, 361] width 190 height 26
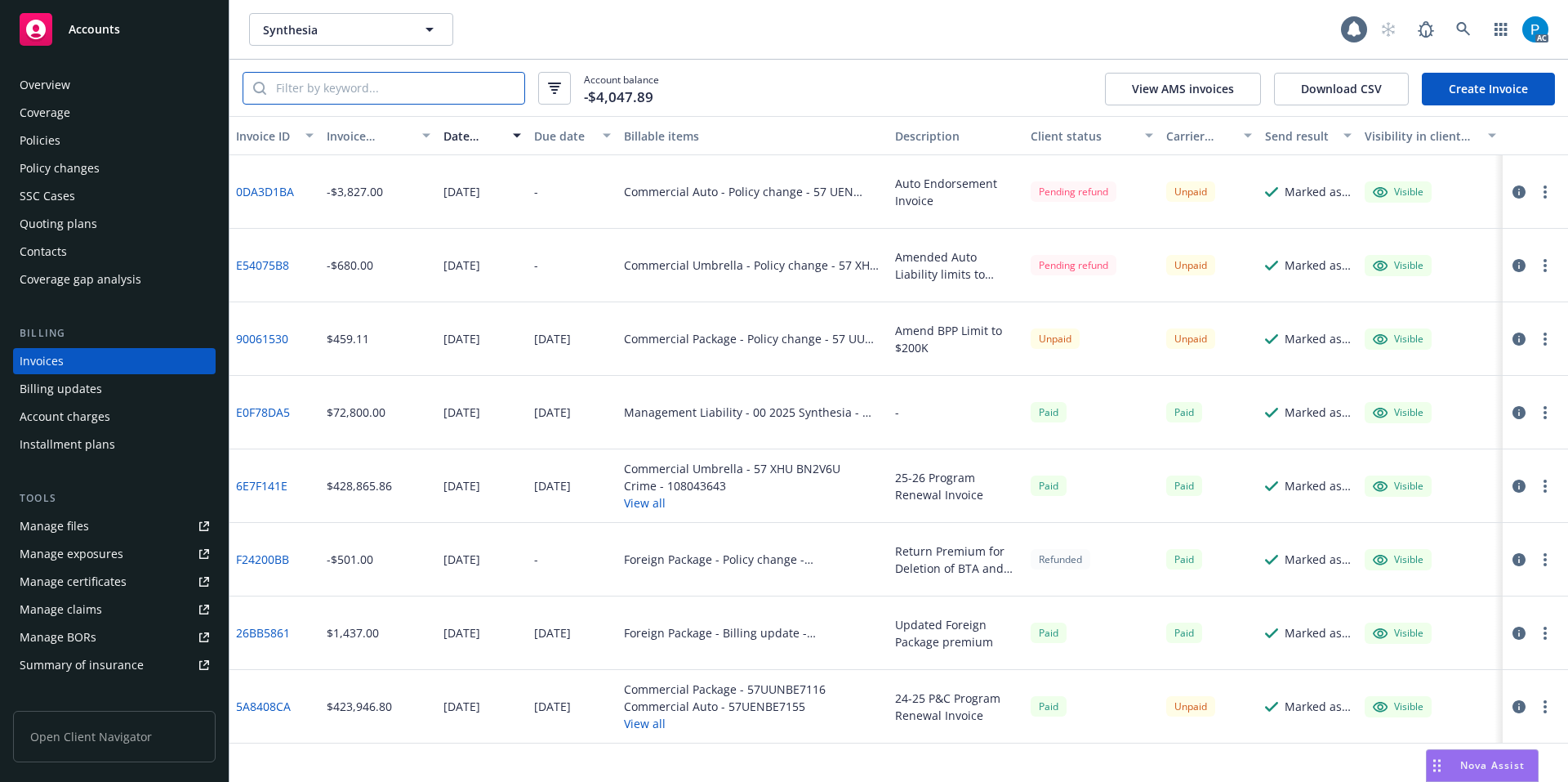
click at [401, 88] on input "search" at bounding box center [395, 88] width 258 height 31
paste input "57 UUN BL5S3G"
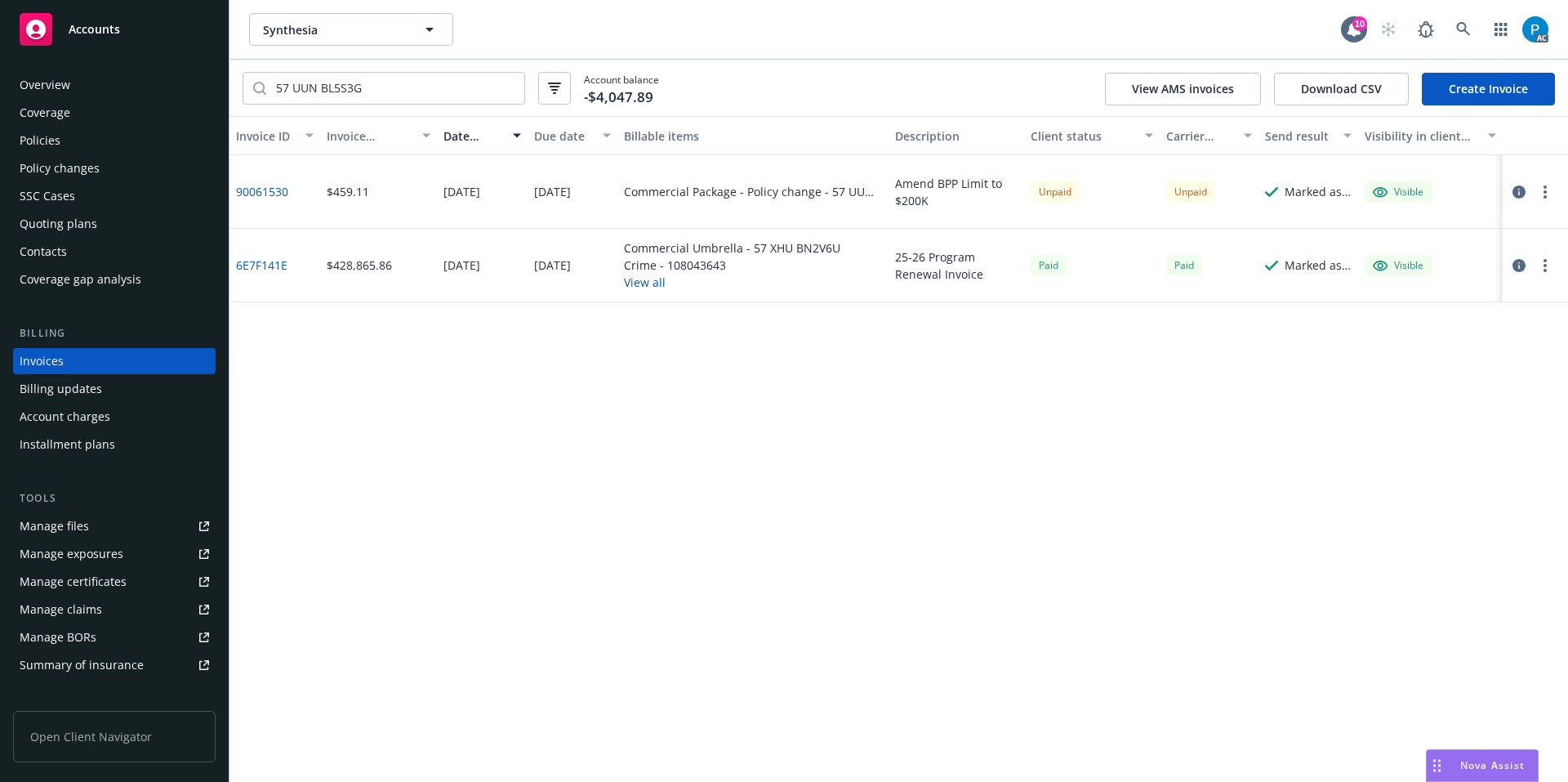
click at [1517, 196] on icon "button" at bounding box center [1518, 192] width 13 height 13
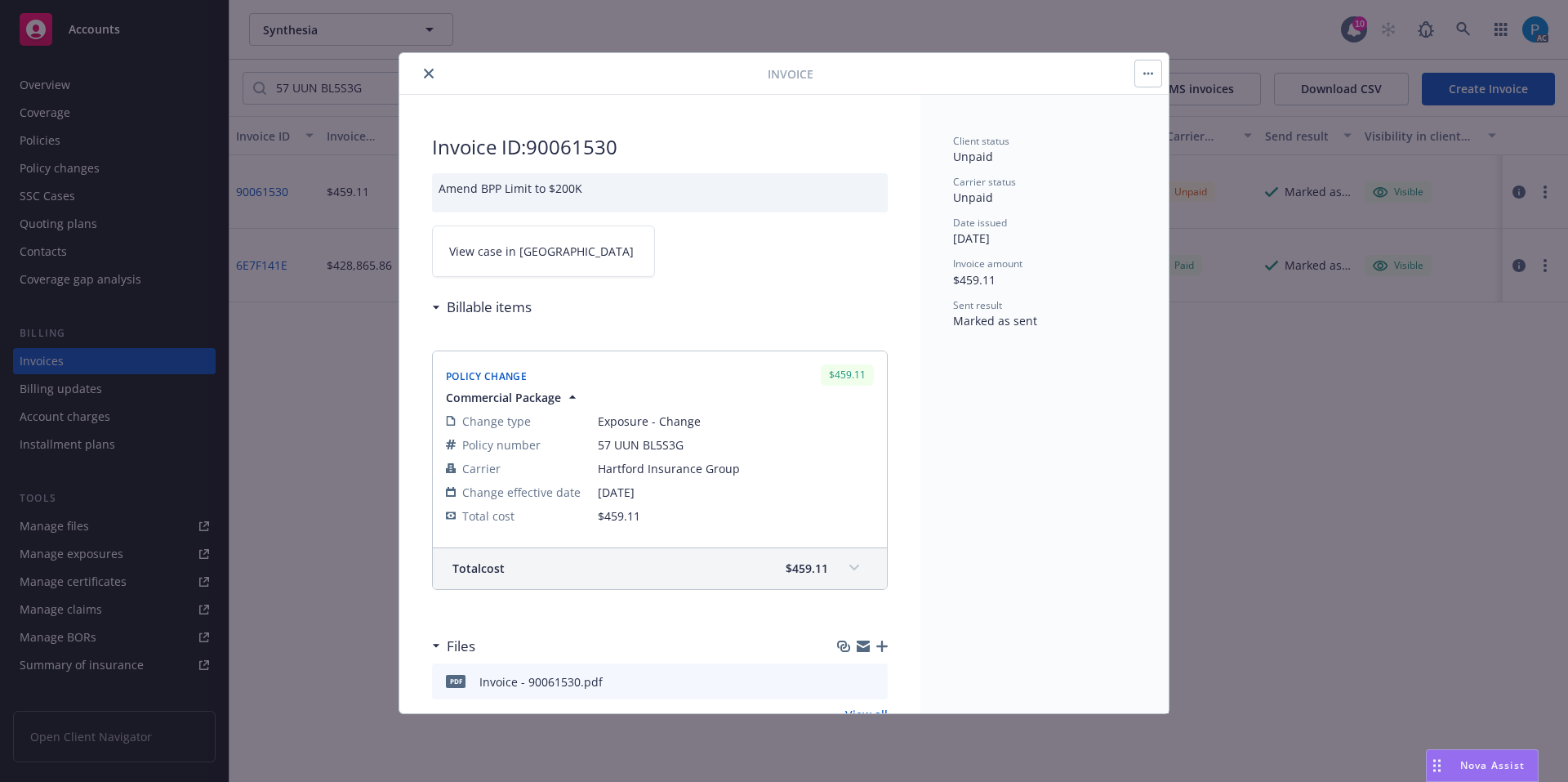
scroll to position [49, 0]
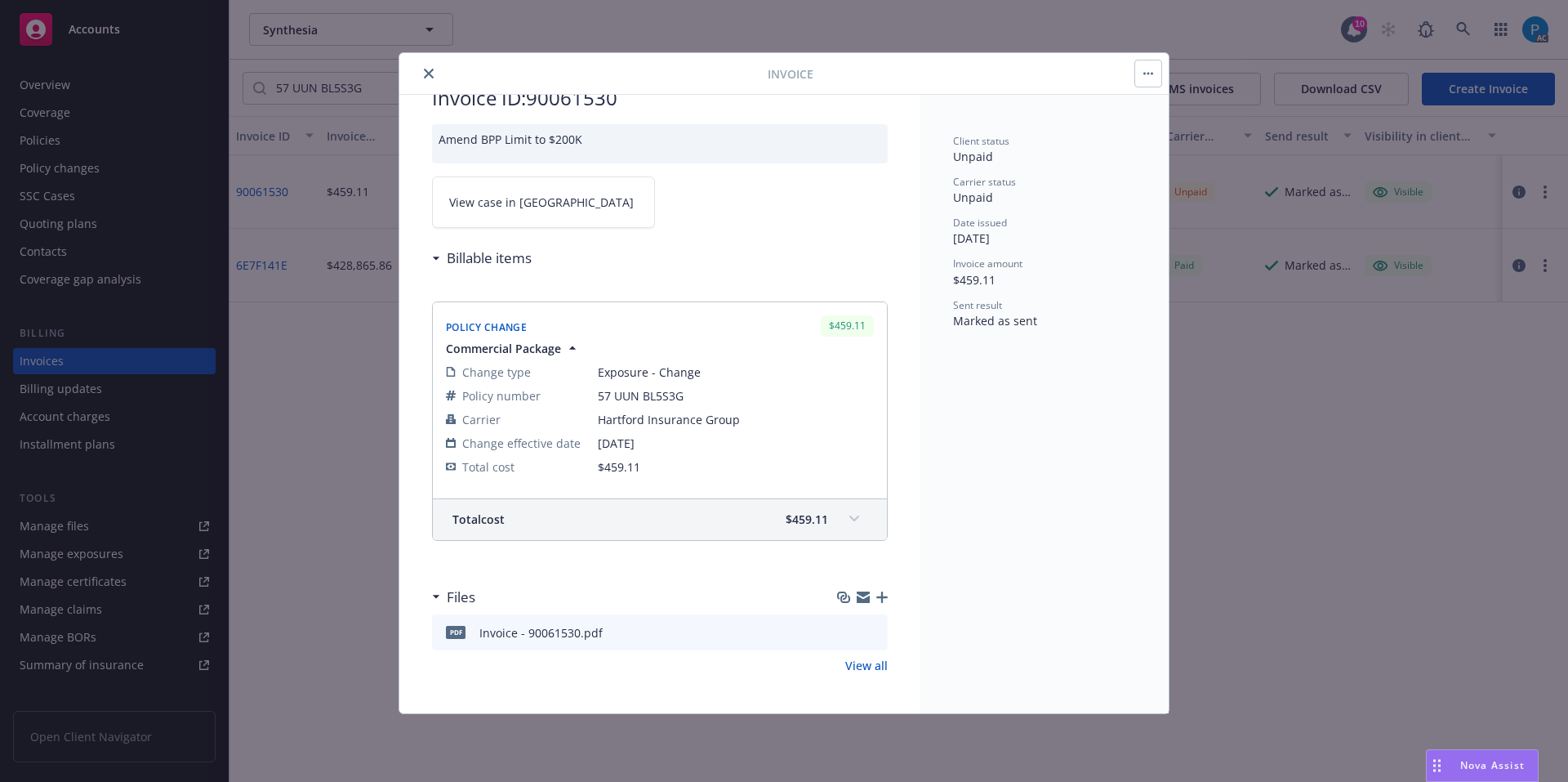
click at [756, 505] on div "Total cost $459.11" at bounding box center [659, 520] width 454 height 41
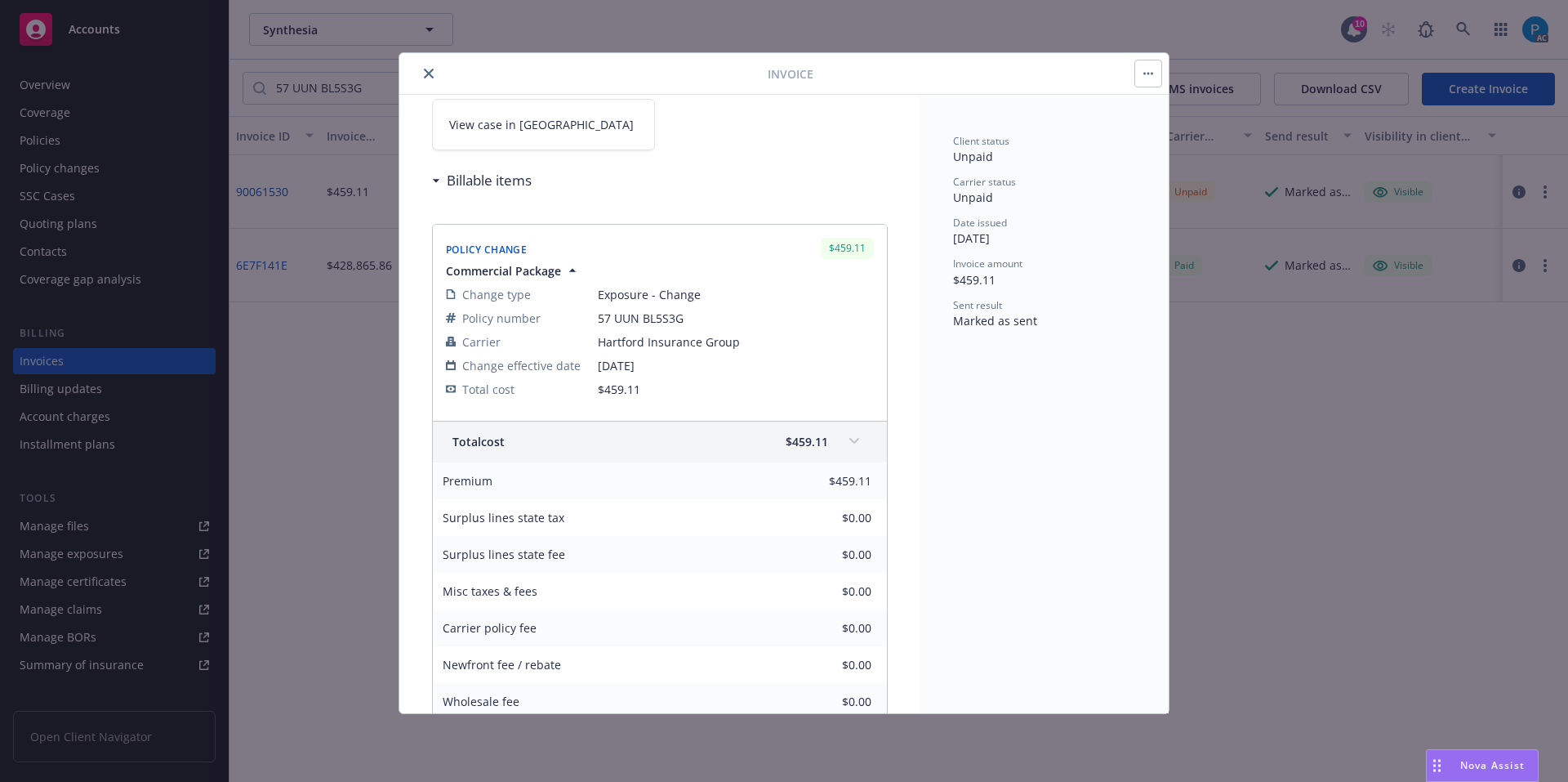
scroll to position [62, 0]
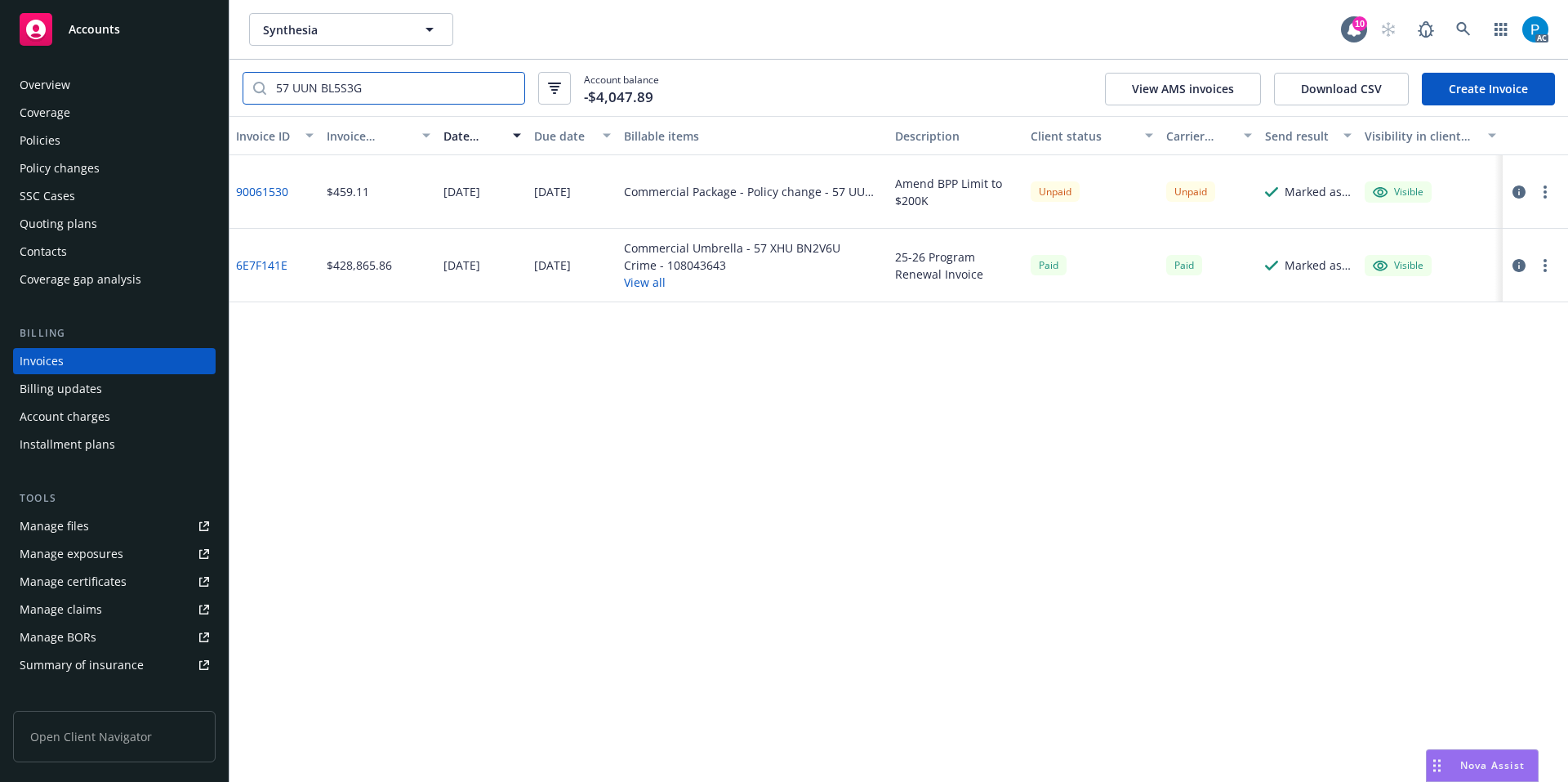
click at [351, 77] on input "57 UUN BL5S3G" at bounding box center [395, 88] width 258 height 31
paste input "XHU BN2V6U"
click at [293, 90] on input "57 XHU BN2V6U" at bounding box center [395, 88] width 258 height 31
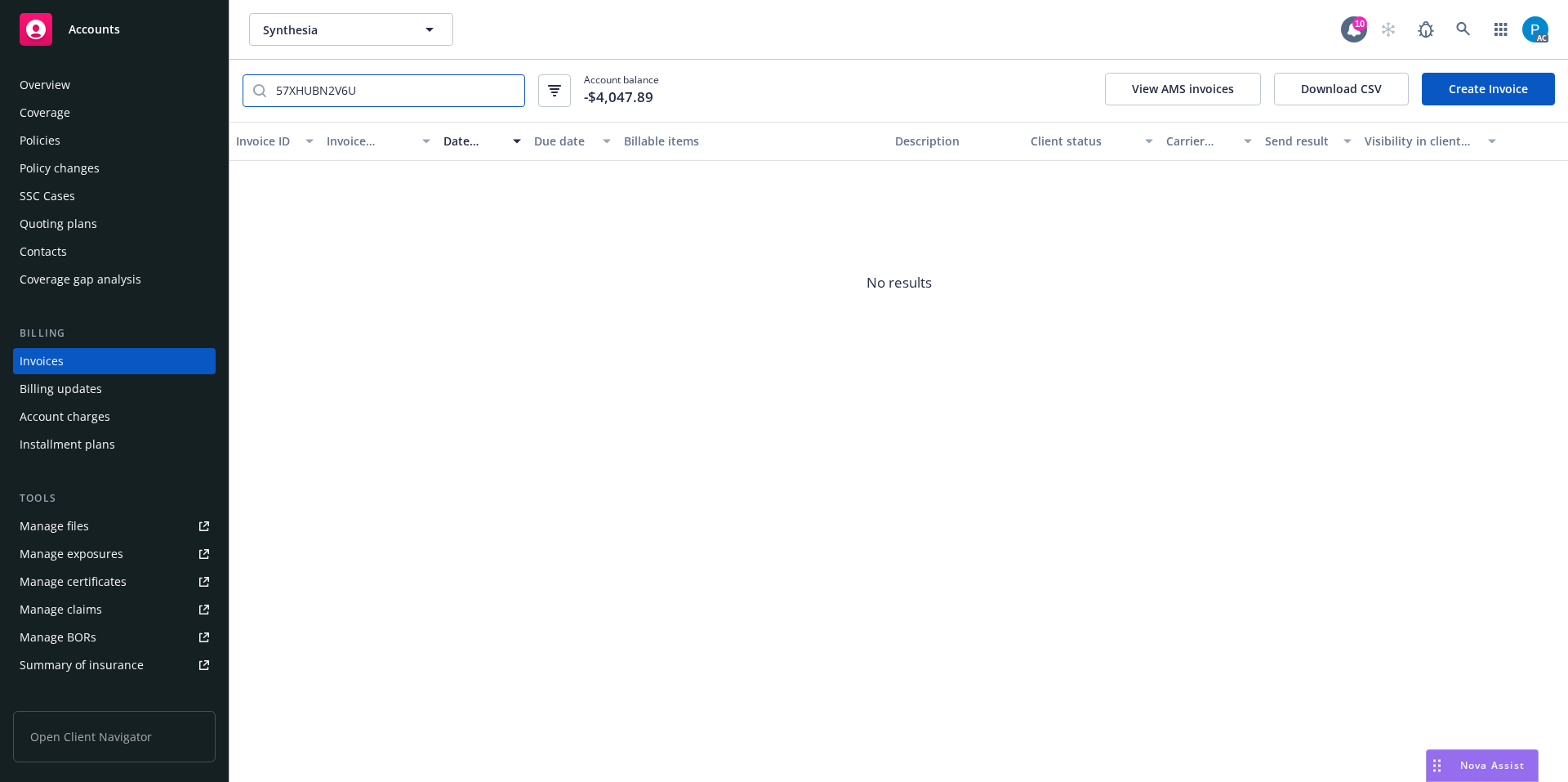
type input "57XHUBN2V6U"
click at [138, 25] on div "Accounts" at bounding box center [114, 28] width 190 height 32
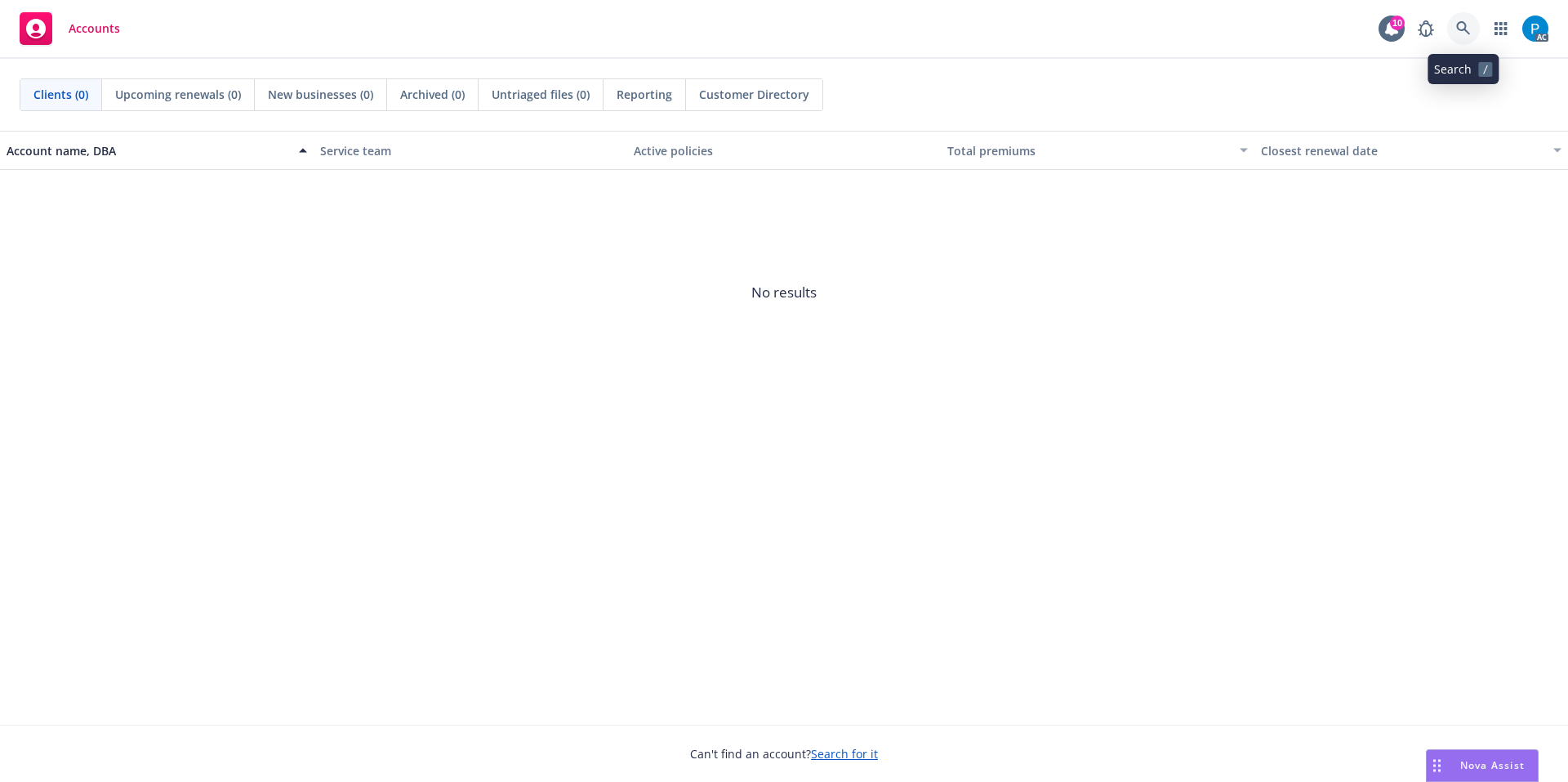
click at [1476, 22] on link at bounding box center [1462, 28] width 32 height 32
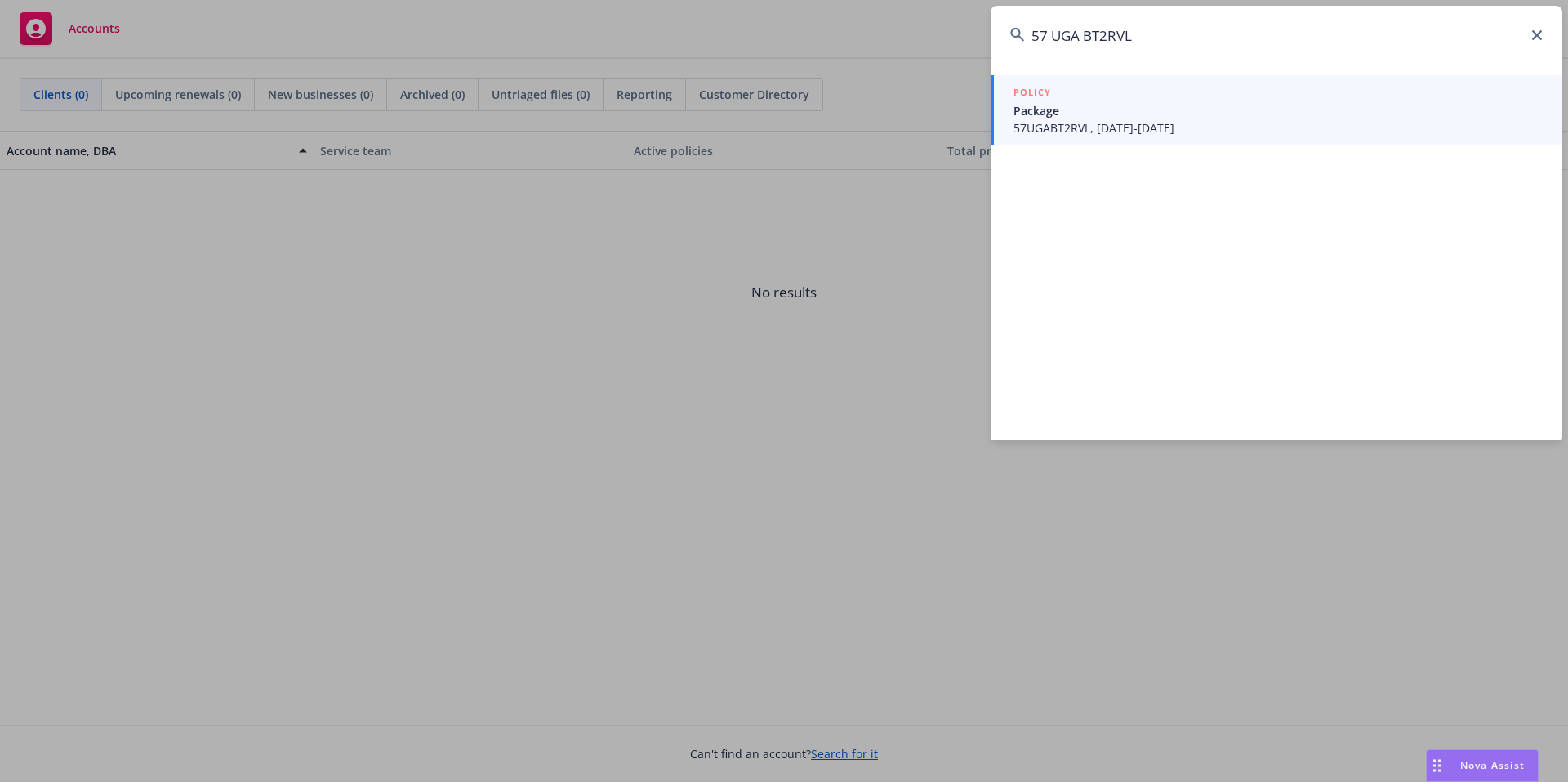
click at [1050, 36] on input "57 UGA BT2RVL" at bounding box center [1276, 35] width 572 height 59
type input "57UGABT2RVL"
click at [1118, 100] on div "POLICY" at bounding box center [1278, 93] width 530 height 18
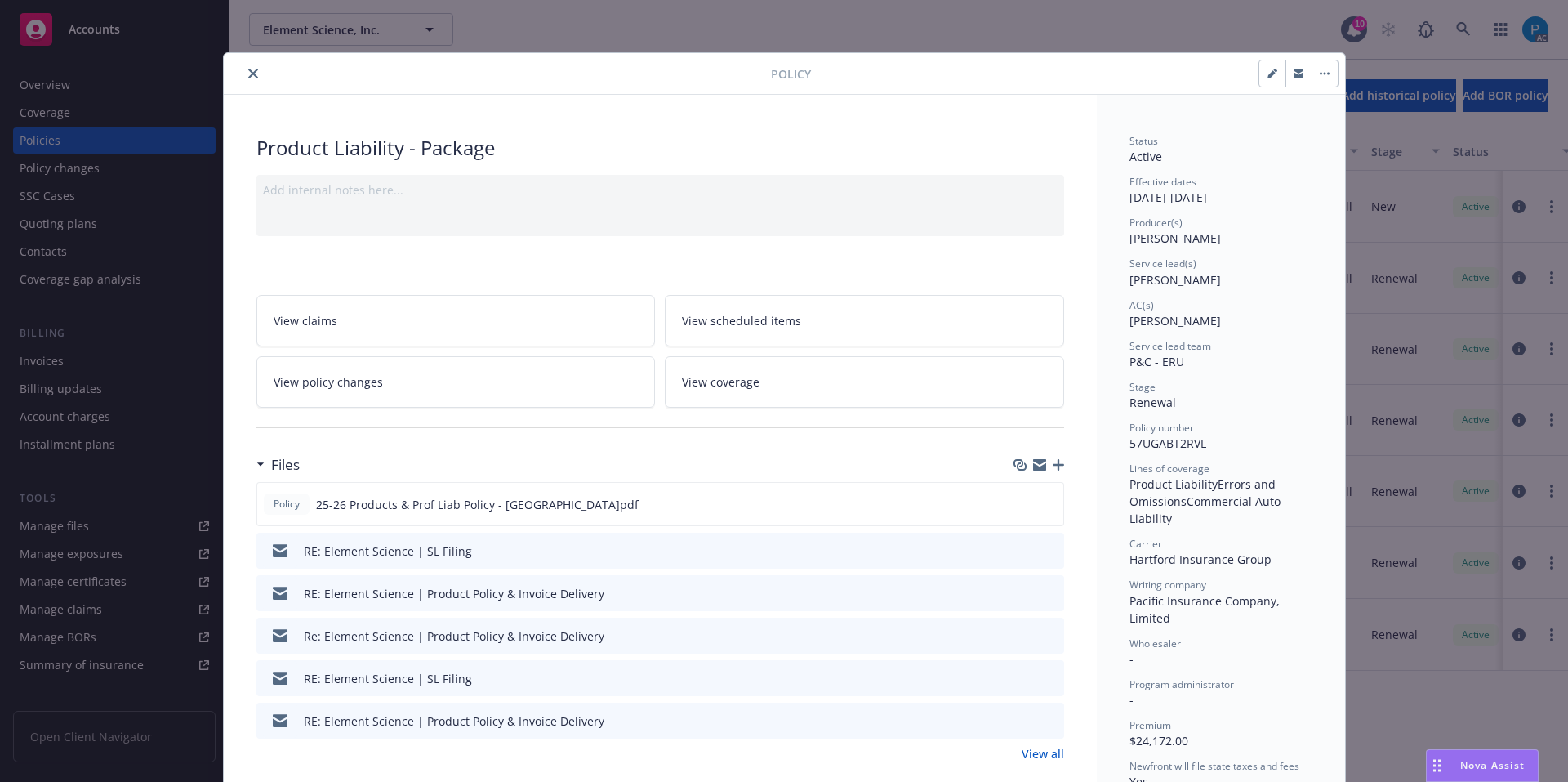
click at [251, 66] on button "close" at bounding box center [253, 73] width 20 height 20
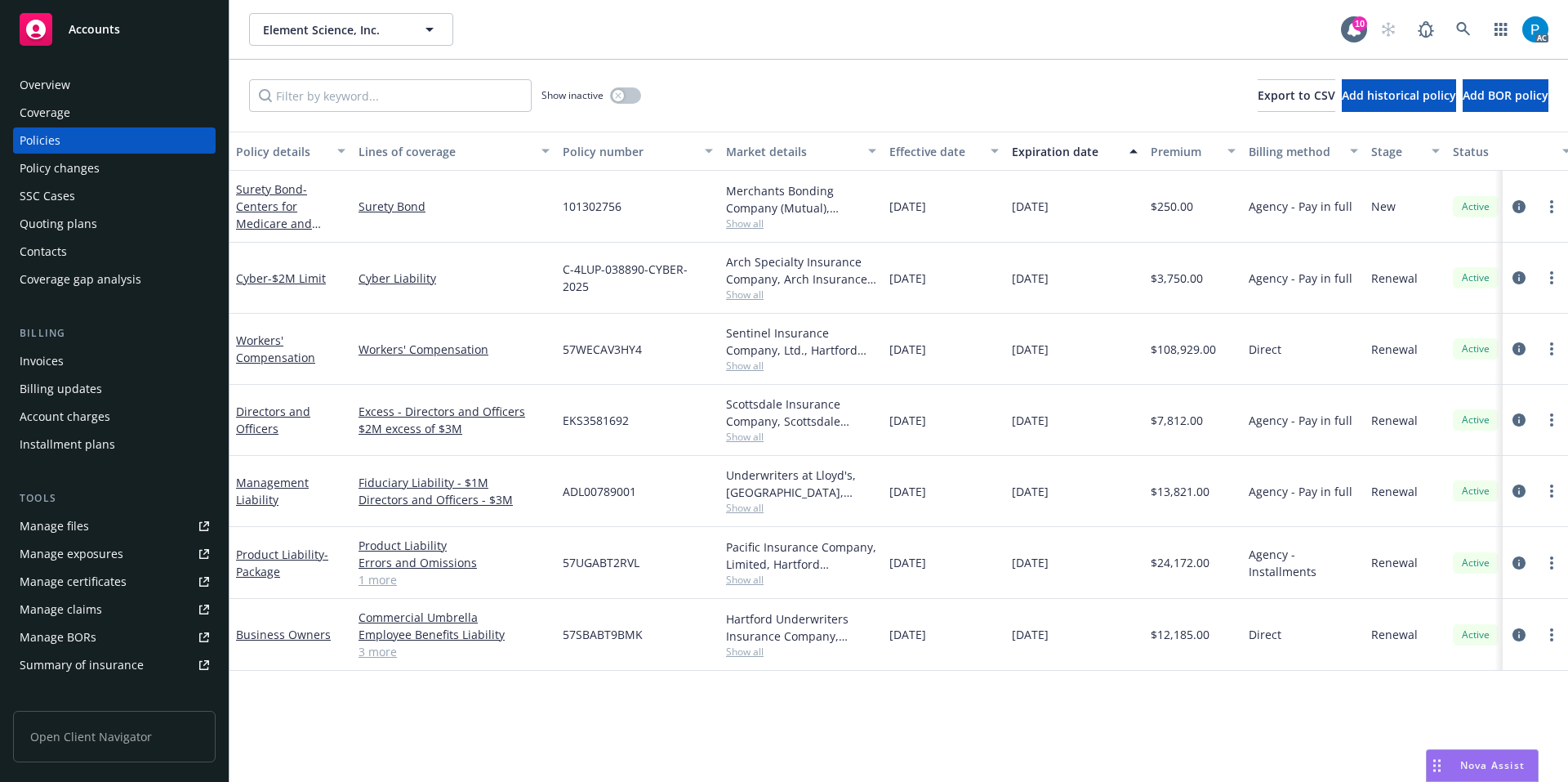
click at [94, 357] on div "Invoices" at bounding box center [114, 361] width 190 height 26
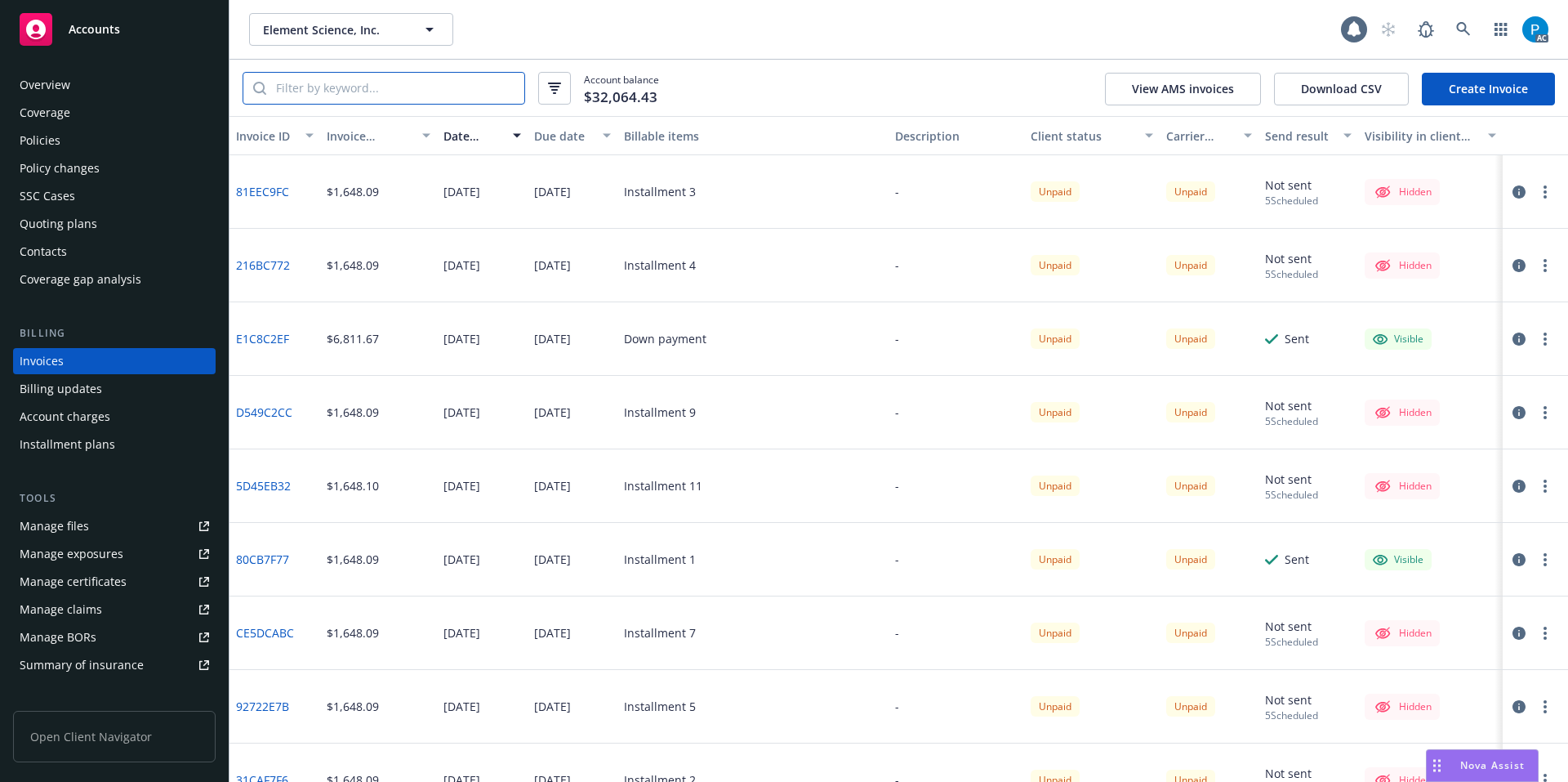
click at [375, 80] on input "search" at bounding box center [395, 88] width 258 height 31
paste input "57UGABT2RVL"
type input "57UGABT2RVL"
click at [146, 27] on div "Accounts" at bounding box center [114, 28] width 190 height 32
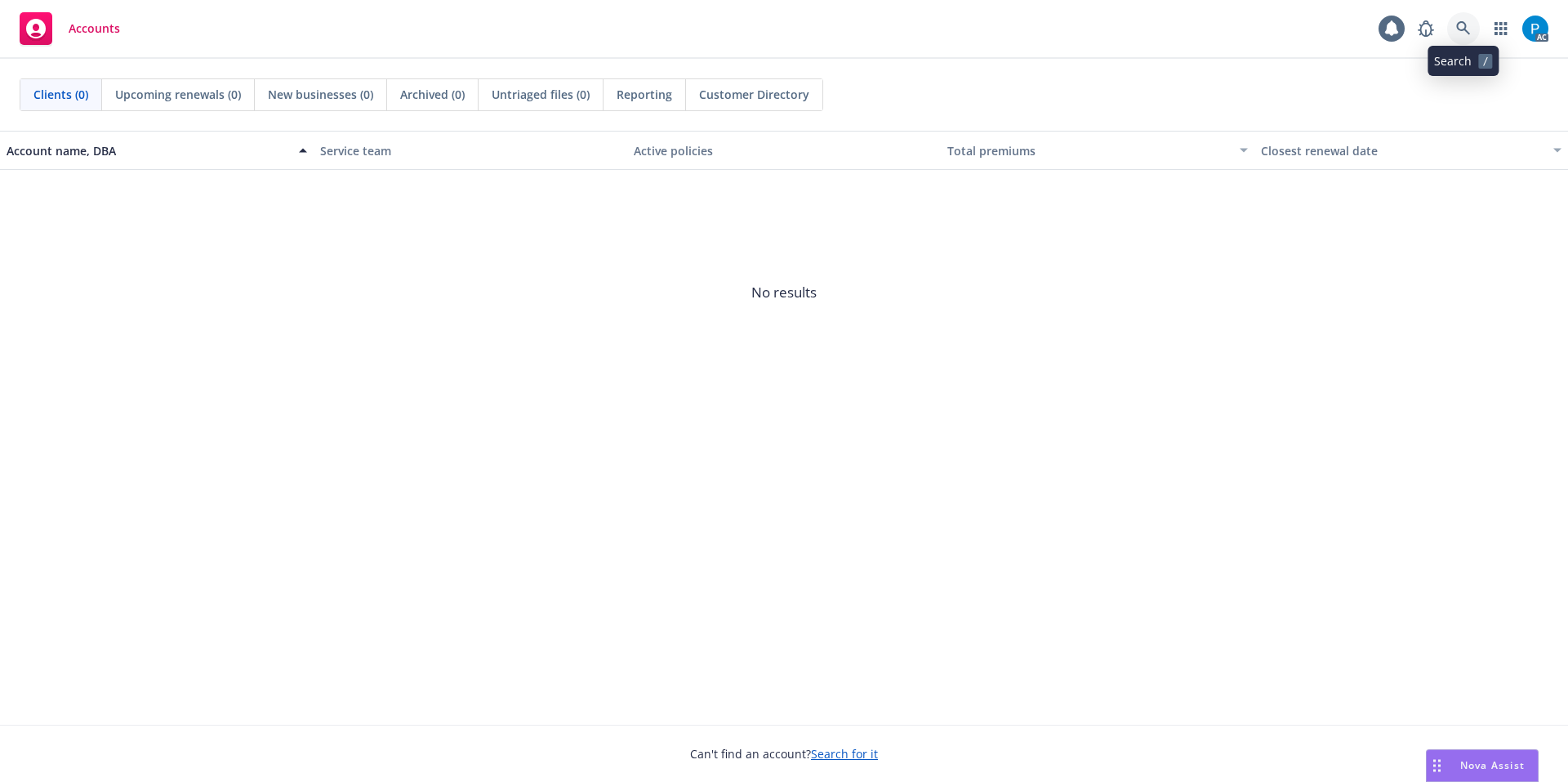
click at [1462, 22] on icon at bounding box center [1462, 28] width 14 height 14
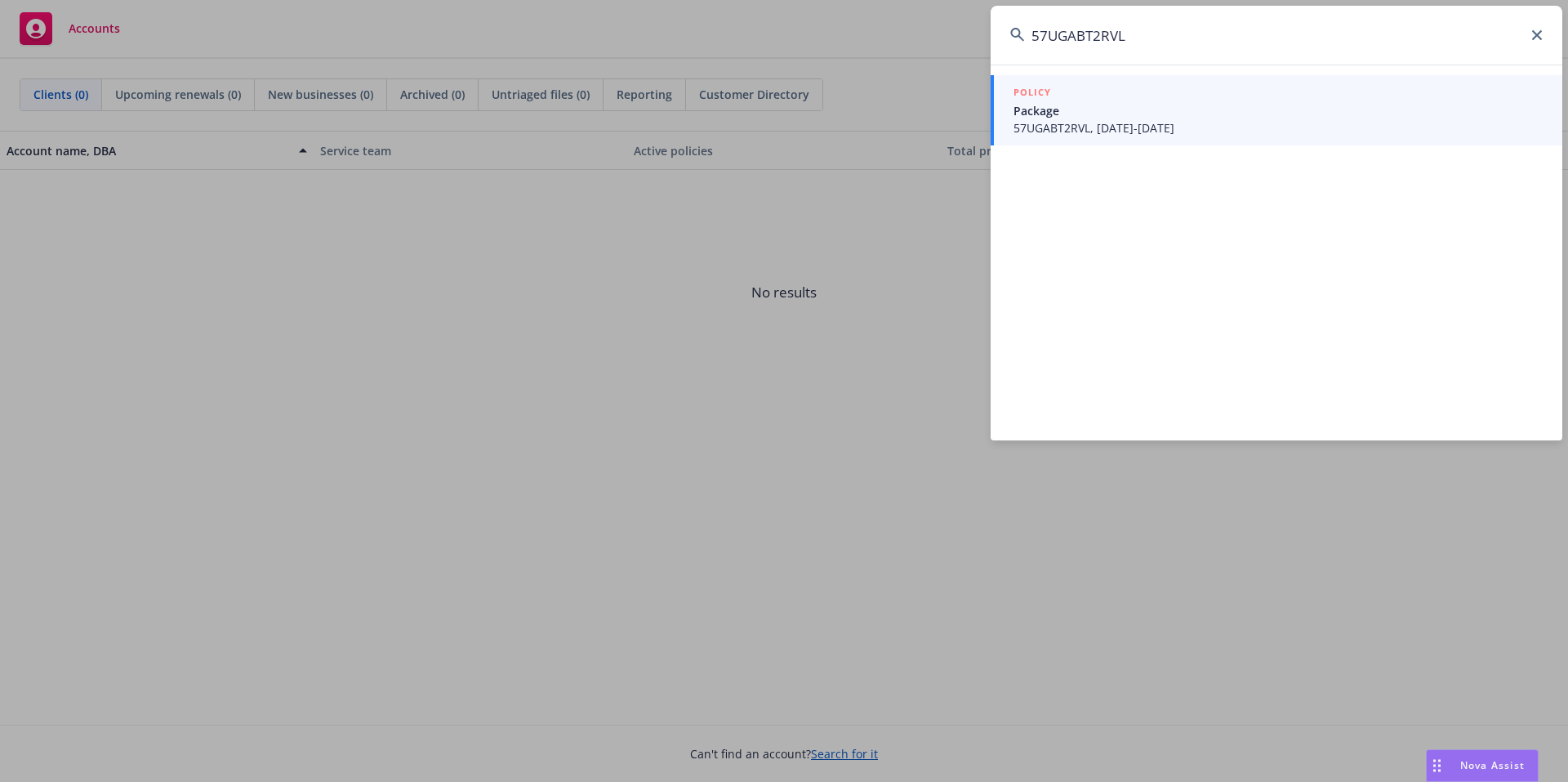
type input "57UGABT2RVL"
click at [1131, 98] on div "POLICY" at bounding box center [1278, 93] width 530 height 18
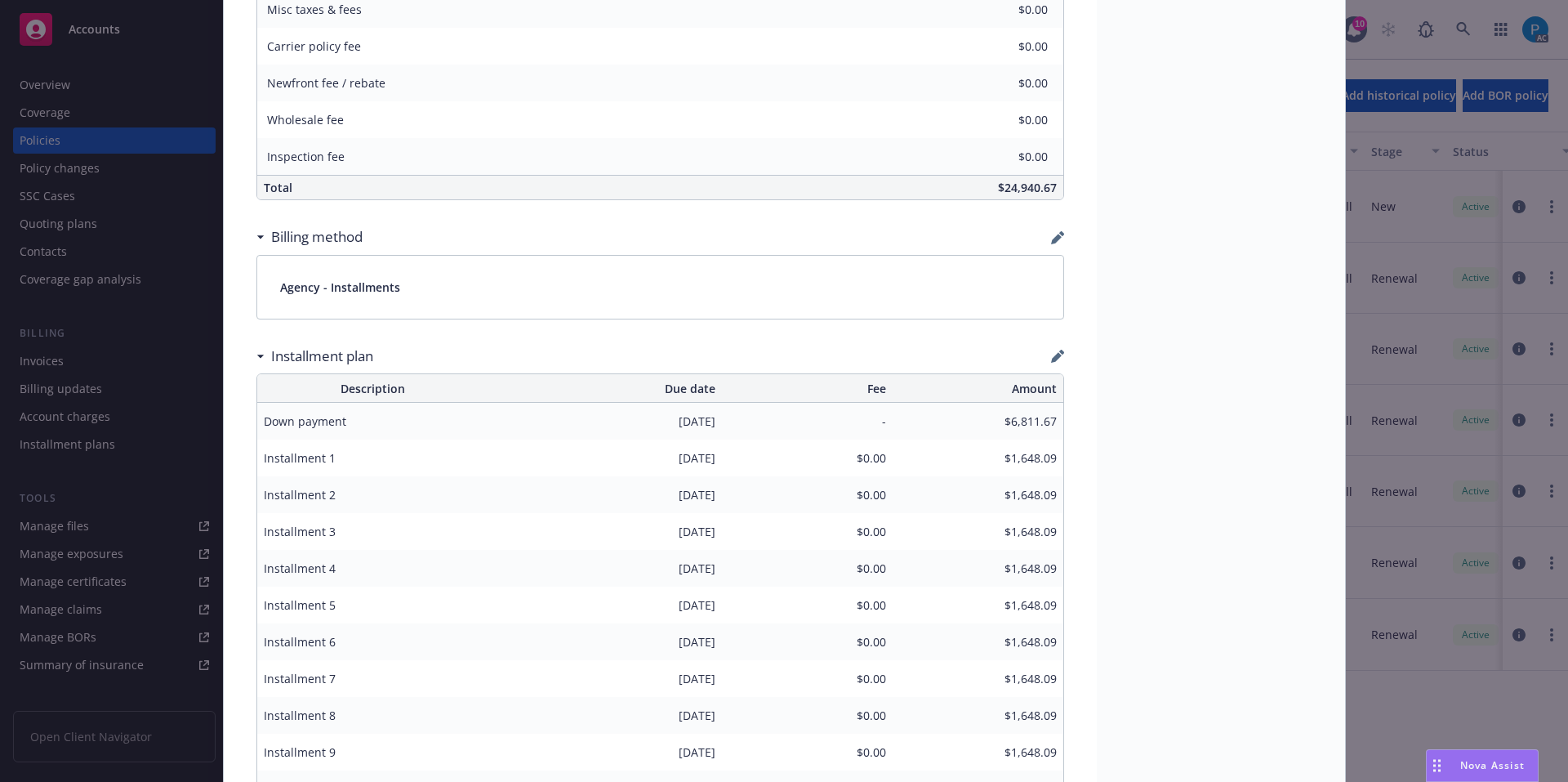
scroll to position [1029, 0]
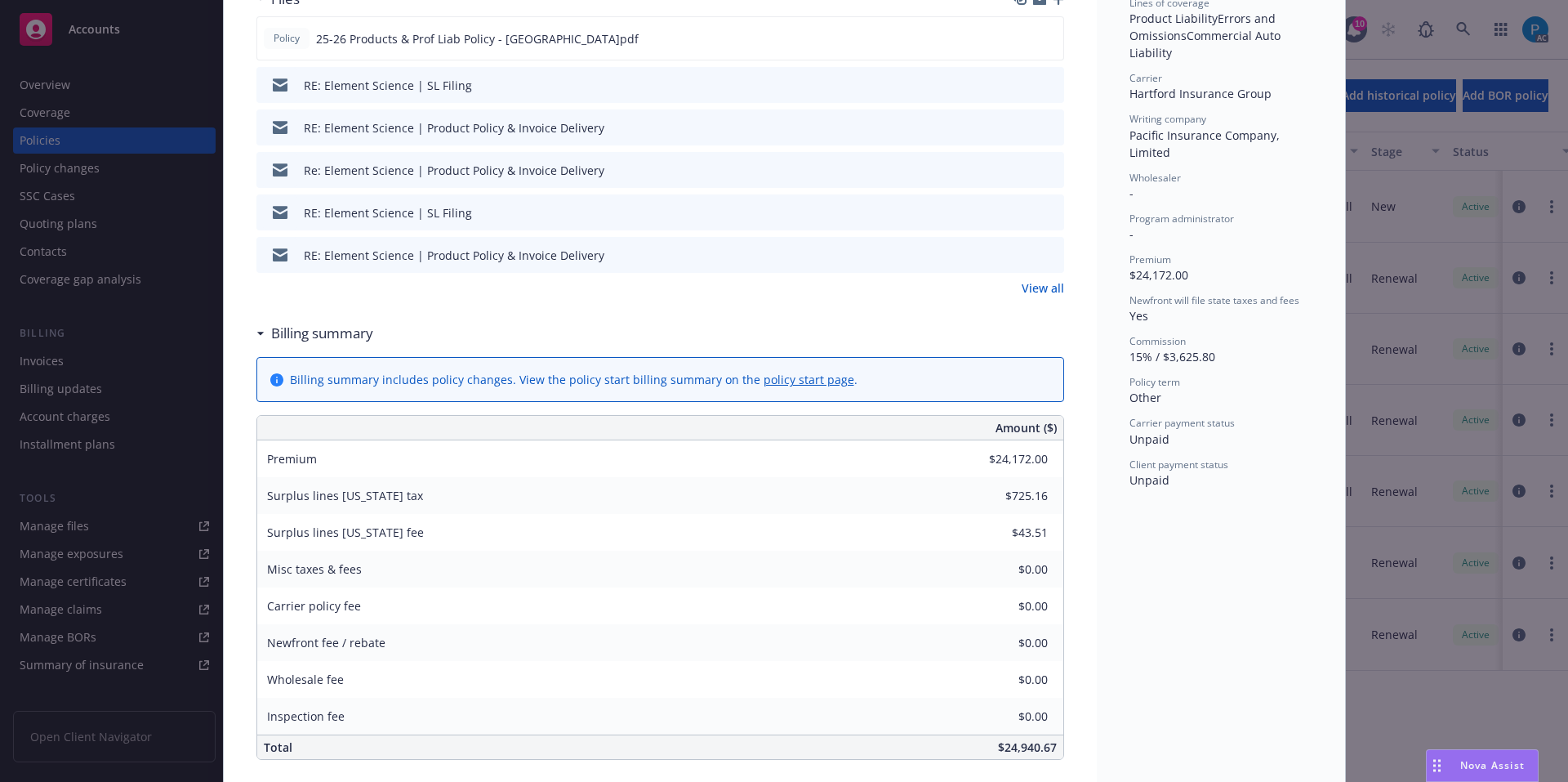
click at [77, 354] on div "Policy Product Liability - Package Add internal notes here... View claims View …" at bounding box center [784, 391] width 1568 height 782
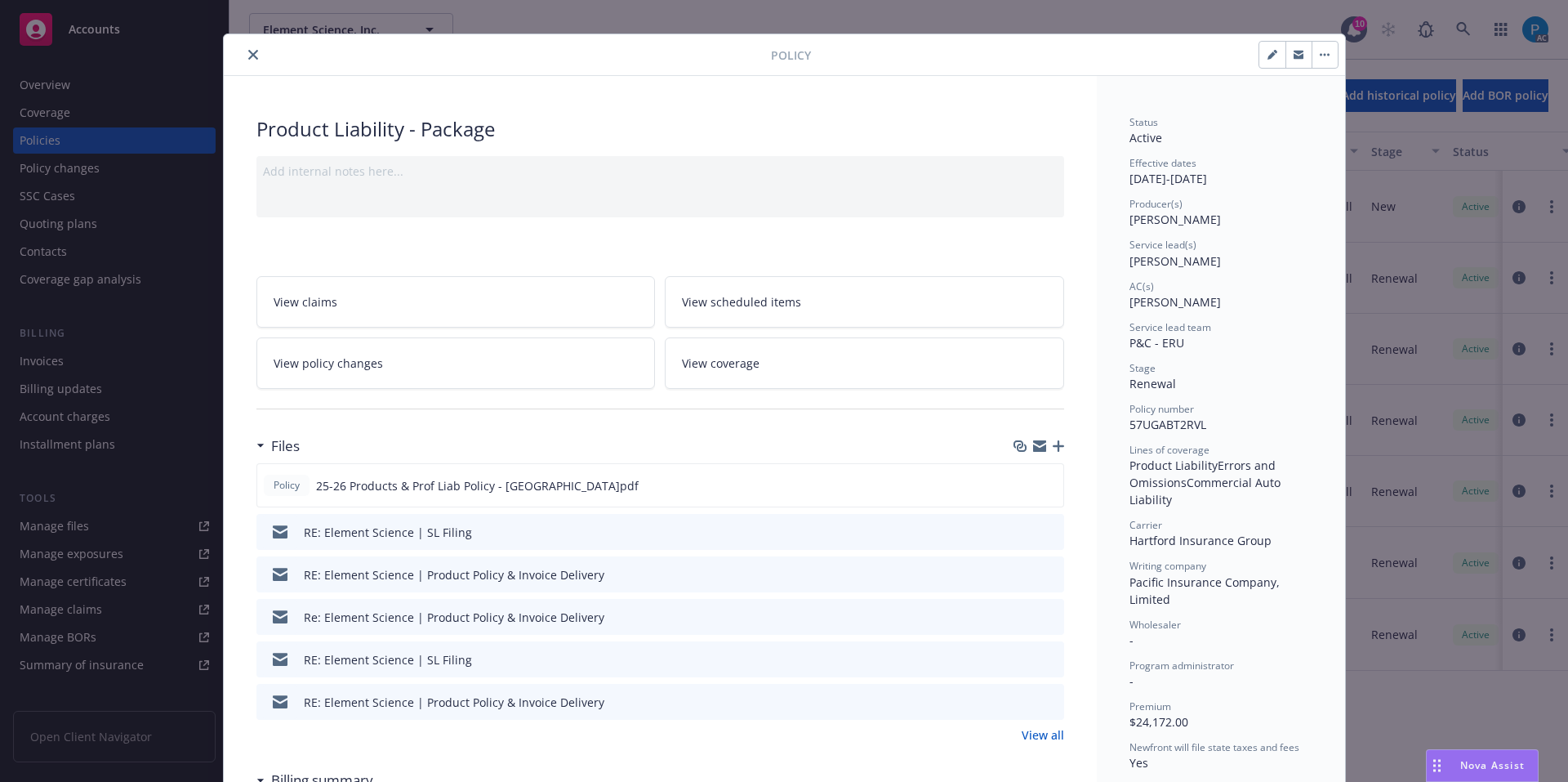
scroll to position [0, 0]
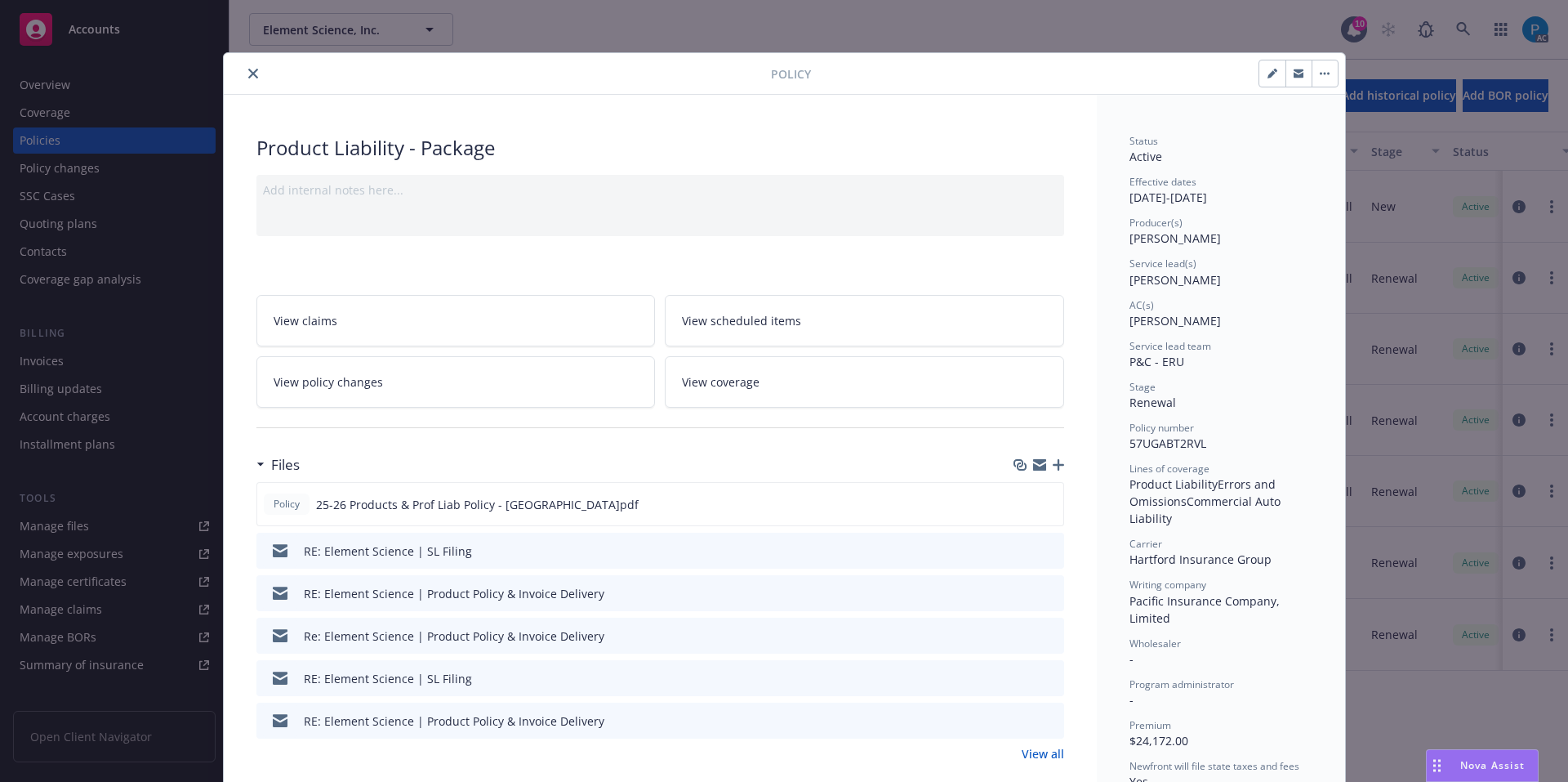
click at [248, 74] on icon "close" at bounding box center [253, 73] width 10 height 10
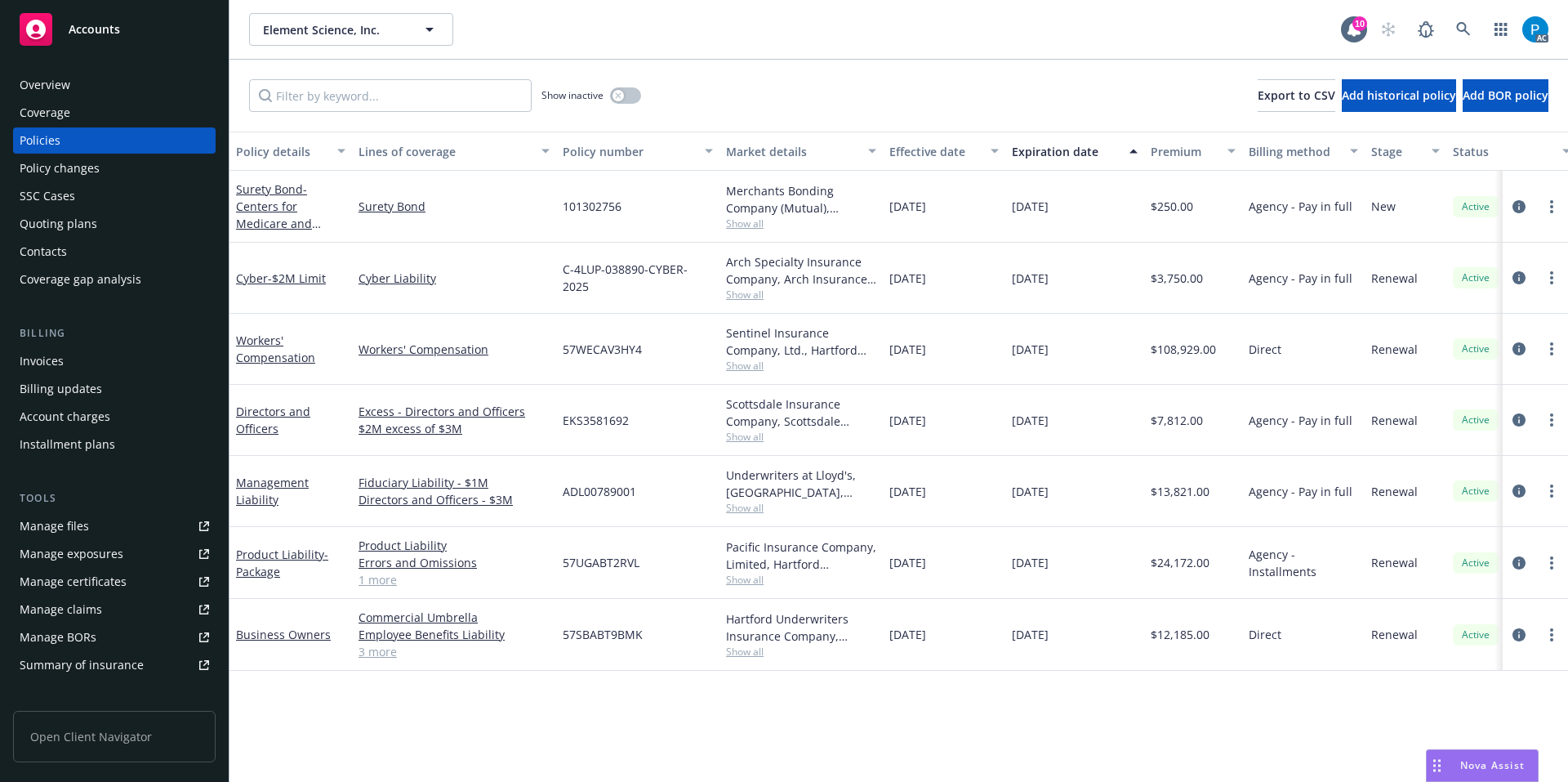
click at [78, 361] on div "Invoices" at bounding box center [114, 361] width 190 height 26
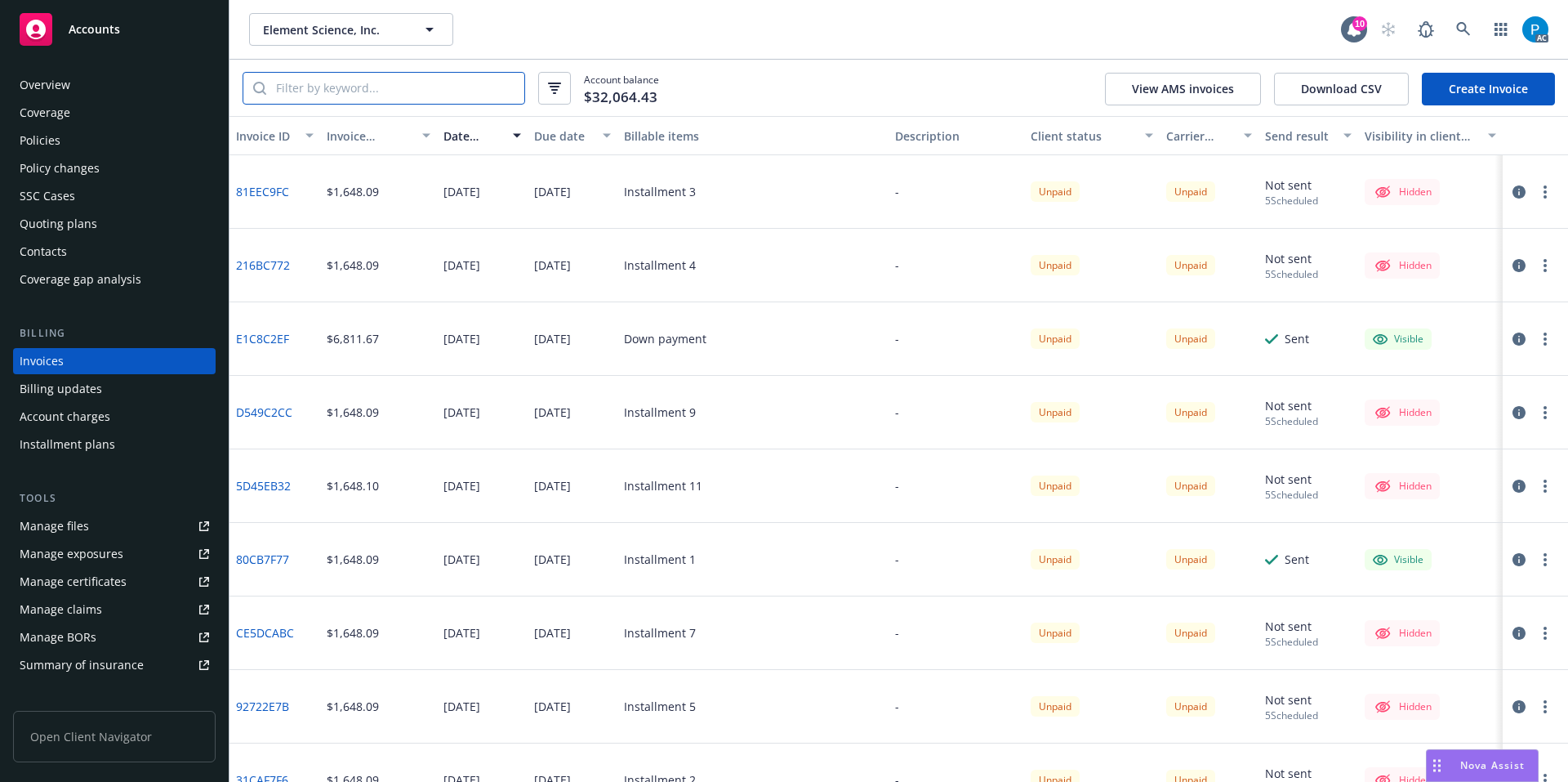
click at [379, 93] on input "search" at bounding box center [395, 88] width 258 height 31
paste input "57UGABT2RVL"
type input "57UGABT2RVL"
click at [1512, 341] on icon "button" at bounding box center [1518, 338] width 13 height 13
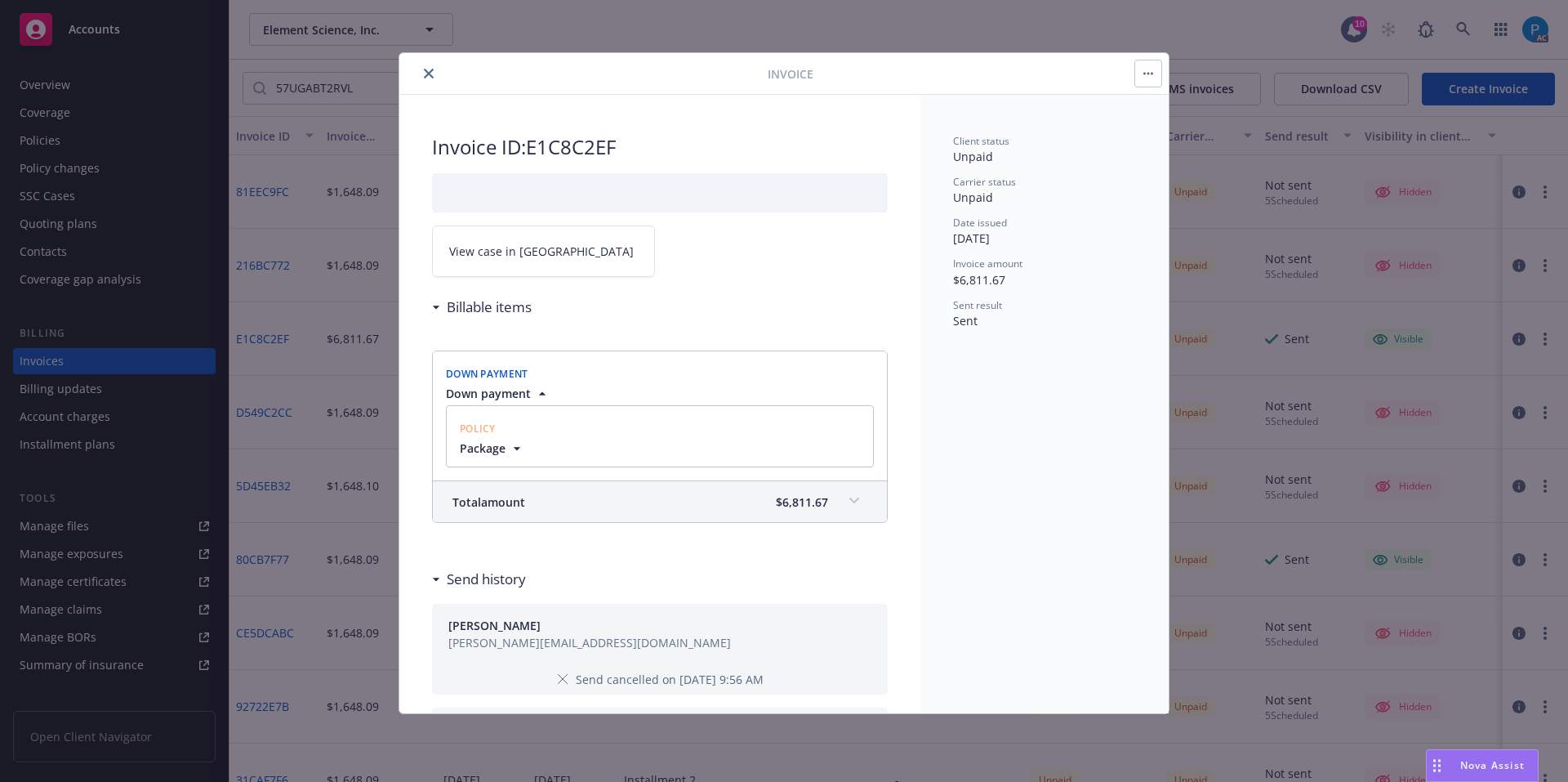
click at [667, 509] on div "Total amount $6,811.67" at bounding box center [640, 502] width 375 height 18
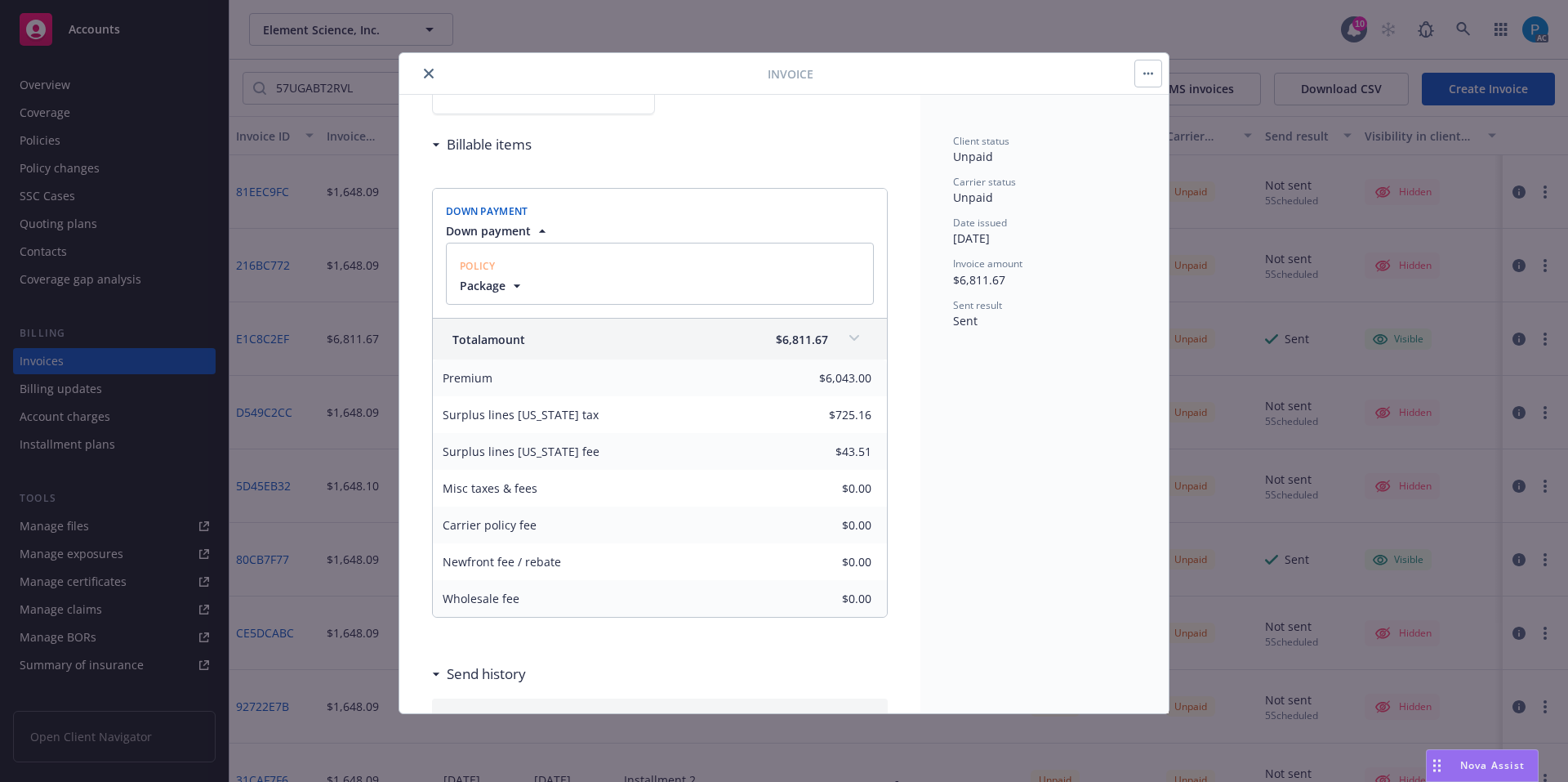
scroll to position [163, 0]
drag, startPoint x: 432, startPoint y: 69, endPoint x: 348, endPoint y: 56, distance: 85.0
click at [432, 69] on icon "close" at bounding box center [429, 73] width 10 height 10
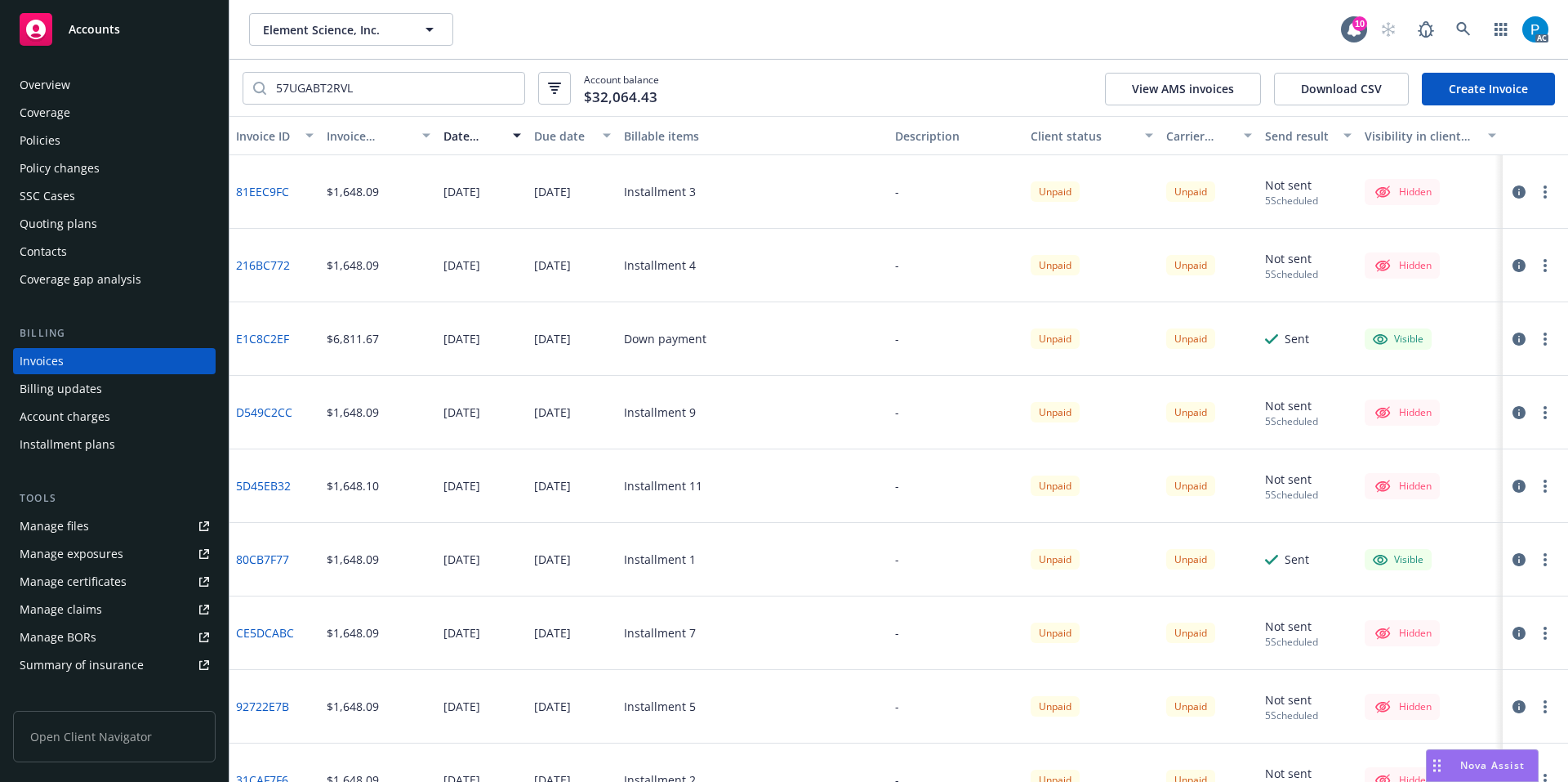
click at [123, 34] on div "Accounts" at bounding box center [114, 28] width 190 height 32
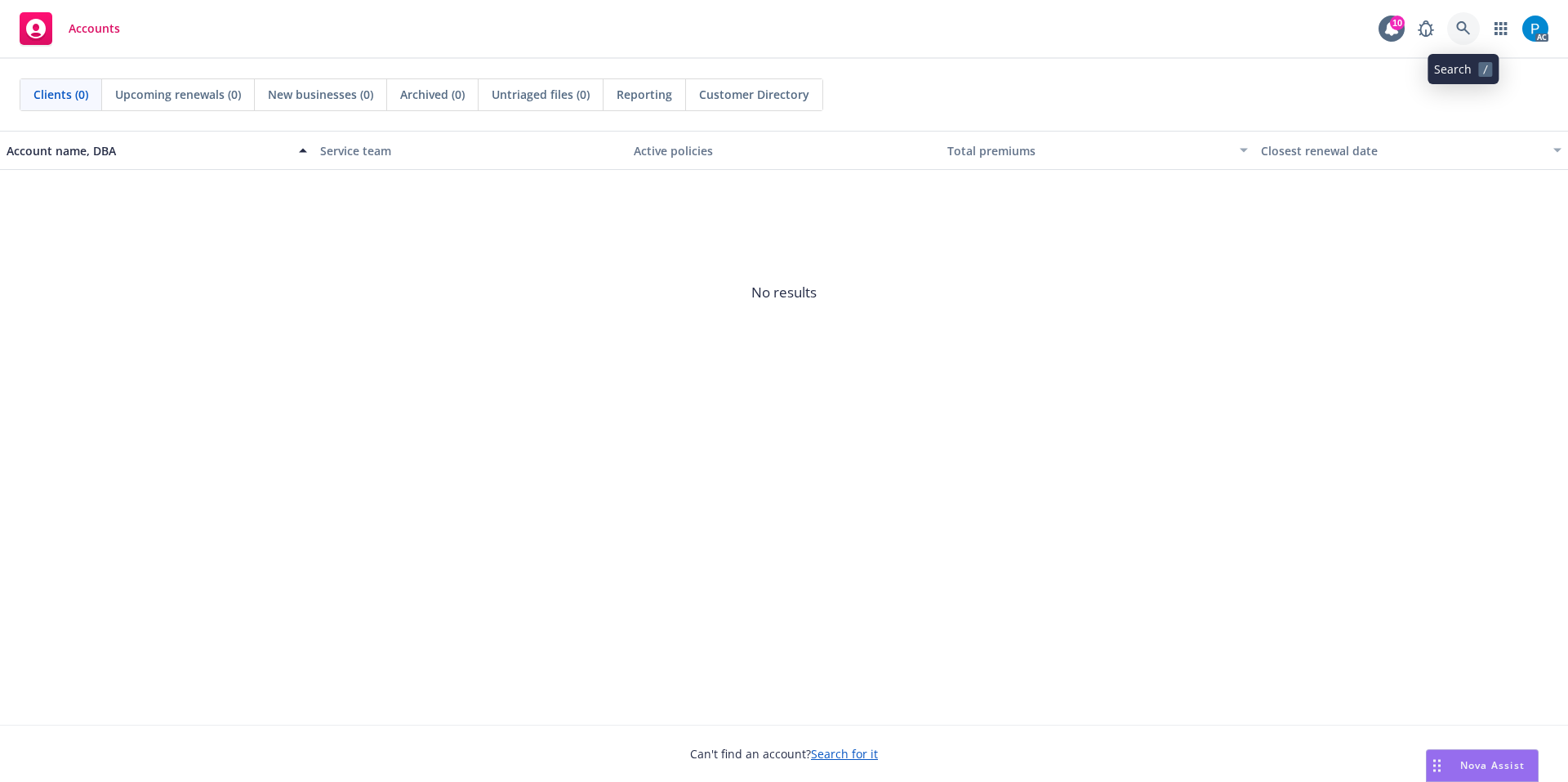
click at [1465, 28] on icon at bounding box center [1462, 28] width 15 height 15
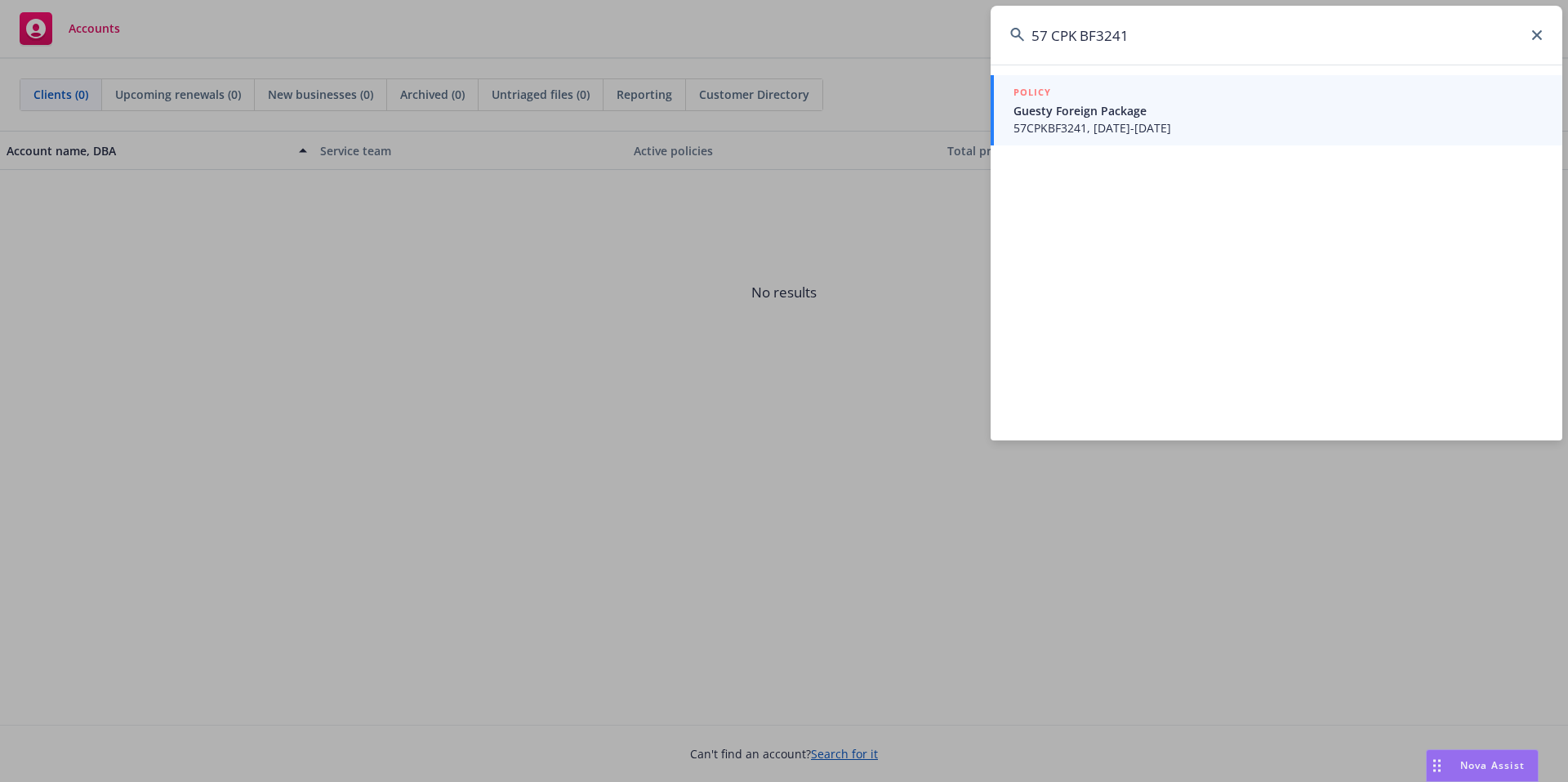
click at [1051, 30] on input "57 CPK BF3241" at bounding box center [1276, 35] width 572 height 59
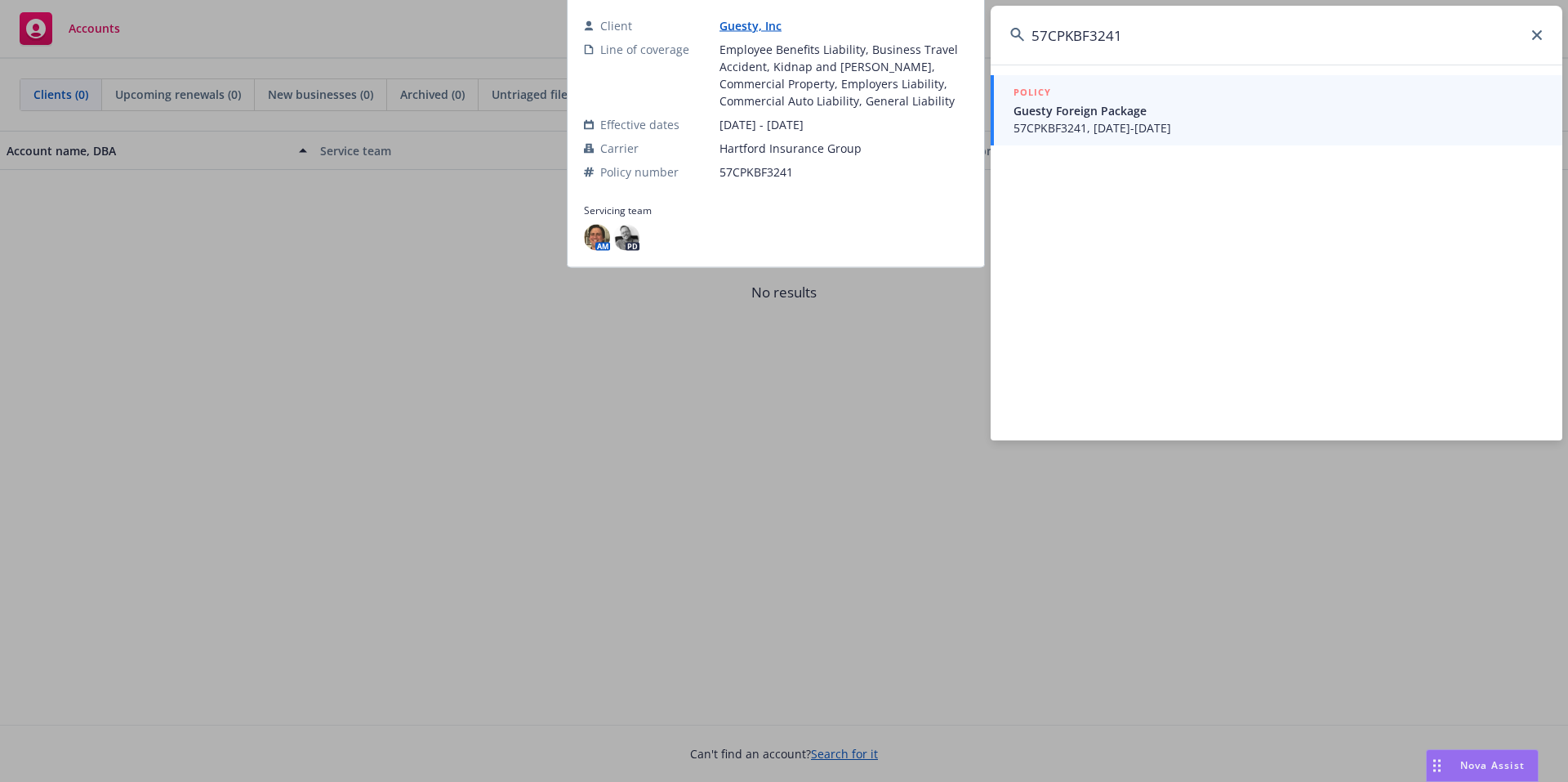
type input "57CPKBF3241"
click at [1072, 117] on span "Guesty Foreign Package" at bounding box center [1278, 110] width 530 height 18
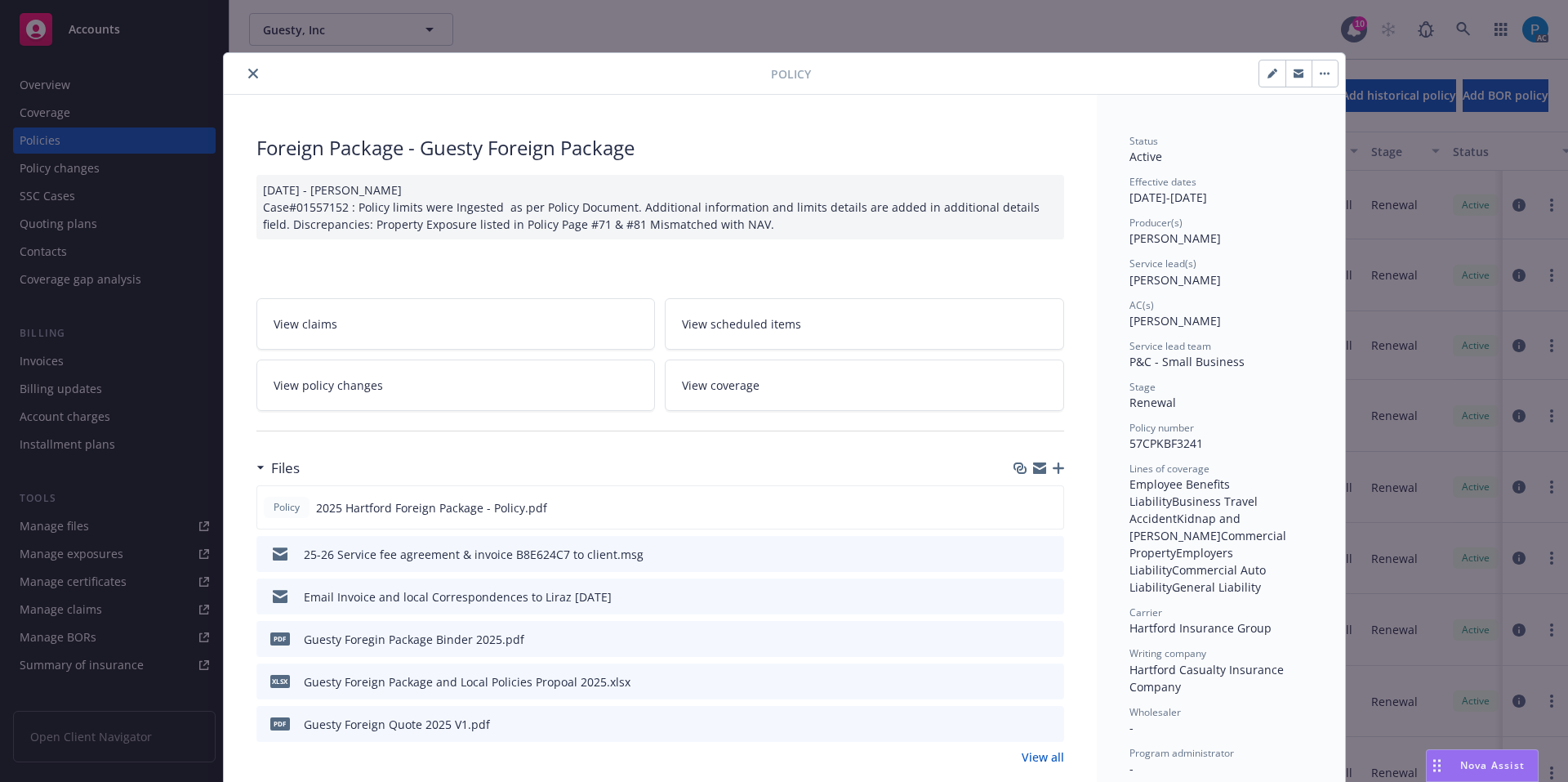
click at [248, 73] on icon "close" at bounding box center [253, 73] width 10 height 10
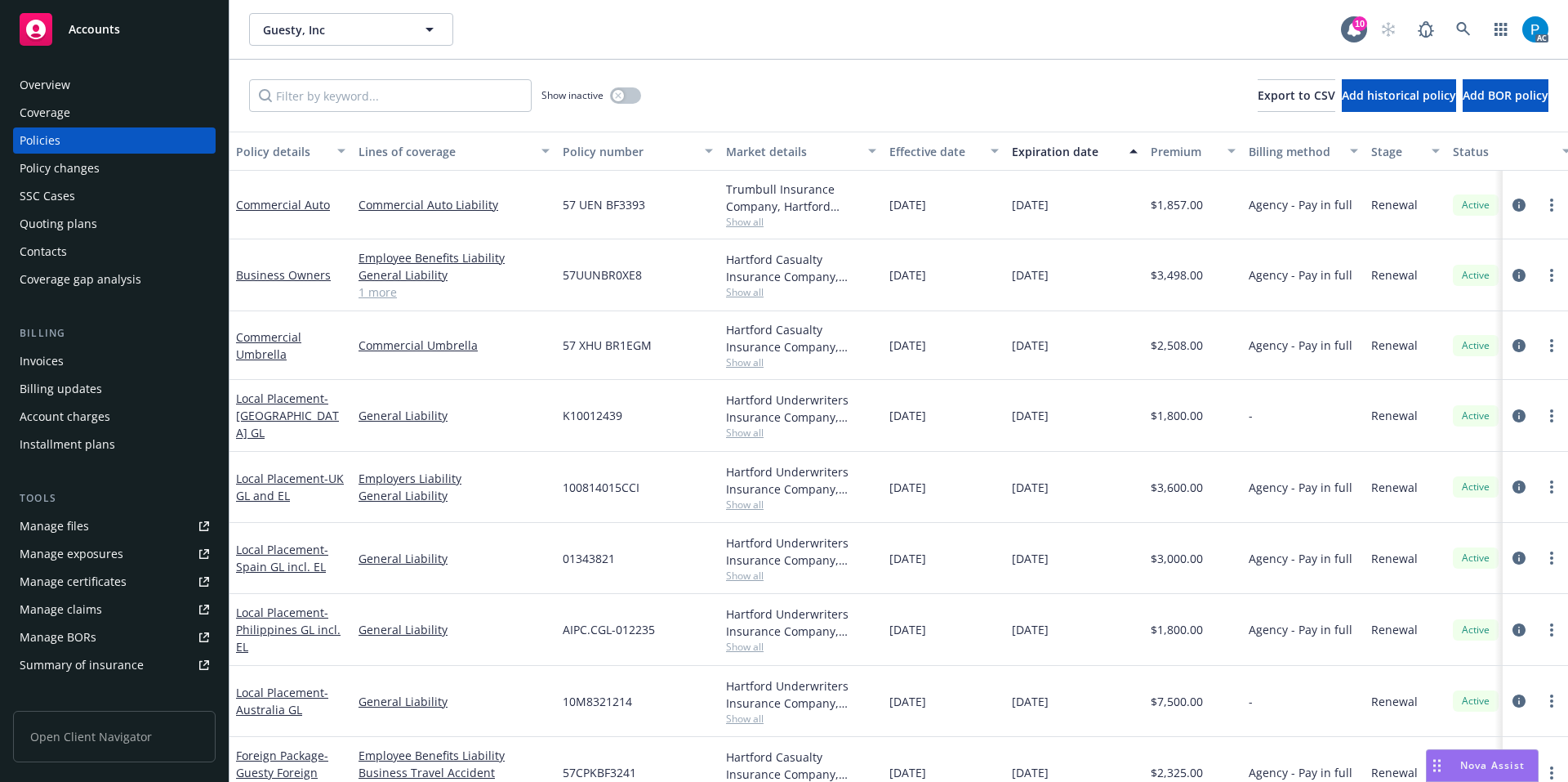
click at [93, 353] on div "Invoices" at bounding box center [114, 361] width 190 height 26
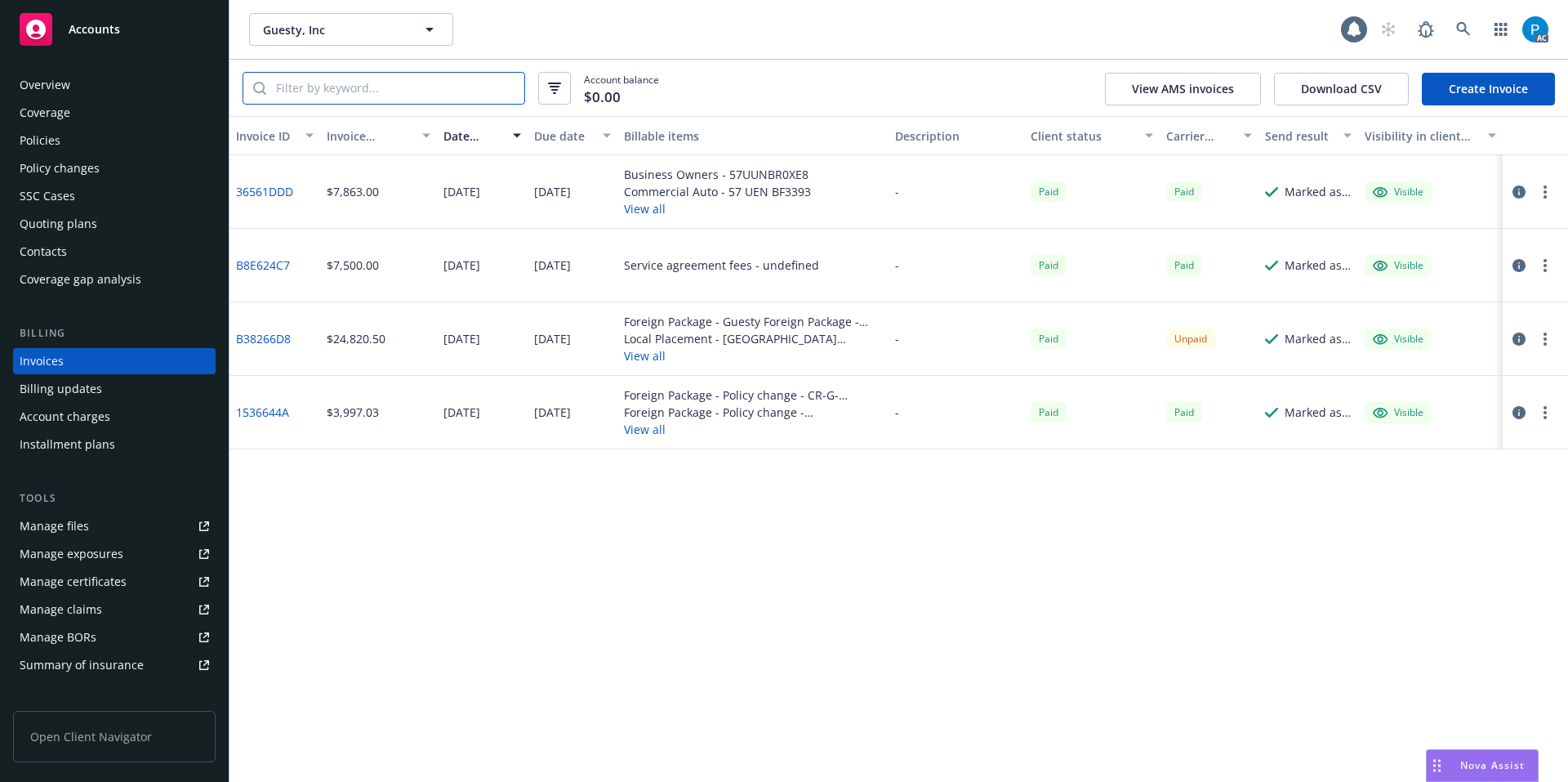
click at [400, 89] on input "search" at bounding box center [395, 88] width 258 height 31
paste input "57CPKBF3241"
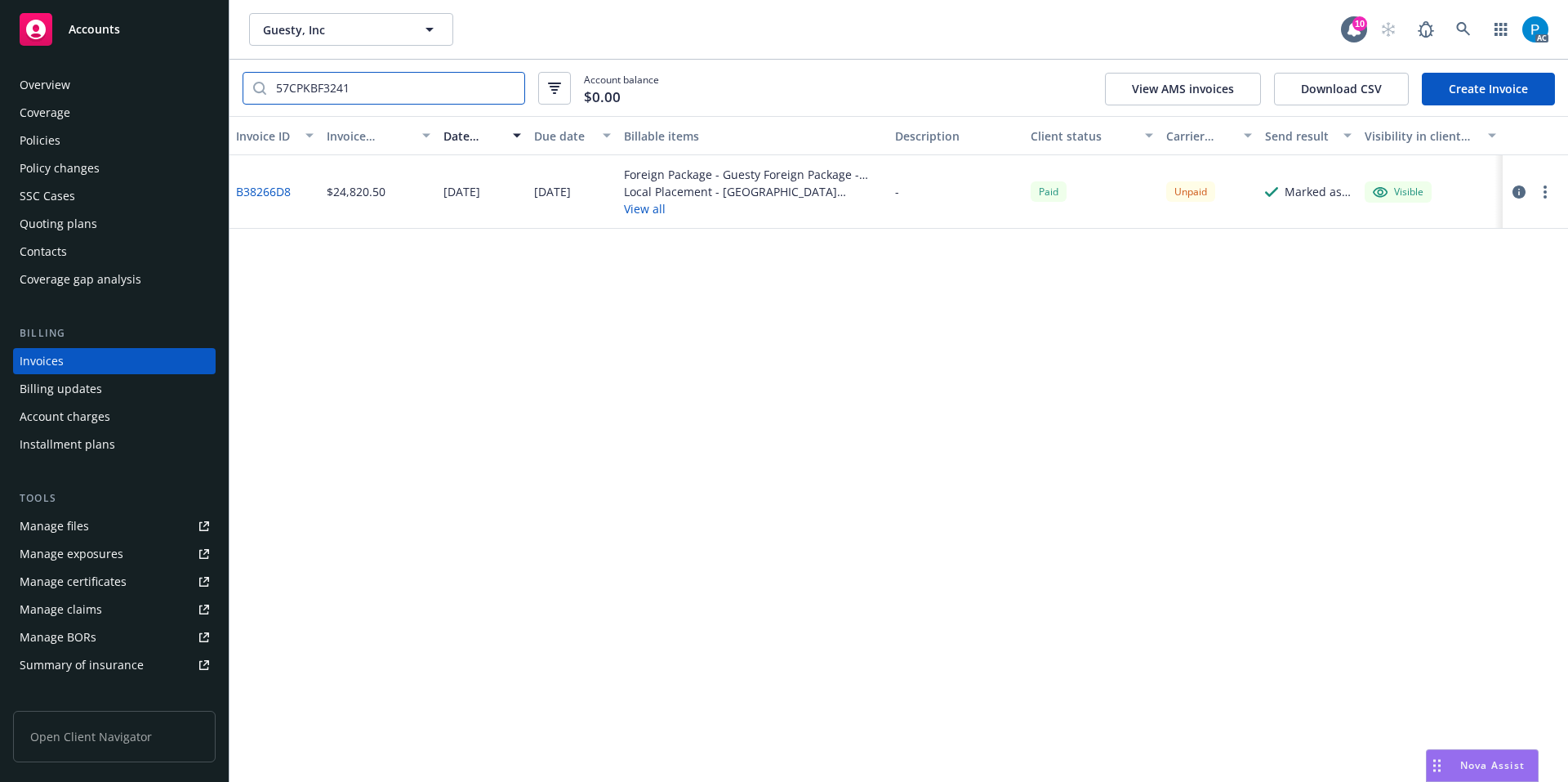
type input "57CPKBF3241"
click at [1514, 192] on icon "button" at bounding box center [1518, 192] width 13 height 13
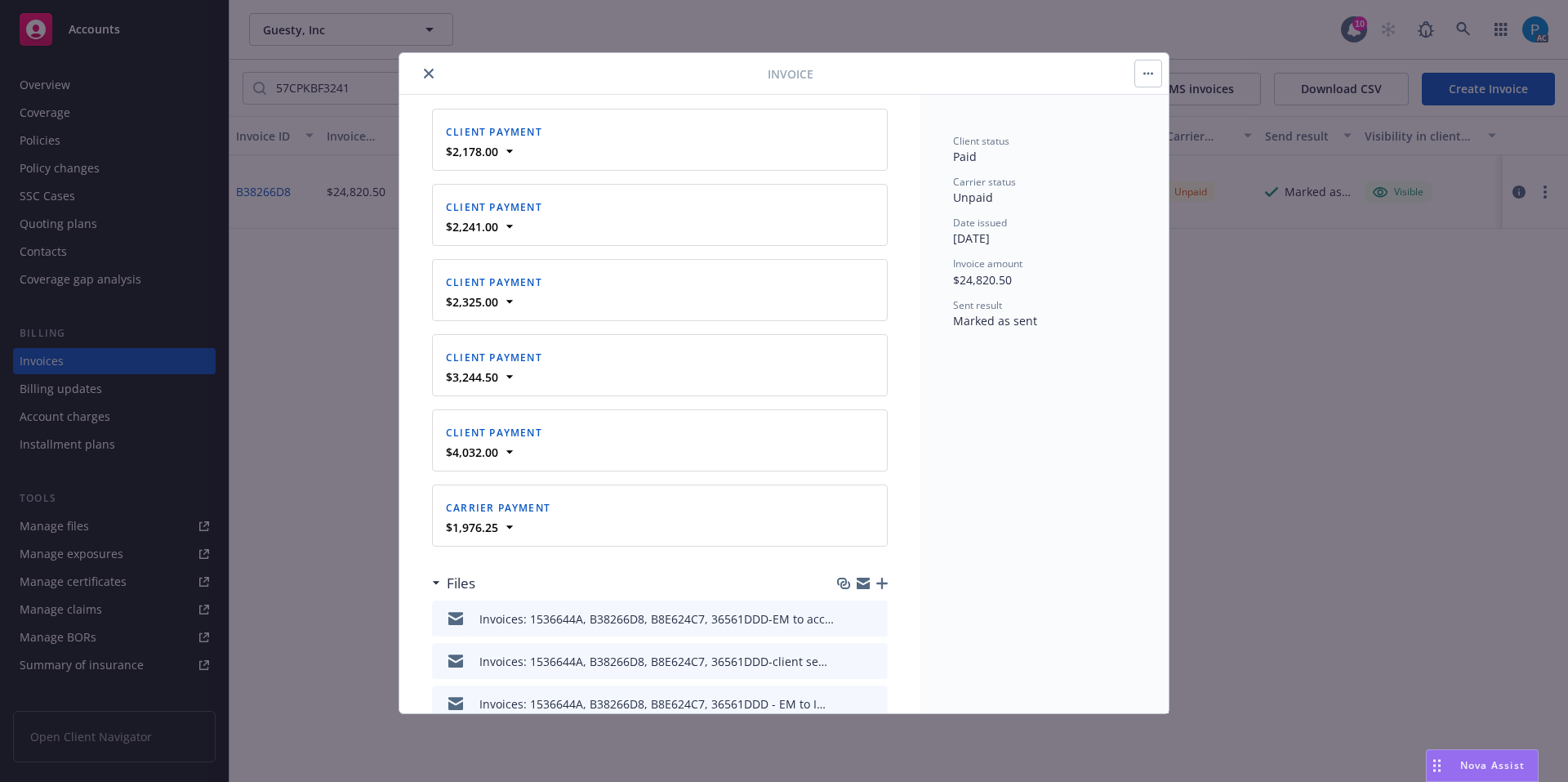
scroll to position [1879, 0]
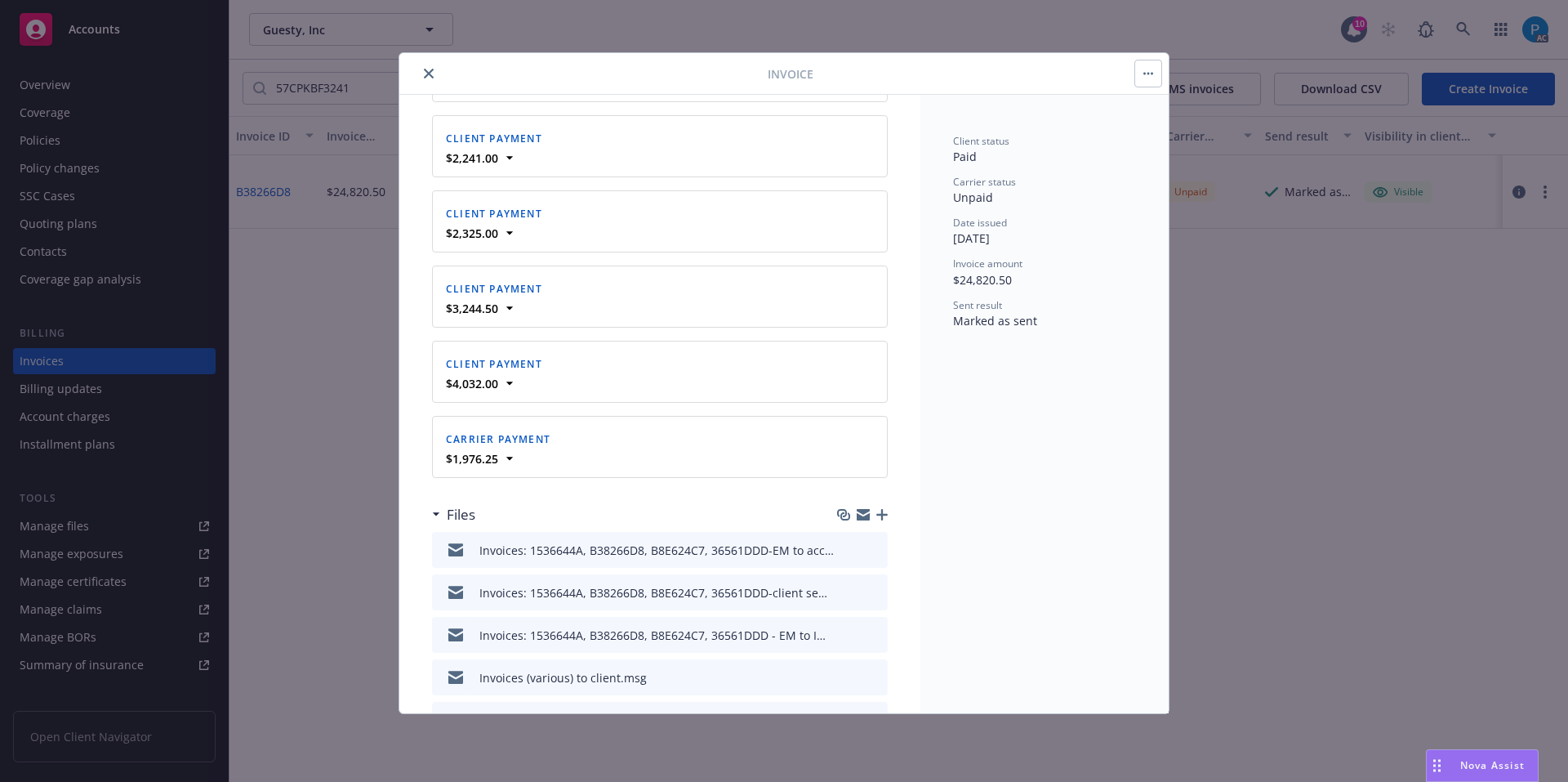
click at [421, 65] on div at bounding box center [586, 73] width 361 height 20
click at [430, 71] on icon "close" at bounding box center [429, 73] width 10 height 10
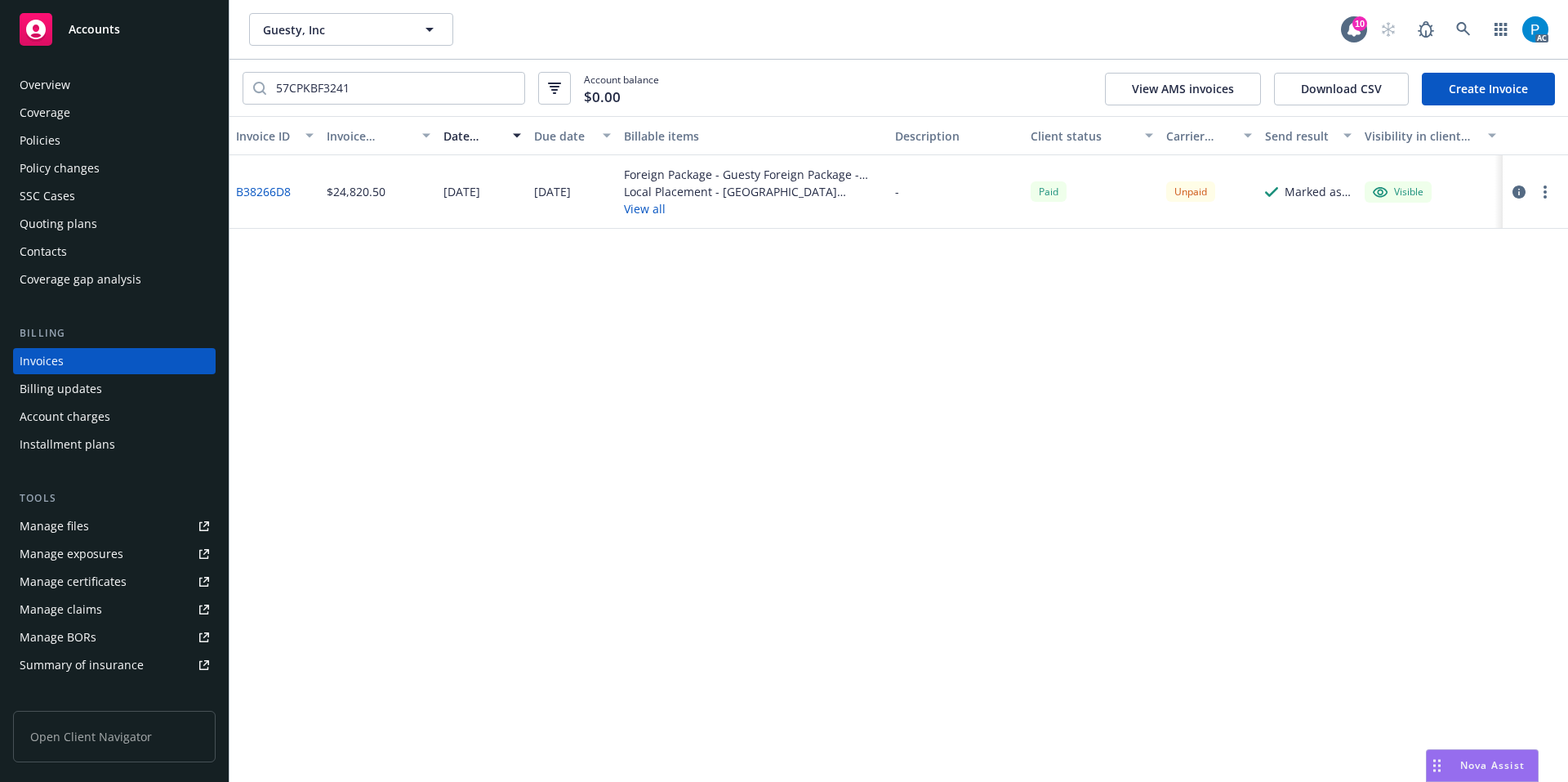
click at [73, 21] on div "Accounts" at bounding box center [114, 28] width 190 height 32
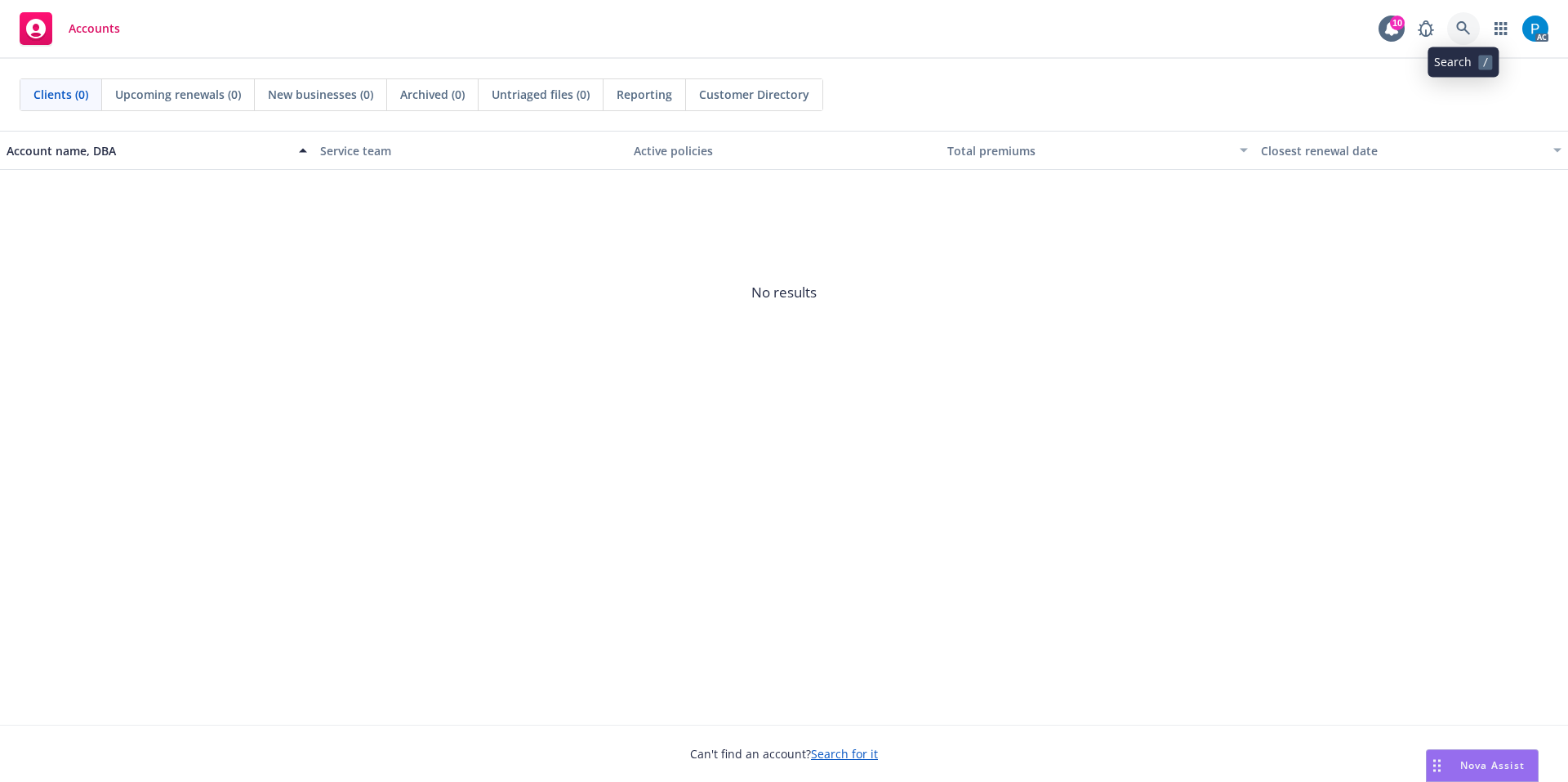
click at [1468, 24] on icon at bounding box center [1462, 28] width 15 height 15
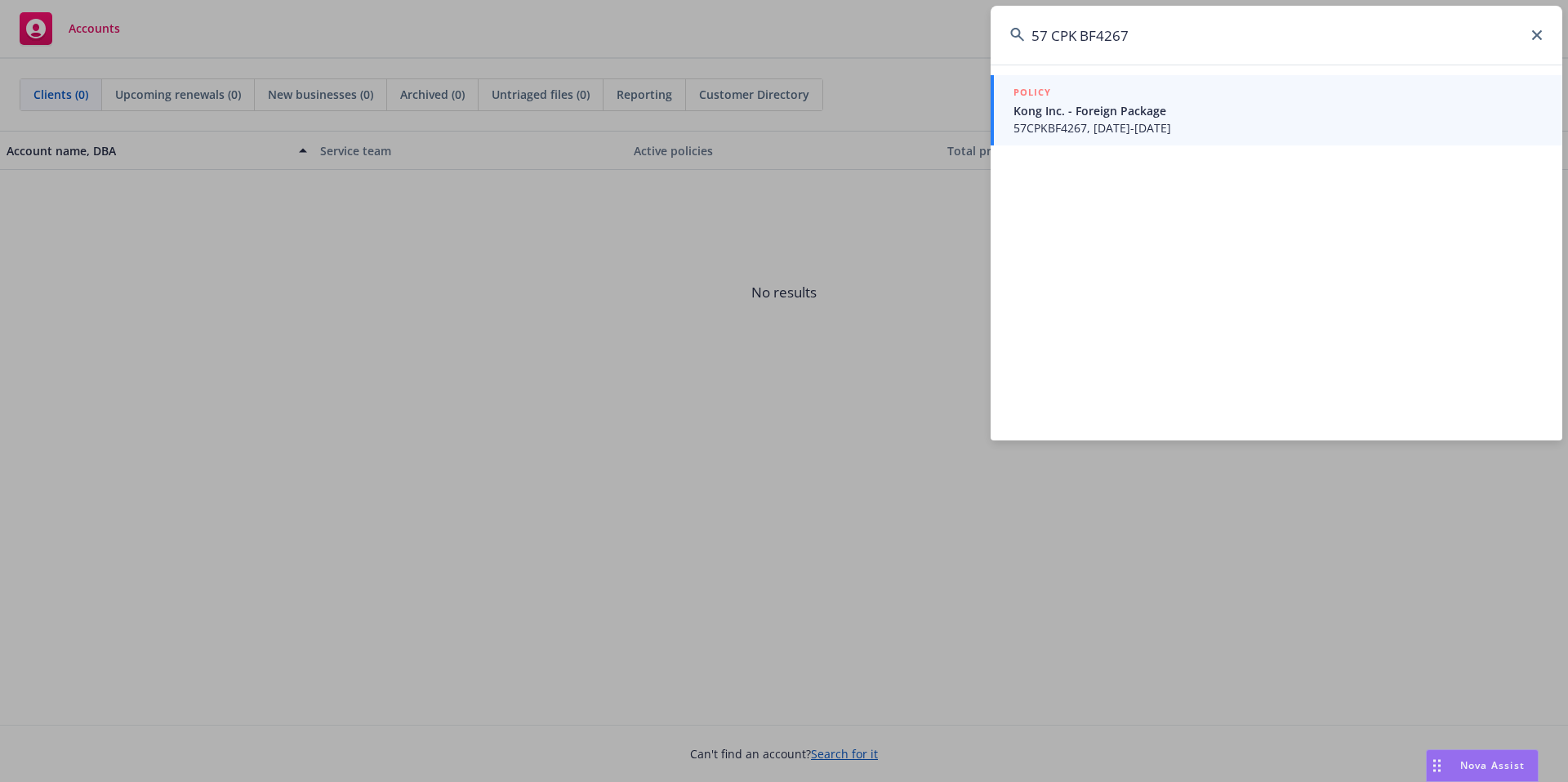
drag, startPoint x: 1054, startPoint y: 37, endPoint x: 1062, endPoint y: 64, distance: 28.2
click at [1054, 37] on input "57 CPK BF4267" at bounding box center [1276, 35] width 572 height 59
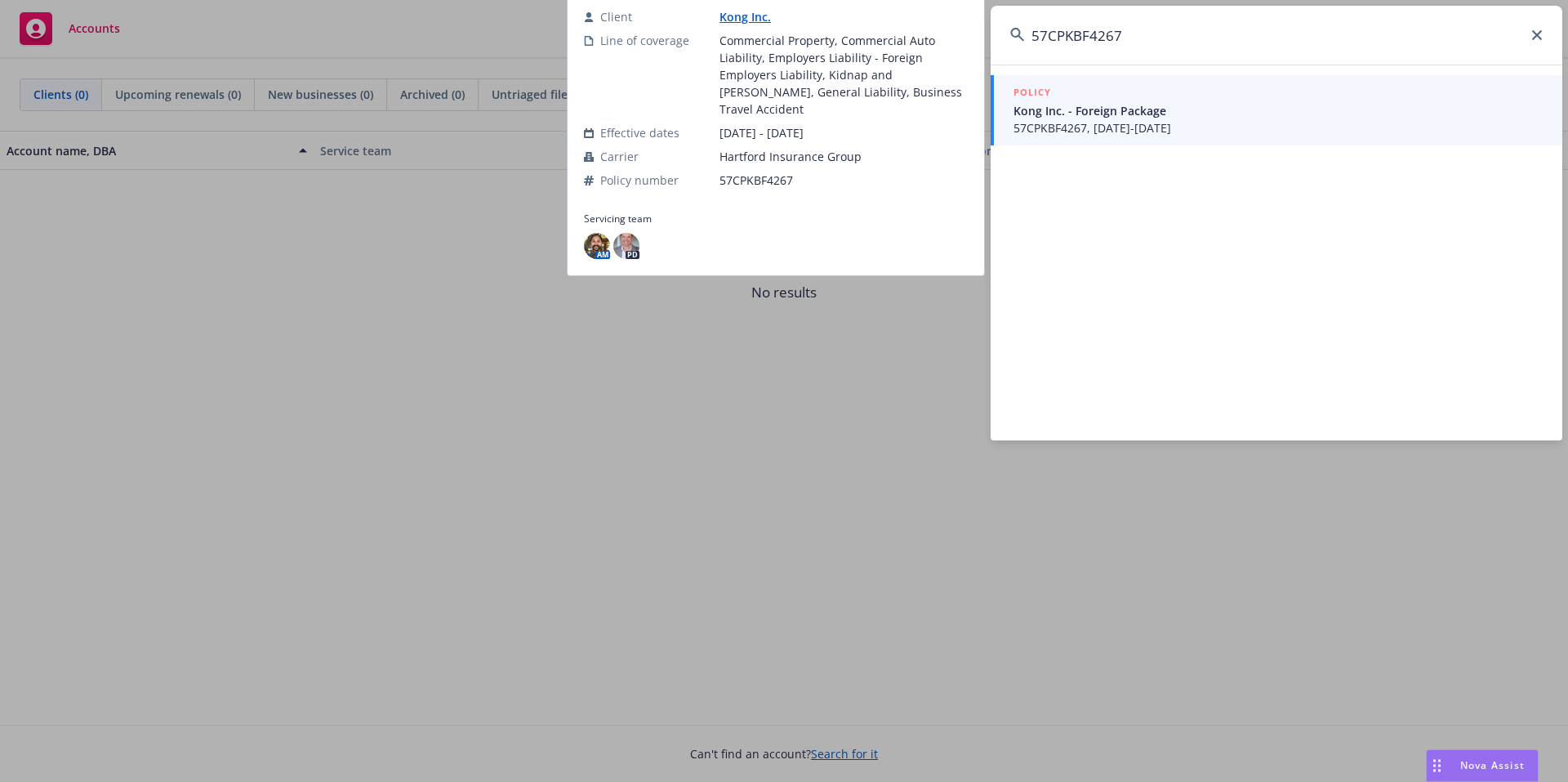
type input "57CPKBF4267"
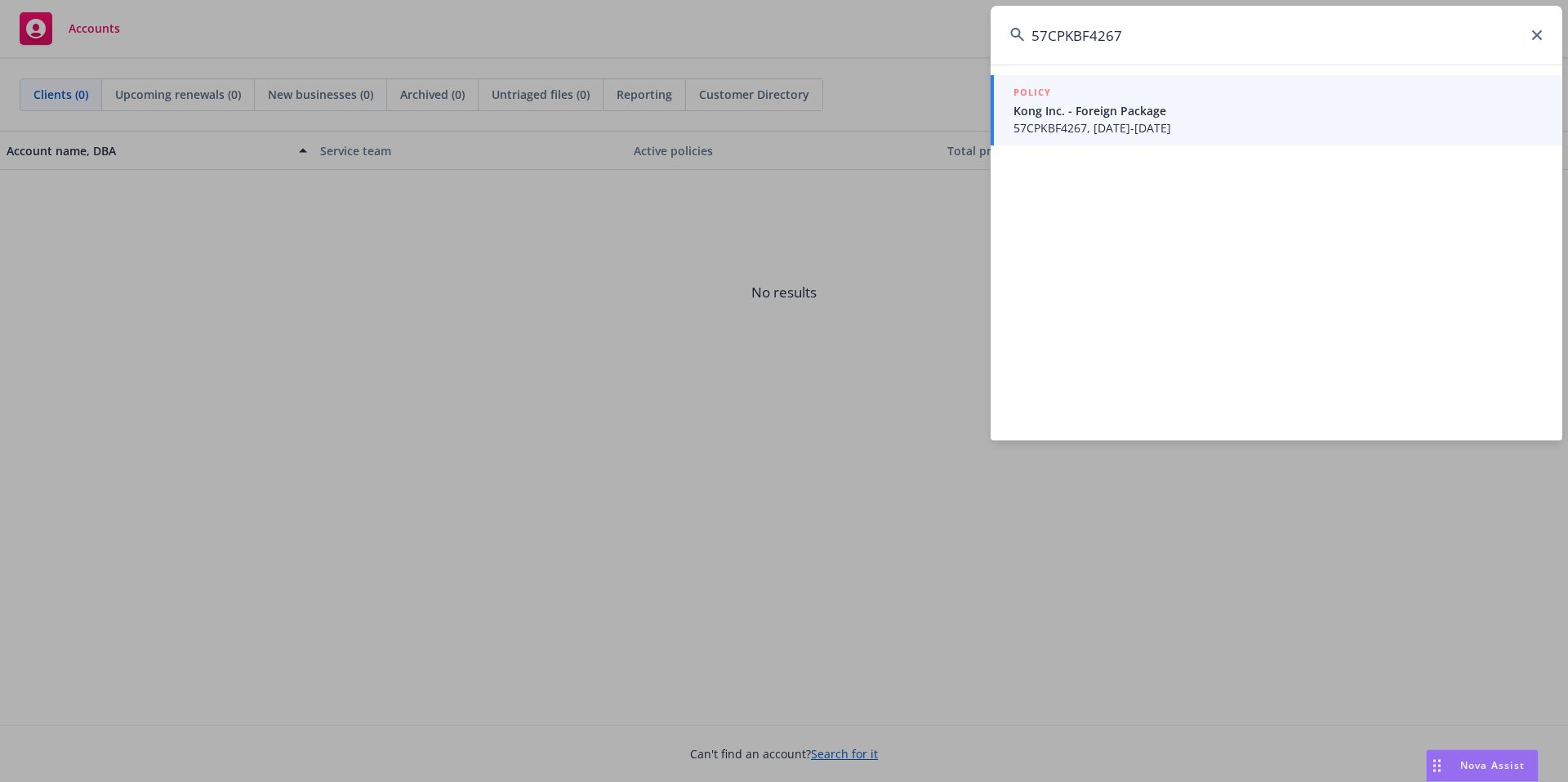
click at [1073, 117] on span "Kong Inc. - Foreign Package" at bounding box center [1278, 110] width 530 height 18
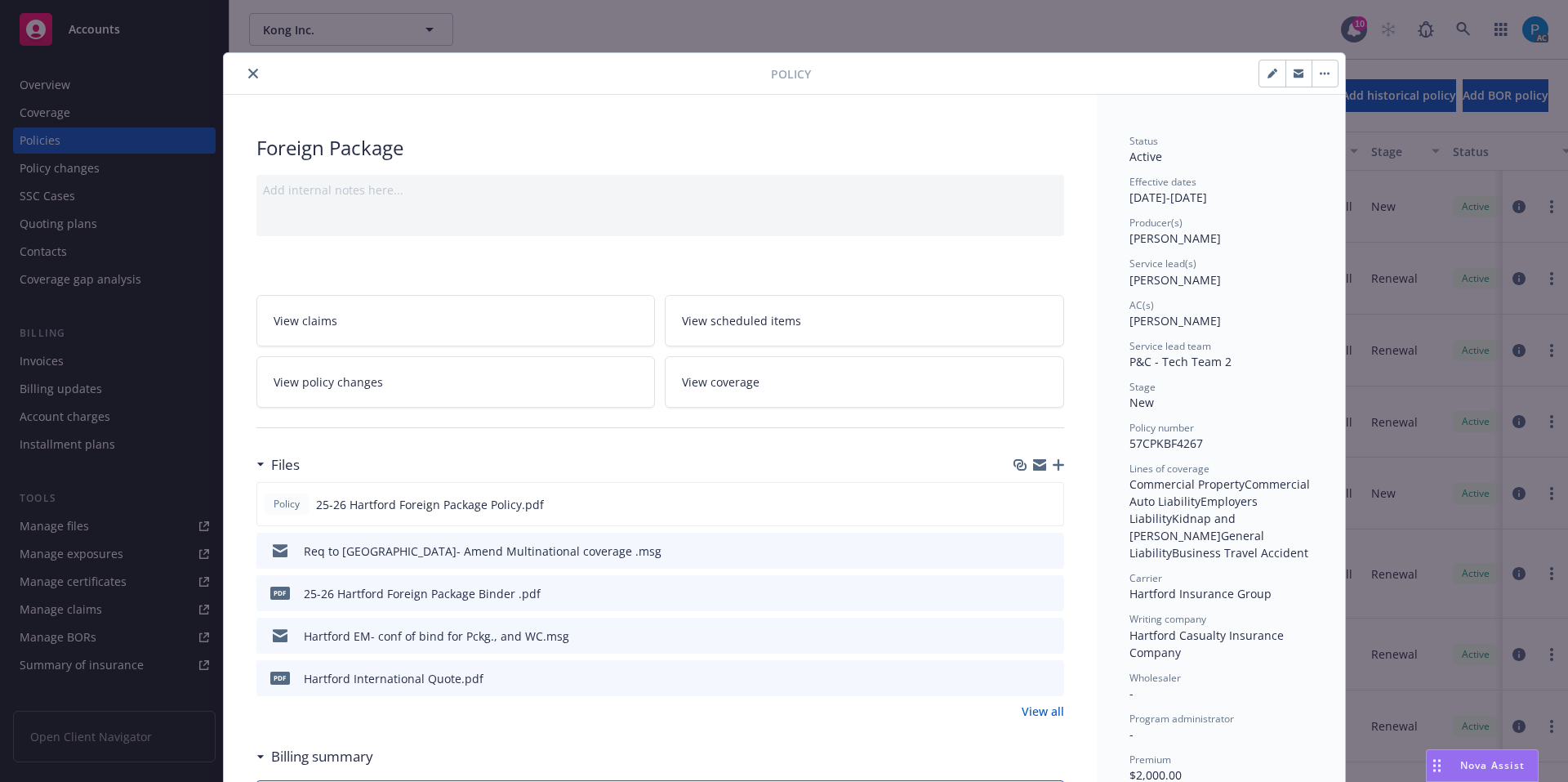
click at [249, 68] on icon "close" at bounding box center [253, 73] width 10 height 10
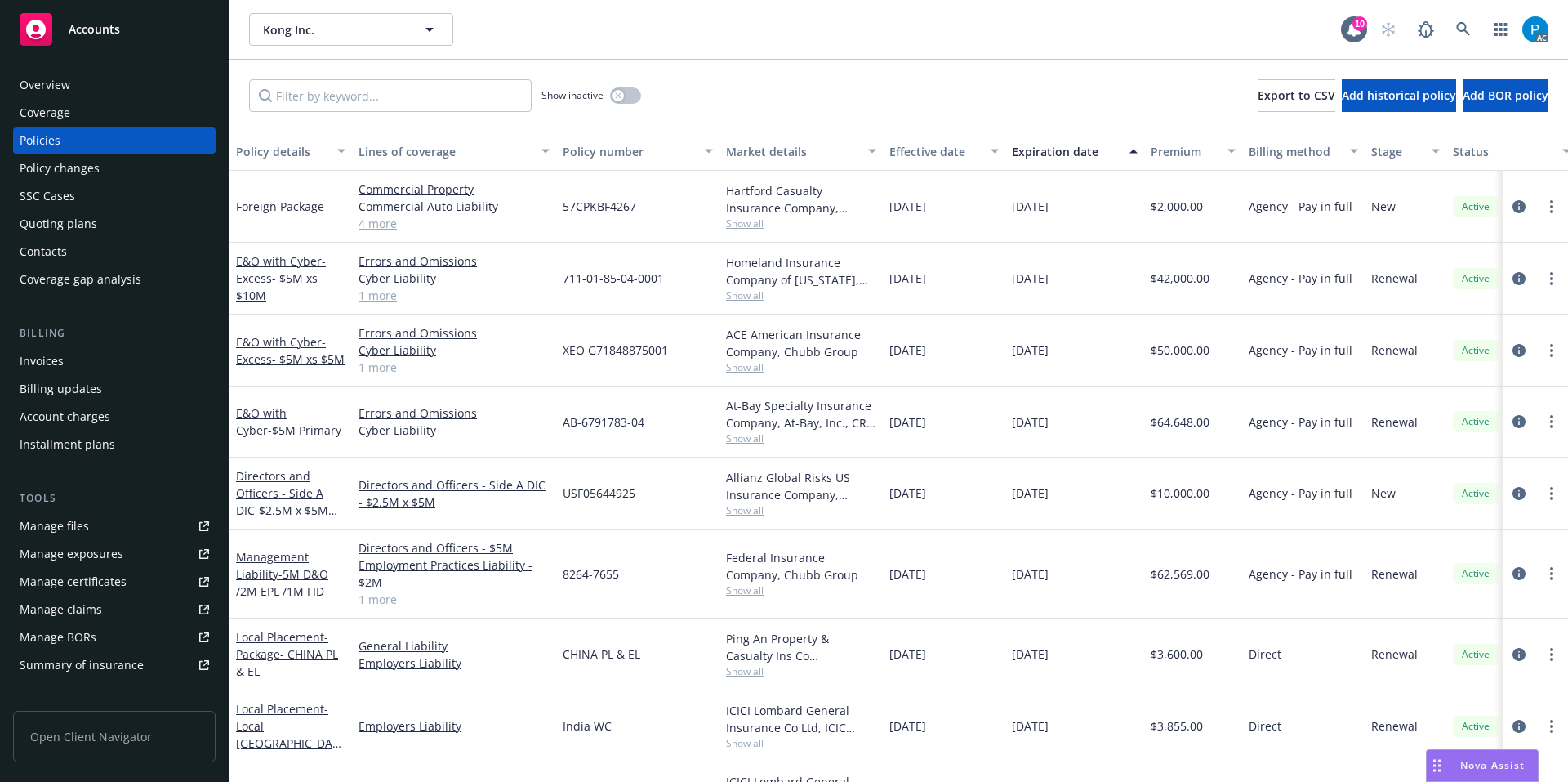
click at [105, 343] on div "Billing Invoices Billing updates Account charges Installment plans" at bounding box center [113, 391] width 202 height 132
click at [83, 354] on div "Invoices" at bounding box center [114, 361] width 190 height 26
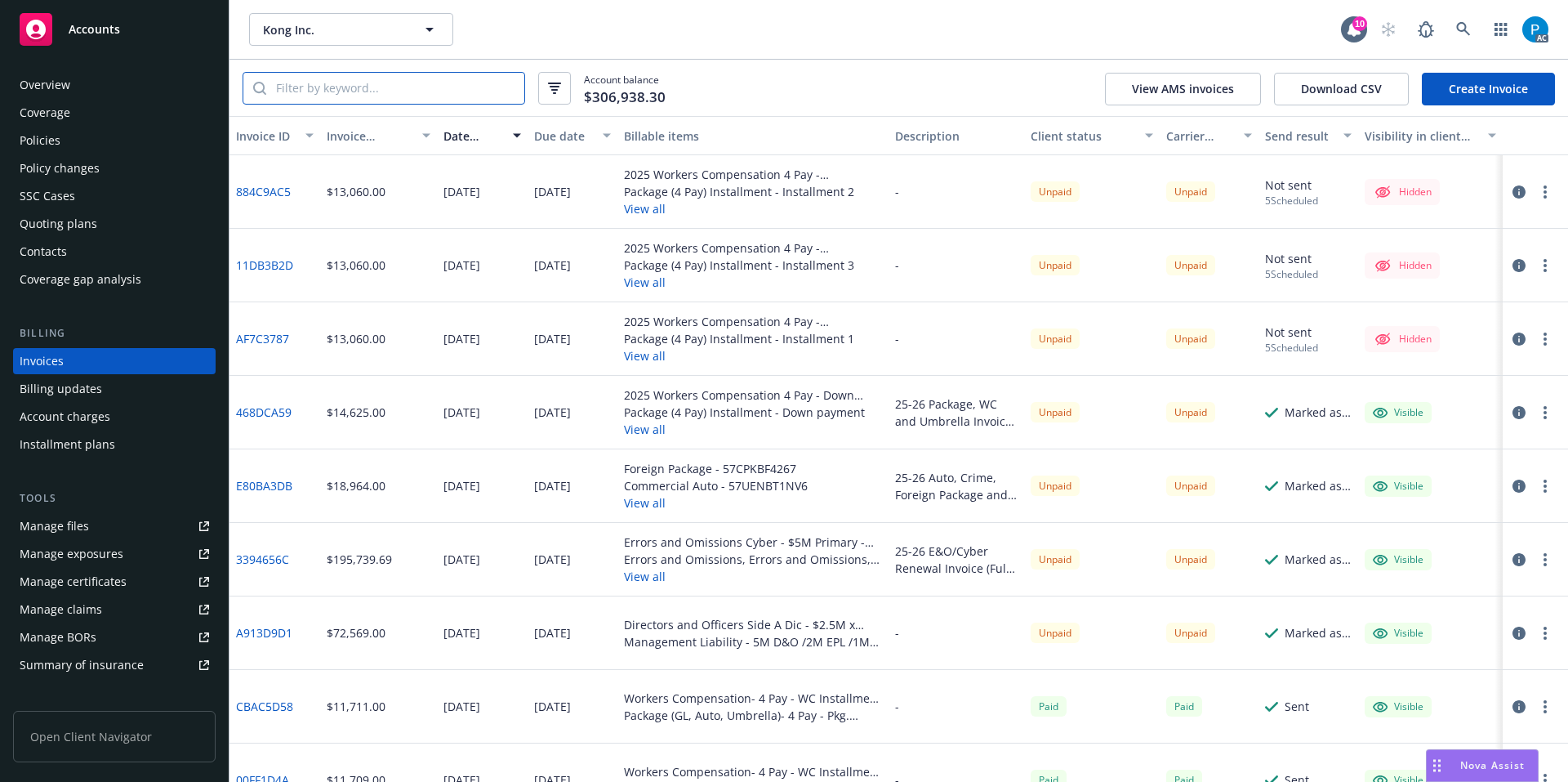
click at [405, 79] on input "search" at bounding box center [395, 88] width 258 height 31
paste input "57CPKBF4267"
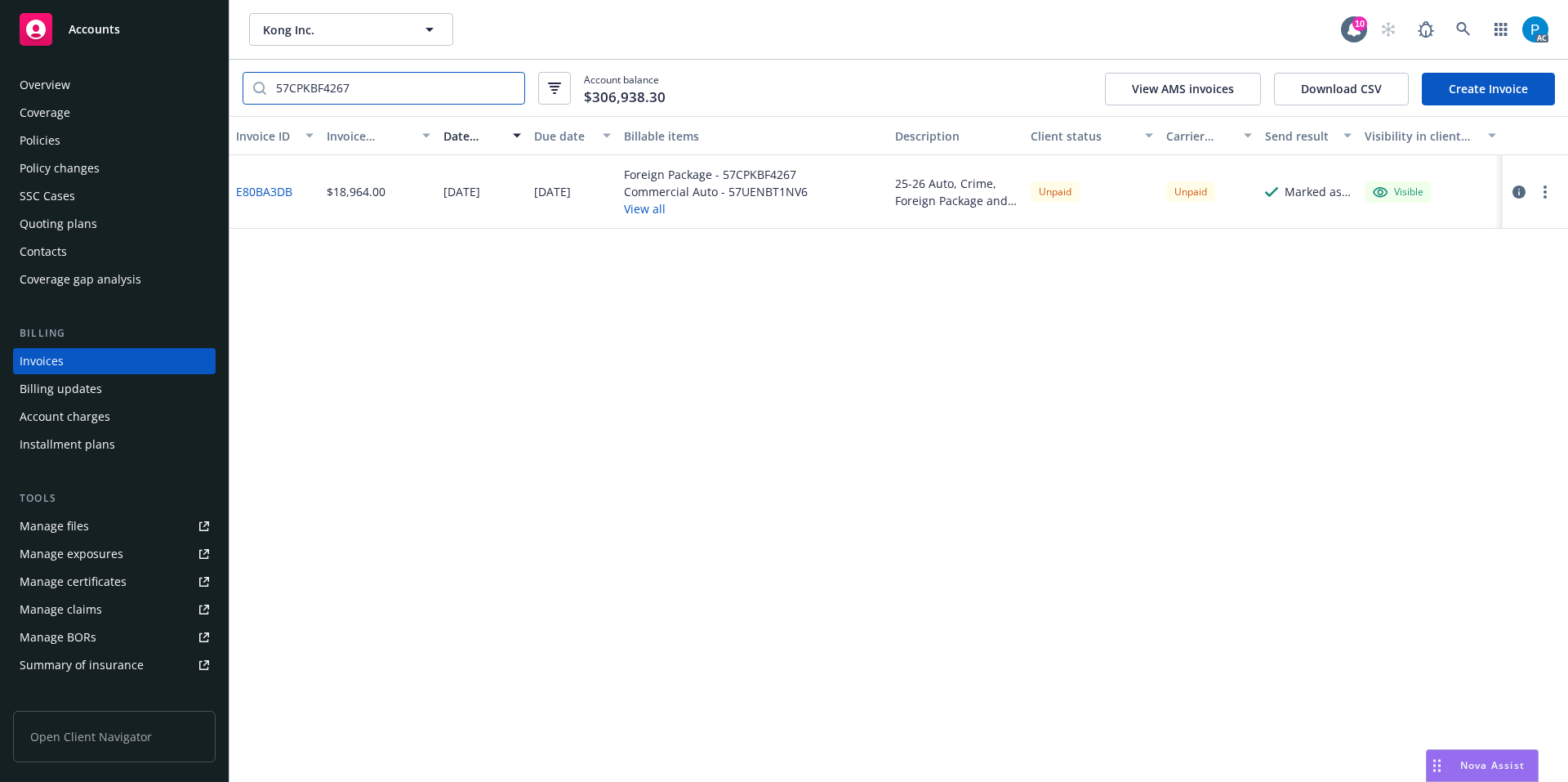
type input "57CPKBF4267"
click at [1512, 192] on icon "button" at bounding box center [1518, 192] width 13 height 13
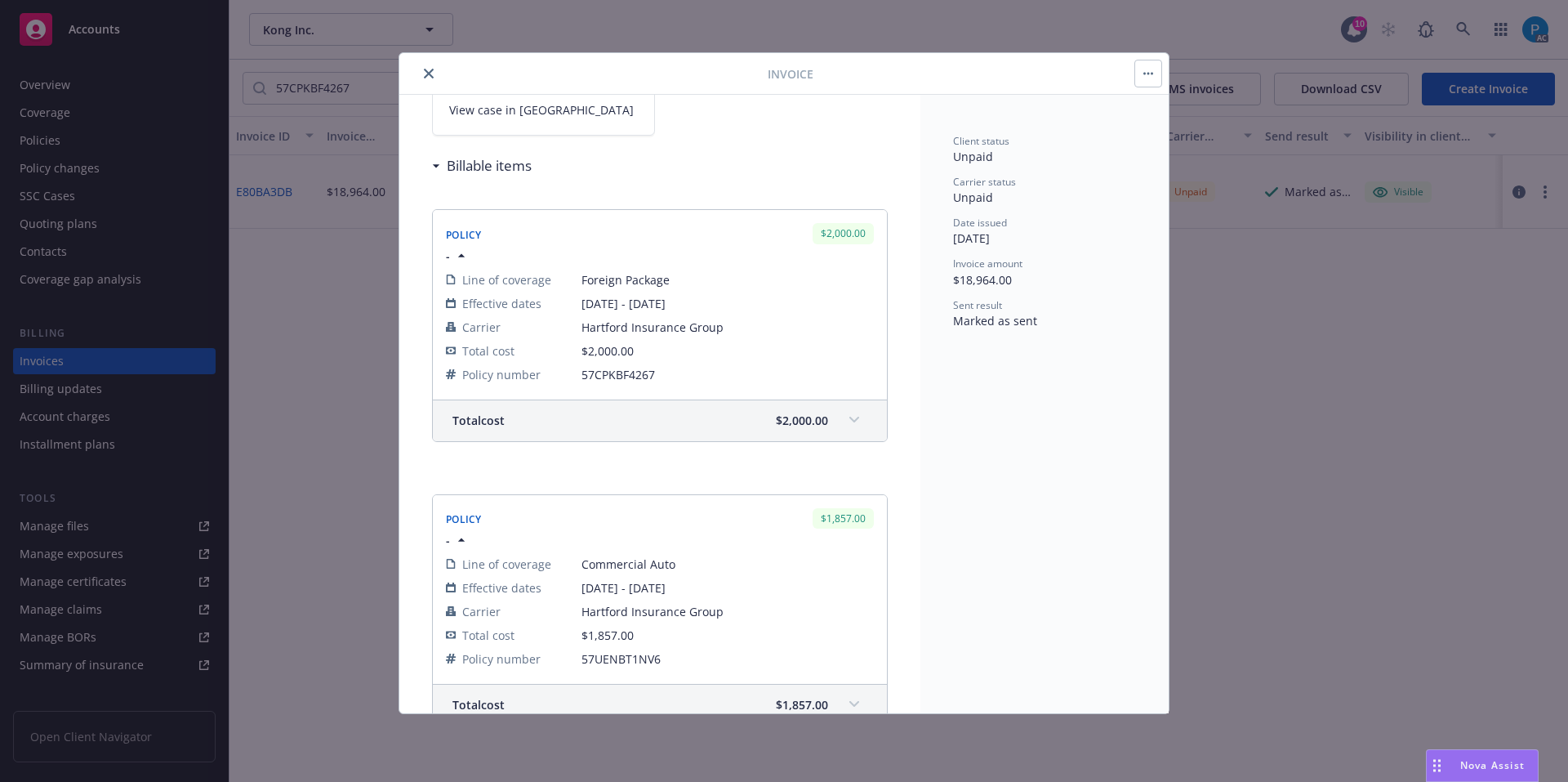
scroll to position [82, 0]
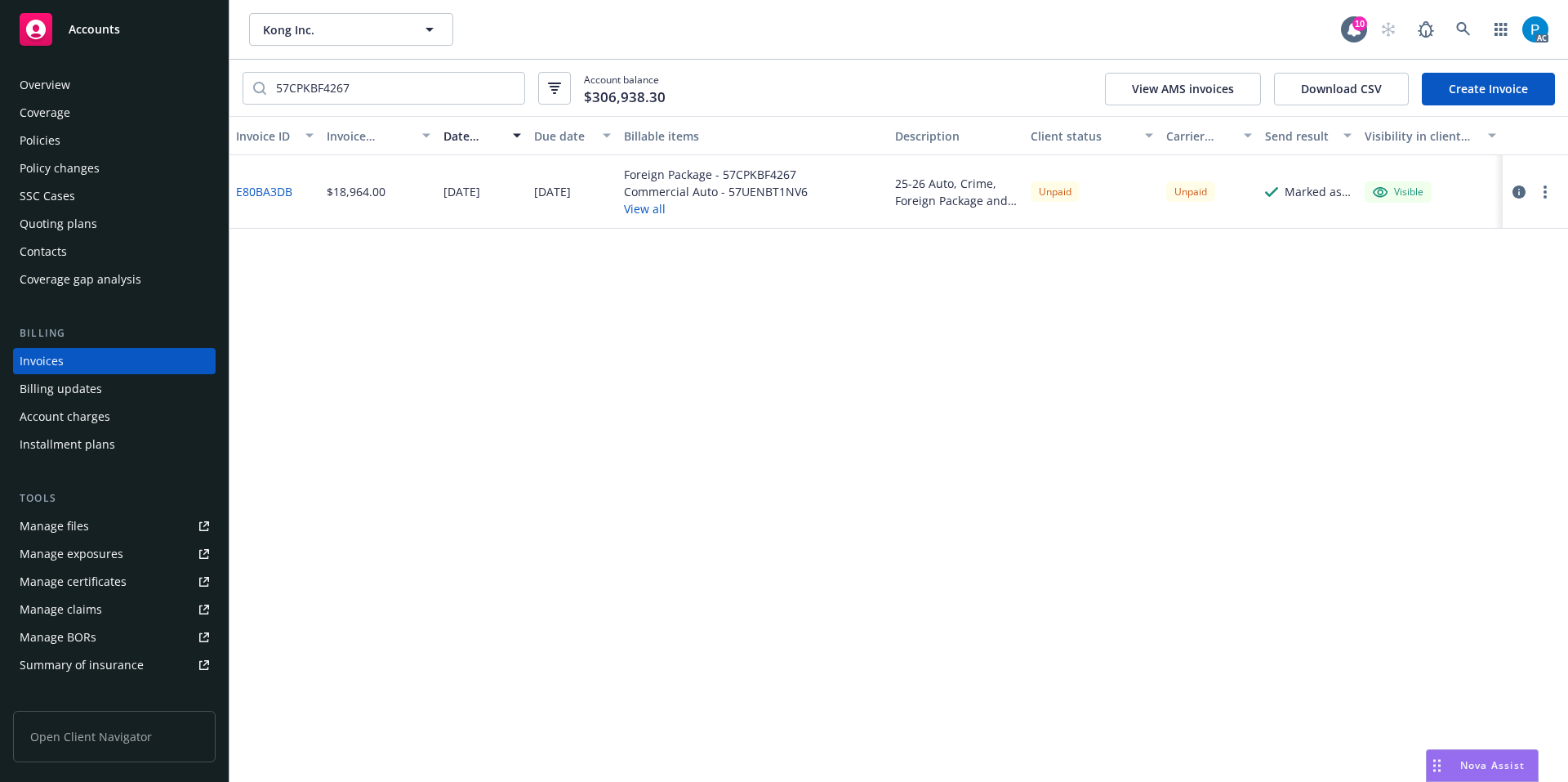
click at [52, 140] on div "Policies" at bounding box center [40, 140] width 41 height 26
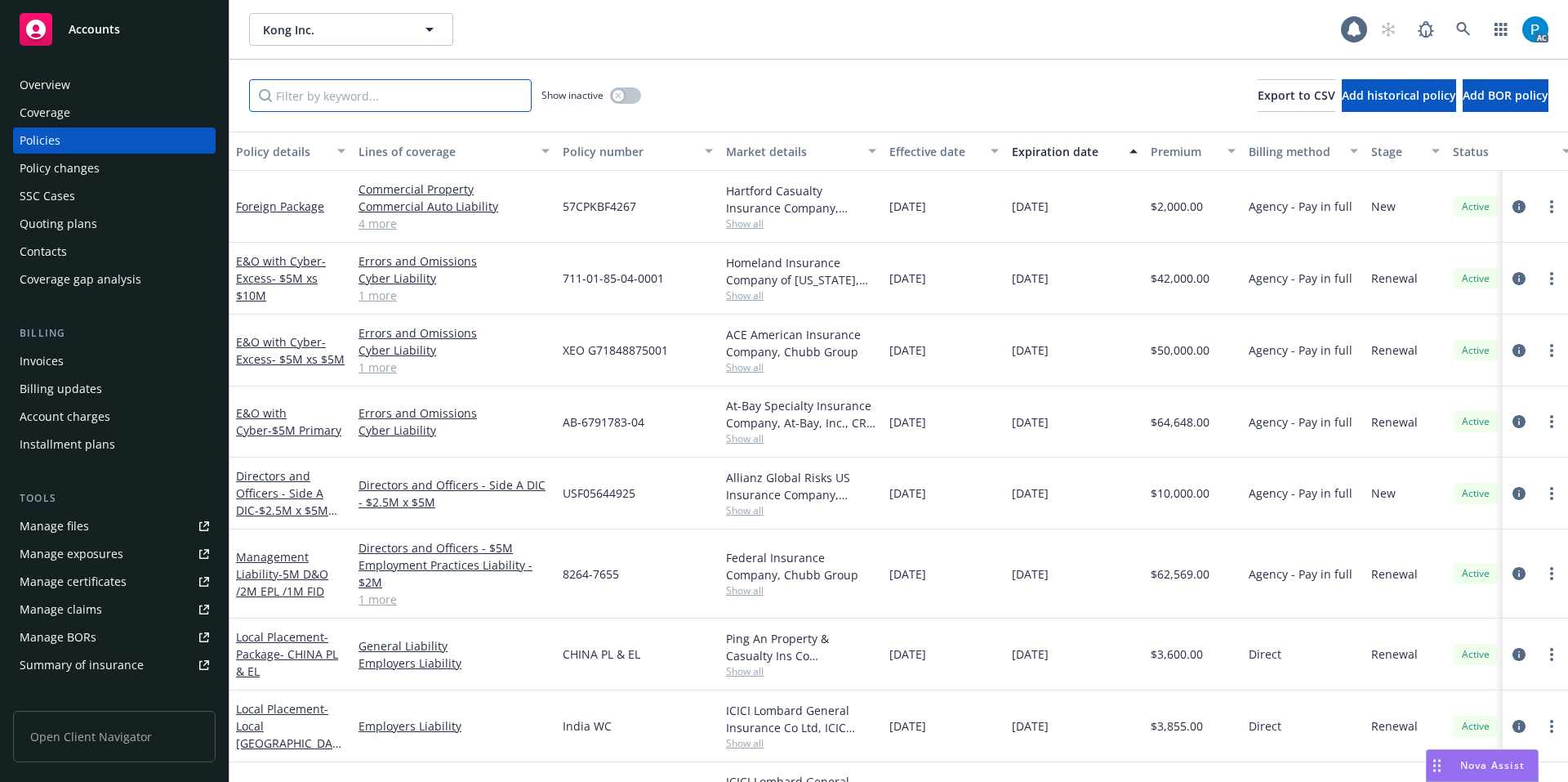
click at [417, 88] on input "Filter by keyword..." at bounding box center [390, 95] width 282 height 32
paste input "57CPKBF4267"
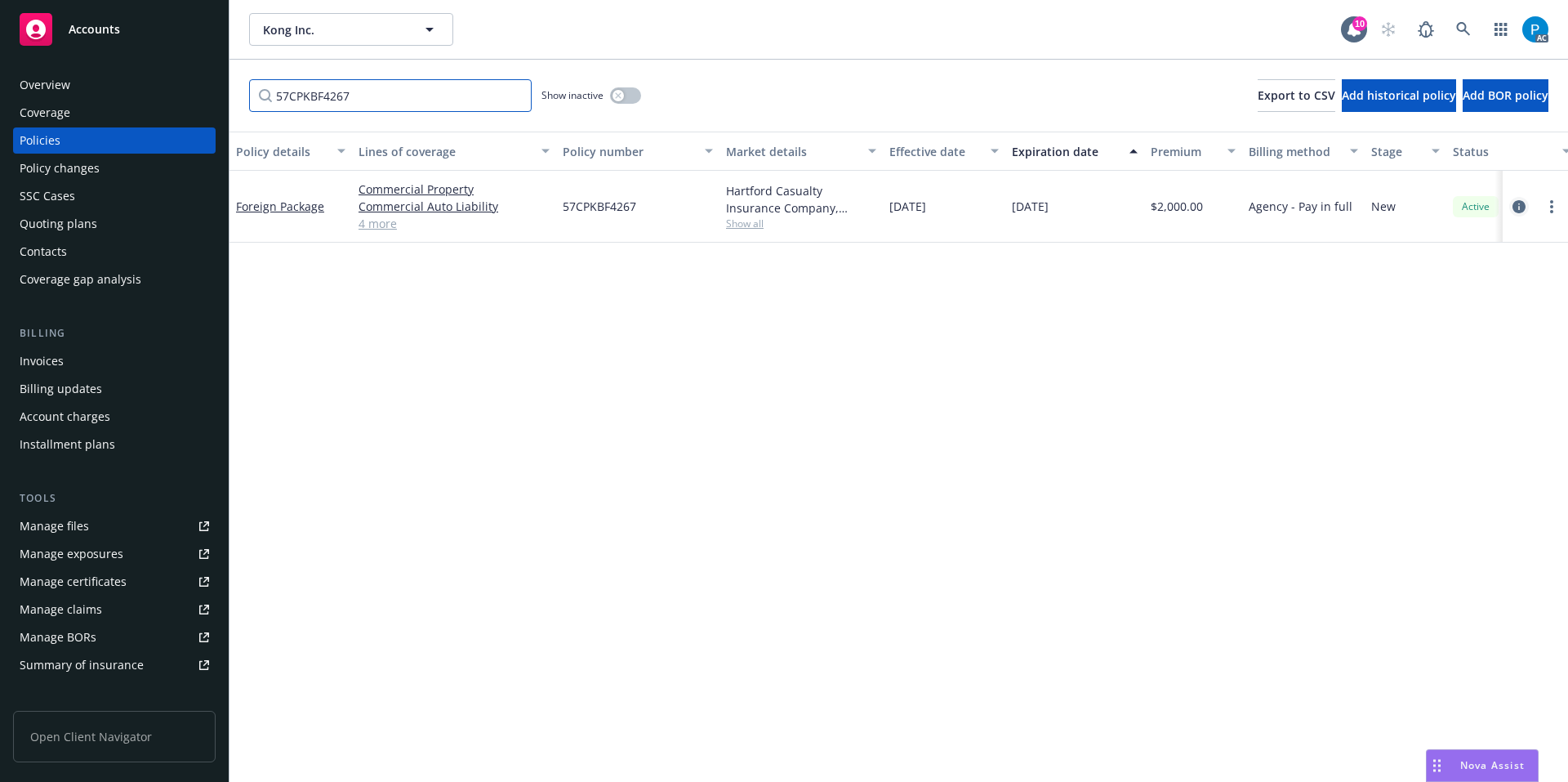
type input "57CPKBF4267"
click at [1518, 203] on icon "circleInformation" at bounding box center [1518, 206] width 13 height 13
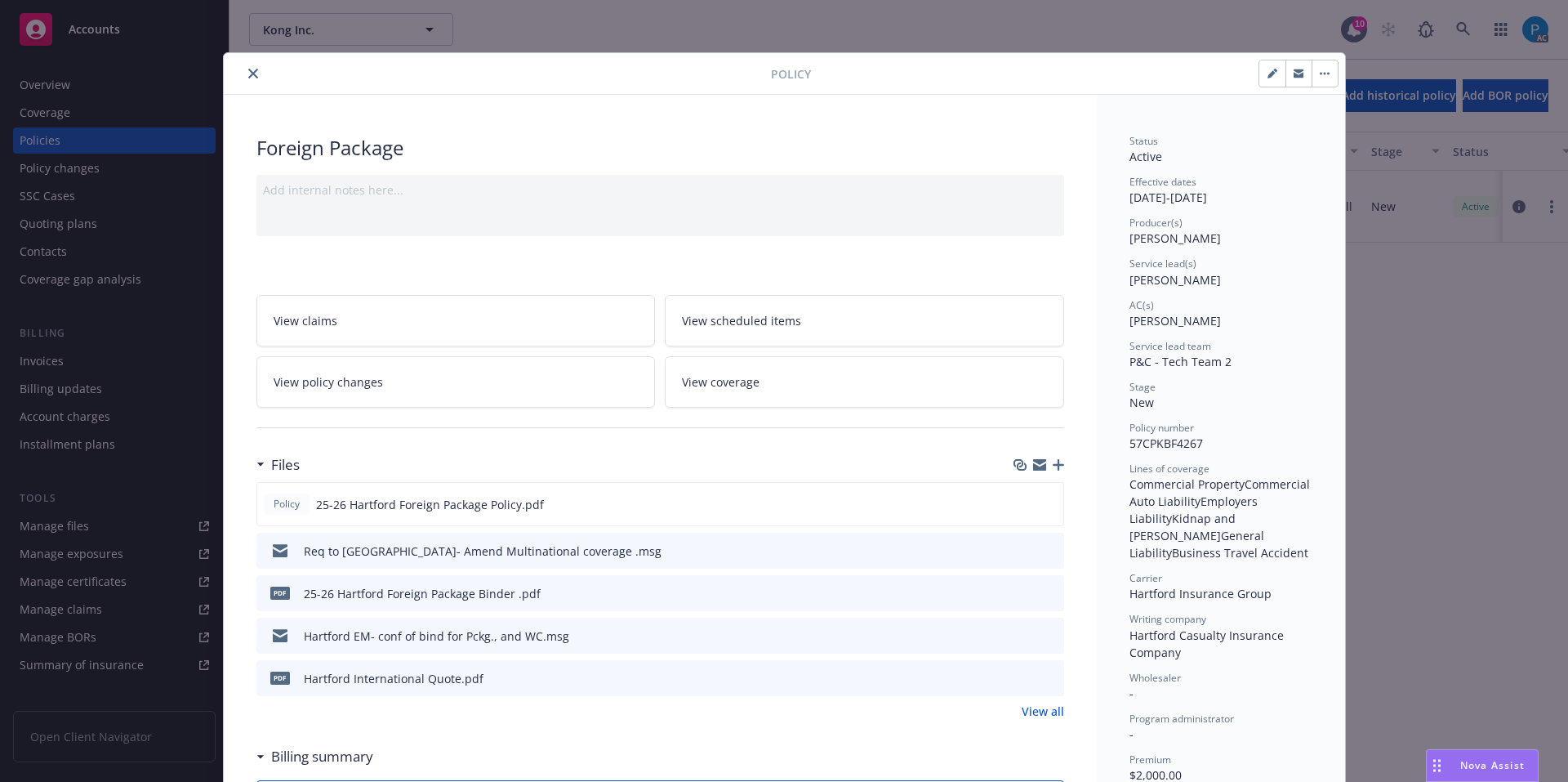
scroll to position [49, 0]
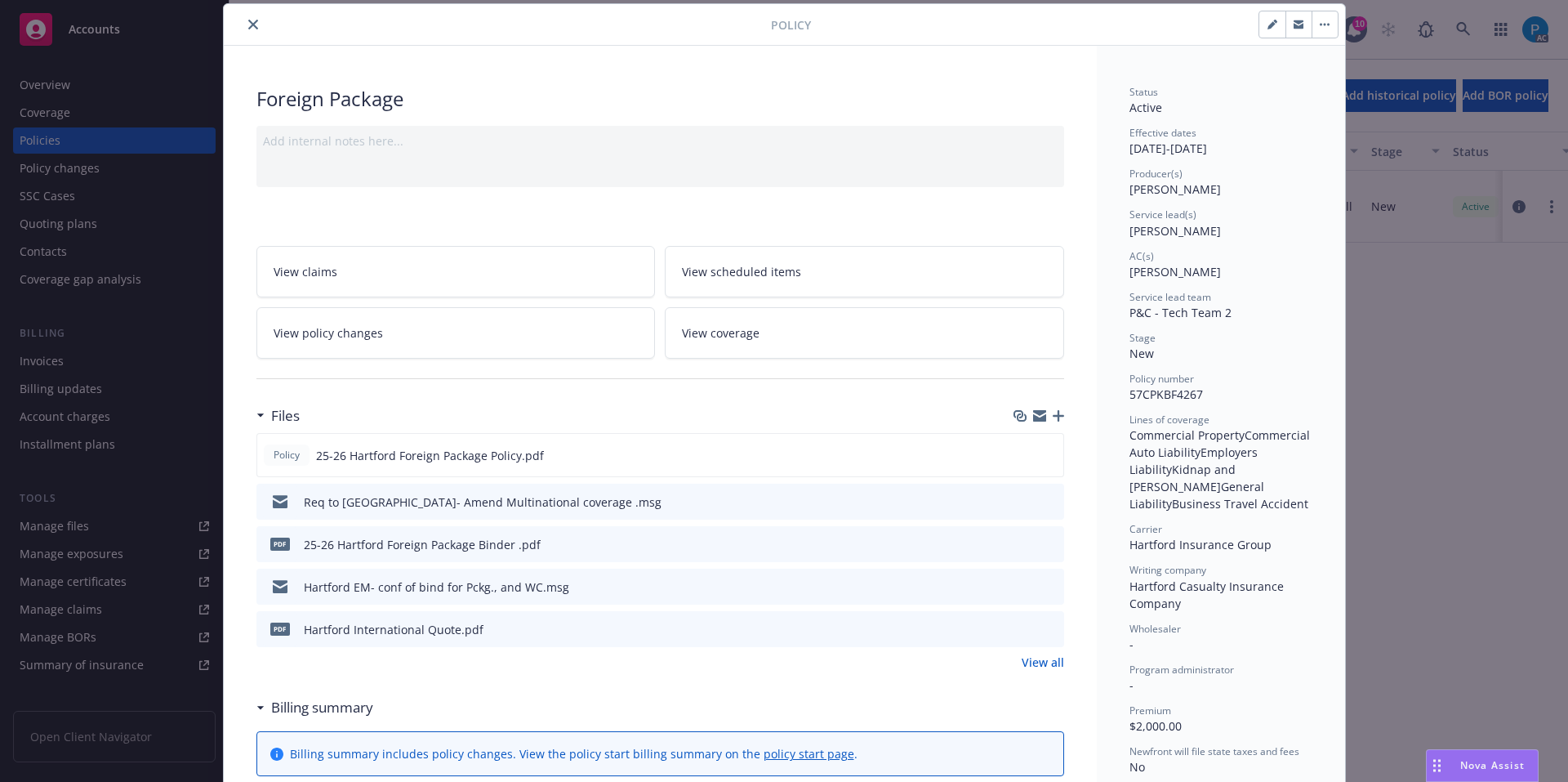
click at [250, 22] on icon "close" at bounding box center [253, 24] width 10 height 10
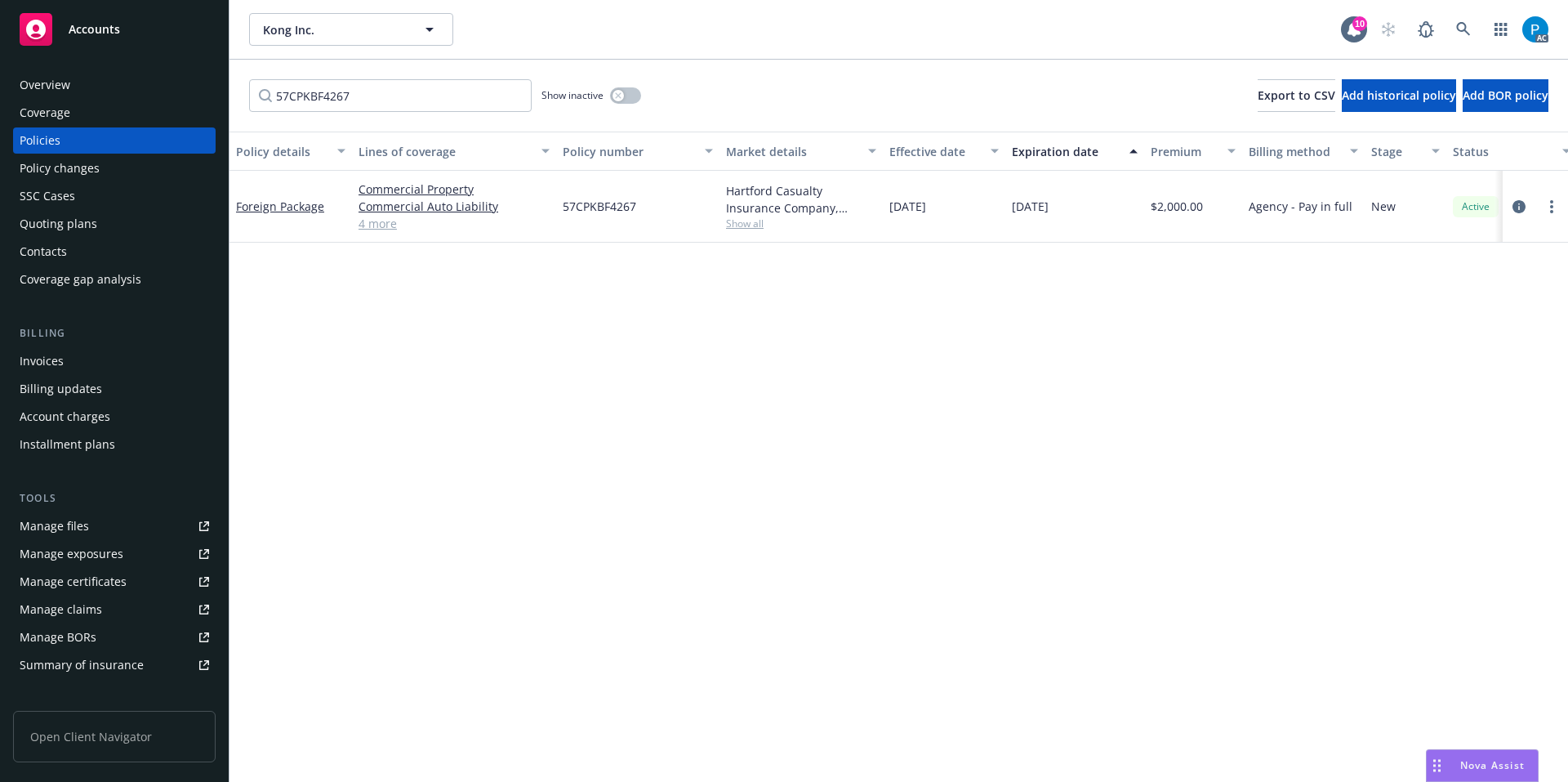
click at [133, 31] on div "Accounts" at bounding box center [114, 28] width 190 height 32
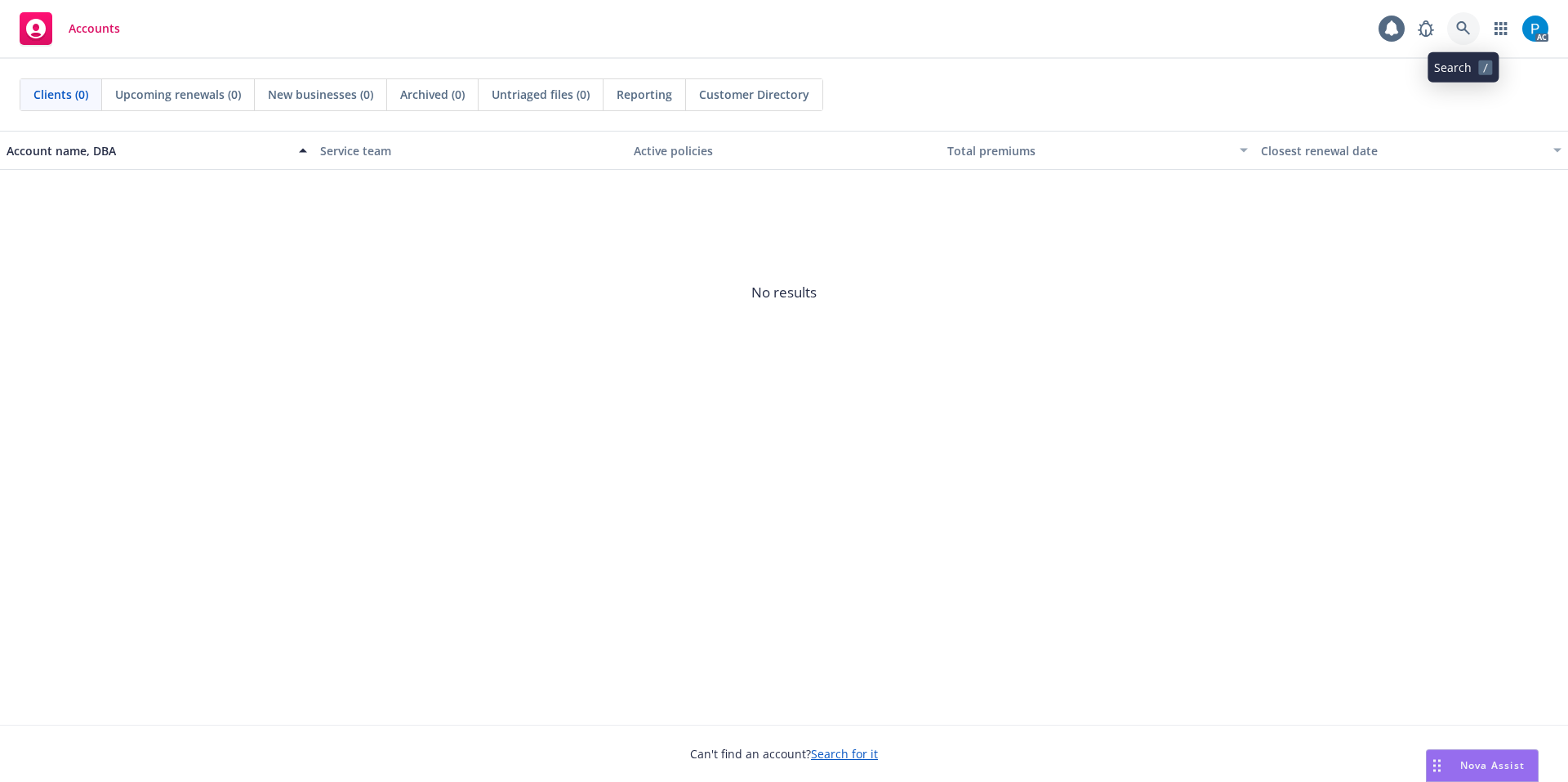
click at [1466, 25] on icon at bounding box center [1462, 28] width 15 height 15
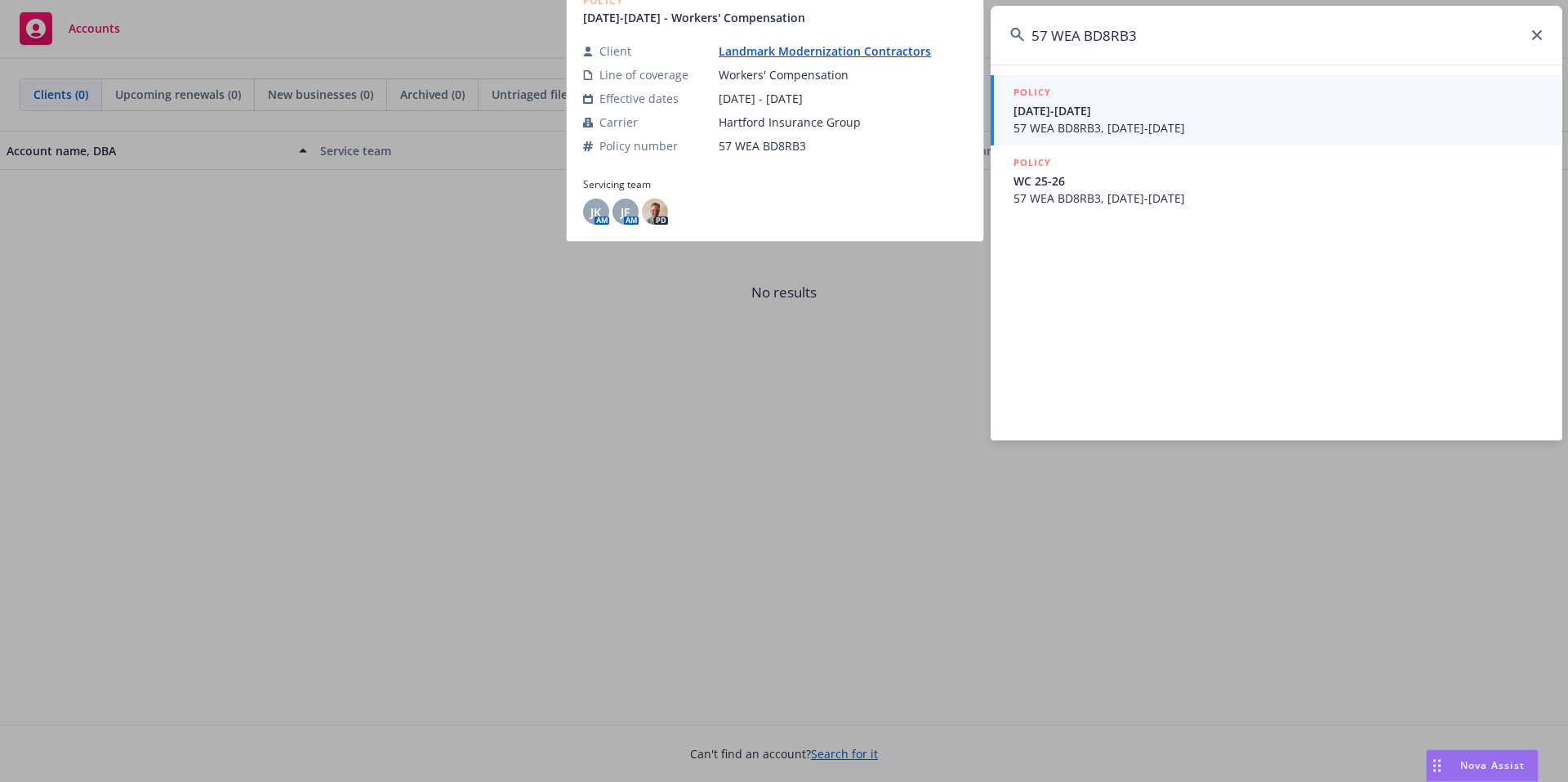
type input "57 WEA BD8RB3"
click at [1071, 109] on span "[DATE]-[DATE]" at bounding box center [1278, 110] width 530 height 18
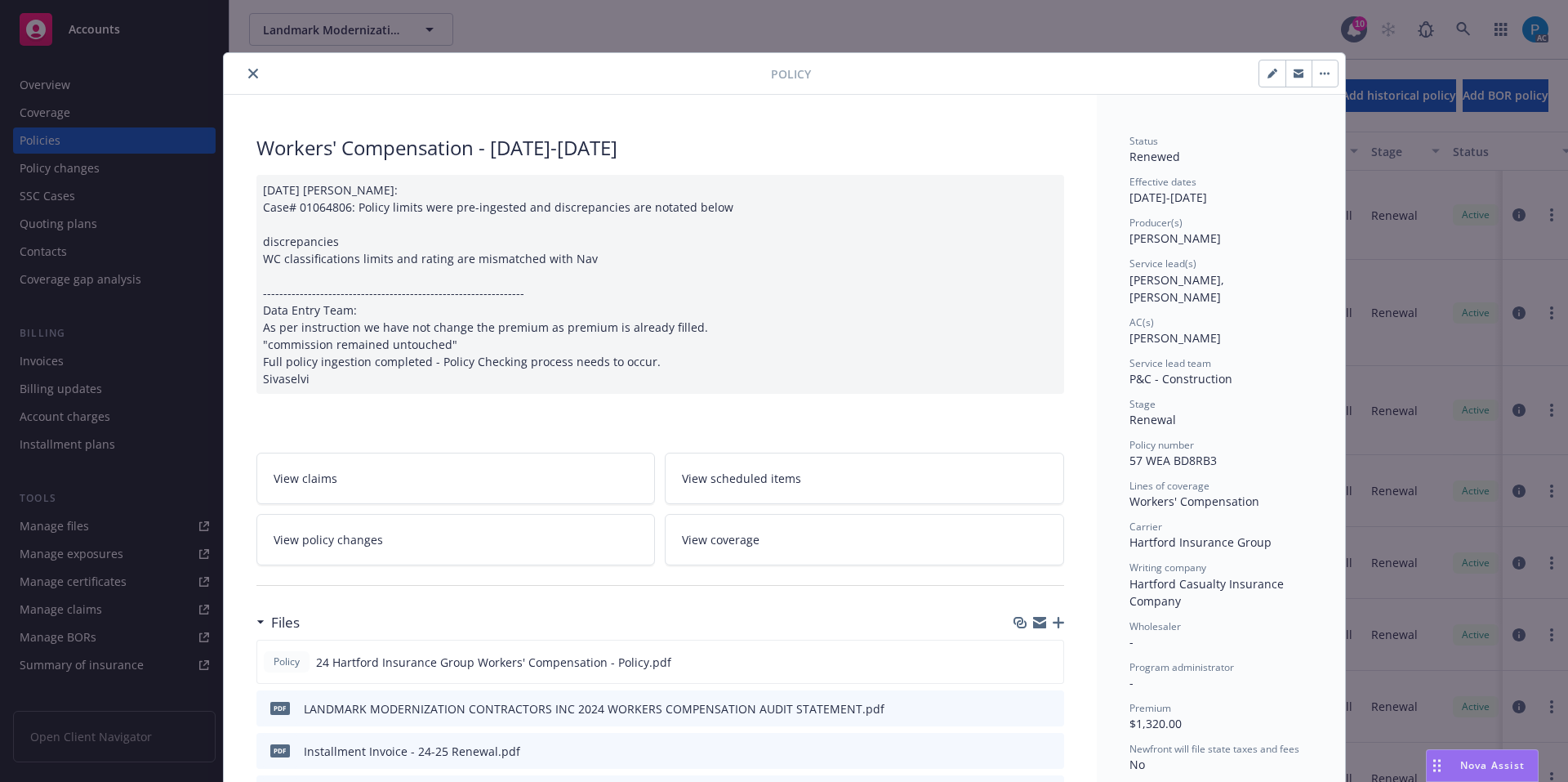
click at [248, 75] on icon "close" at bounding box center [253, 73] width 10 height 10
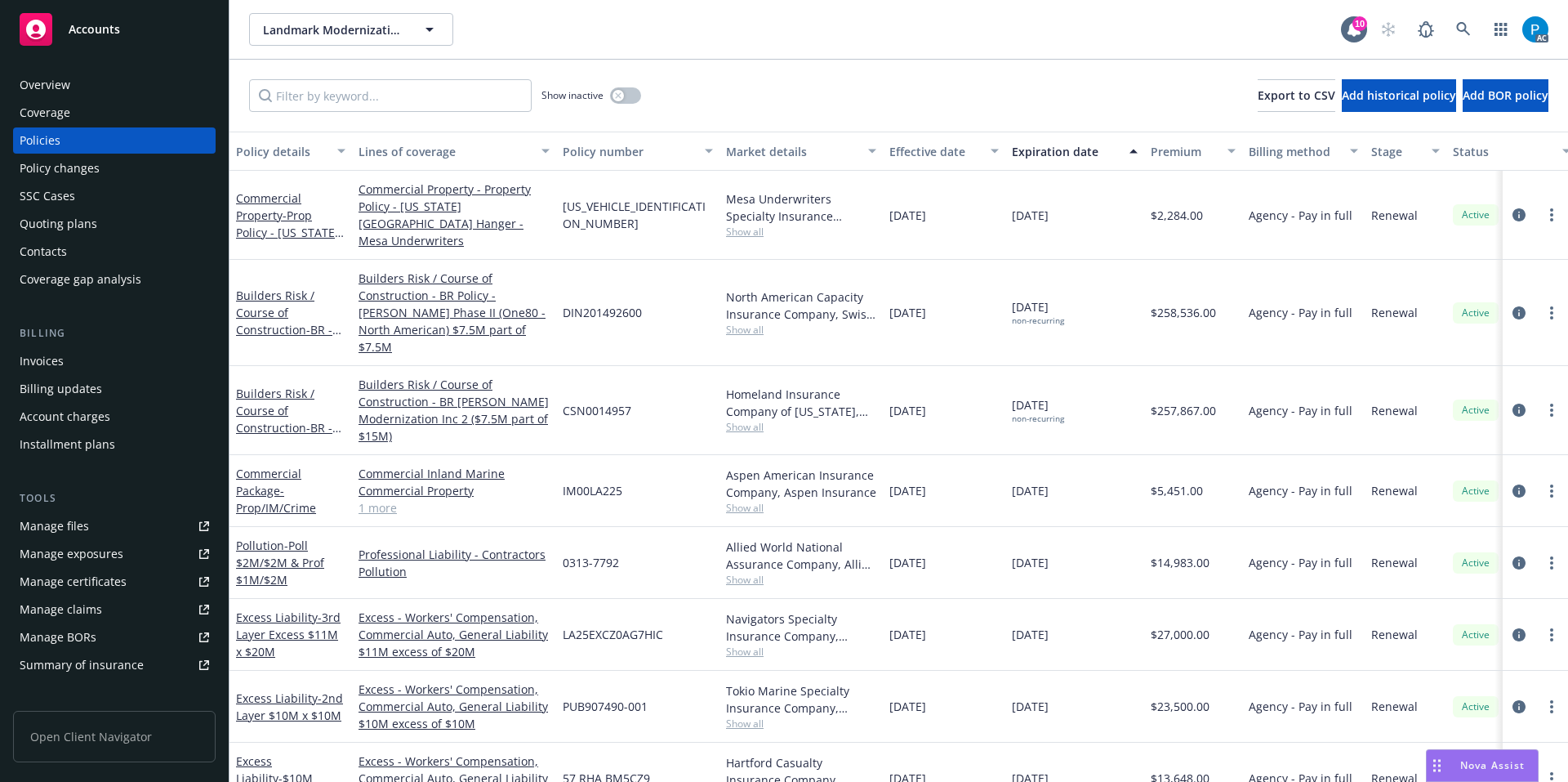
click at [67, 352] on div "Invoices" at bounding box center [114, 361] width 190 height 26
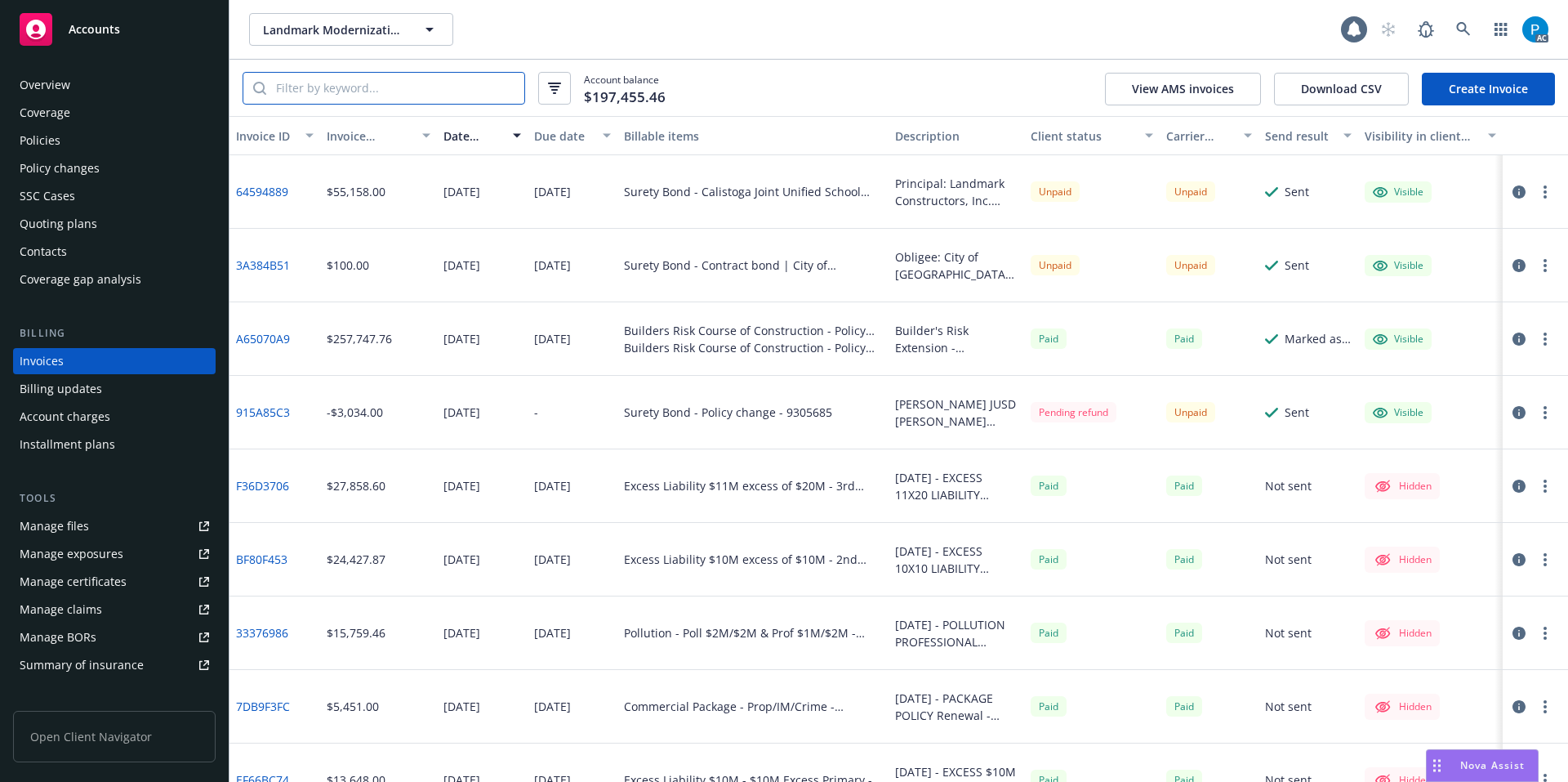
click at [360, 84] on input "search" at bounding box center [395, 88] width 258 height 31
paste input "57 WEA BD8RB3"
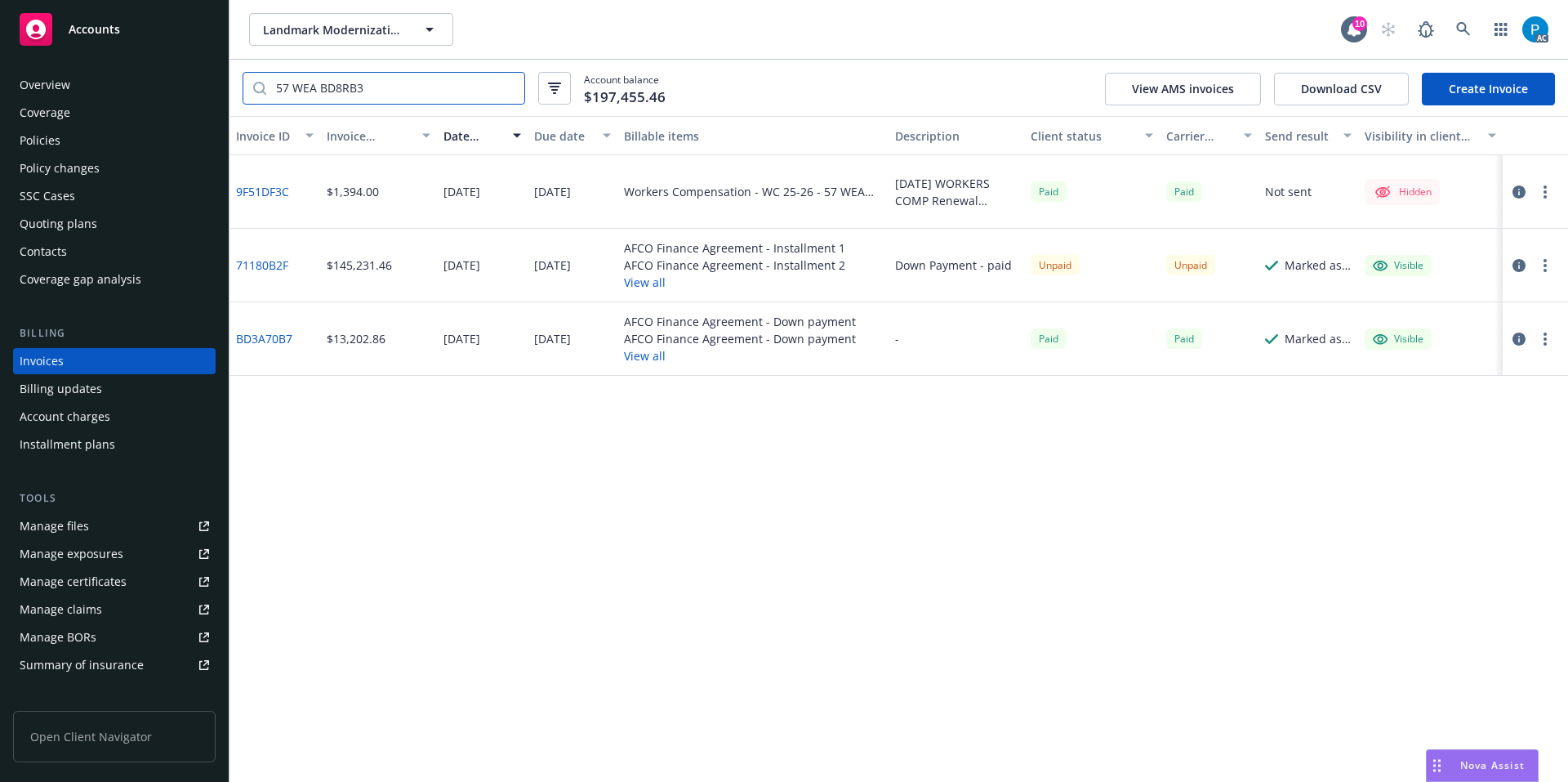
type input "57 WEA BD8RB3"
click at [71, 139] on div "Policies" at bounding box center [114, 140] width 190 height 26
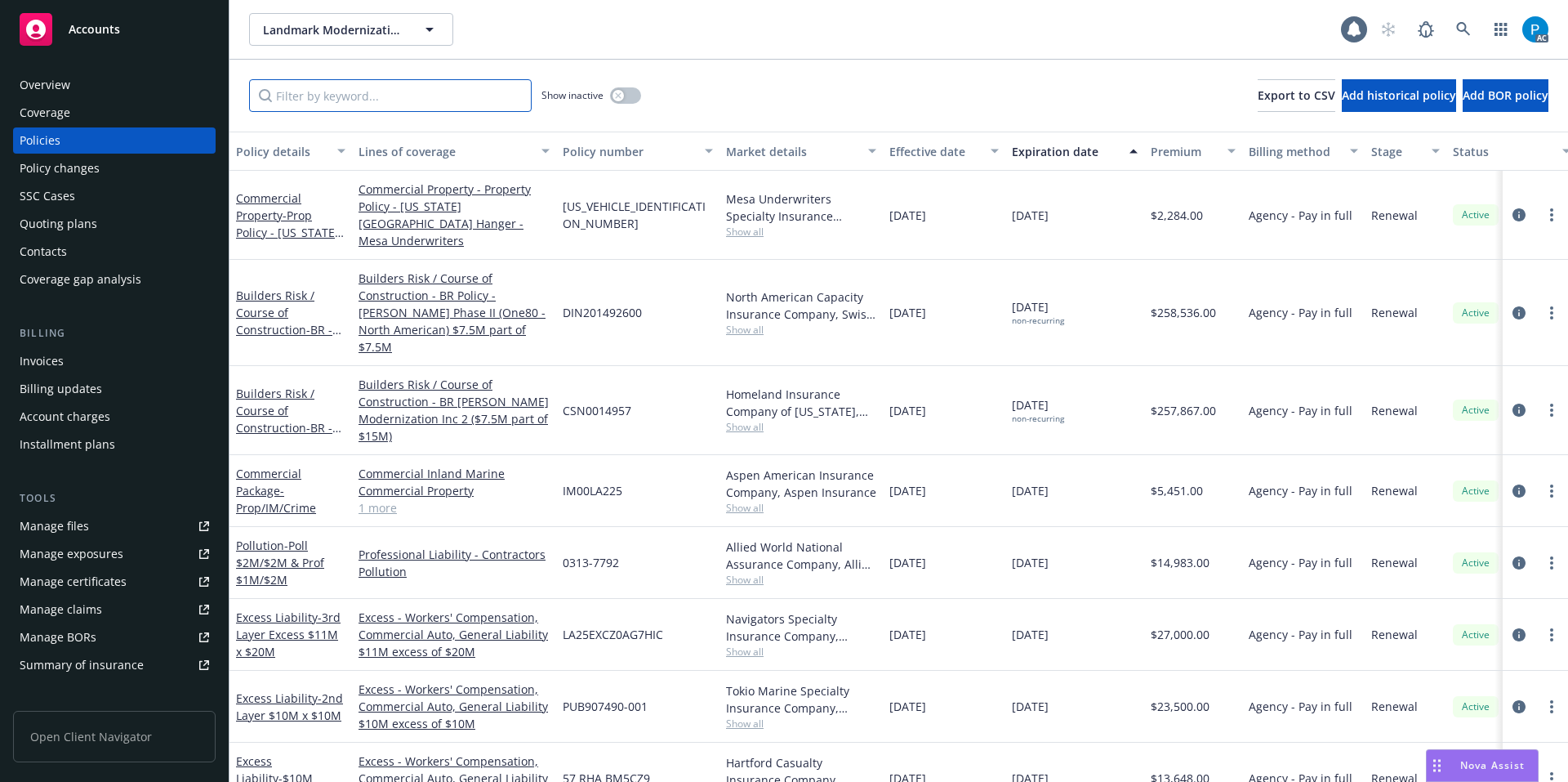
click at [371, 97] on input "Filter by keyword..." at bounding box center [390, 95] width 282 height 32
paste input "57 WEA BD8RB3"
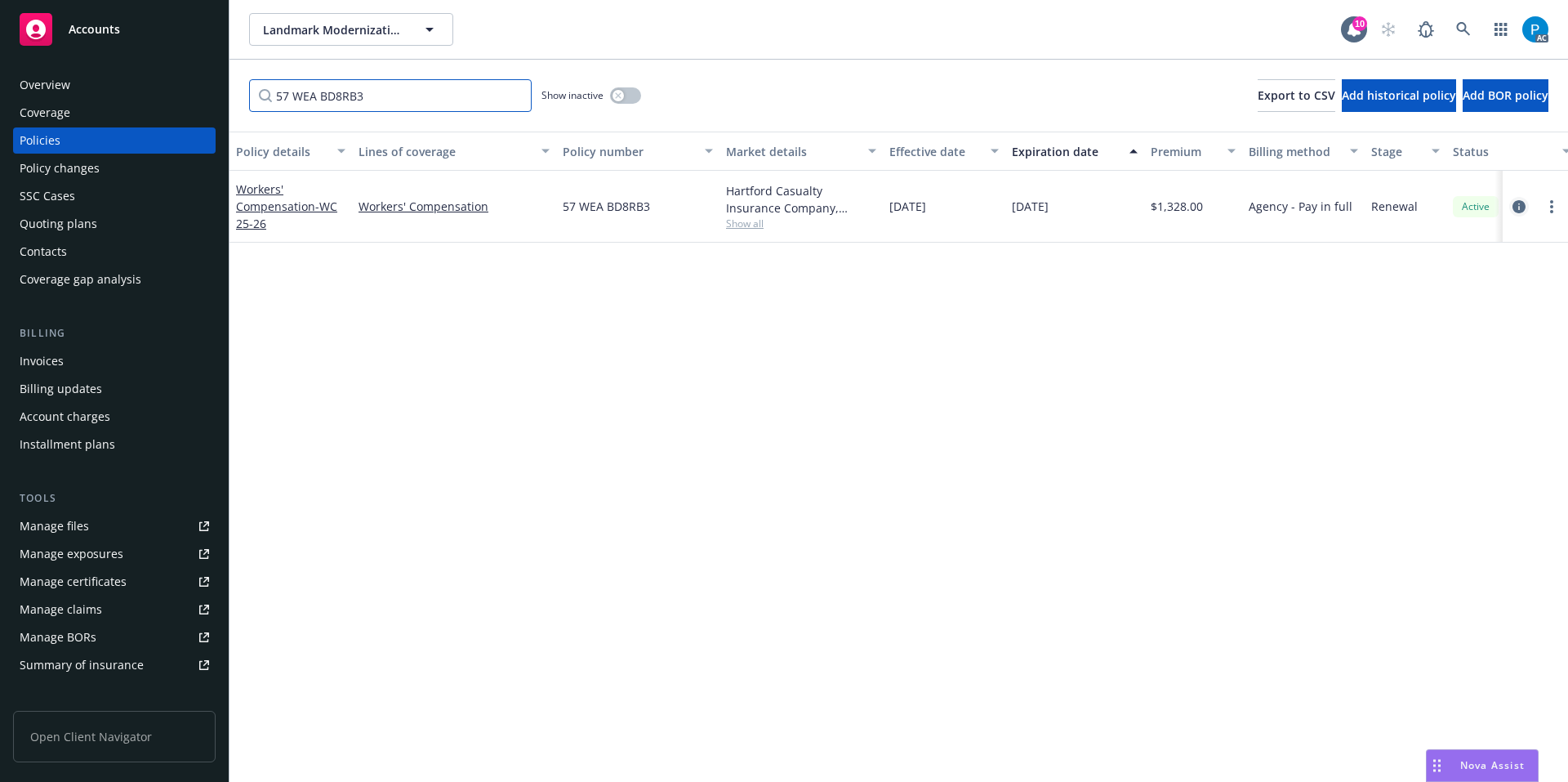
type input "57 WEA BD8RB3"
click at [1520, 210] on icon "circleInformation" at bounding box center [1518, 206] width 13 height 13
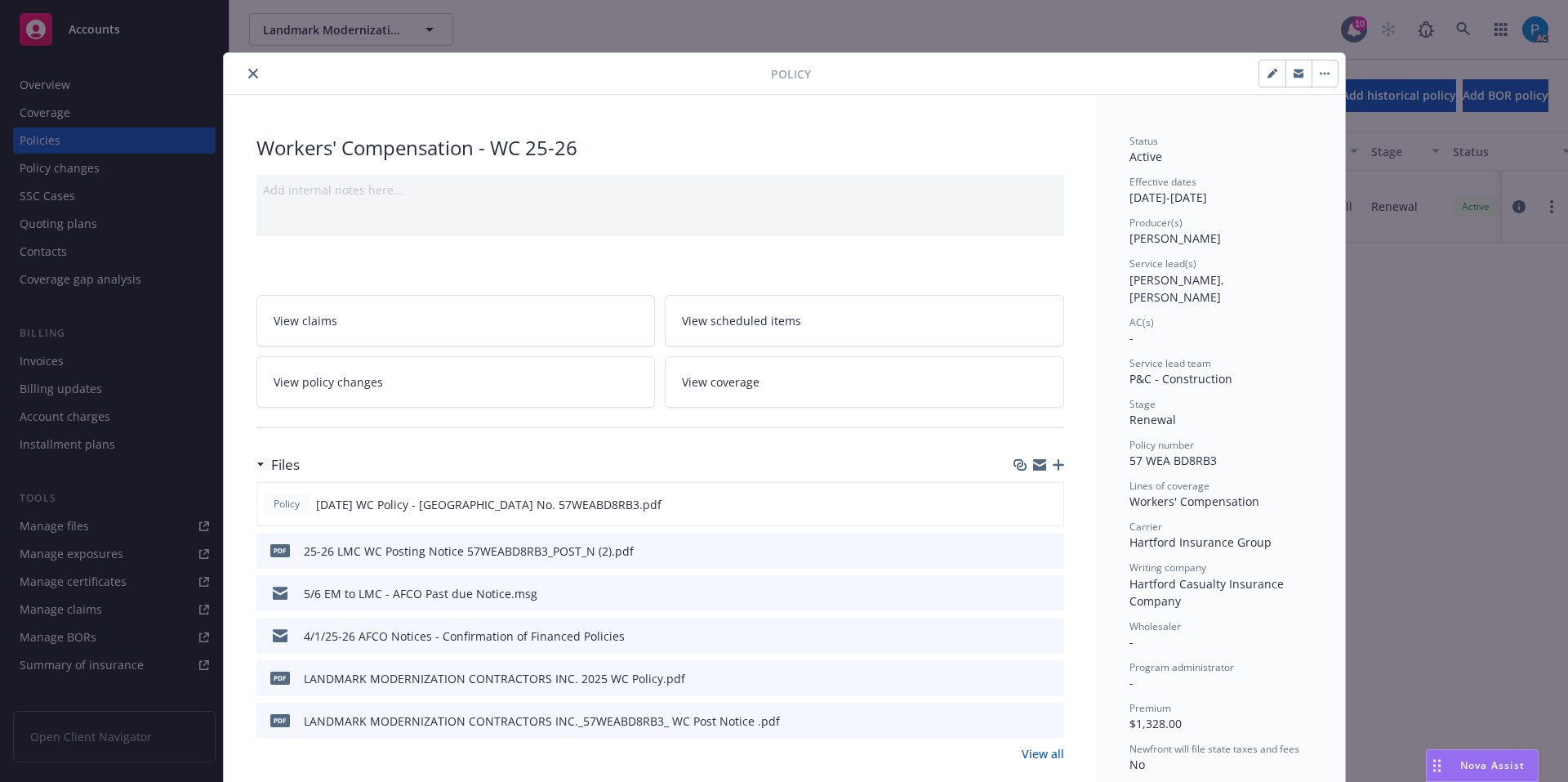
click at [243, 78] on button "close" at bounding box center [253, 73] width 20 height 20
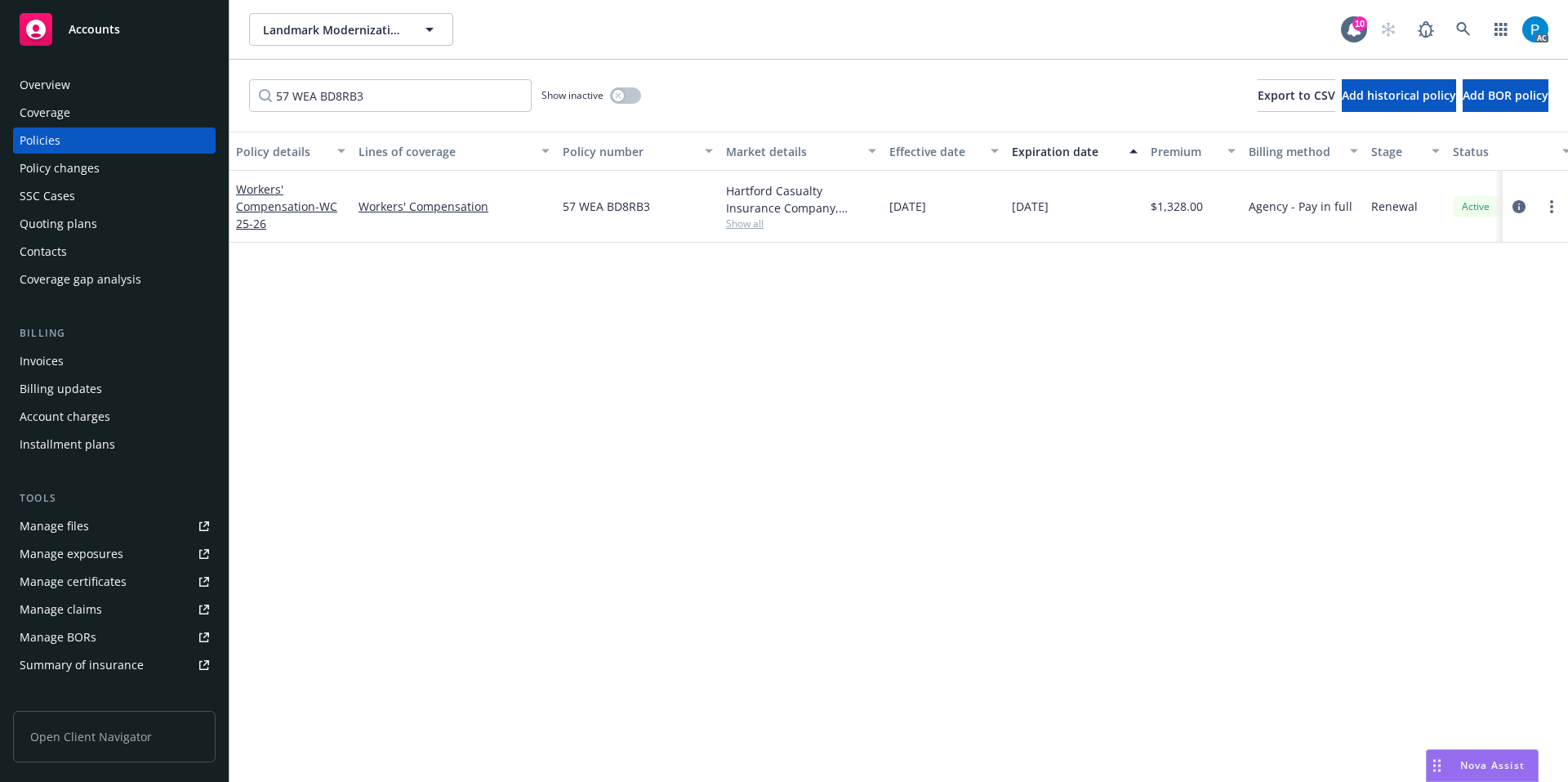
click at [160, 49] on link "Accounts" at bounding box center [113, 29] width 202 height 46
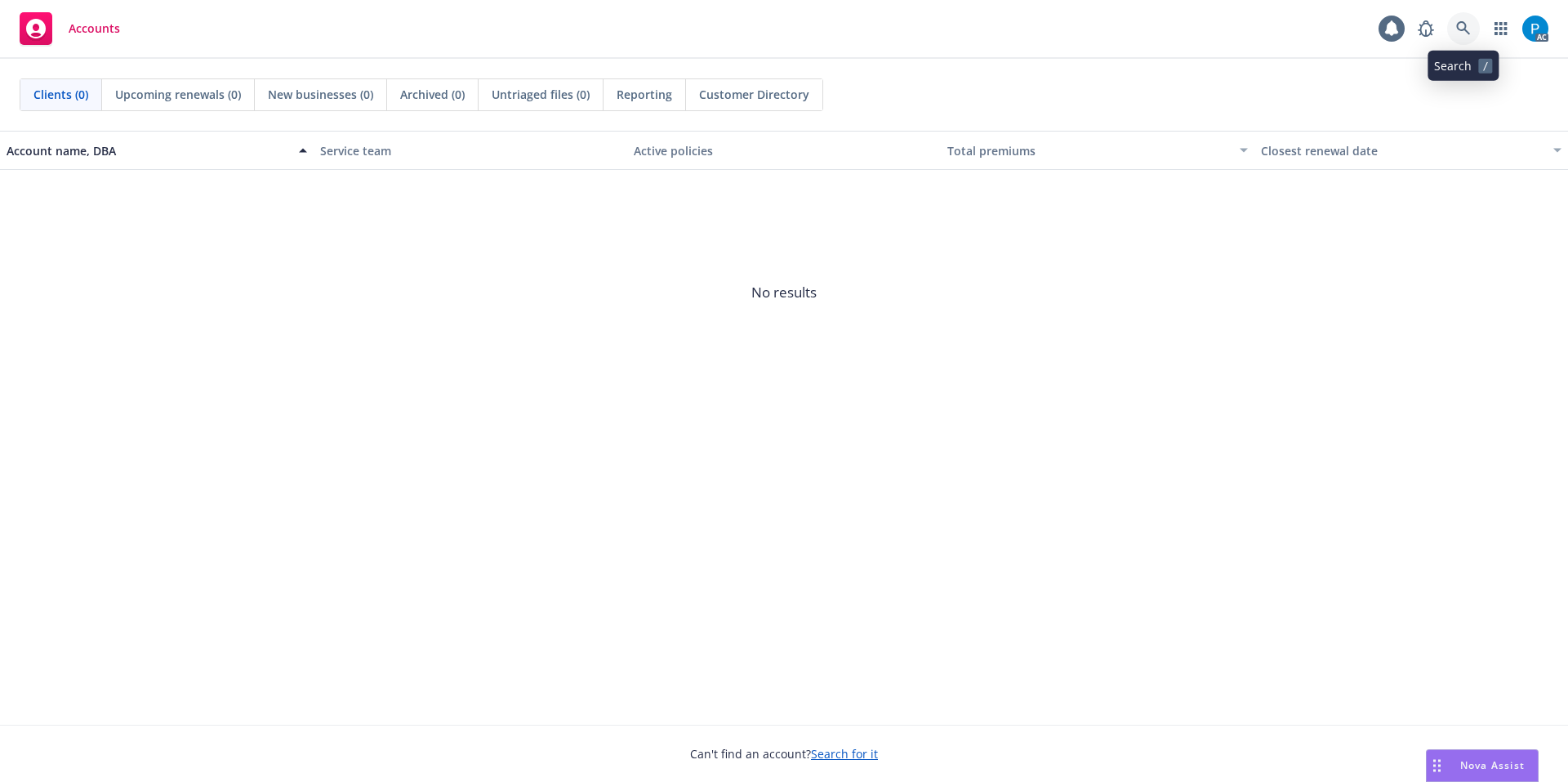
click at [1464, 23] on icon at bounding box center [1462, 28] width 14 height 14
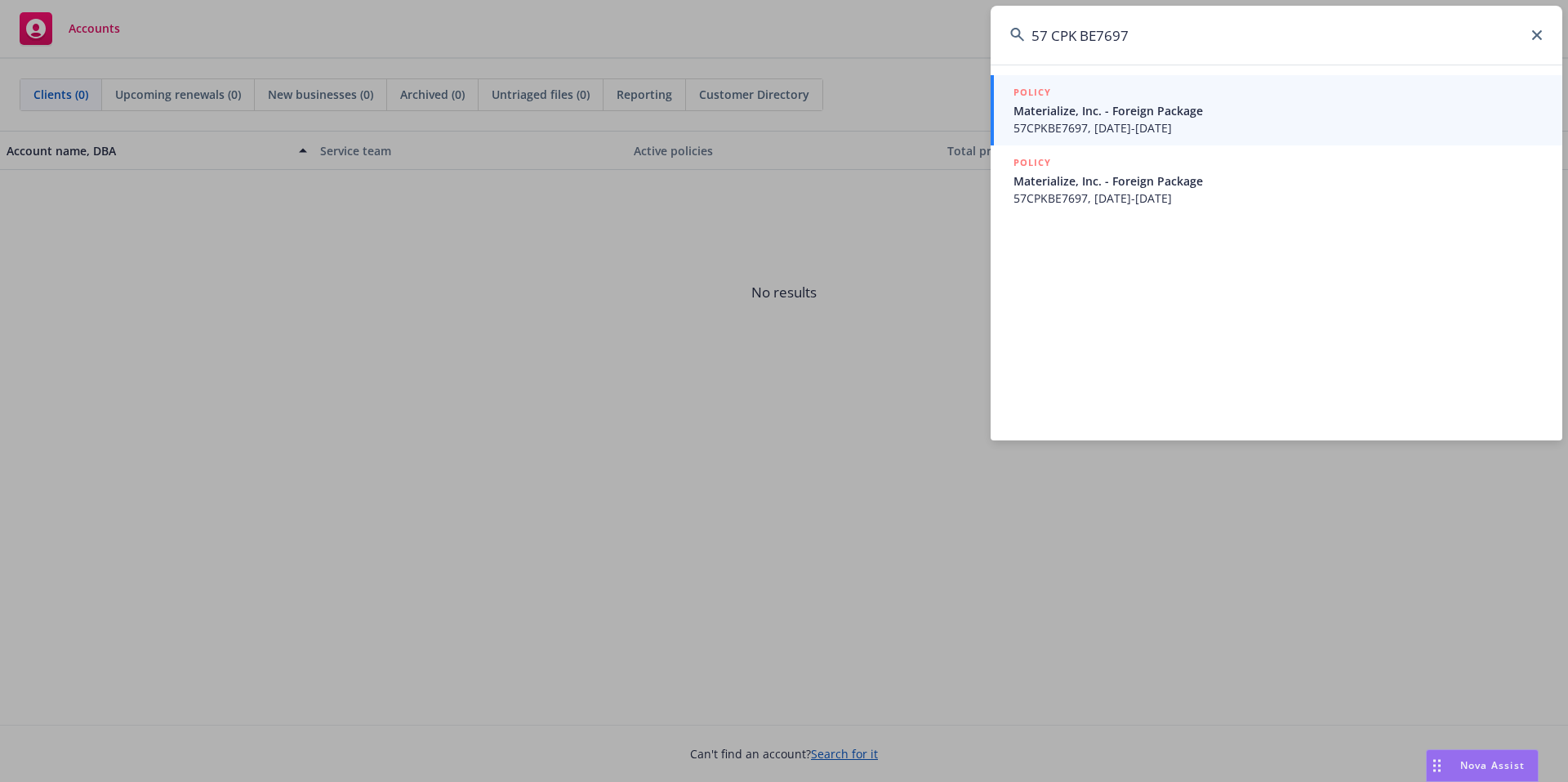
click at [1055, 34] on input "57 CPK BE7697" at bounding box center [1276, 35] width 572 height 59
type input "57CPKBE7697"
click at [1106, 105] on span "Materialize, Inc. - Foreign Package" at bounding box center [1278, 110] width 530 height 18
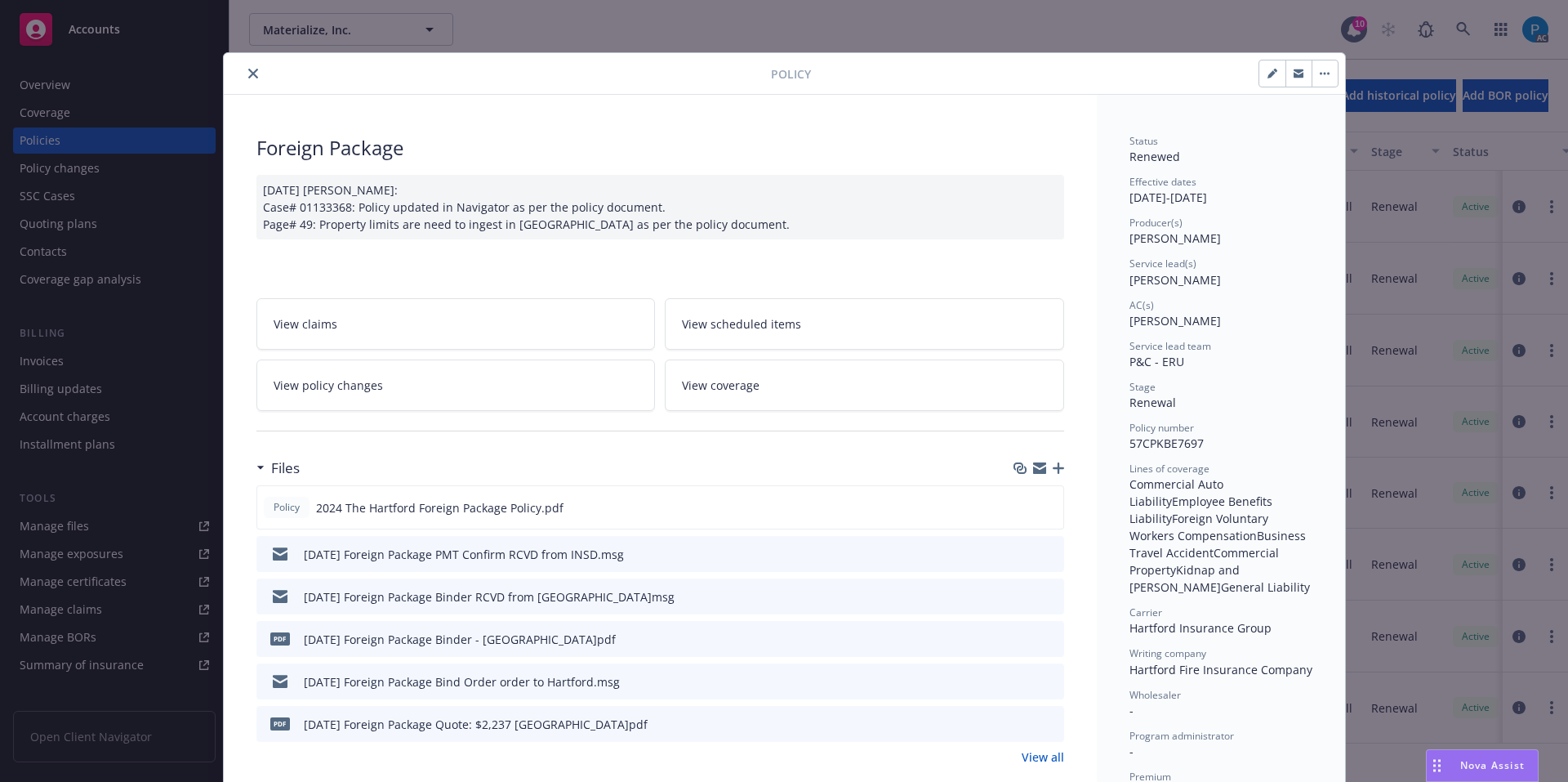
click at [248, 72] on icon "close" at bounding box center [253, 73] width 10 height 10
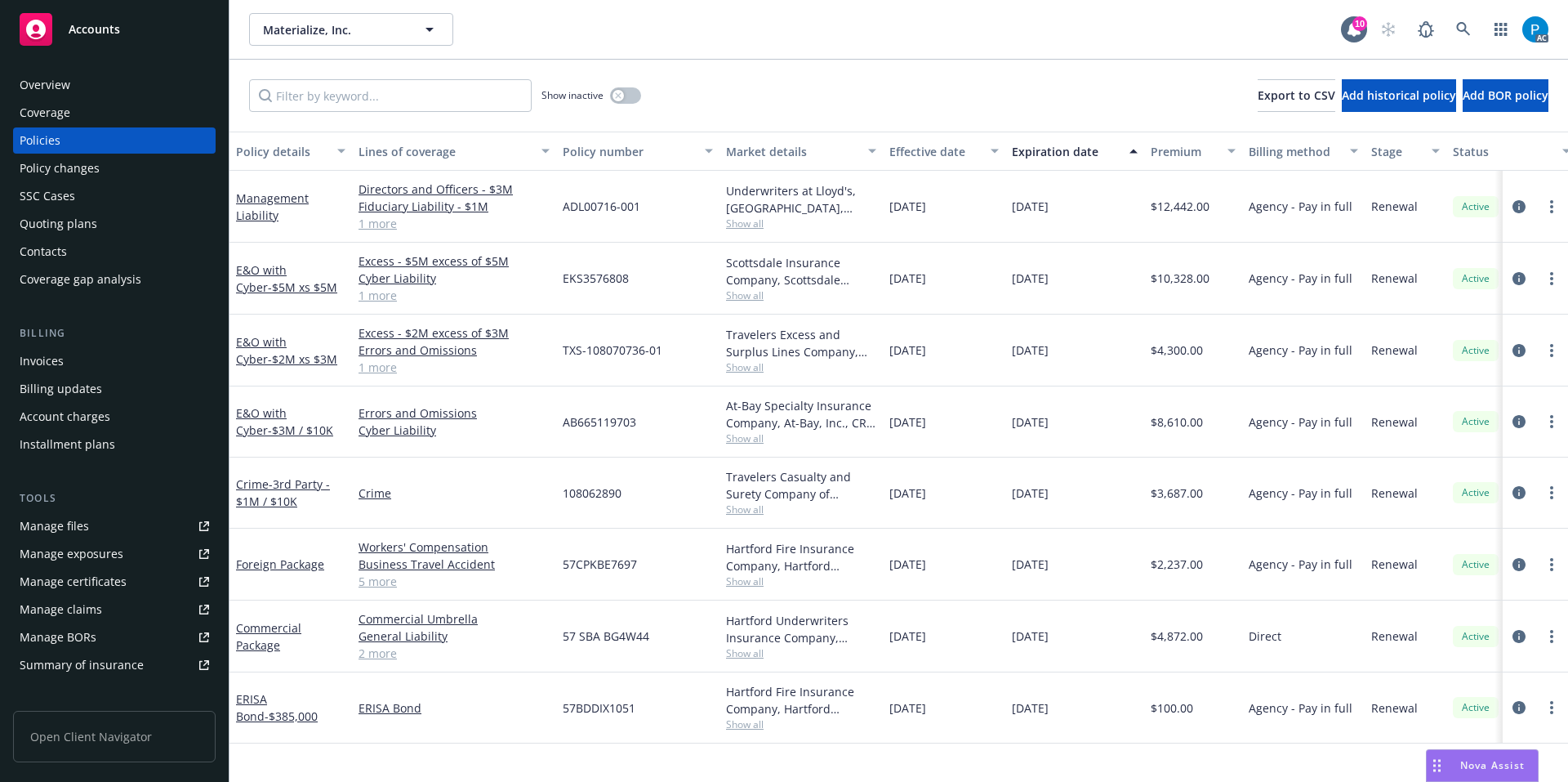
click at [84, 352] on div "Invoices" at bounding box center [114, 361] width 190 height 26
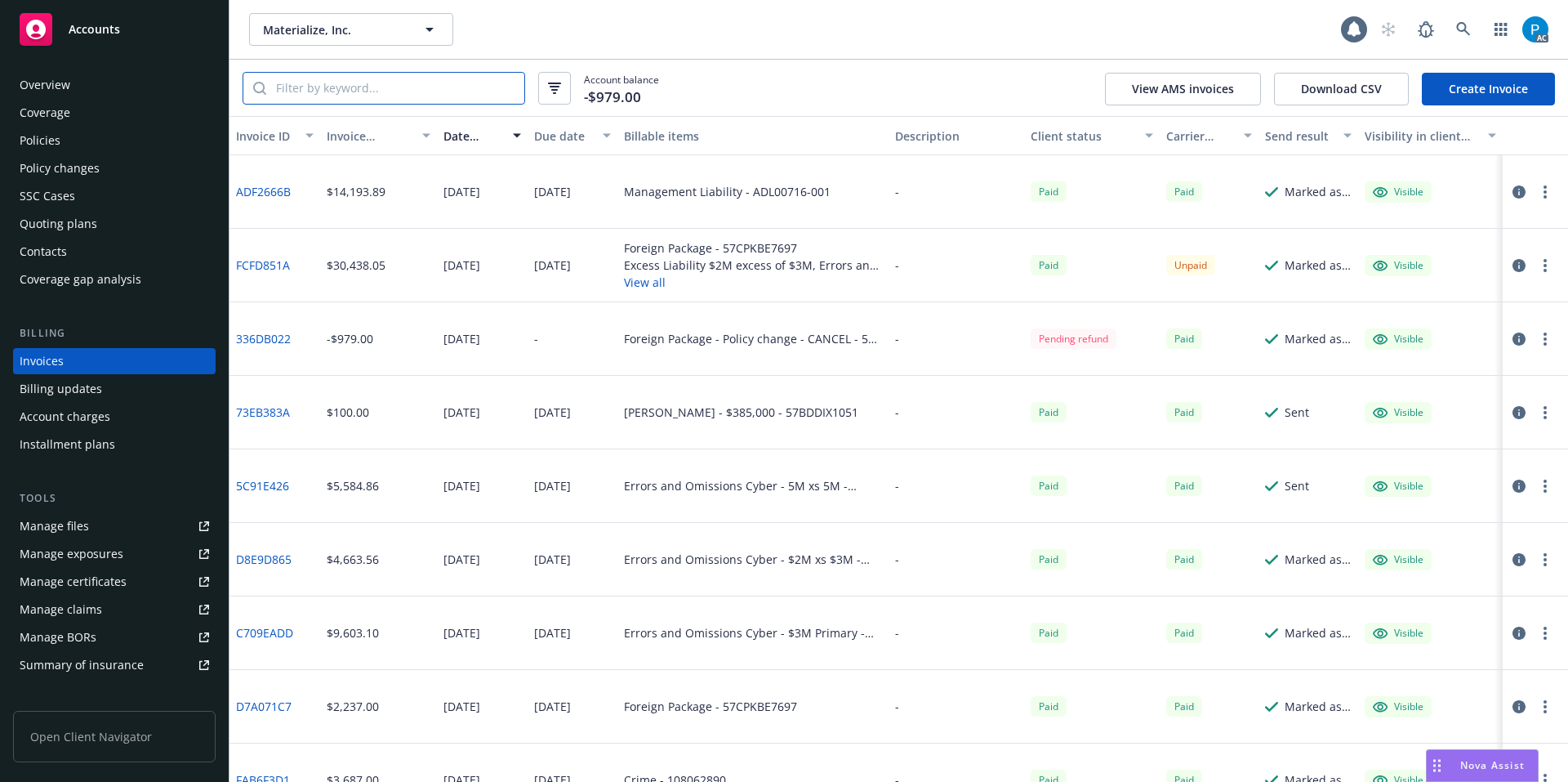
click at [402, 94] on input "search" at bounding box center [395, 88] width 258 height 31
paste input "57CPKBE7697"
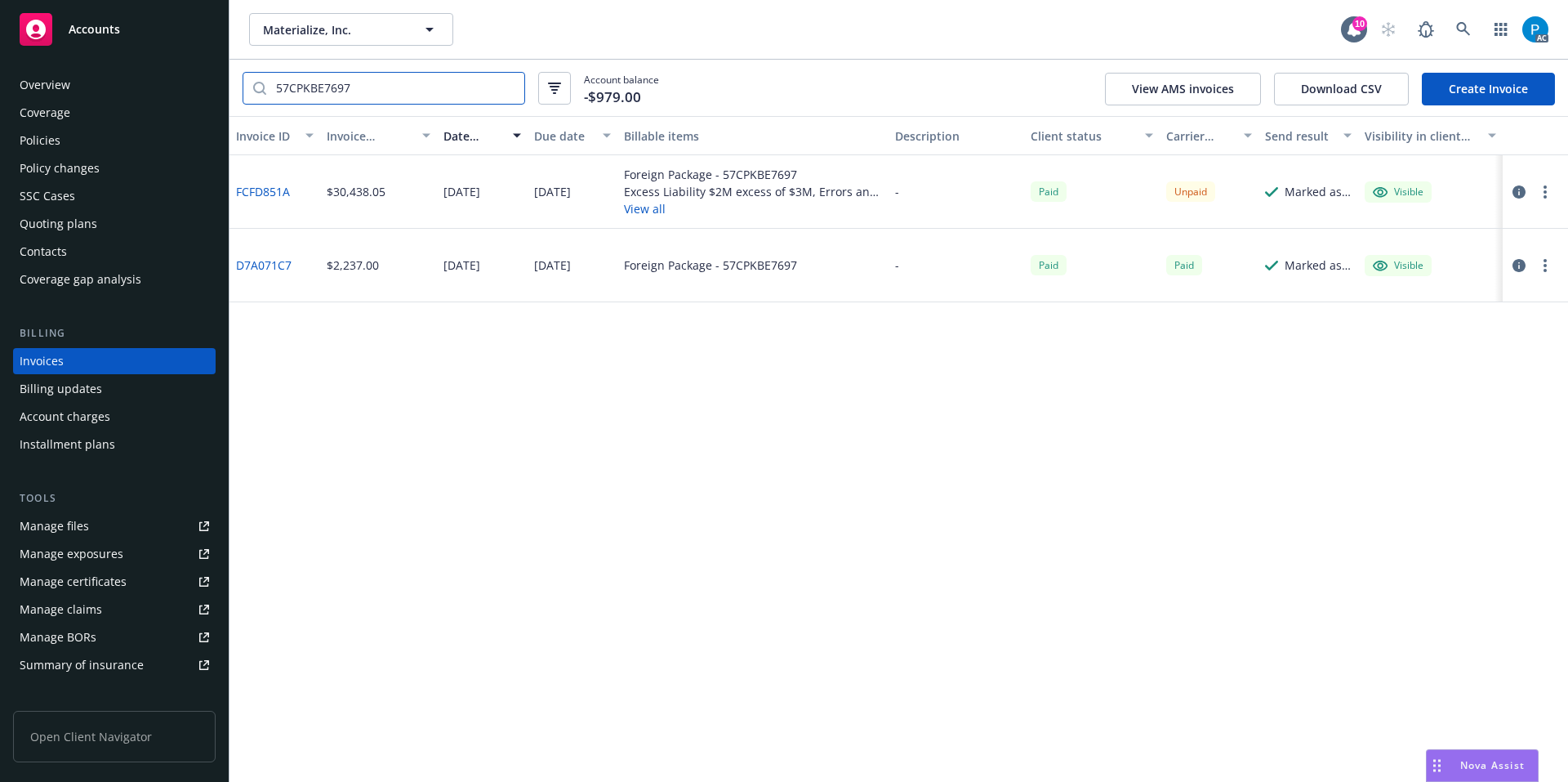
type input "57CPKBE7697"
click at [1509, 188] on button "button" at bounding box center [1518, 192] width 20 height 20
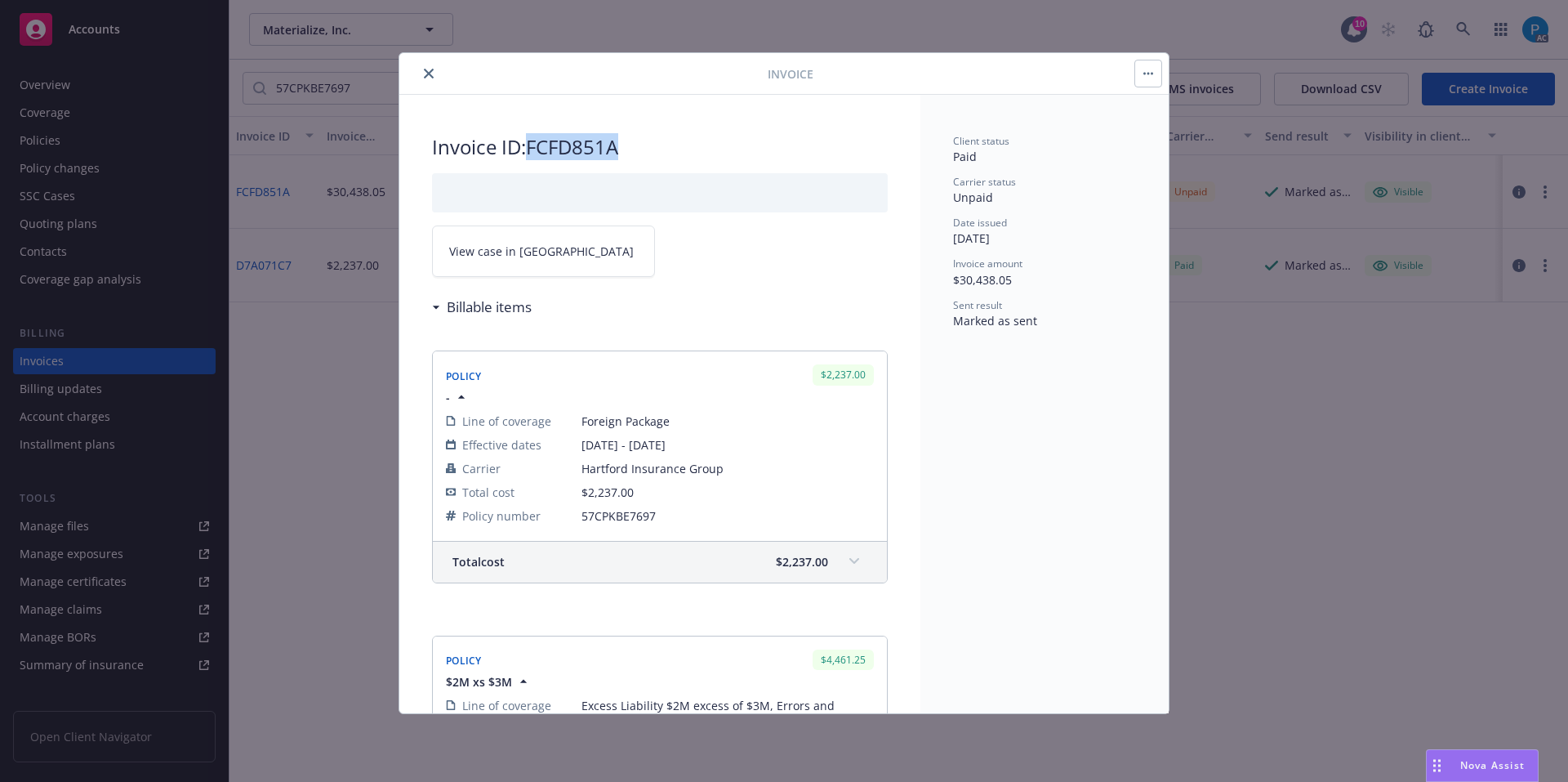
drag, startPoint x: 620, startPoint y: 145, endPoint x: 535, endPoint y: 141, distance: 85.1
click at [535, 141] on h2 "Invoice ID: FCFD851A" at bounding box center [659, 147] width 455 height 26
copy h2 "FCFD851A"
click at [514, 250] on span "View case in [GEOGRAPHIC_DATA]" at bounding box center [541, 251] width 185 height 18
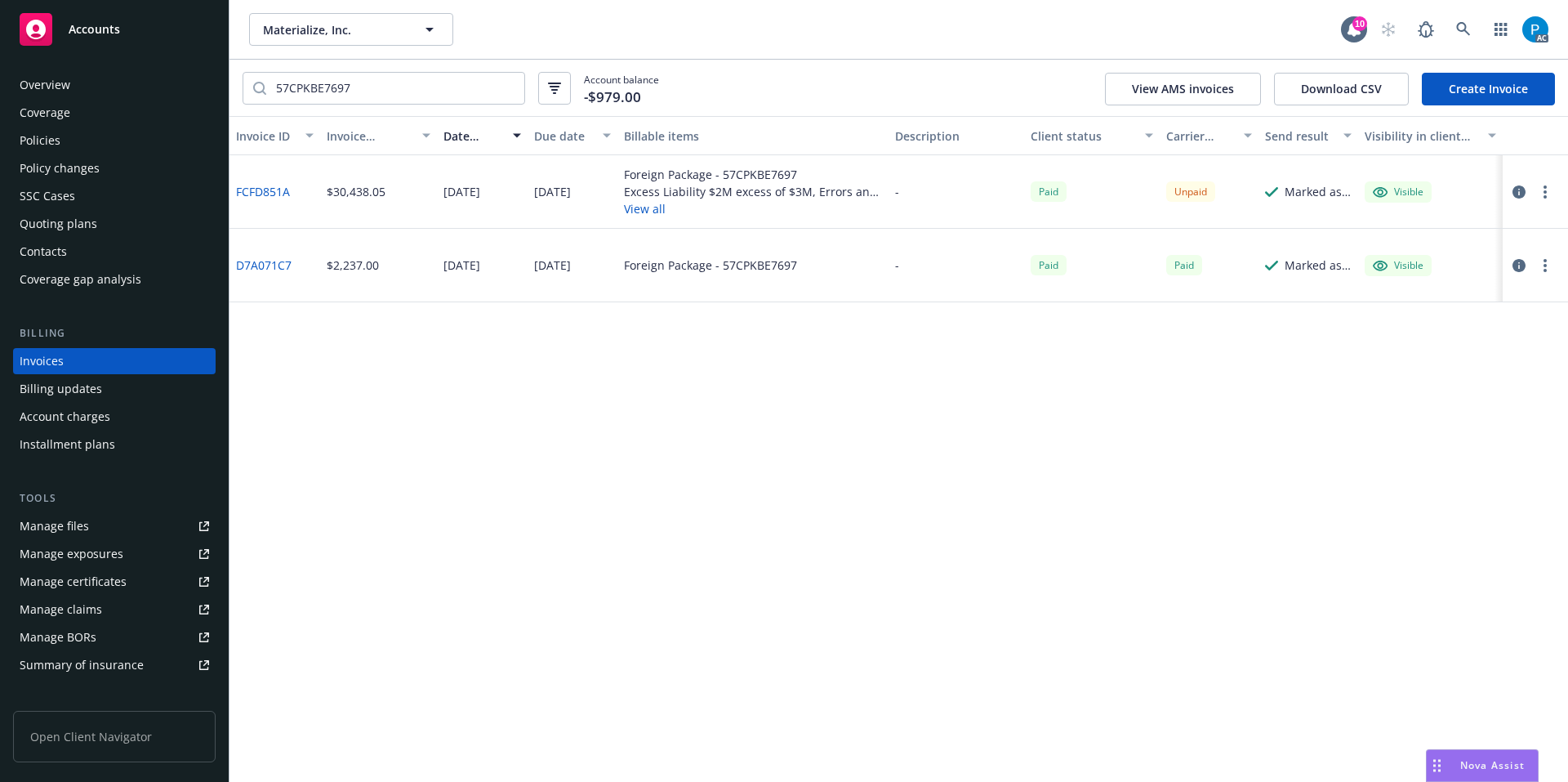
click at [106, 18] on div "Accounts" at bounding box center [114, 28] width 190 height 32
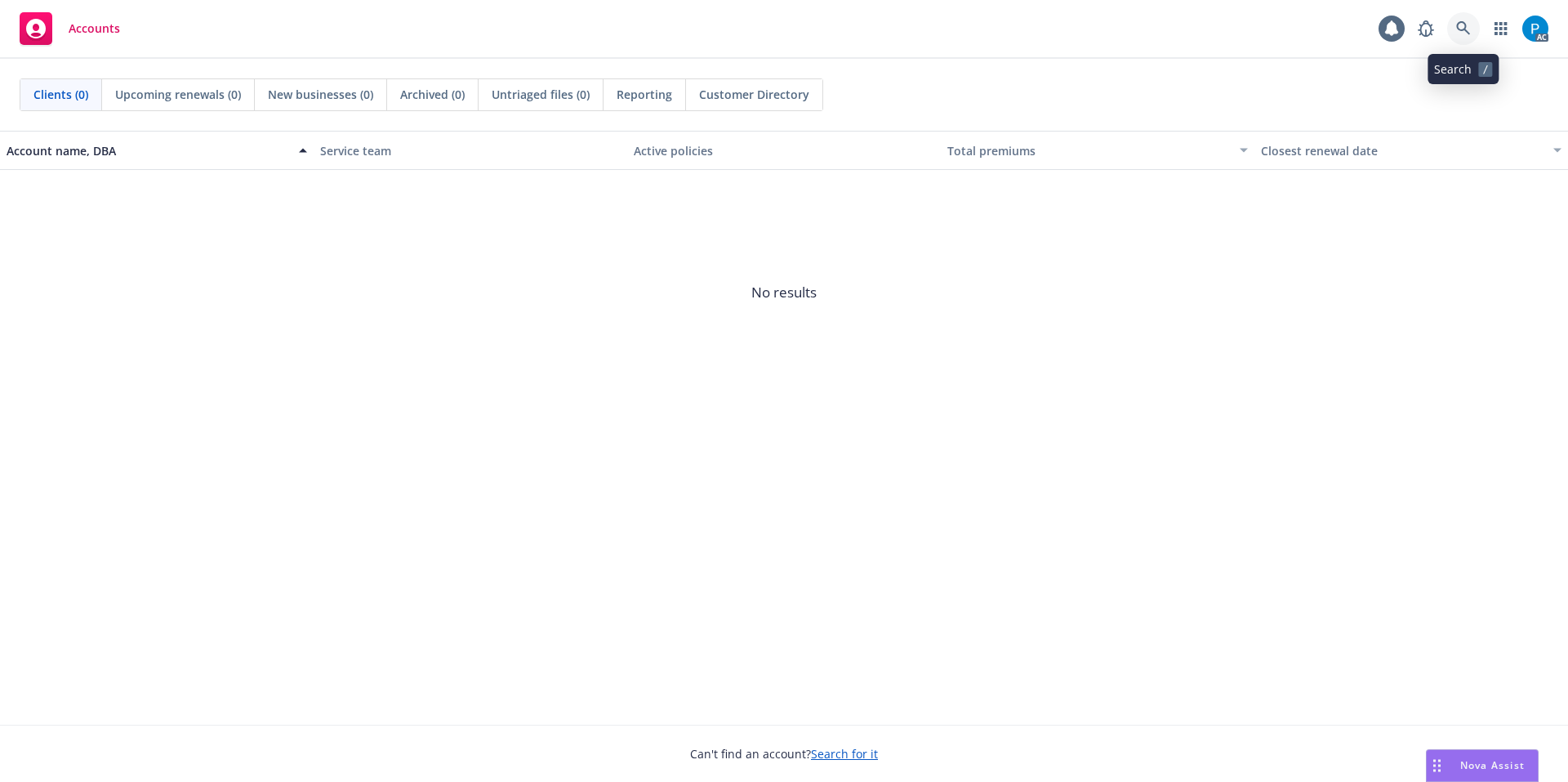
click at [1468, 20] on link at bounding box center [1462, 28] width 32 height 32
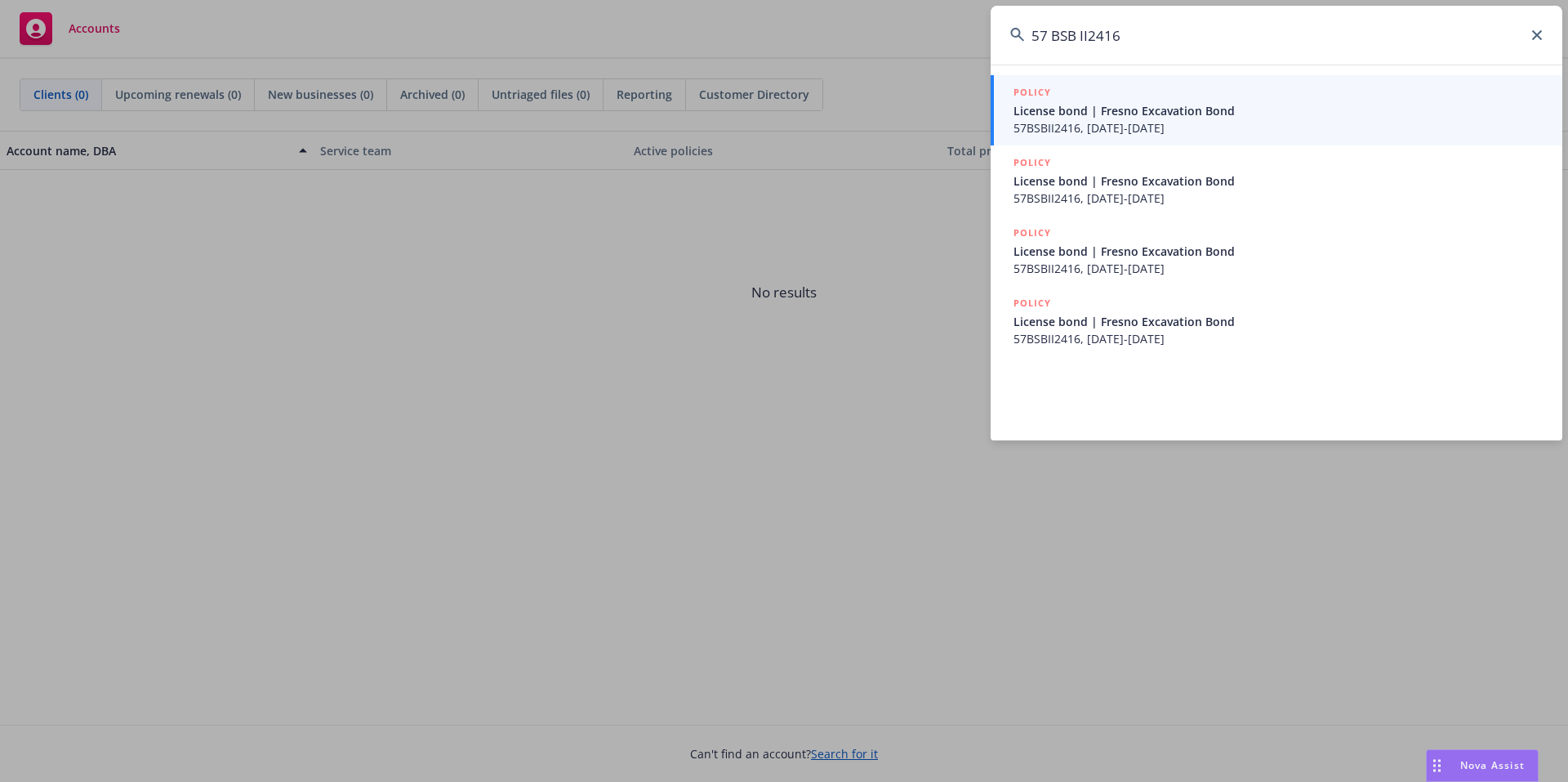
click at [1051, 35] on input "57 BSB II2416" at bounding box center [1276, 35] width 572 height 59
type input "57BSBII2416"
click at [1125, 119] on span "57BSBII2416, [DATE]-[DATE]" at bounding box center [1278, 128] width 530 height 18
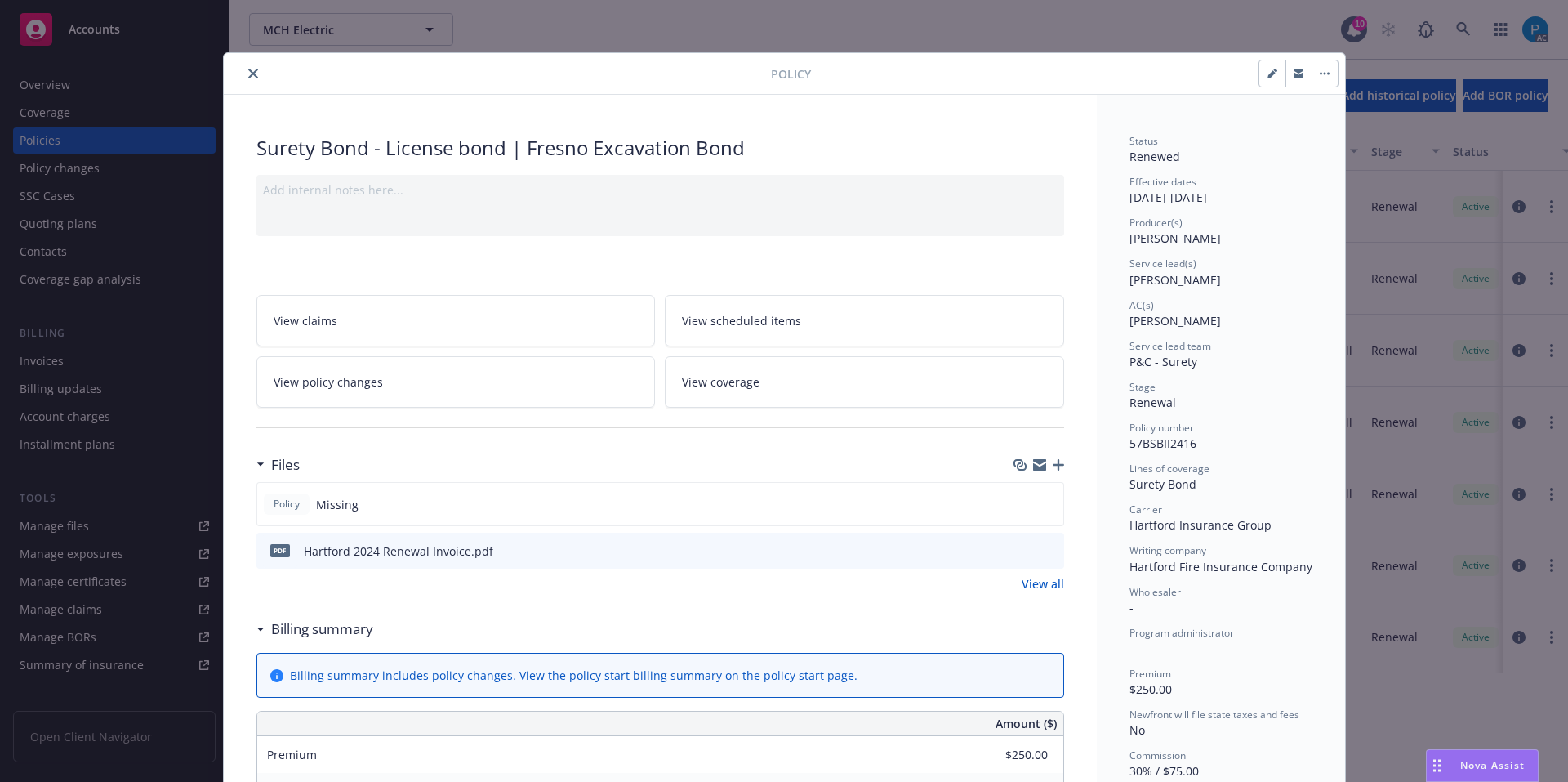
click at [248, 71] on icon "close" at bounding box center [253, 73] width 10 height 10
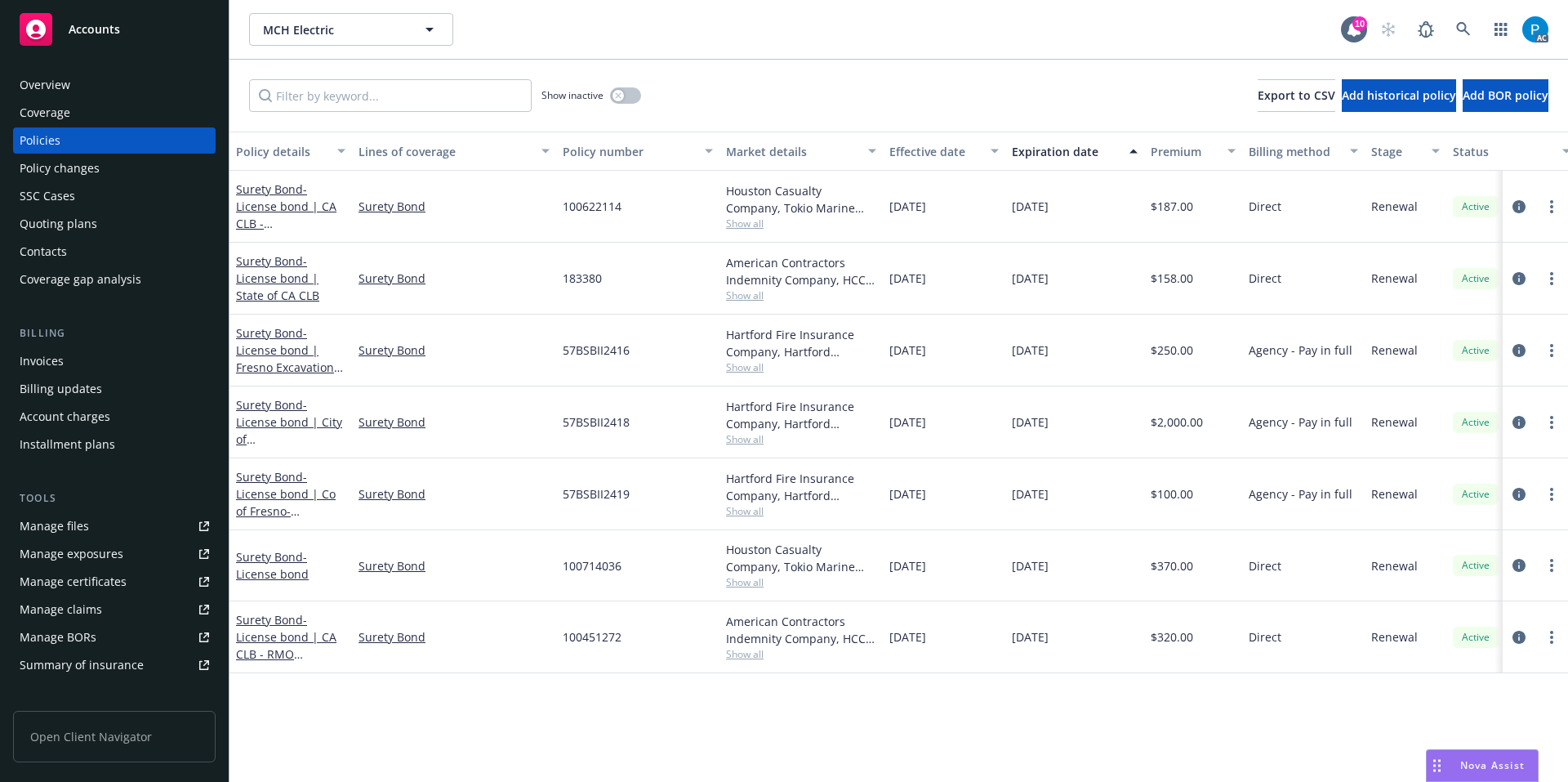
click at [67, 361] on div "Invoices" at bounding box center [114, 361] width 190 height 26
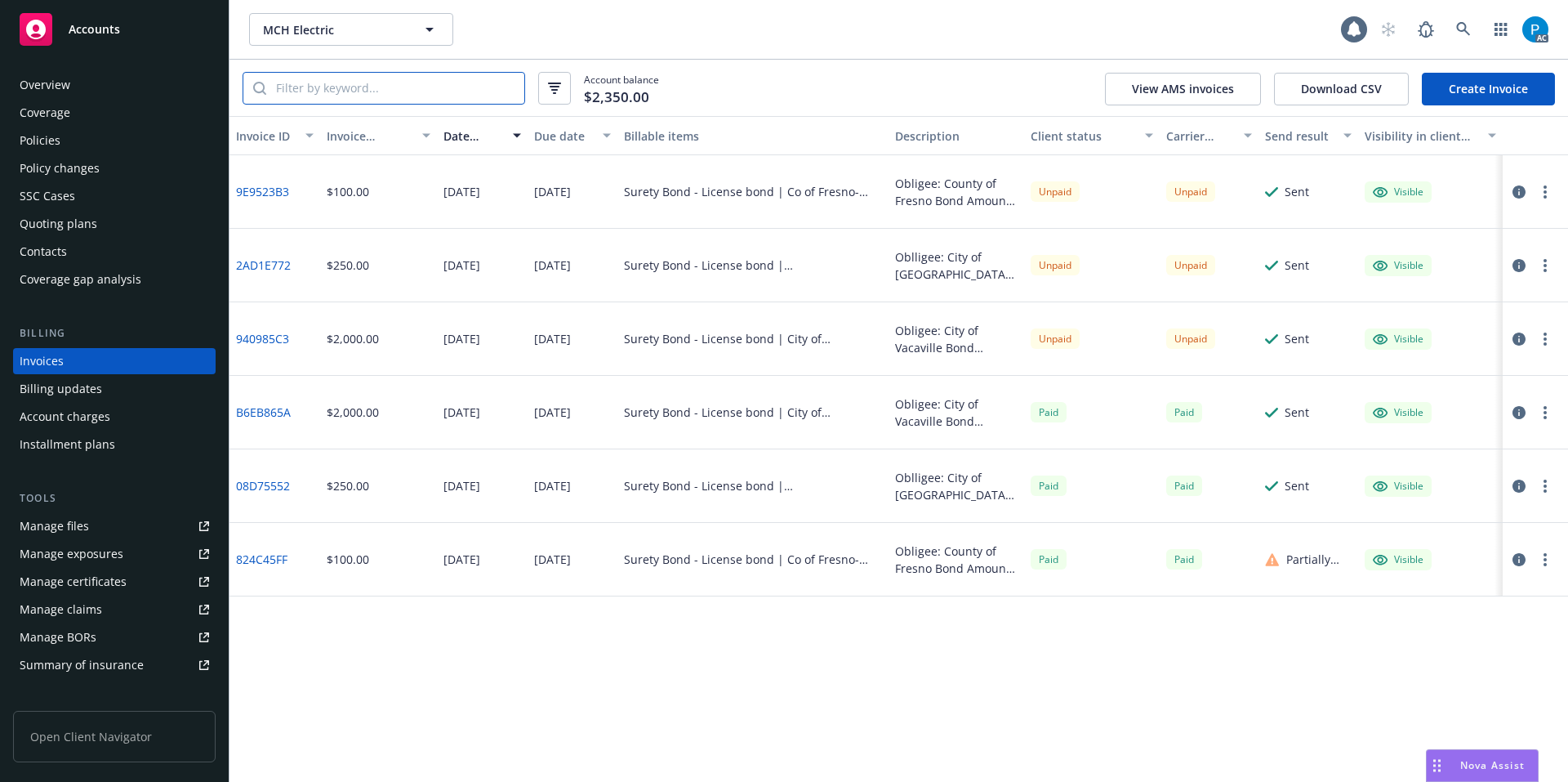
click at [350, 88] on input "search" at bounding box center [395, 88] width 258 height 31
paste input "57BSBII2416"
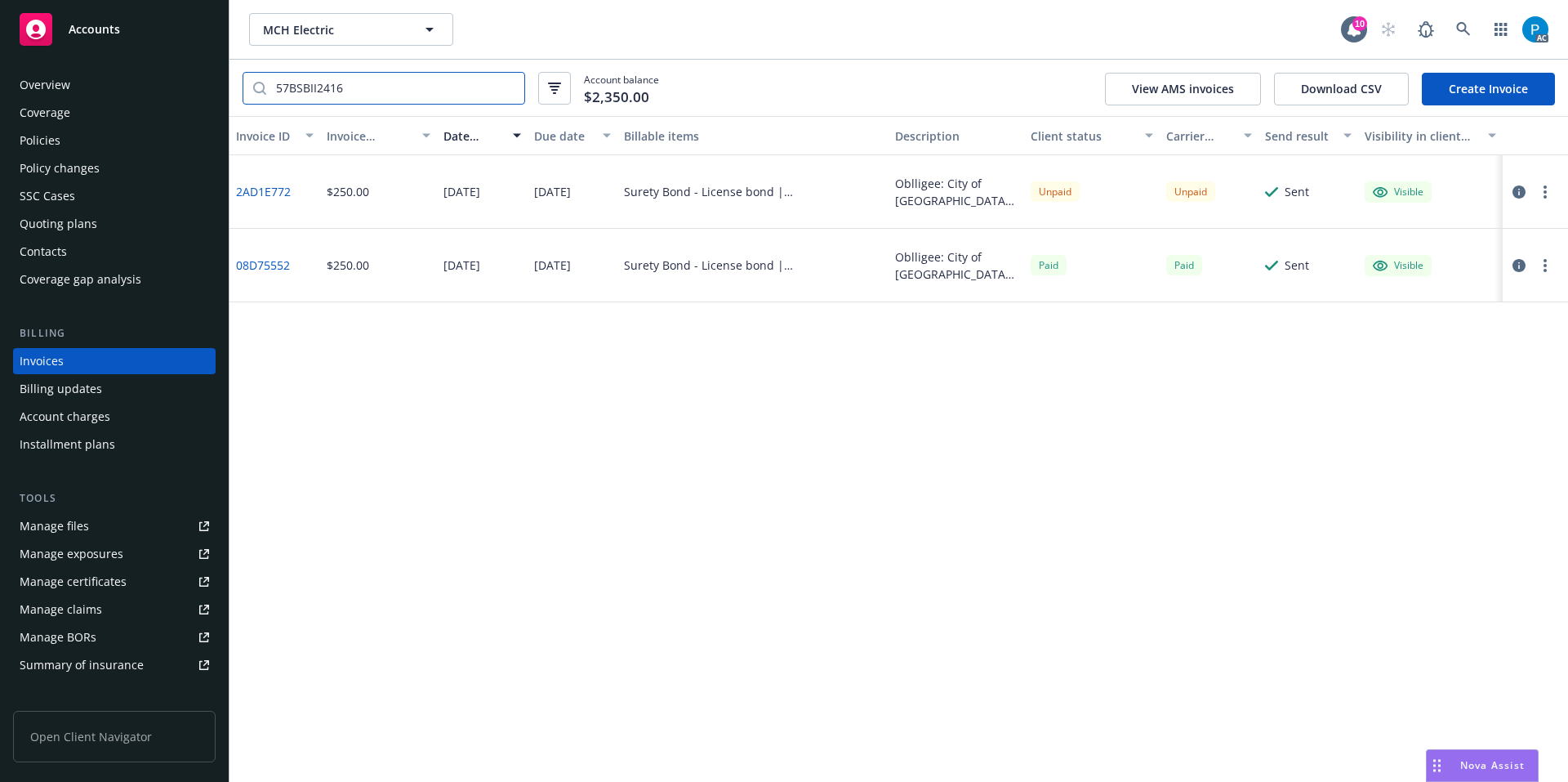
drag, startPoint x: 360, startPoint y: 83, endPoint x: 206, endPoint y: 94, distance: 154.4
click at [206, 94] on div "Accounts Overview Coverage Policies Policy changes SSC Cases Quoting plans Cont…" at bounding box center [784, 391] width 1568 height 782
paste input "BSB II2418"
click at [298, 81] on input "57 BSB II2418" at bounding box center [395, 88] width 258 height 31
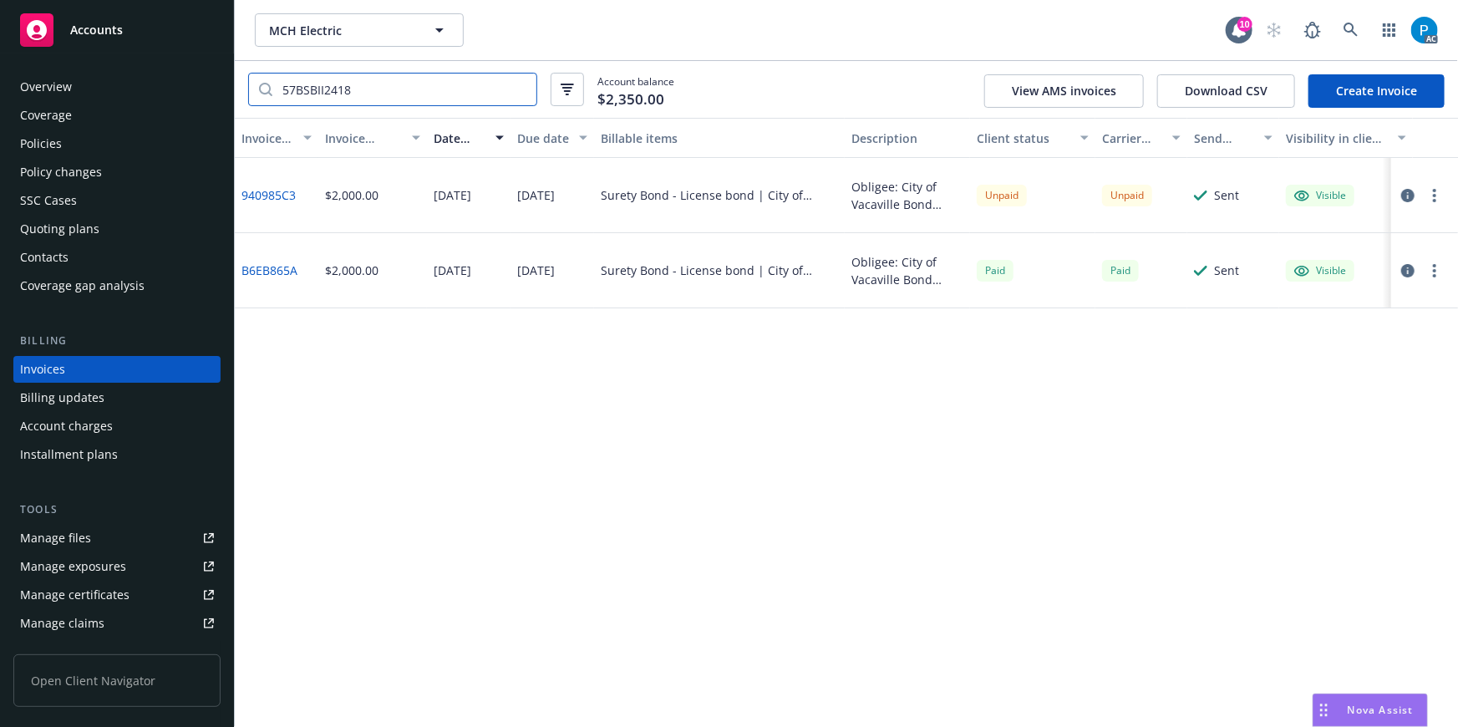
type input "57BSBII2418"
click at [81, 142] on div "Policies" at bounding box center [117, 143] width 194 height 27
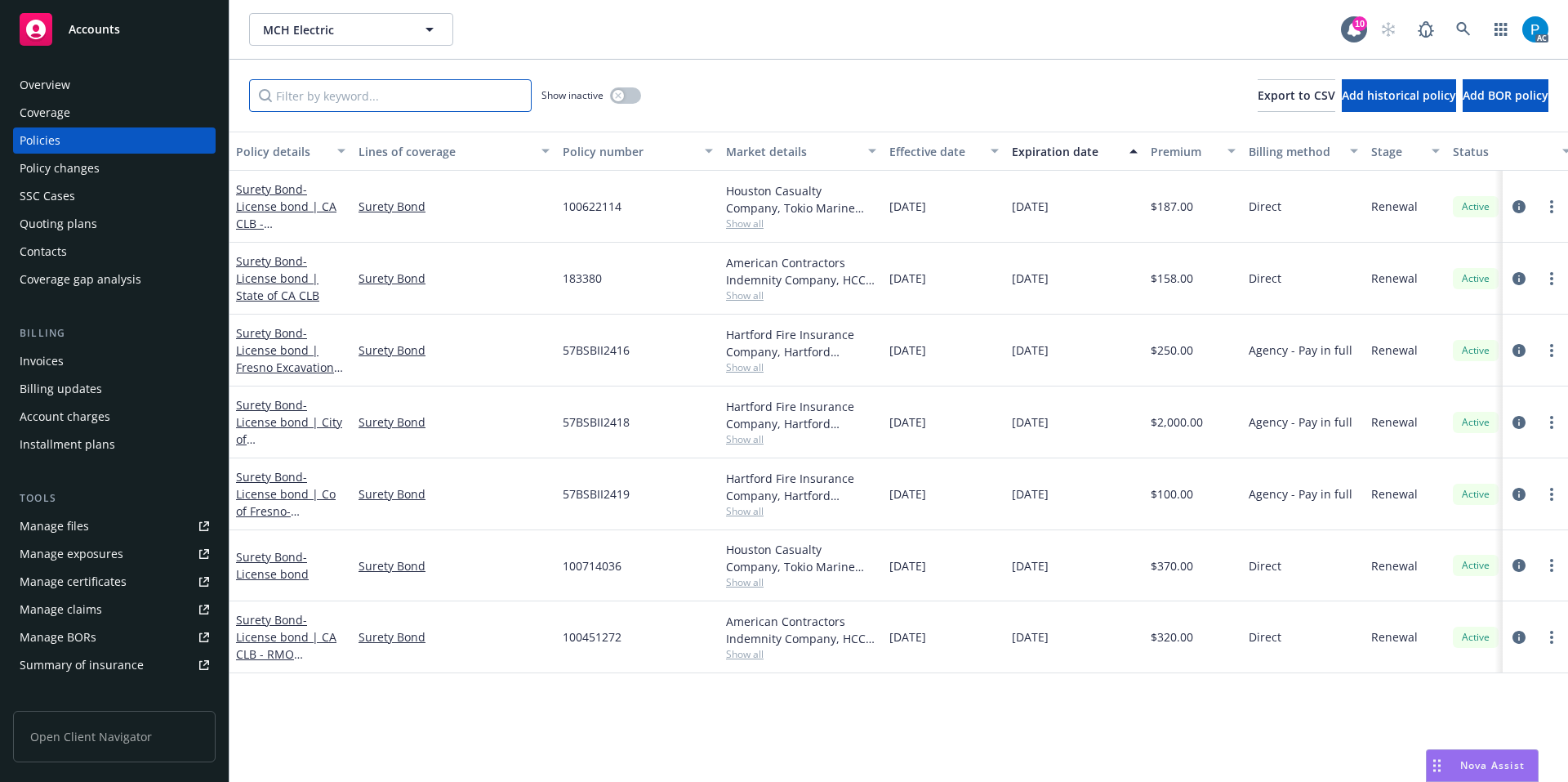
click at [397, 97] on input "Filter by keyword..." at bounding box center [390, 95] width 282 height 32
paste input "57BSBII2418"
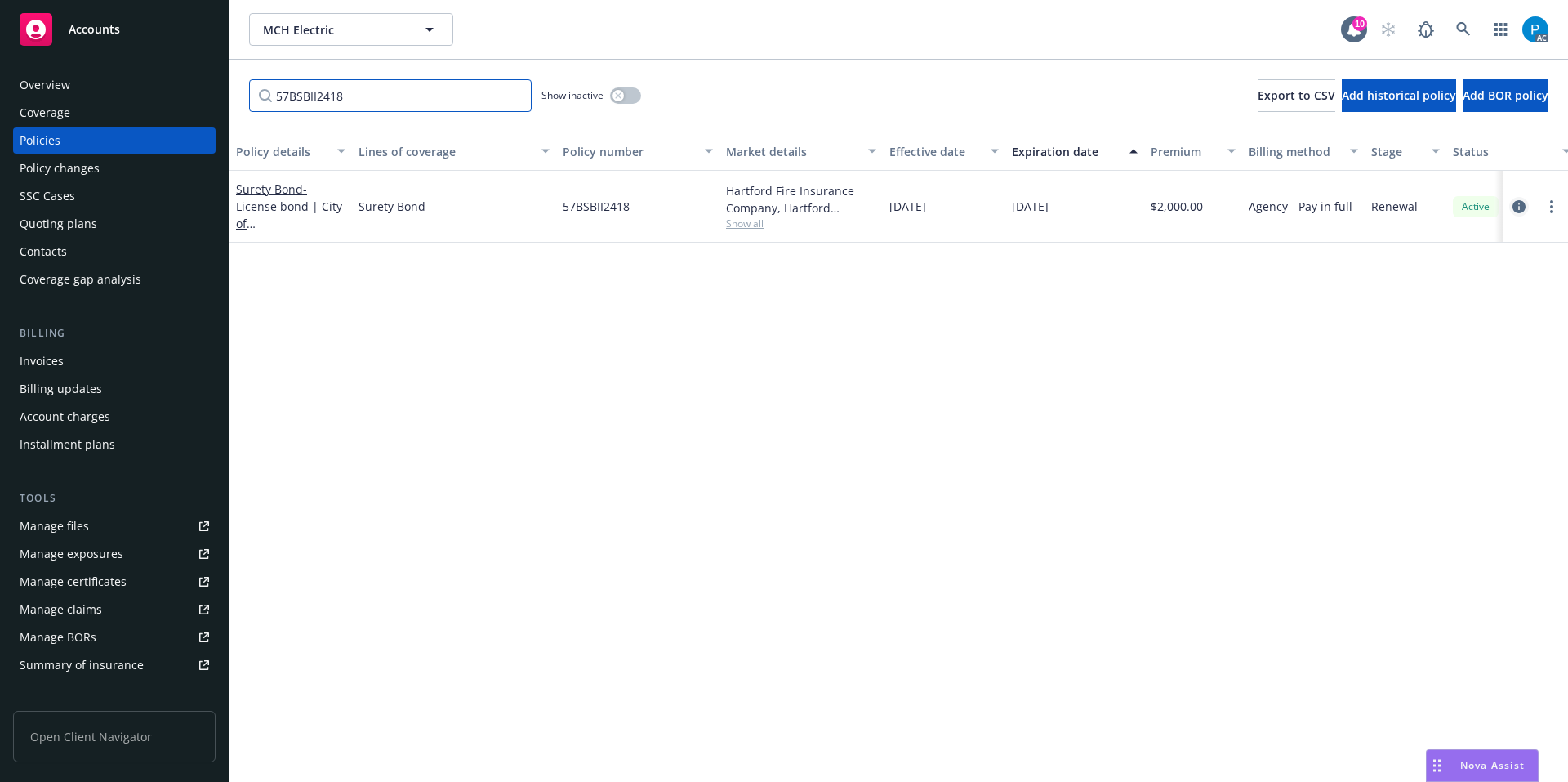
type input "57BSBII2418"
click at [1517, 201] on icon "circleInformation" at bounding box center [1518, 206] width 13 height 13
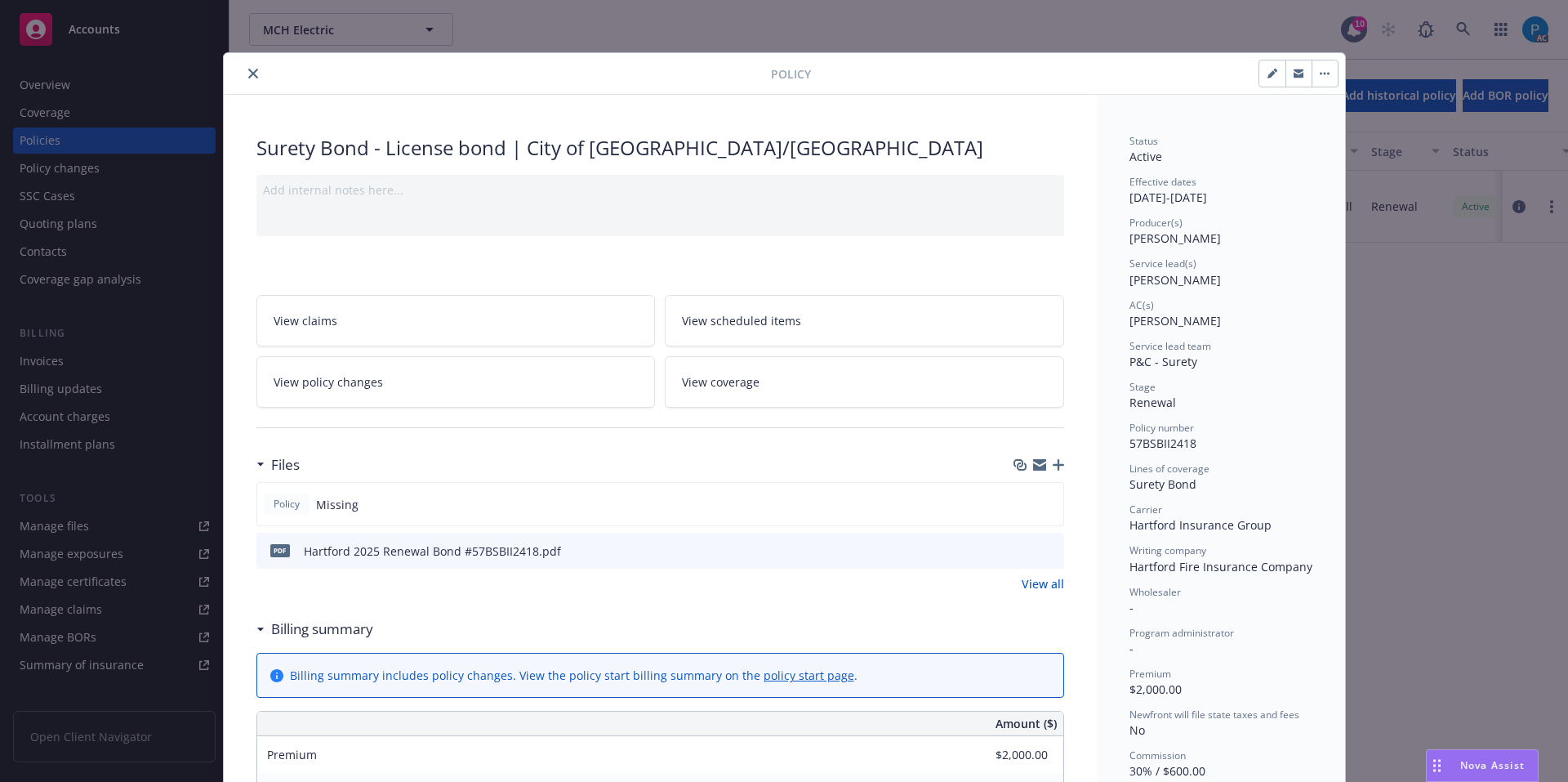
click at [247, 67] on button "close" at bounding box center [253, 73] width 20 height 20
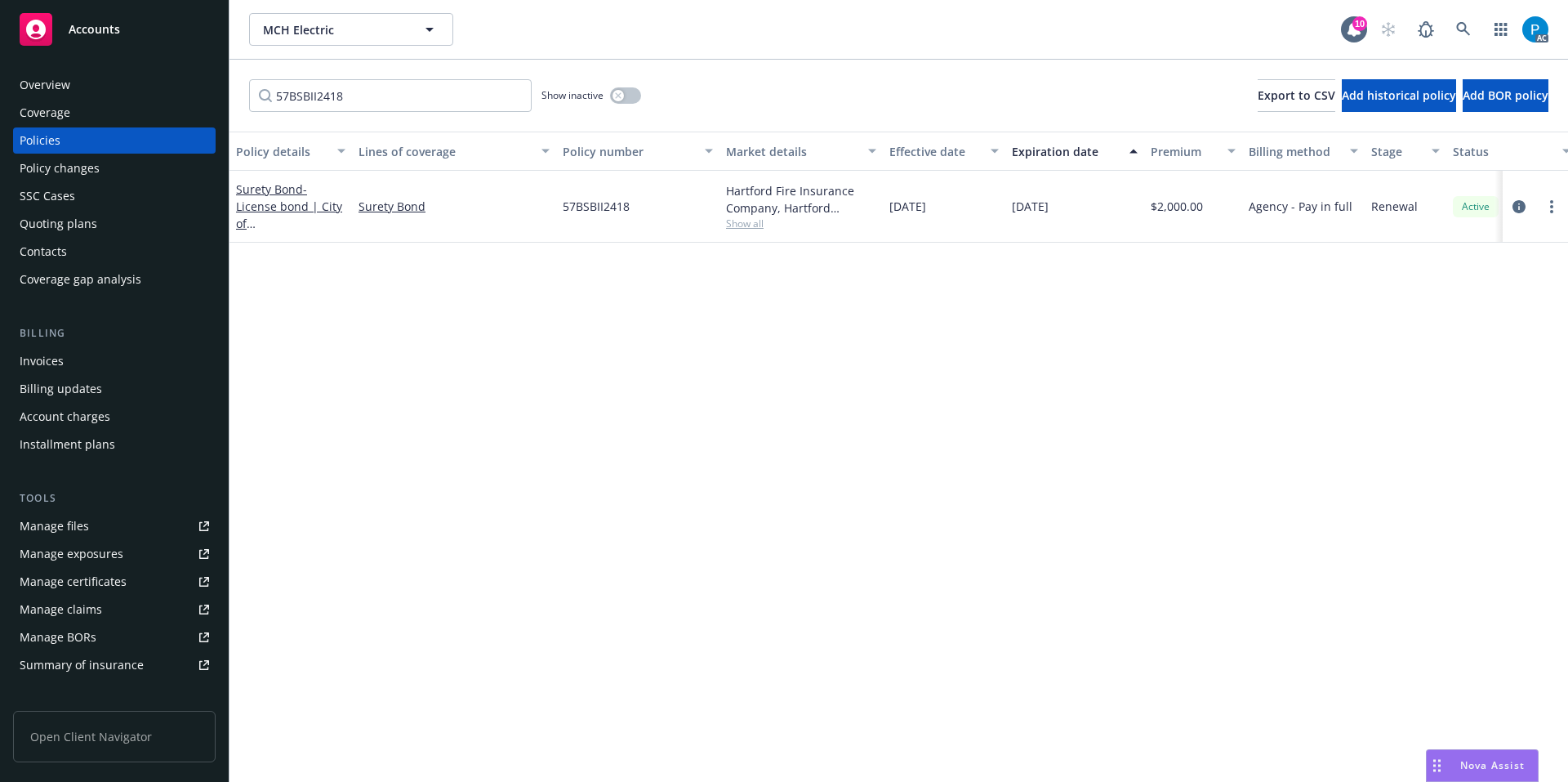
click at [107, 41] on div "Accounts" at bounding box center [114, 28] width 190 height 32
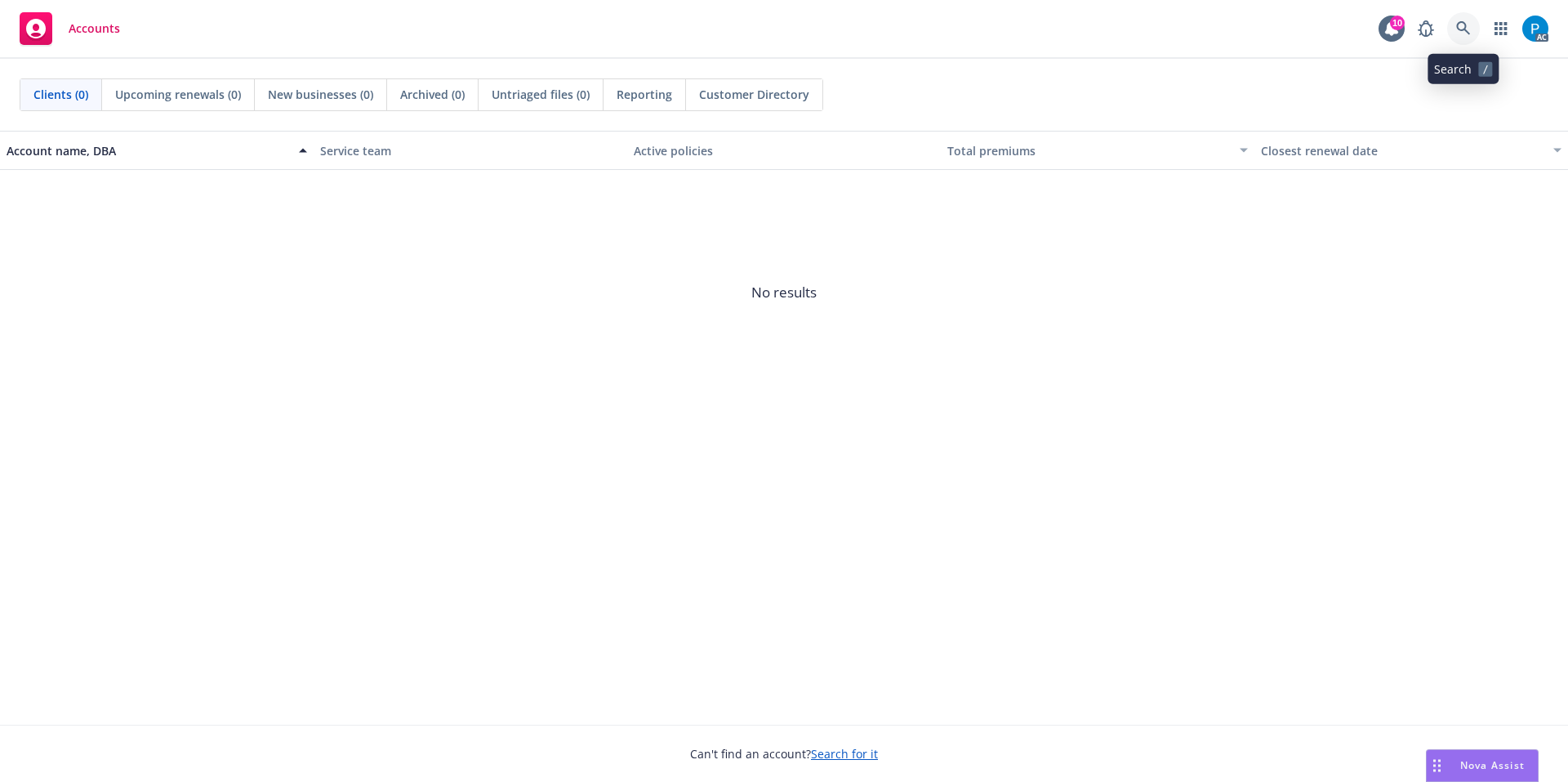
click at [1474, 32] on link at bounding box center [1462, 28] width 32 height 32
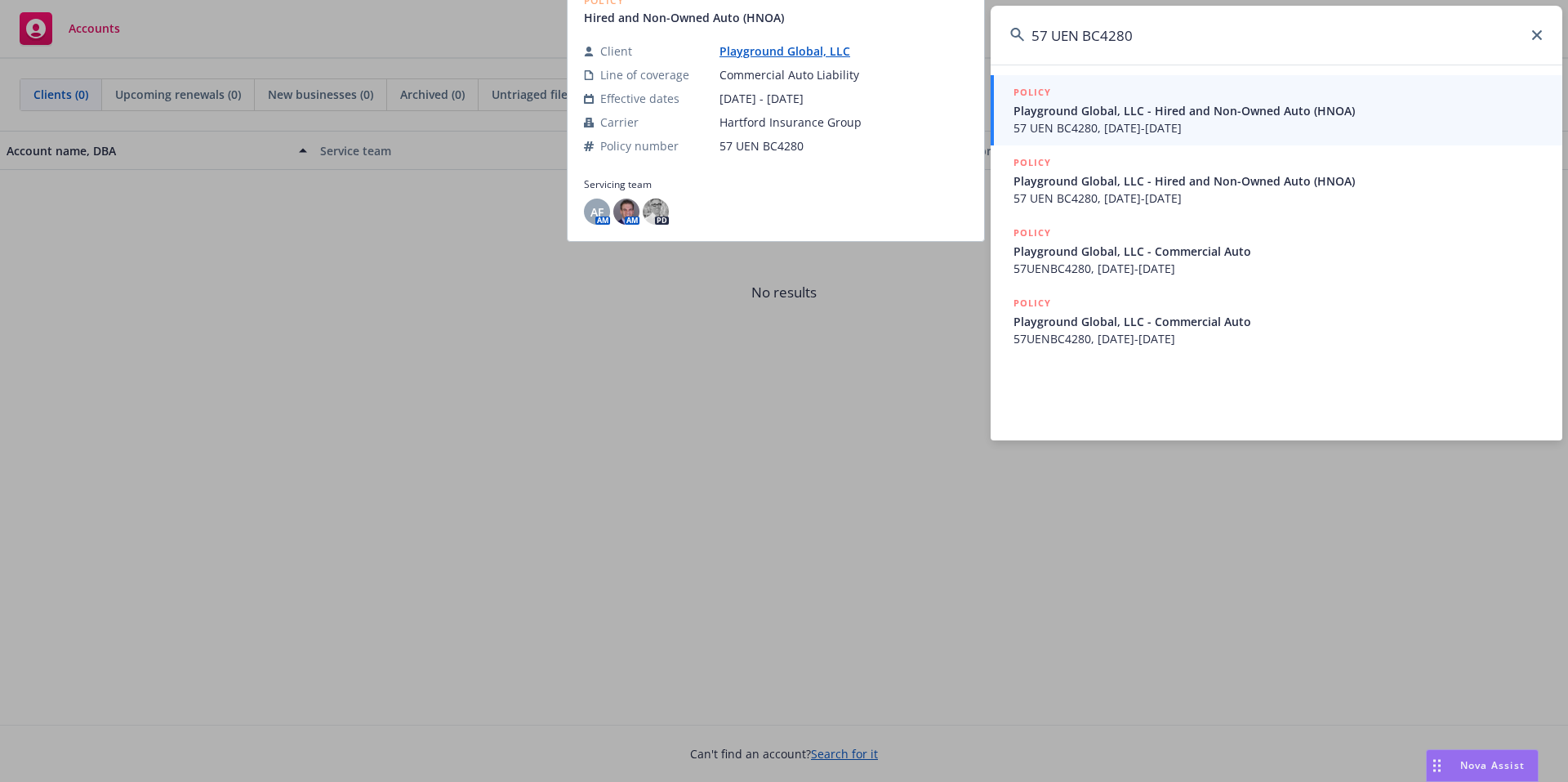
type input "57 UEN BC4280"
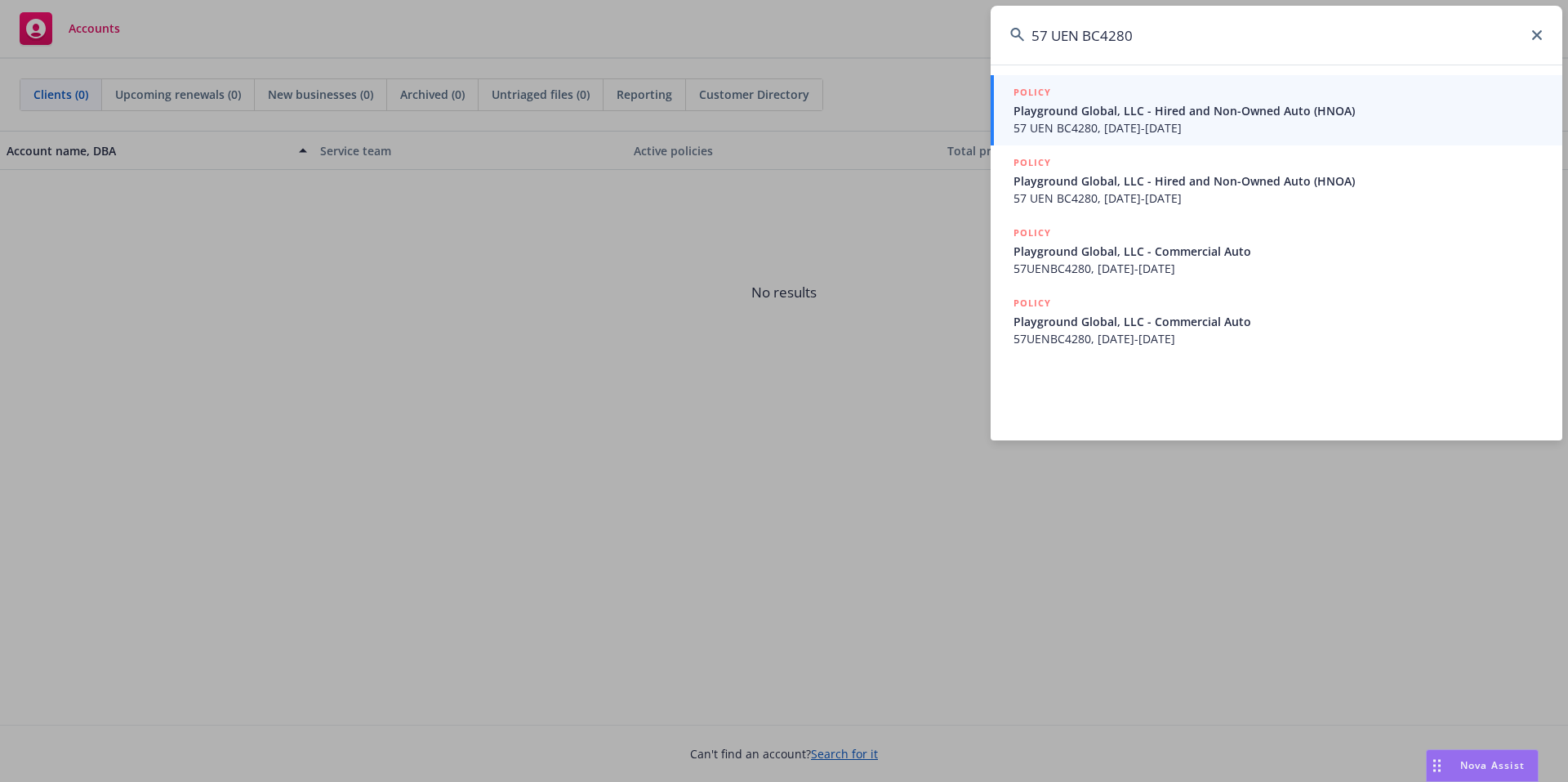
click at [1088, 111] on span "Playground Global, LLC - Hired and Non-Owned Auto (HNOA)" at bounding box center [1278, 110] width 530 height 18
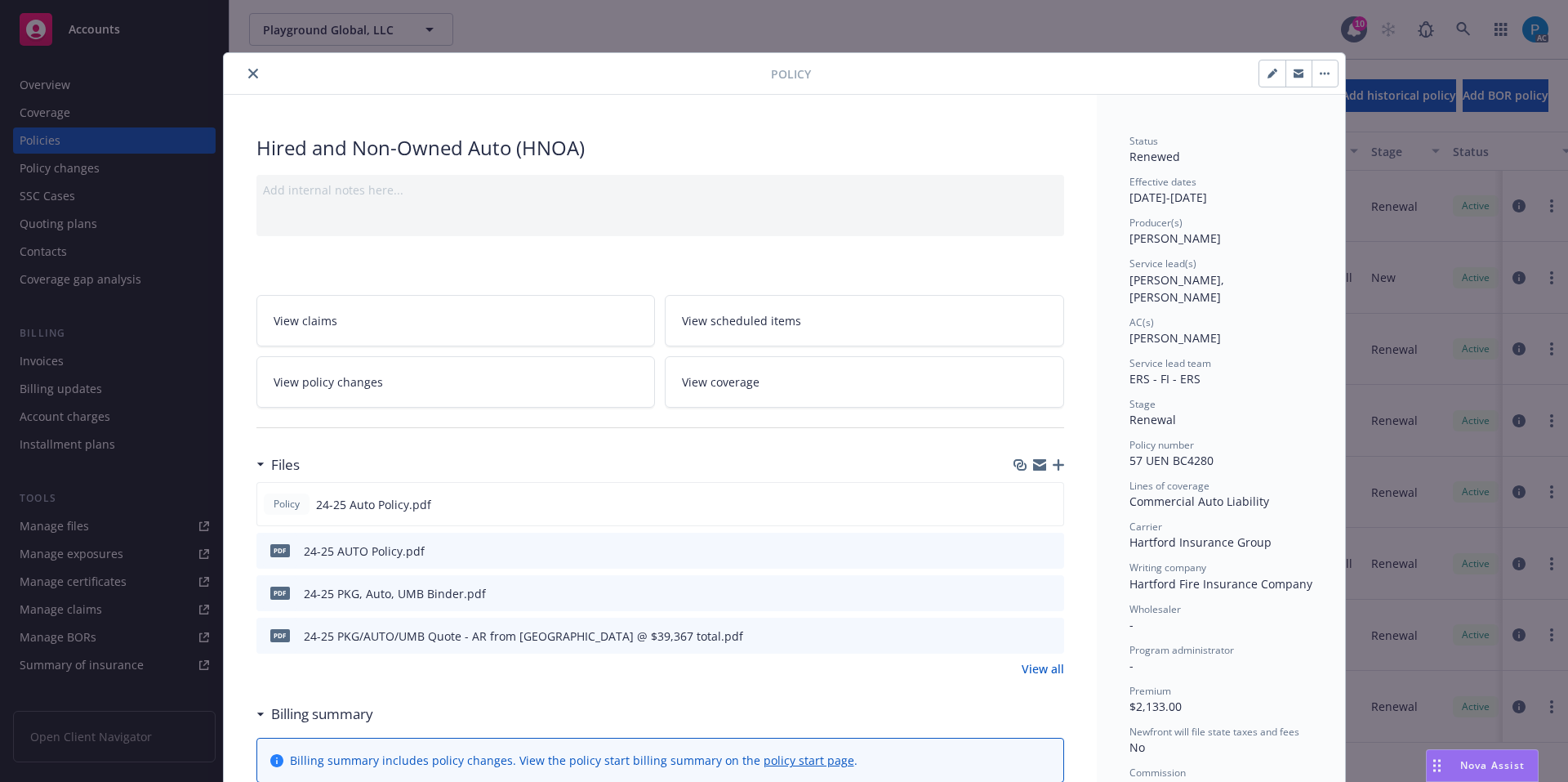
click at [249, 70] on icon "close" at bounding box center [253, 73] width 10 height 10
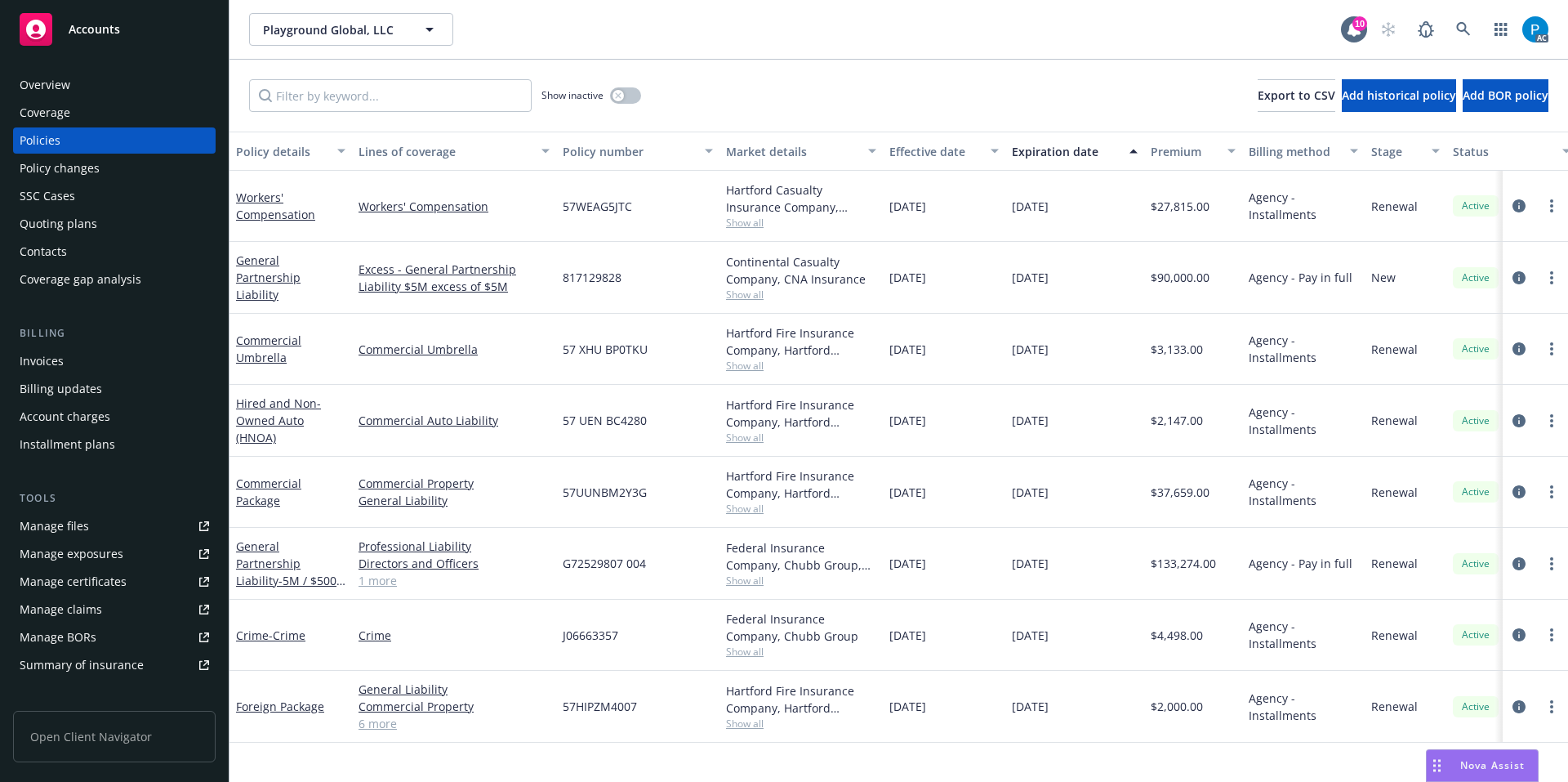
click at [65, 352] on div "Invoices" at bounding box center [114, 361] width 190 height 26
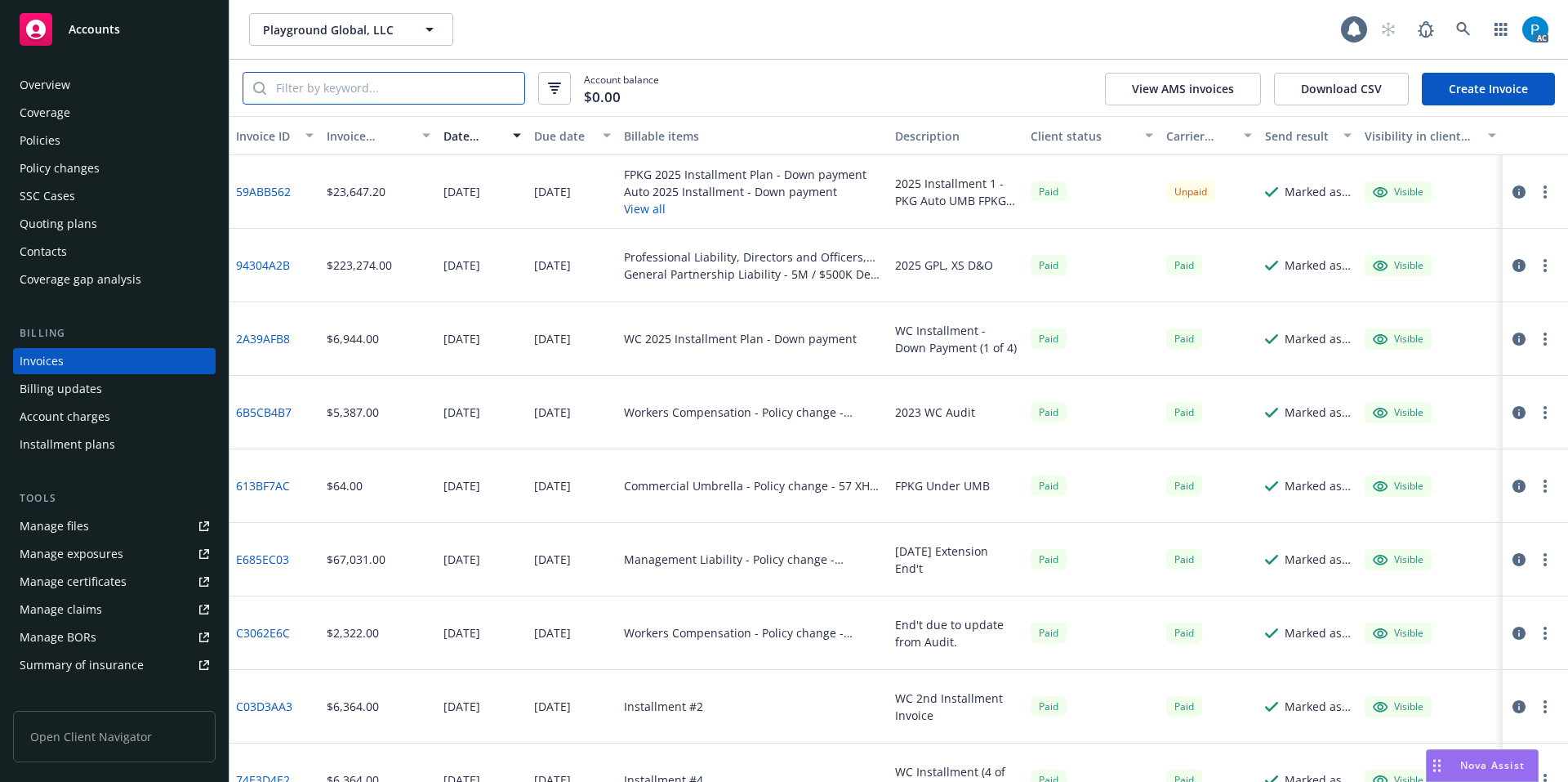
click at [423, 90] on input "search" at bounding box center [395, 88] width 258 height 31
paste input "57 UEN BC4280"
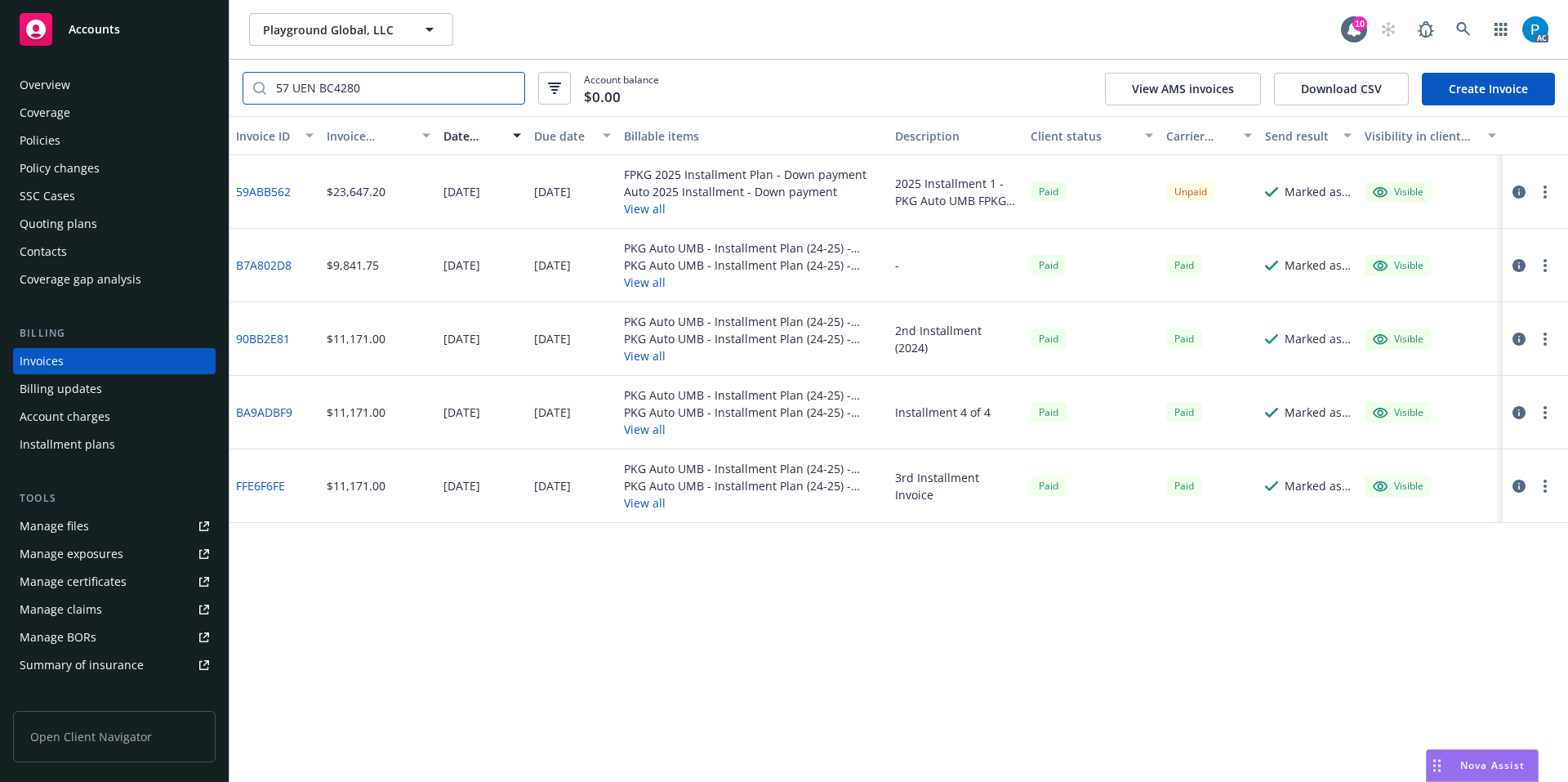
type input "57 UEN BC4280"
click at [1521, 193] on icon "button" at bounding box center [1518, 192] width 13 height 13
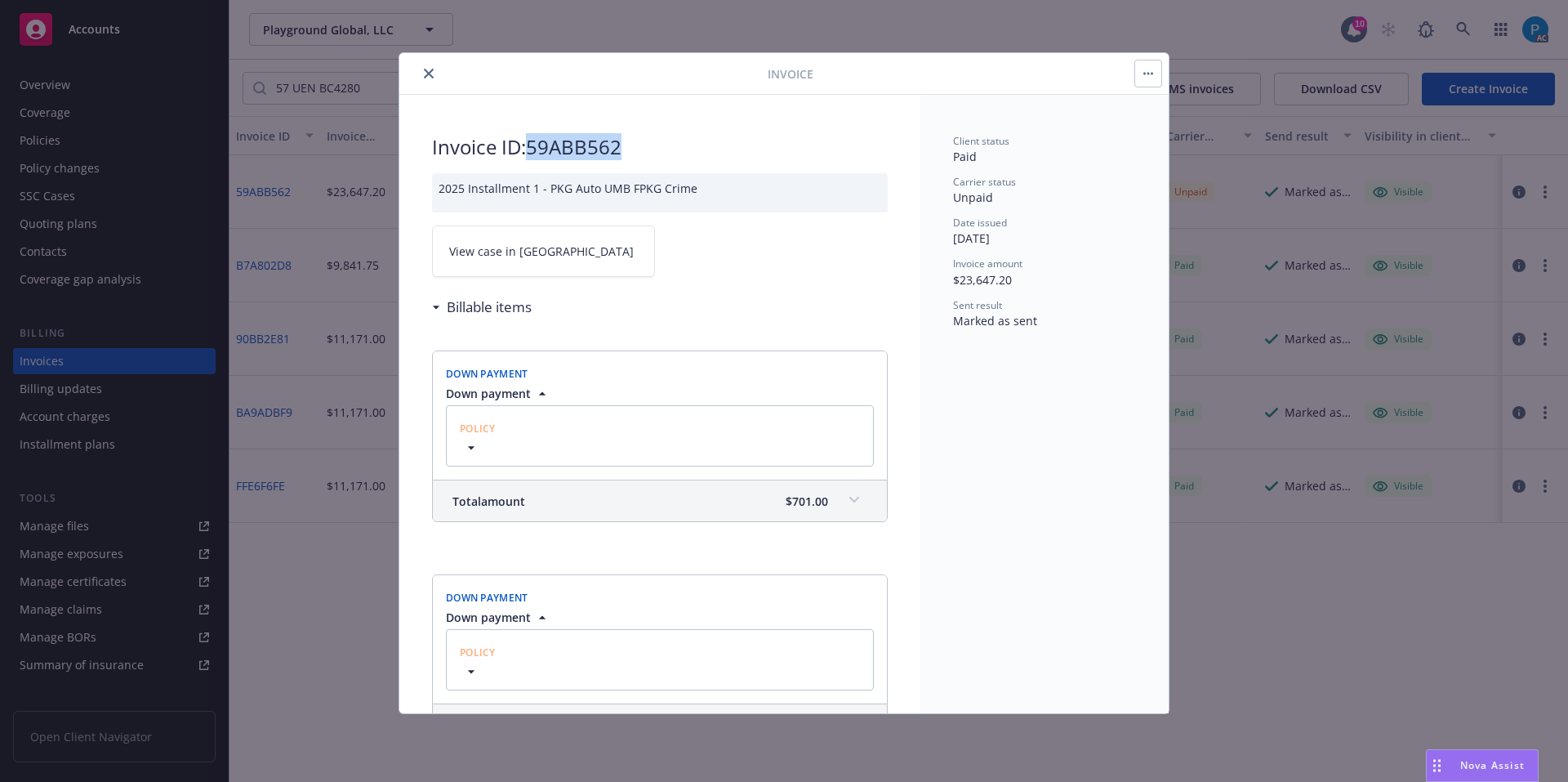
drag, startPoint x: 534, startPoint y: 142, endPoint x: 623, endPoint y: 142, distance: 89.0
click at [623, 142] on h2 "Invoice ID: 59ABB562" at bounding box center [659, 147] width 455 height 26
copy h2 "59ABB562"
click at [503, 251] on span "View case in [GEOGRAPHIC_DATA]" at bounding box center [541, 251] width 185 height 18
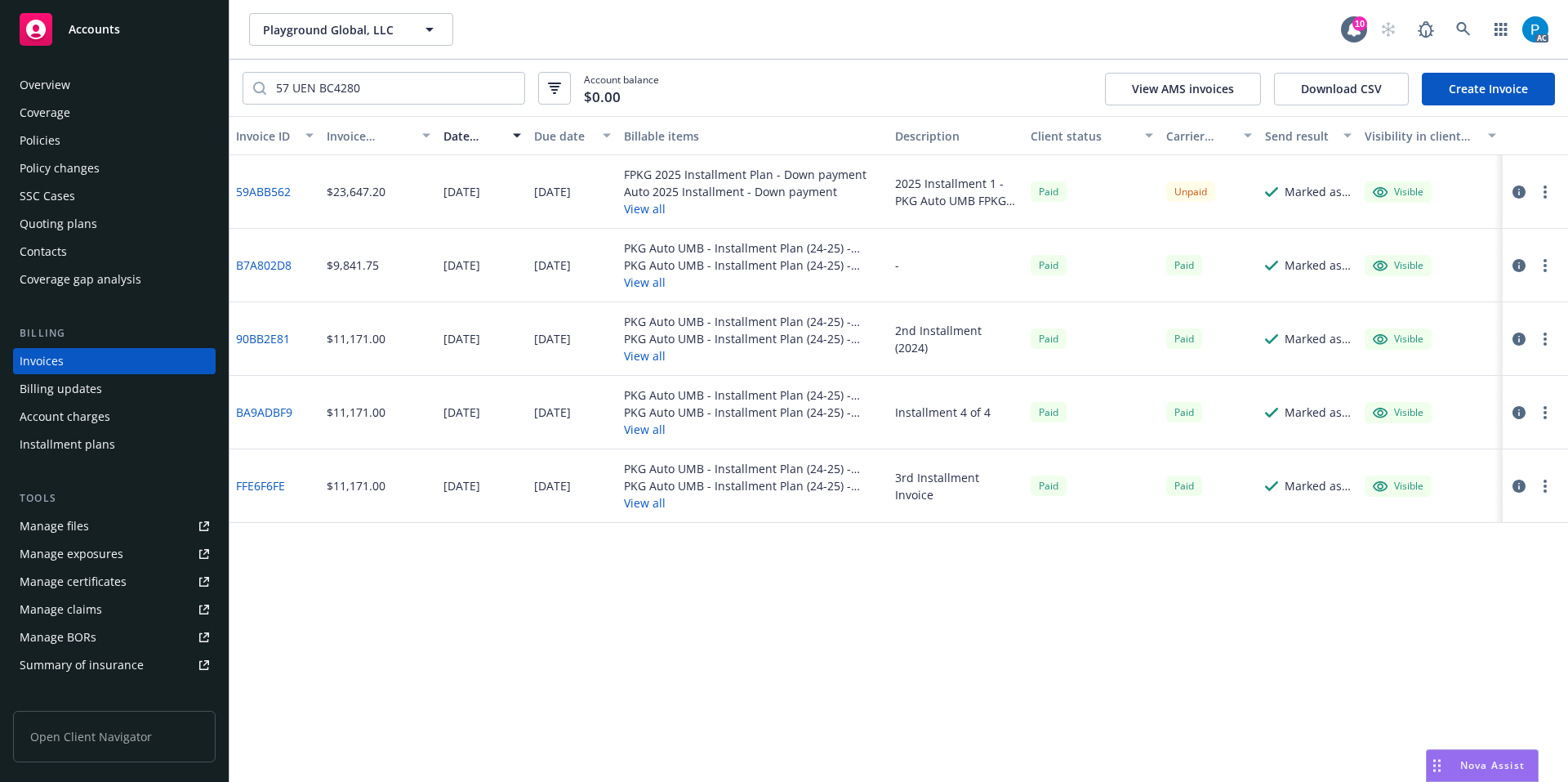
click at [127, 26] on div "Accounts" at bounding box center [114, 28] width 190 height 32
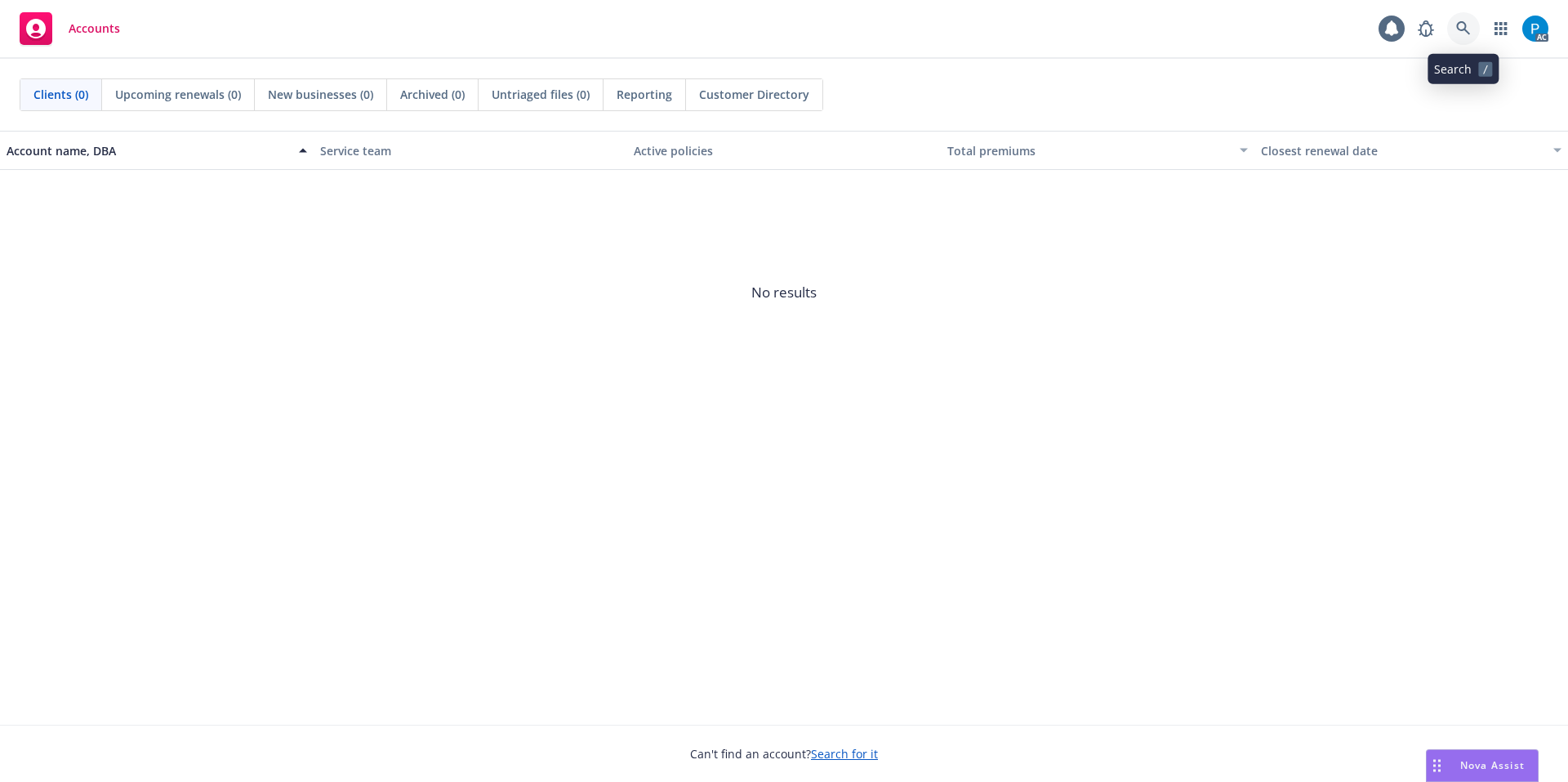
click at [1450, 24] on link at bounding box center [1462, 28] width 32 height 32
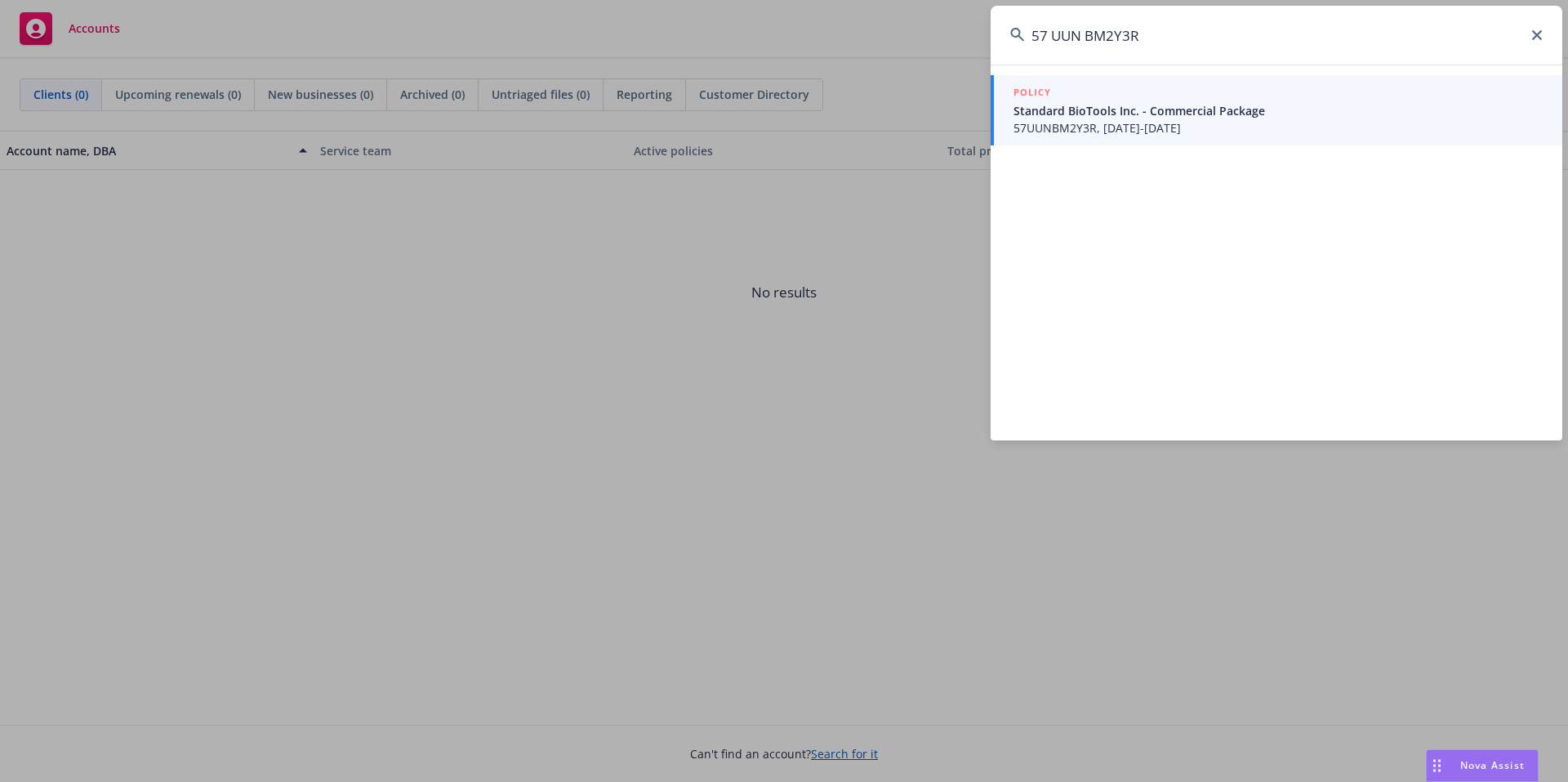
click at [1053, 35] on input "57 UUN BM2Y3R" at bounding box center [1276, 35] width 572 height 59
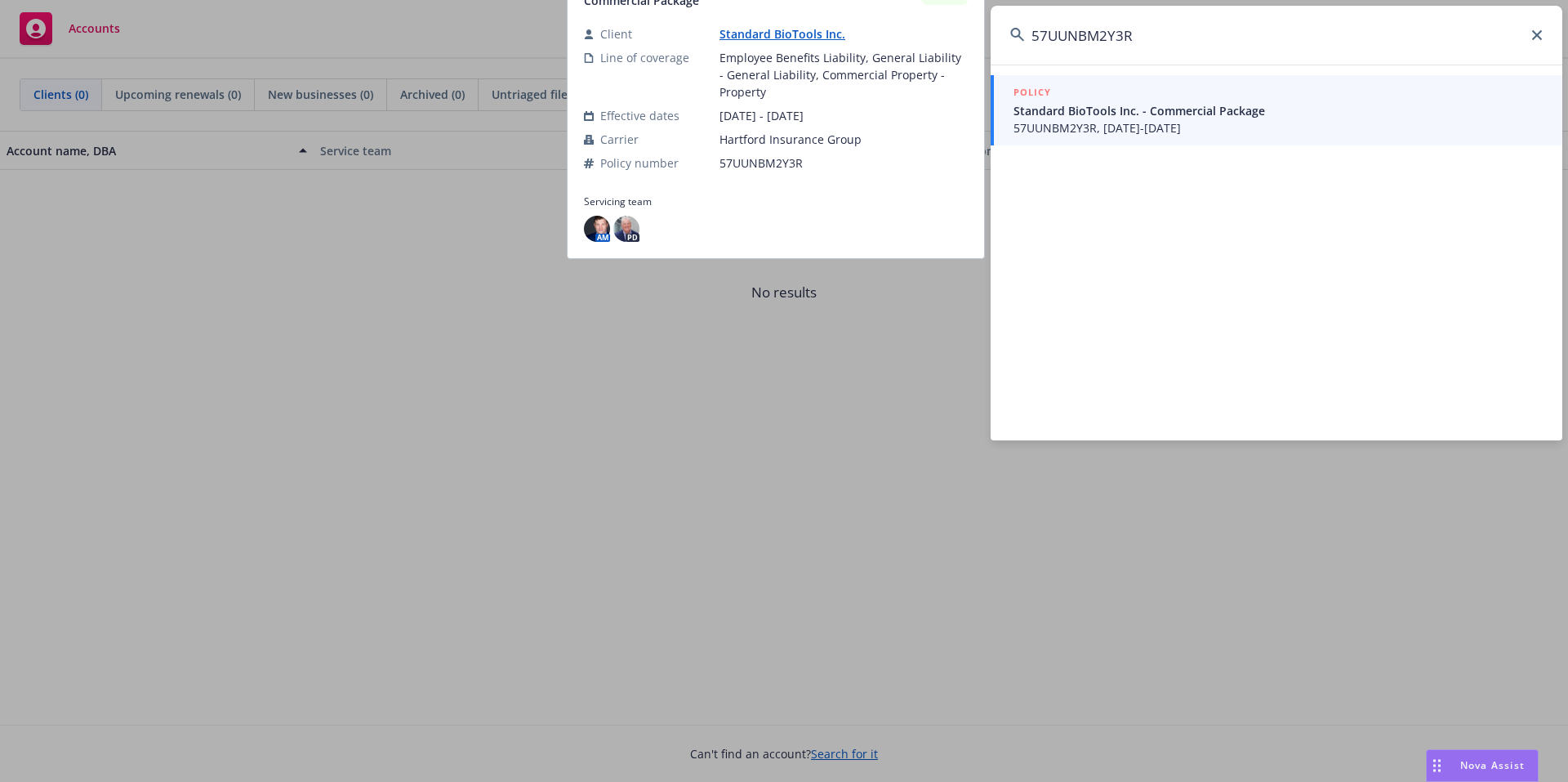
type input "57UUNBM2Y3R"
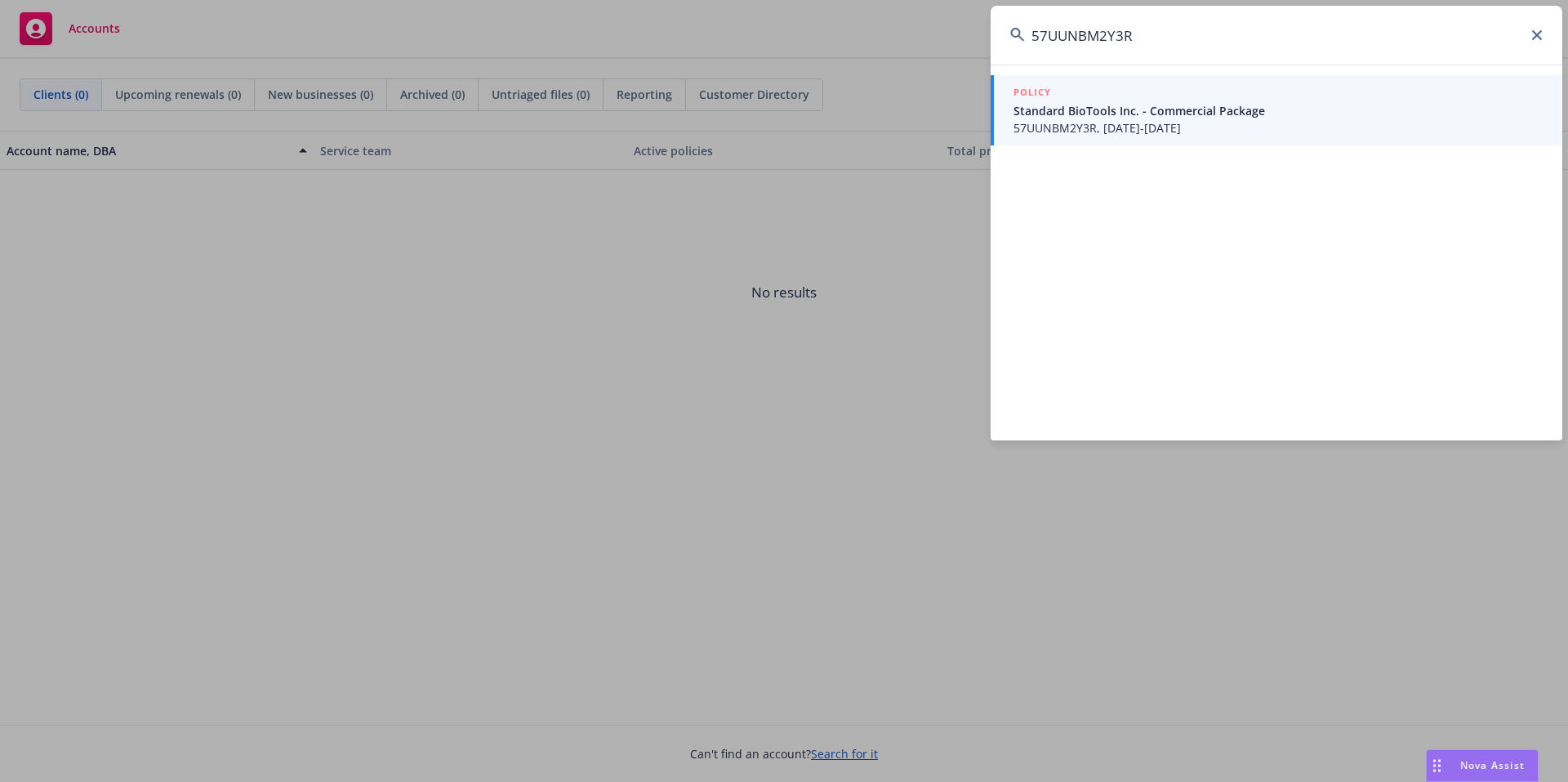
click at [1124, 142] on link "POLICY Standard BioTools Inc. - Commercial Package 57UUNBM2Y3R, [DATE]-[DATE]" at bounding box center [1276, 110] width 572 height 70
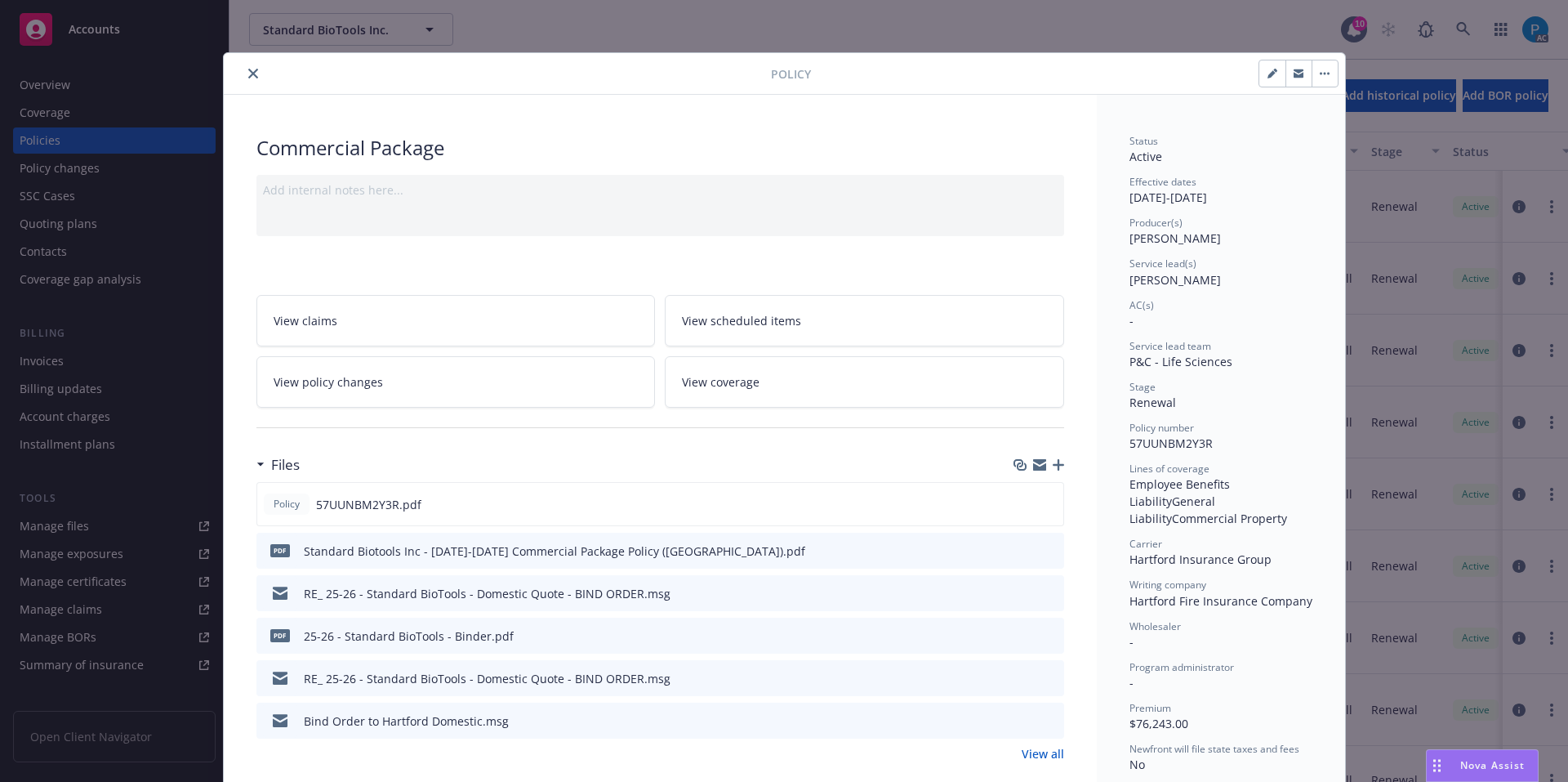
click at [251, 71] on icon "close" at bounding box center [253, 73] width 10 height 10
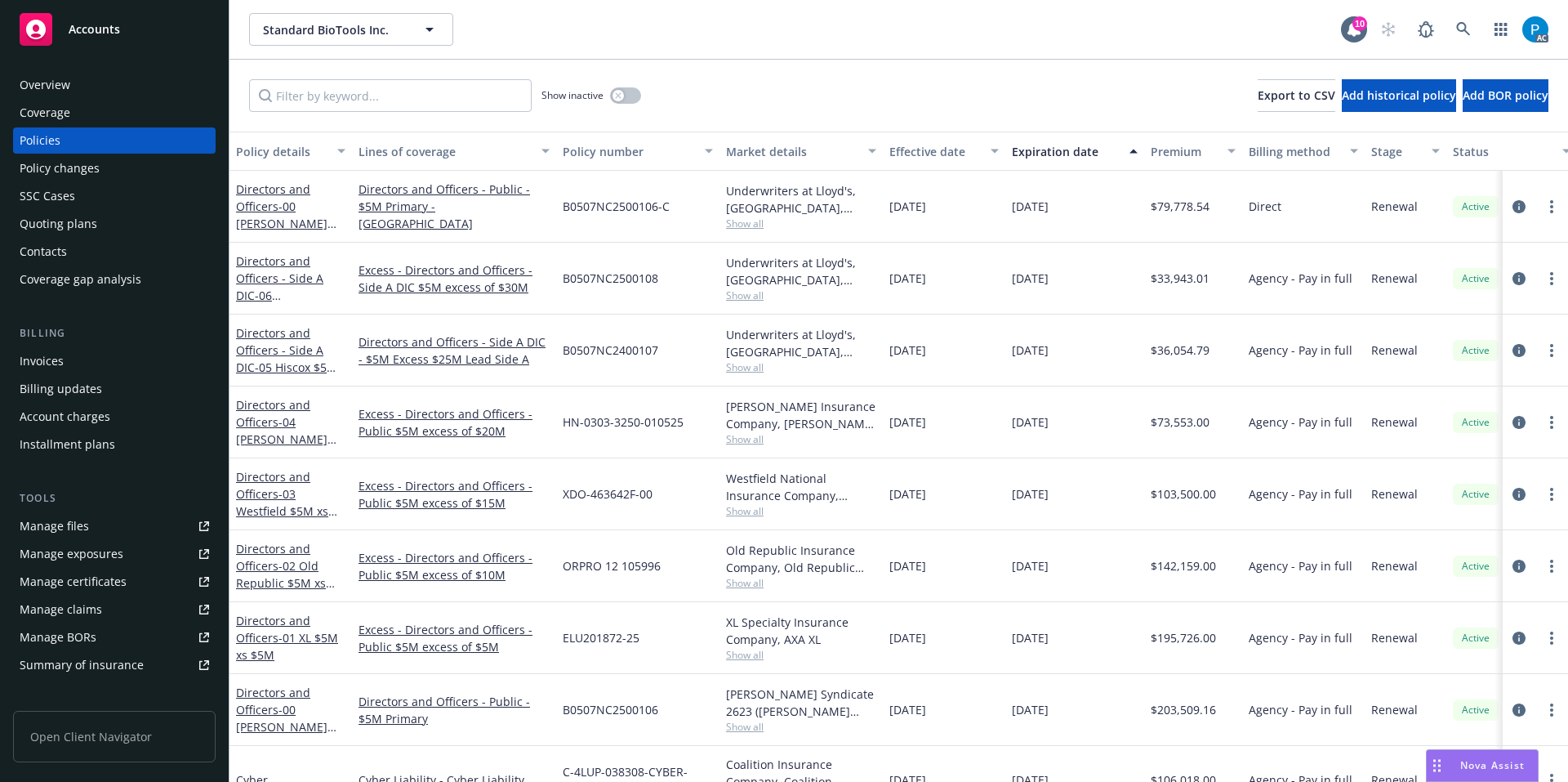
click at [88, 363] on div "Invoices" at bounding box center [114, 361] width 190 height 26
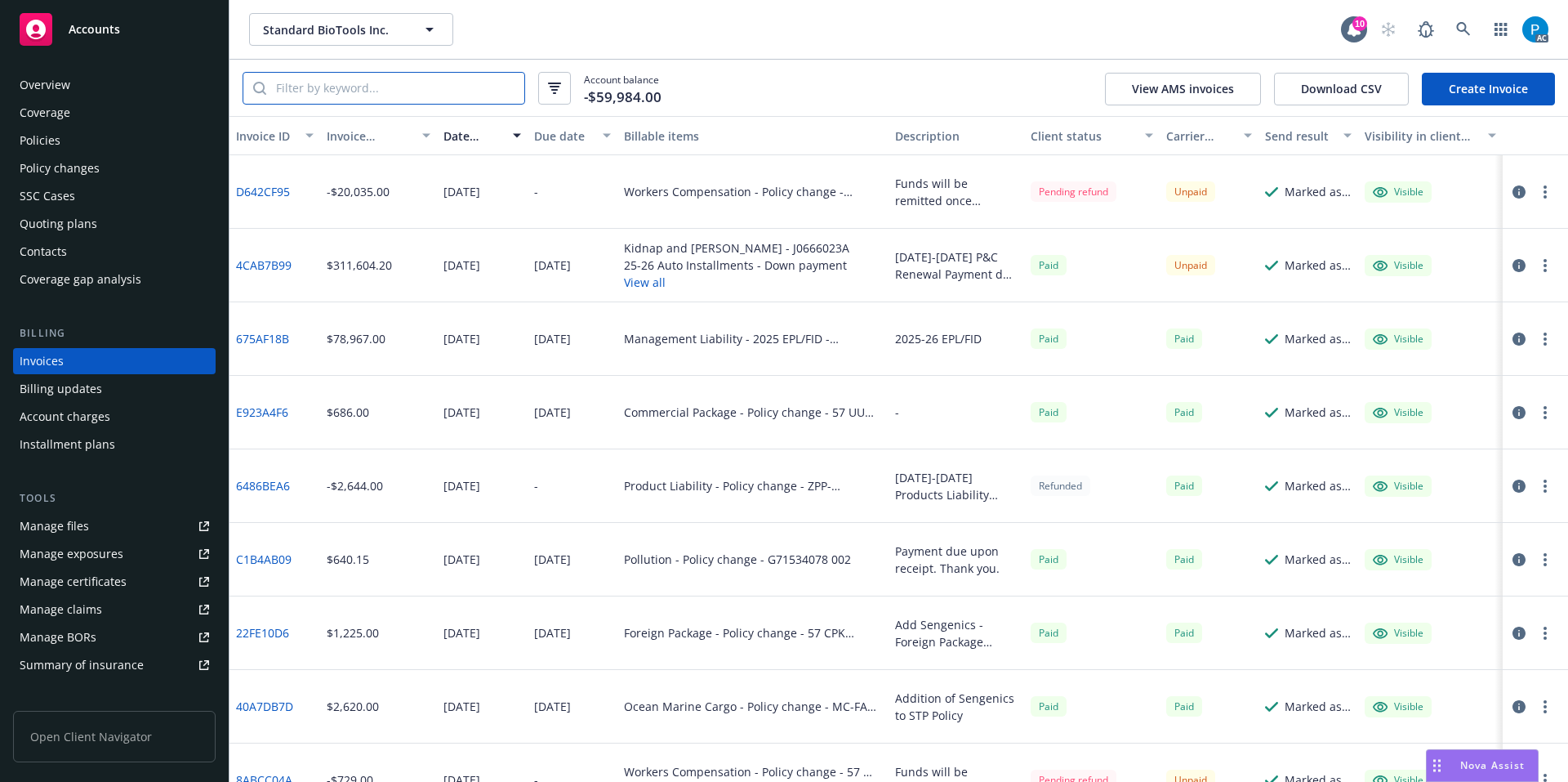
click at [395, 87] on input "search" at bounding box center [395, 88] width 258 height 31
paste input "57UUNBM2Y3R"
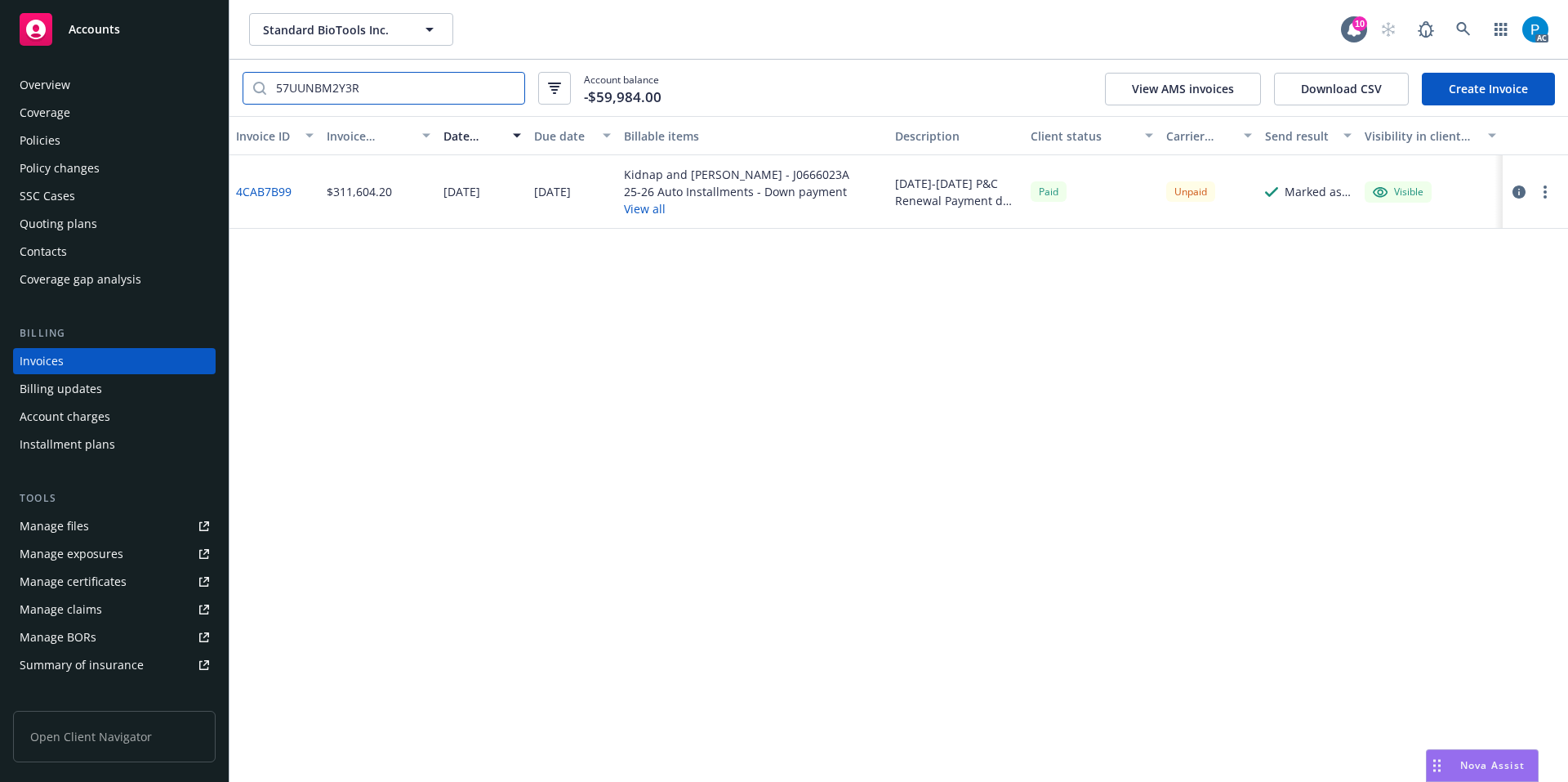
type input "57UUNBM2Y3R"
click at [1519, 190] on icon "button" at bounding box center [1518, 192] width 13 height 13
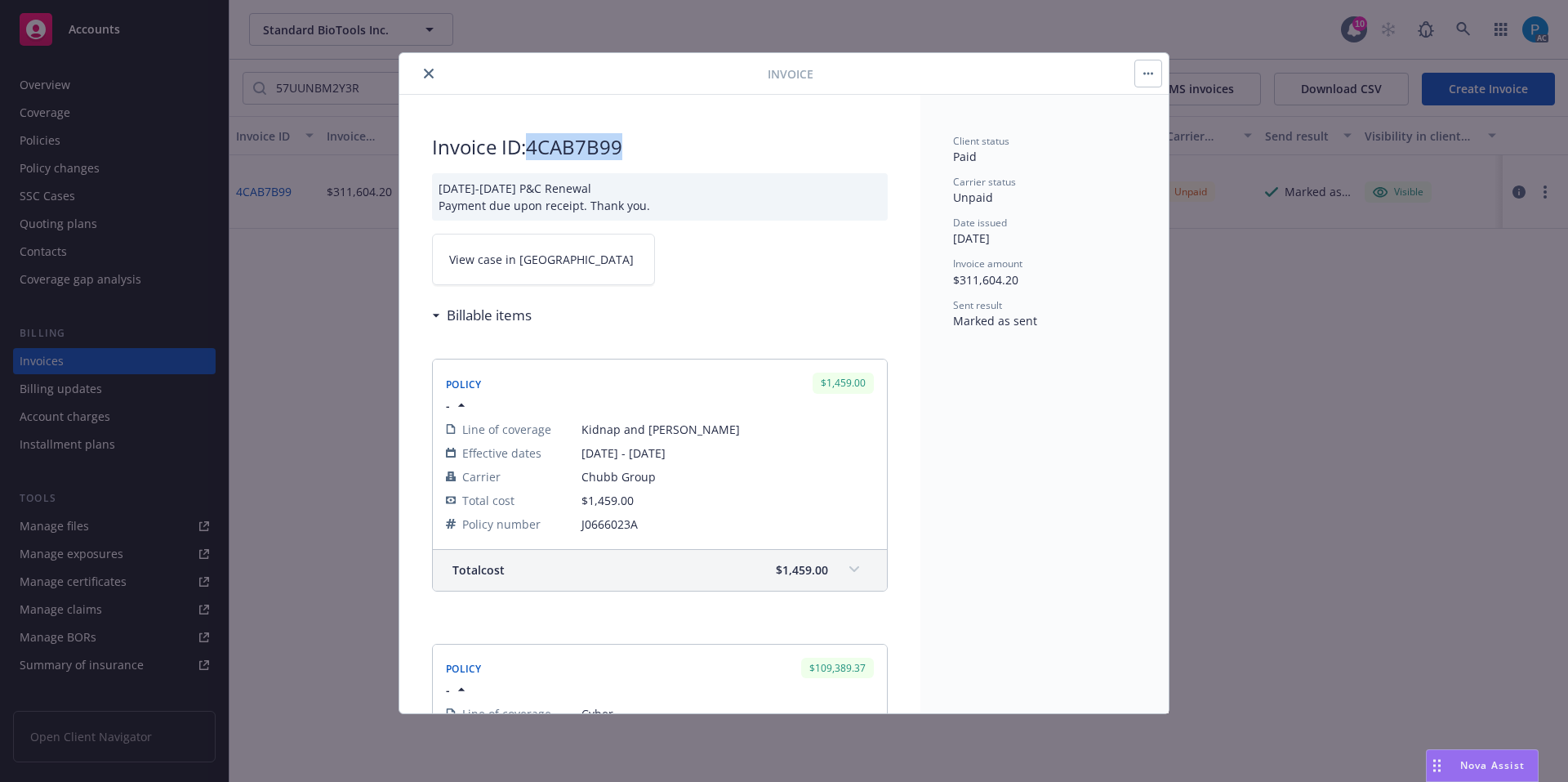
drag, startPoint x: 626, startPoint y: 142, endPoint x: 535, endPoint y: 152, distance: 91.5
click at [535, 152] on h2 "Invoice ID: 4CAB7B99" at bounding box center [659, 147] width 455 height 26
copy h2 "4CAB7B99"
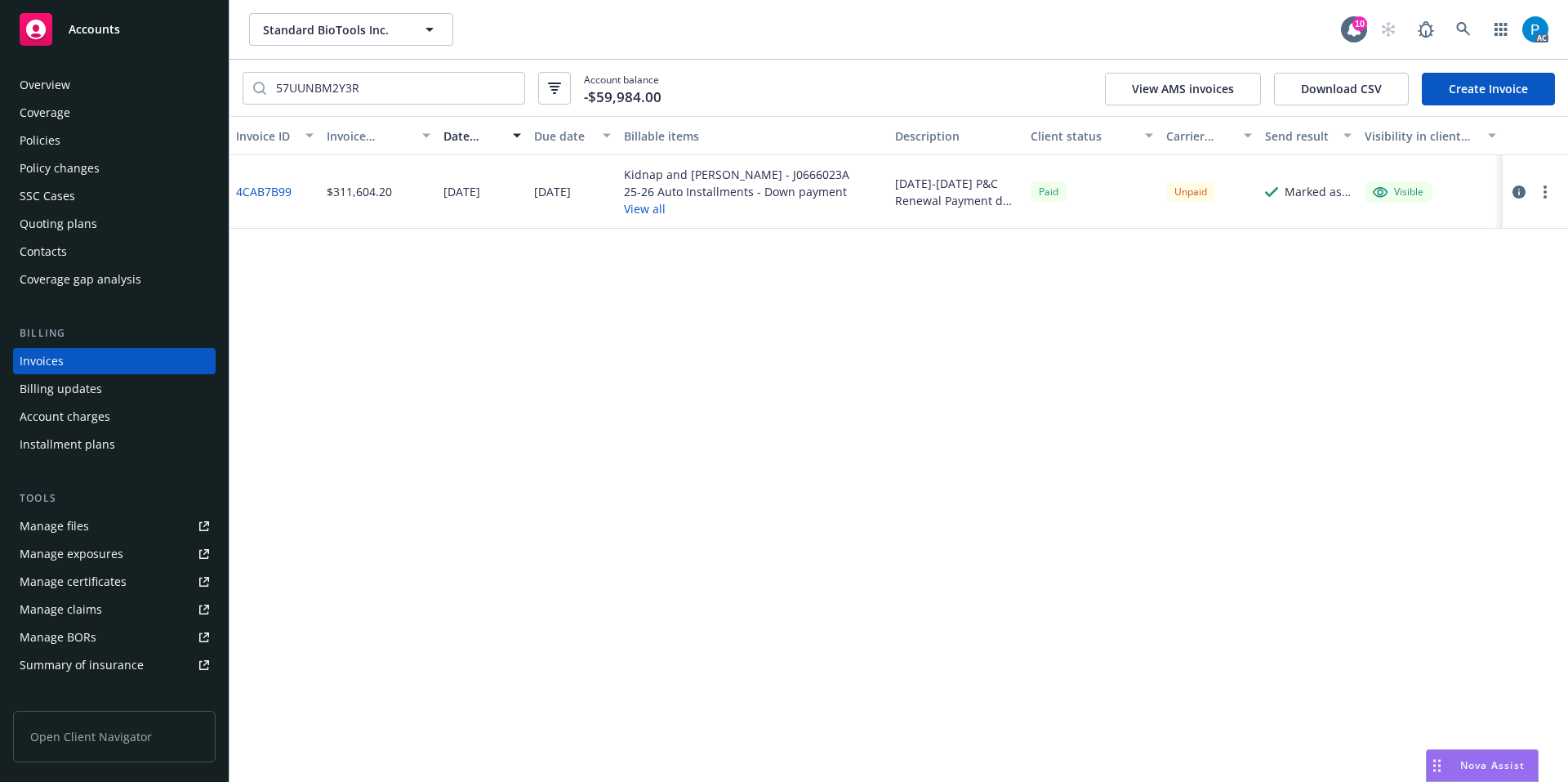
click at [148, 32] on div "Accounts" at bounding box center [114, 28] width 190 height 32
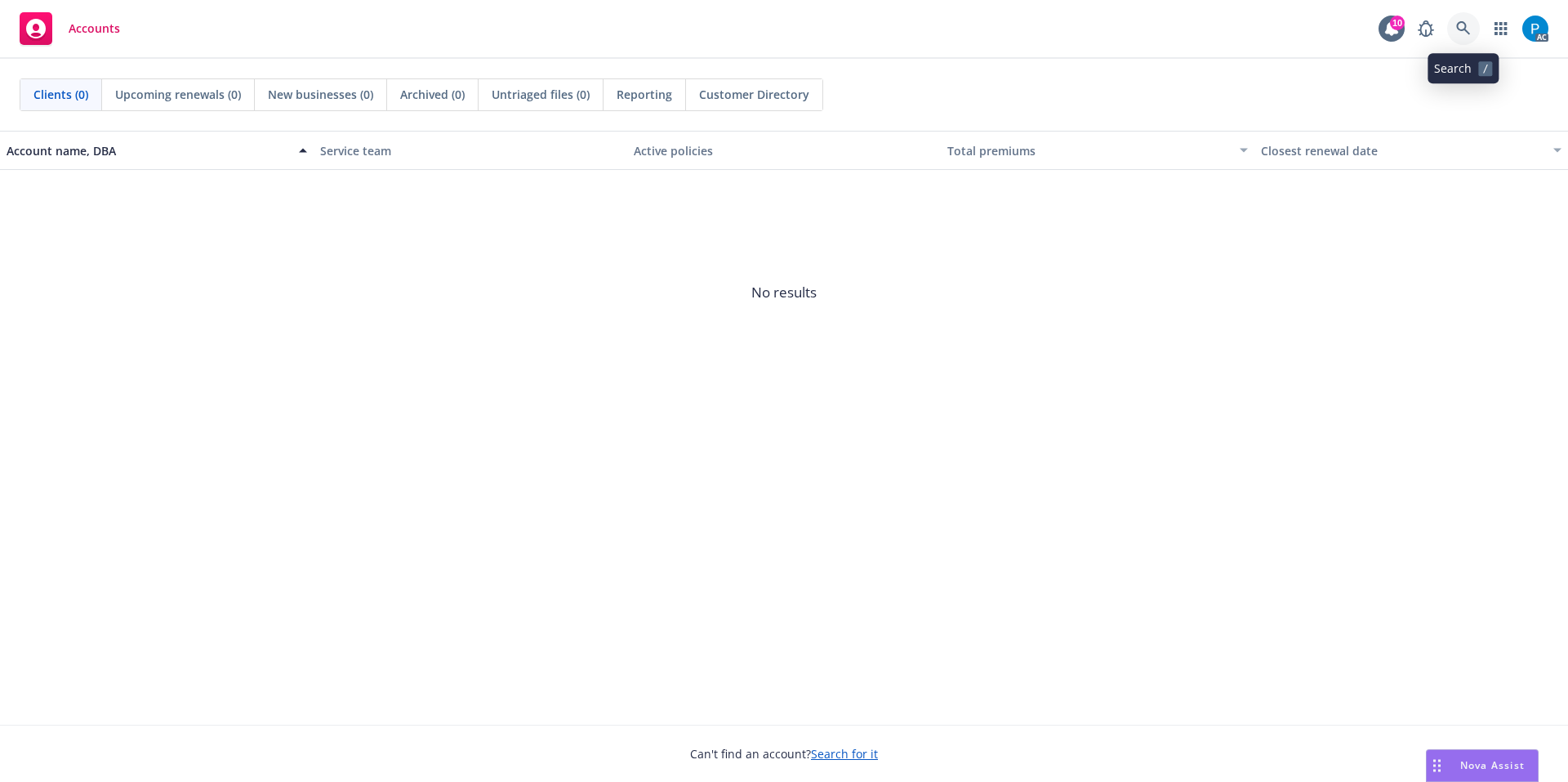
click at [1454, 26] on link at bounding box center [1462, 28] width 32 height 32
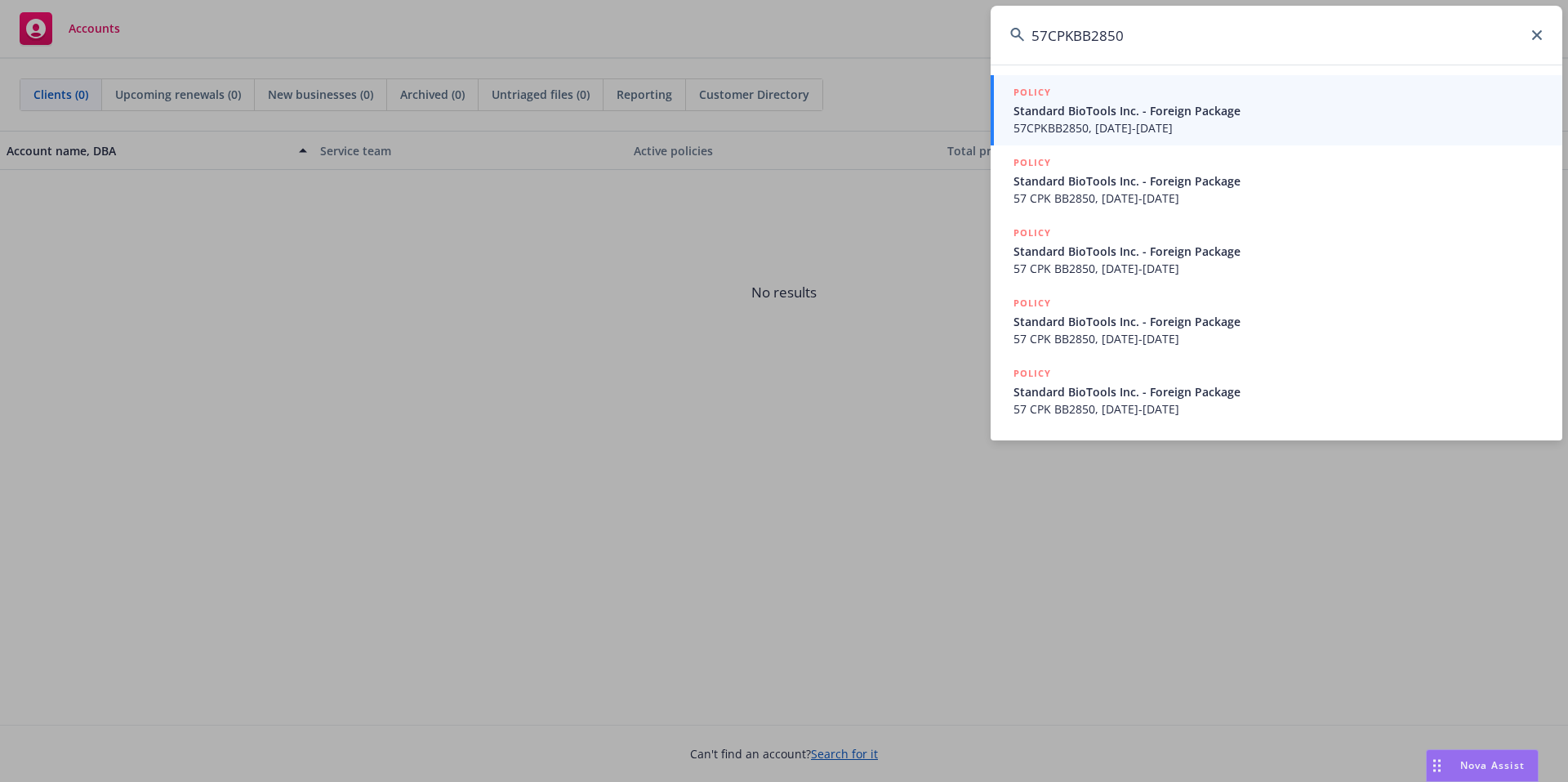
type input "57CPKBB2850"
click at [1120, 118] on span "Standard BioTools Inc. - Foreign Package" at bounding box center [1278, 110] width 530 height 18
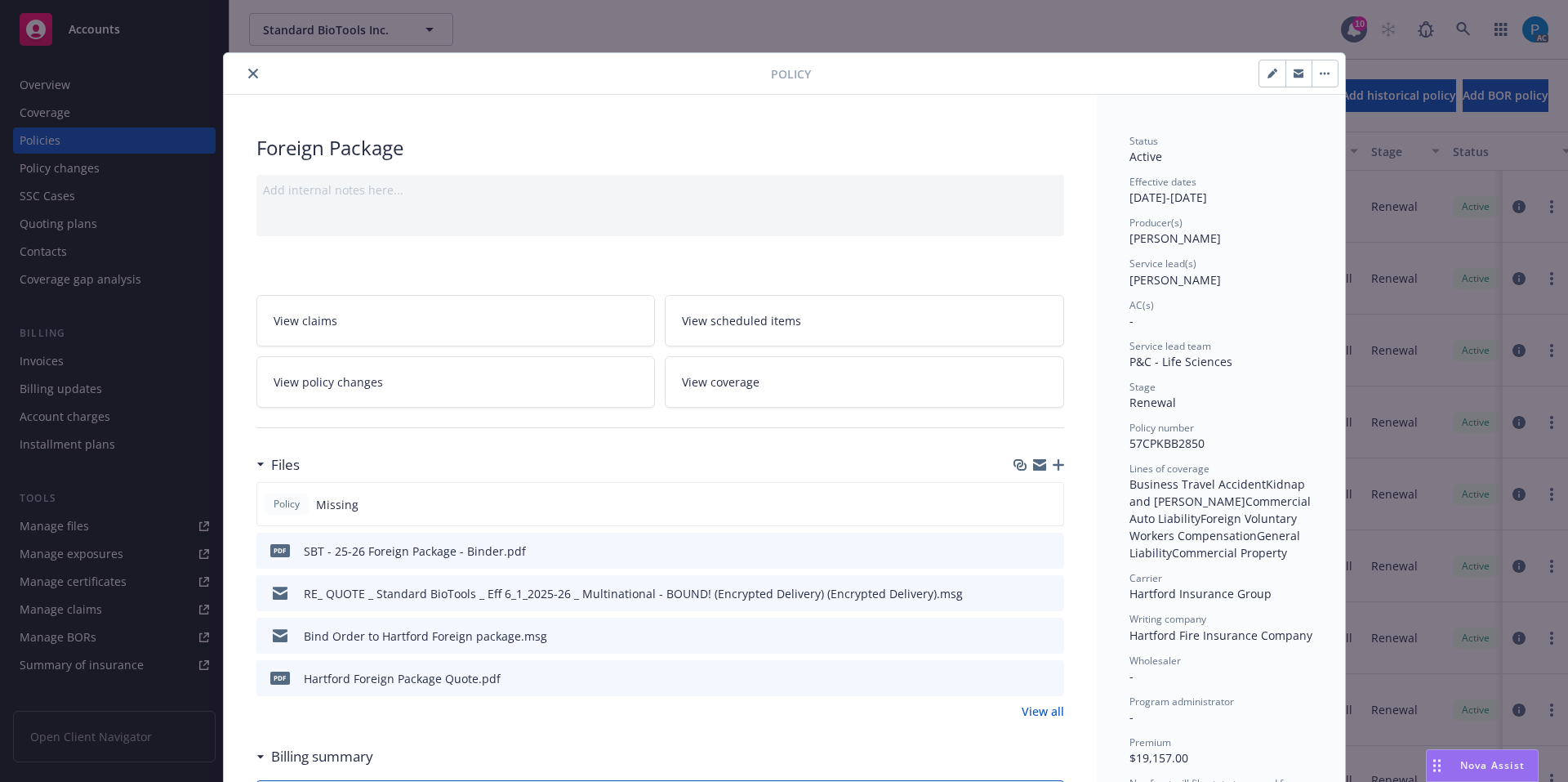
click at [251, 75] on icon "close" at bounding box center [253, 73] width 10 height 10
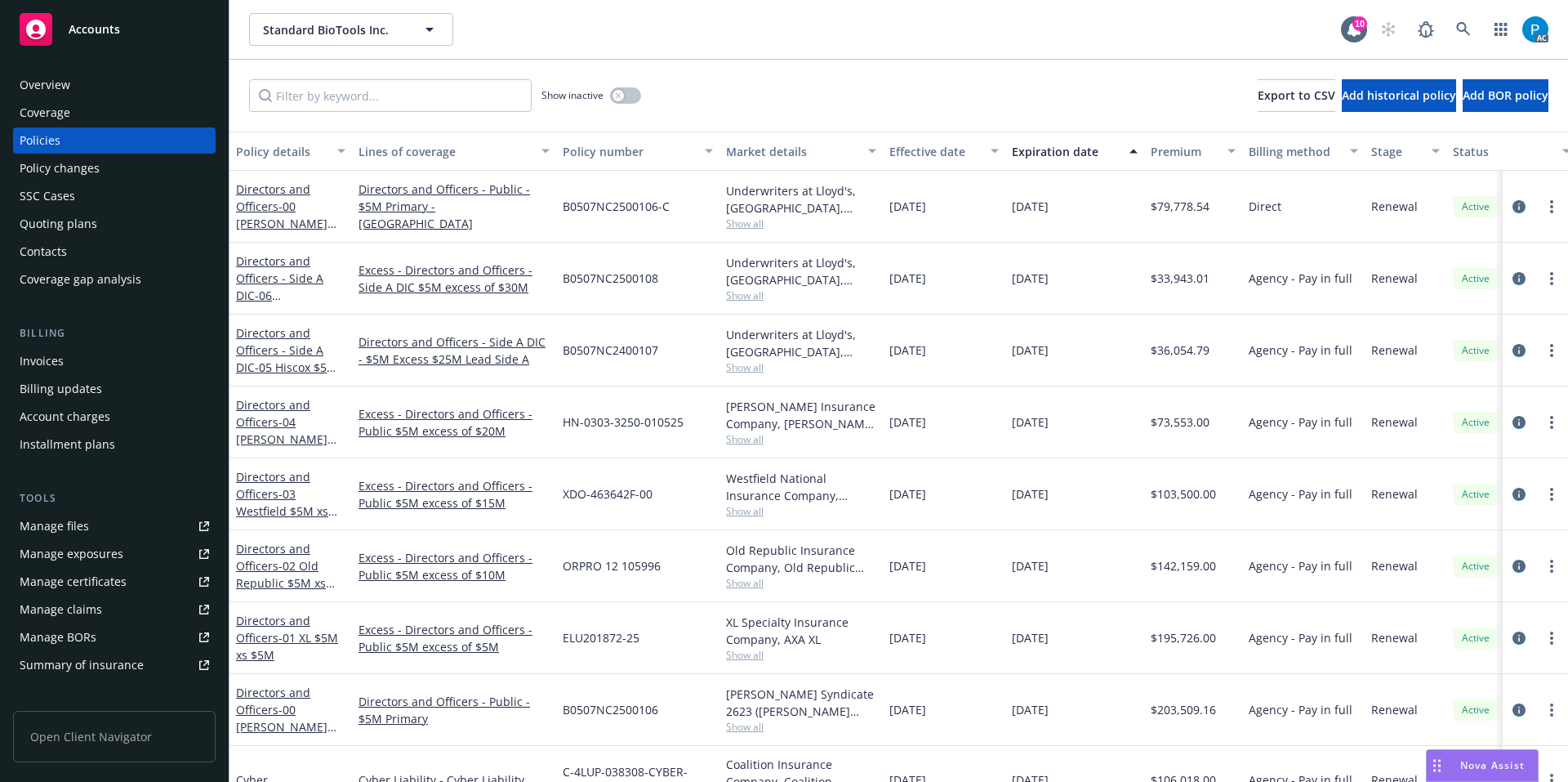
click at [48, 351] on div "Invoices" at bounding box center [41, 361] width 44 height 26
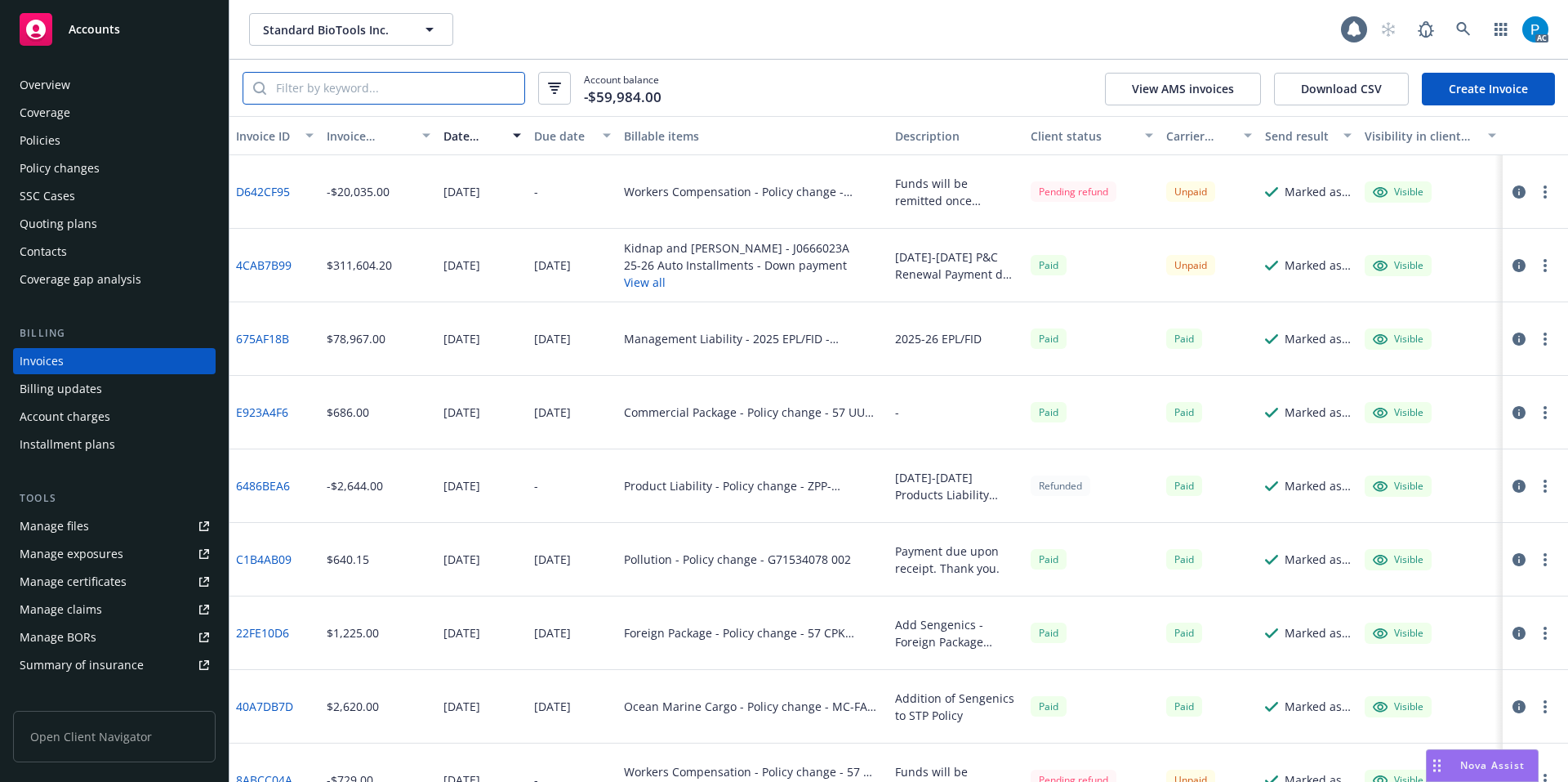
click at [420, 90] on input "search" at bounding box center [395, 88] width 258 height 31
paste input "57CPKBB2850"
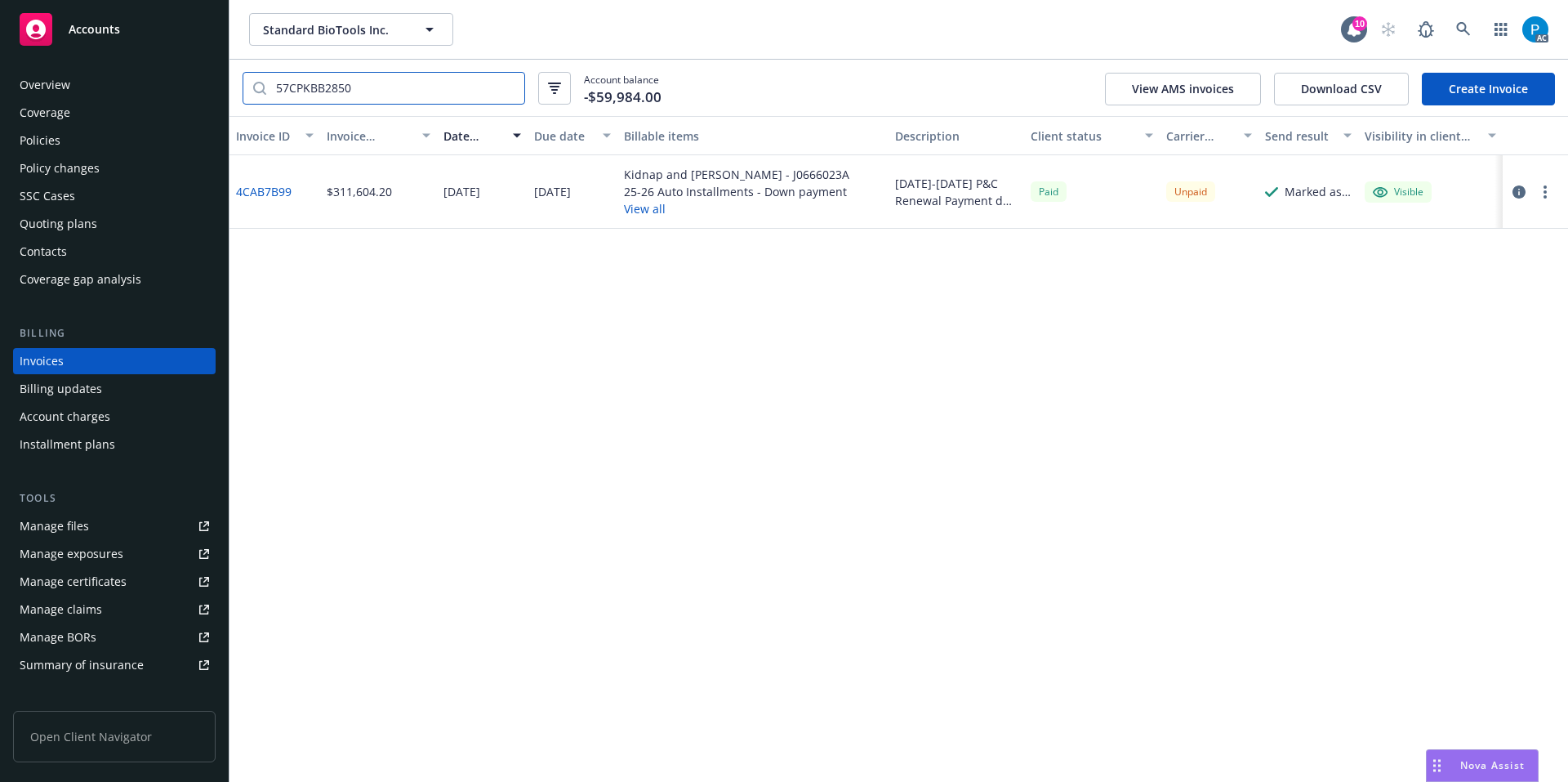
type input "57CPKBB2850"
click at [1516, 190] on icon "button" at bounding box center [1518, 192] width 13 height 13
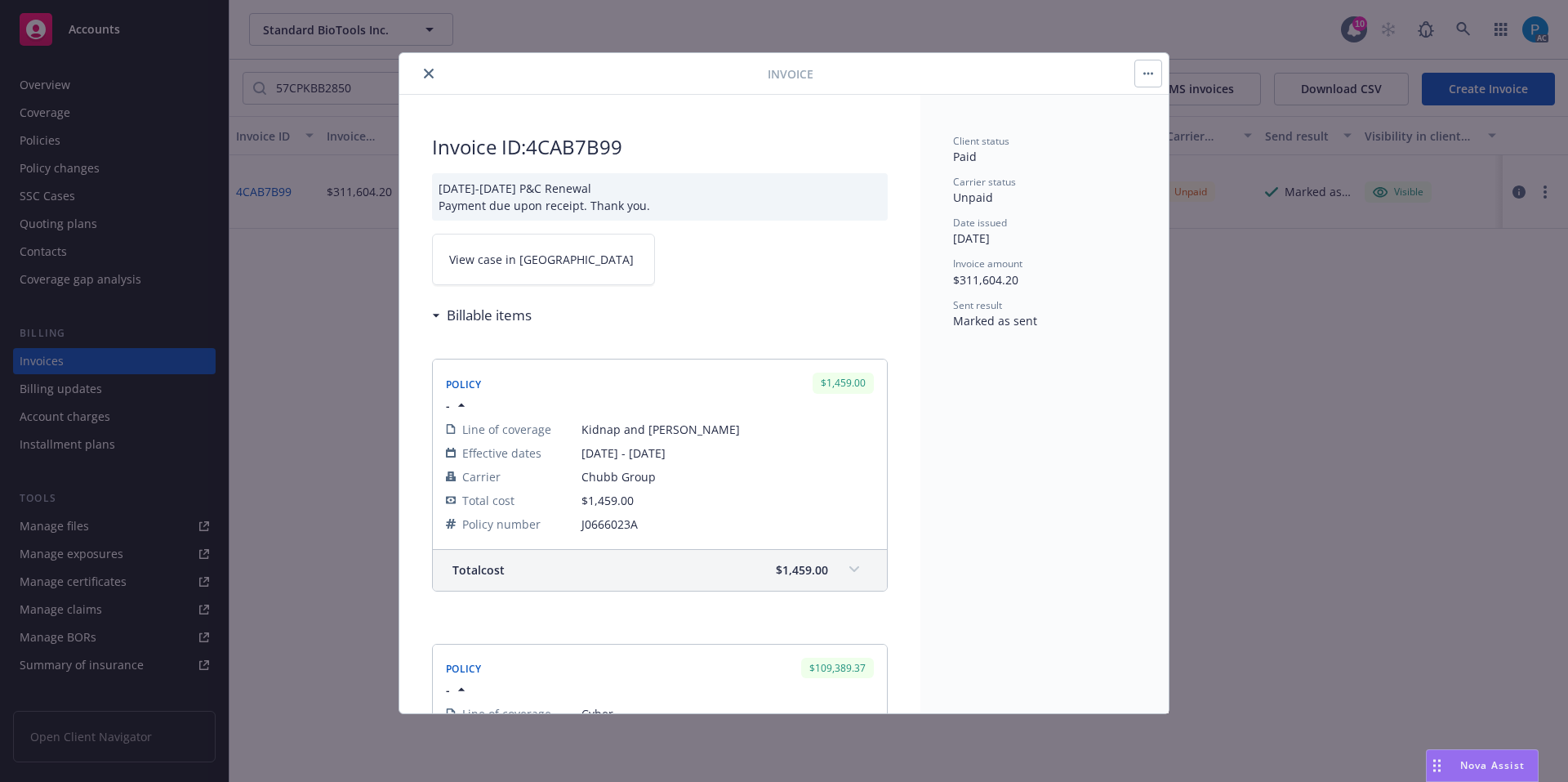
click at [556, 267] on link "View case in [GEOGRAPHIC_DATA]" at bounding box center [543, 259] width 223 height 52
